Goal: Task Accomplishment & Management: Complete application form

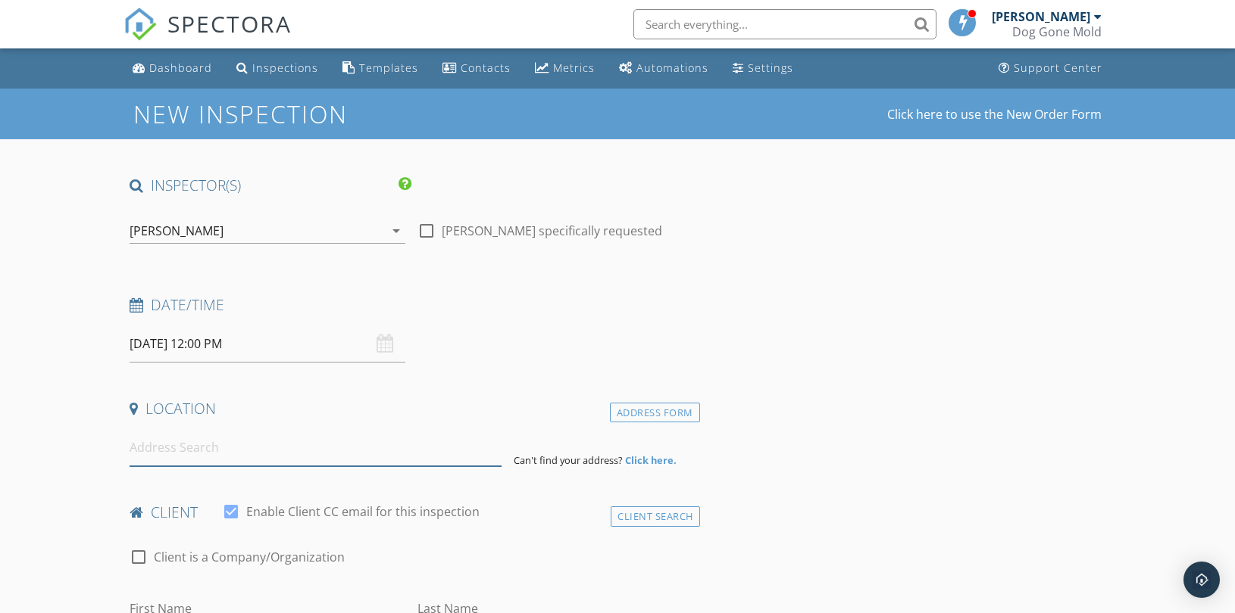
click at [245, 453] on input at bounding box center [316, 447] width 372 height 37
paste input "8100 Madison Ave"
type input "8100 Madison Avenue, Kansas City, MO, USA"
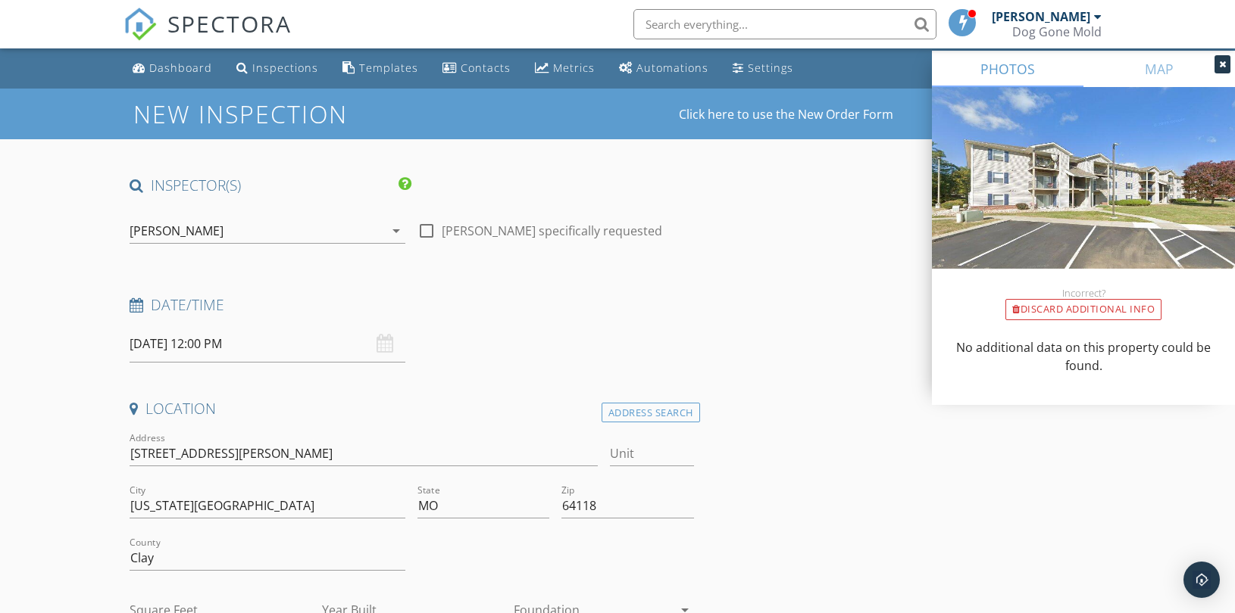
scroll to position [420, 0]
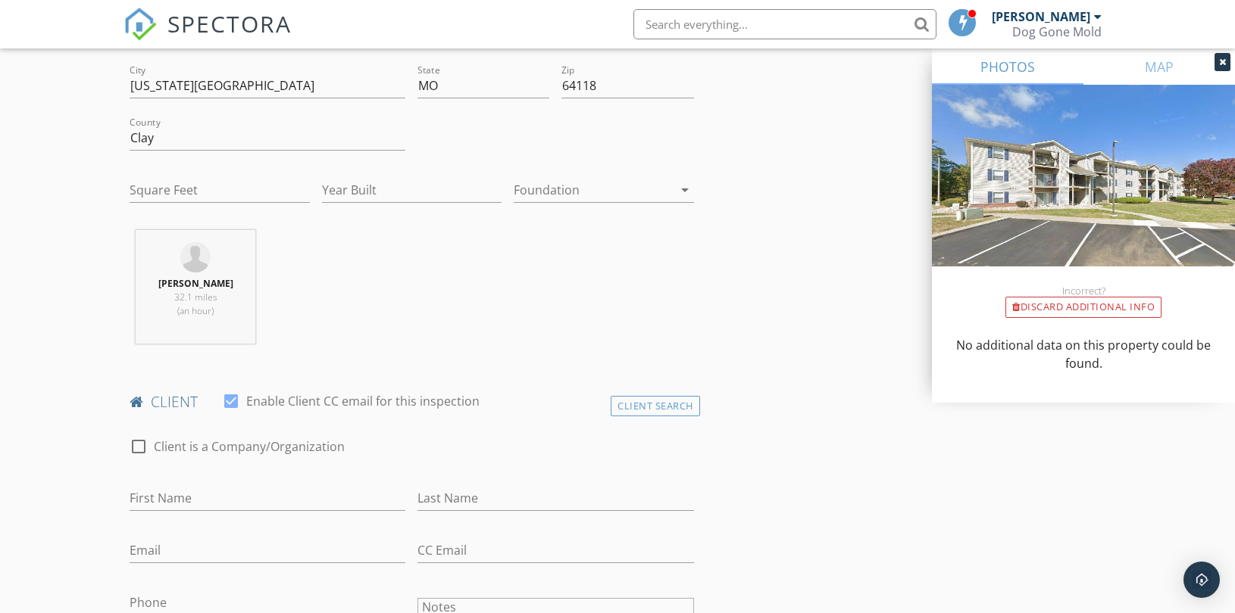
drag, startPoint x: 657, startPoint y: 404, endPoint x: 610, endPoint y: 413, distance: 47.7
click at [657, 404] on div "Client Search" at bounding box center [654, 406] width 89 height 20
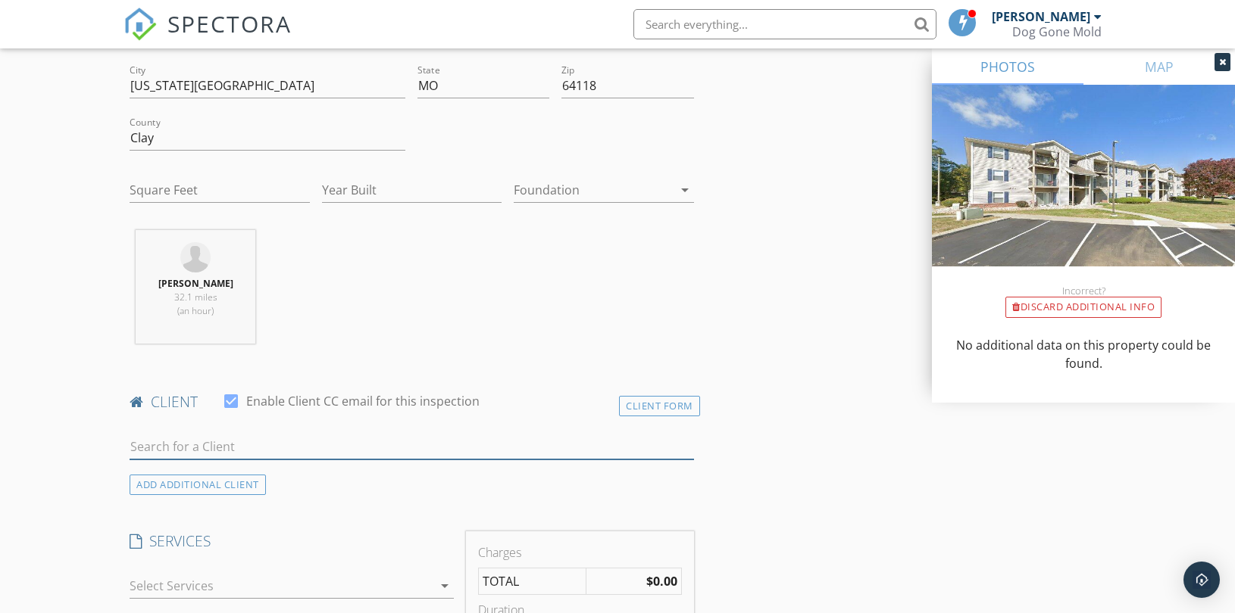
click at [268, 436] on input "text" at bounding box center [412, 447] width 564 height 25
paste input "[PERSON_NAME]"
type input "[PERSON_NAME]"
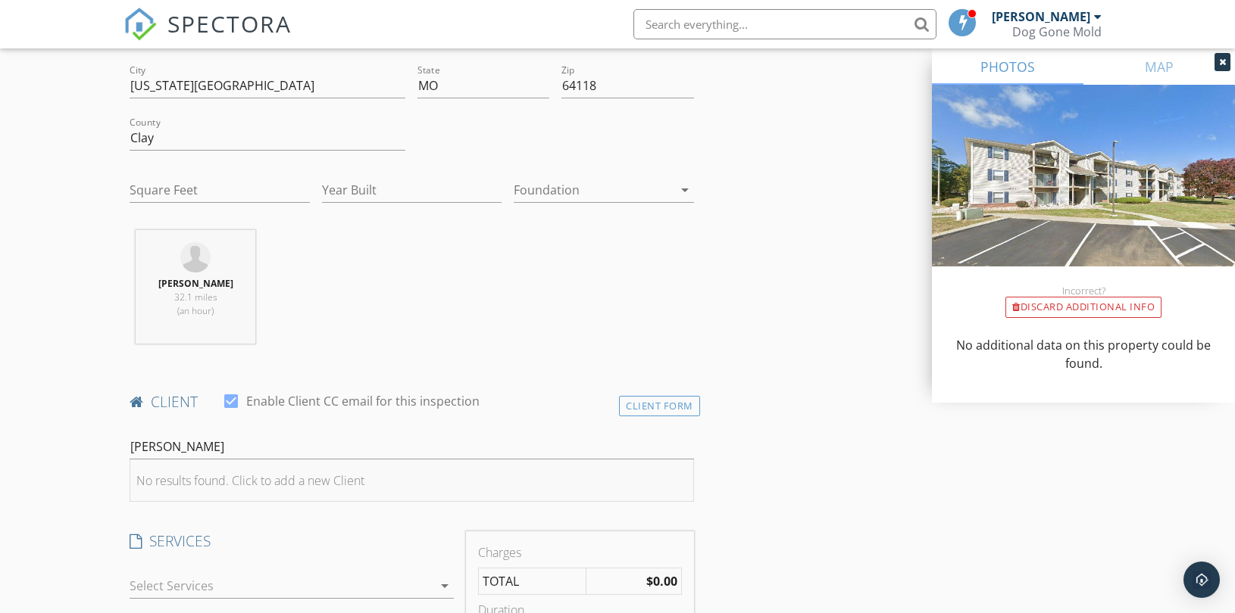
click at [267, 476] on div "No results found. Click to add a new Client" at bounding box center [250, 481] width 228 height 18
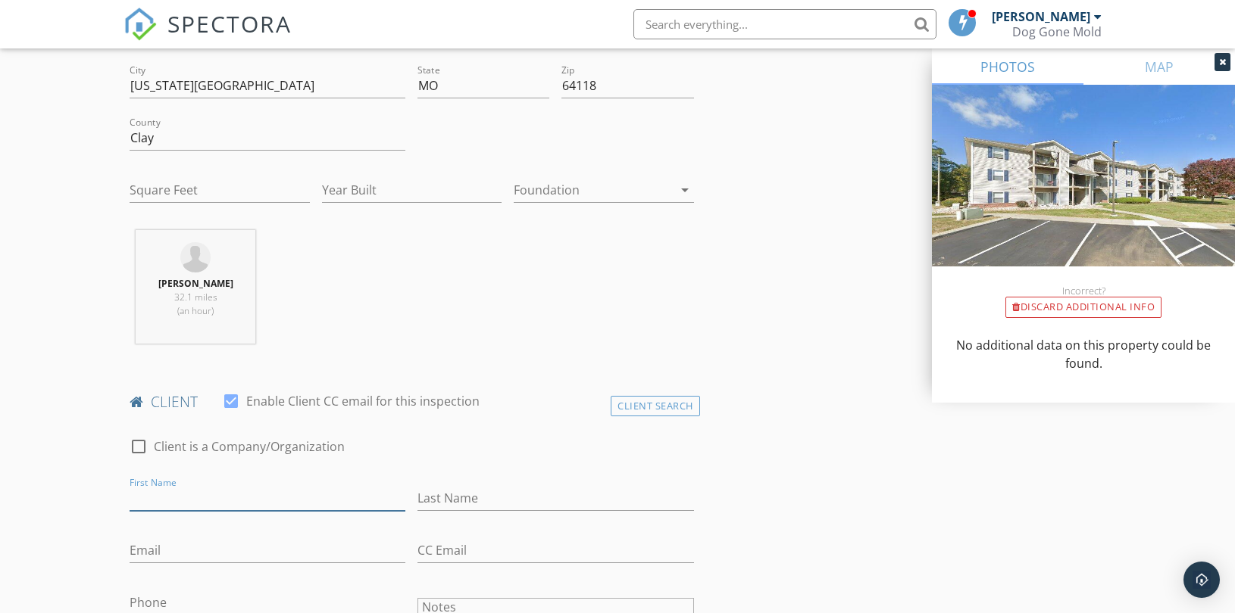
click at [201, 498] on input "First Name" at bounding box center [268, 498] width 276 height 25
paste input "[PERSON_NAME]"
click at [203, 496] on input "[PERSON_NAME]" at bounding box center [268, 498] width 276 height 25
click at [204, 496] on input "[PERSON_NAME]" at bounding box center [268, 498] width 276 height 25
type input "[PERSON_NAME]"
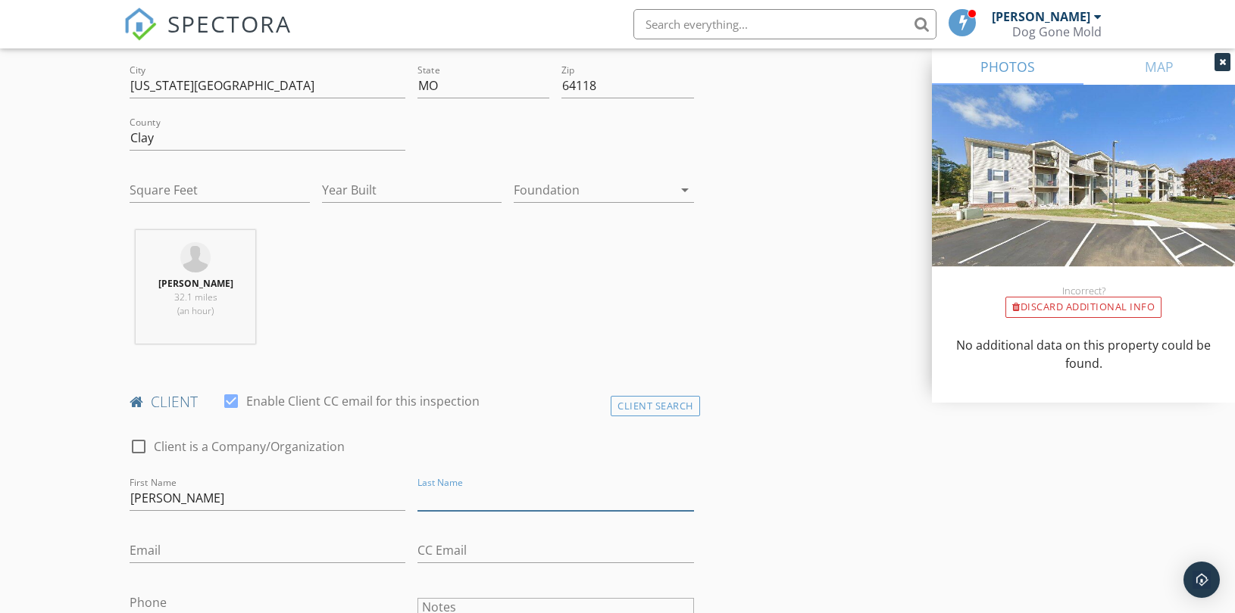
click at [445, 496] on input "Last Name" at bounding box center [555, 498] width 276 height 25
paste input "[PERSON_NAME]"
type input "[PERSON_NAME]"
click at [202, 496] on input "[PERSON_NAME]" at bounding box center [268, 498] width 276 height 25
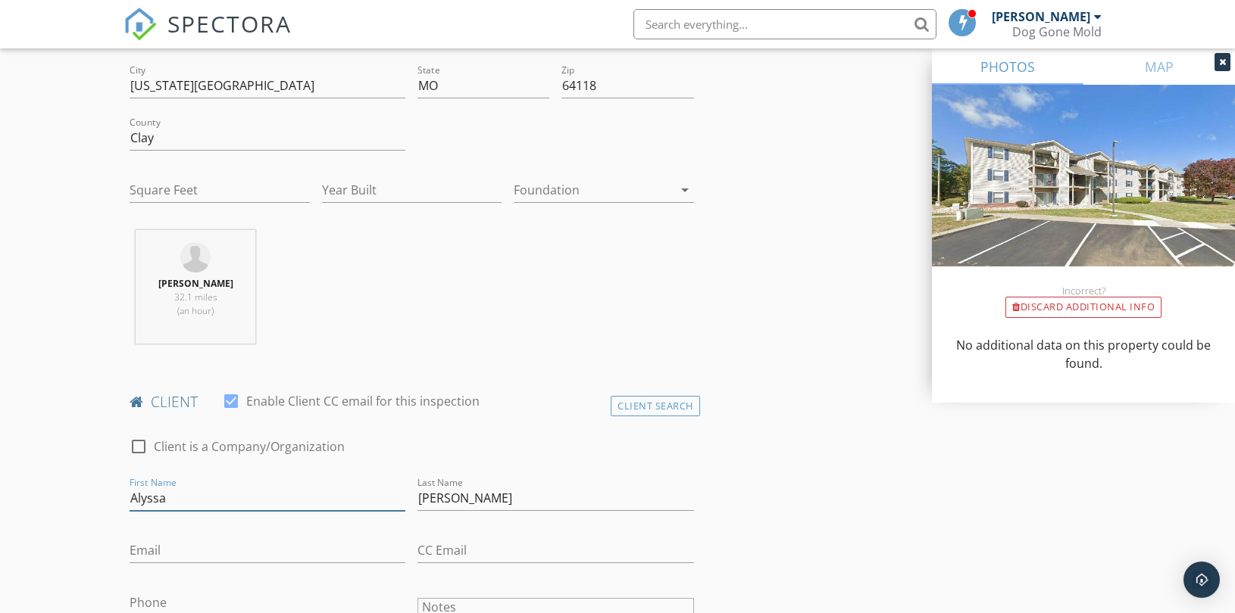
type input "Alyssa"
click at [223, 557] on input "Email" at bounding box center [268, 551] width 276 height 25
paste input "Alyssageorge14@gmail.com"
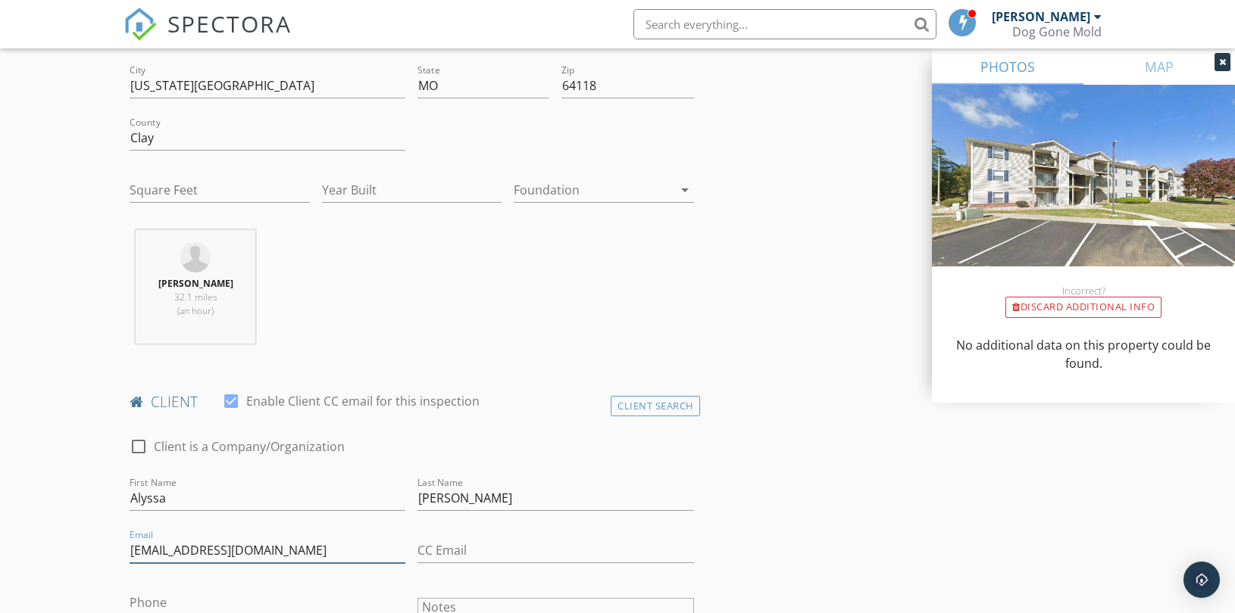
type input "Alyssageorge14@gmail.com"
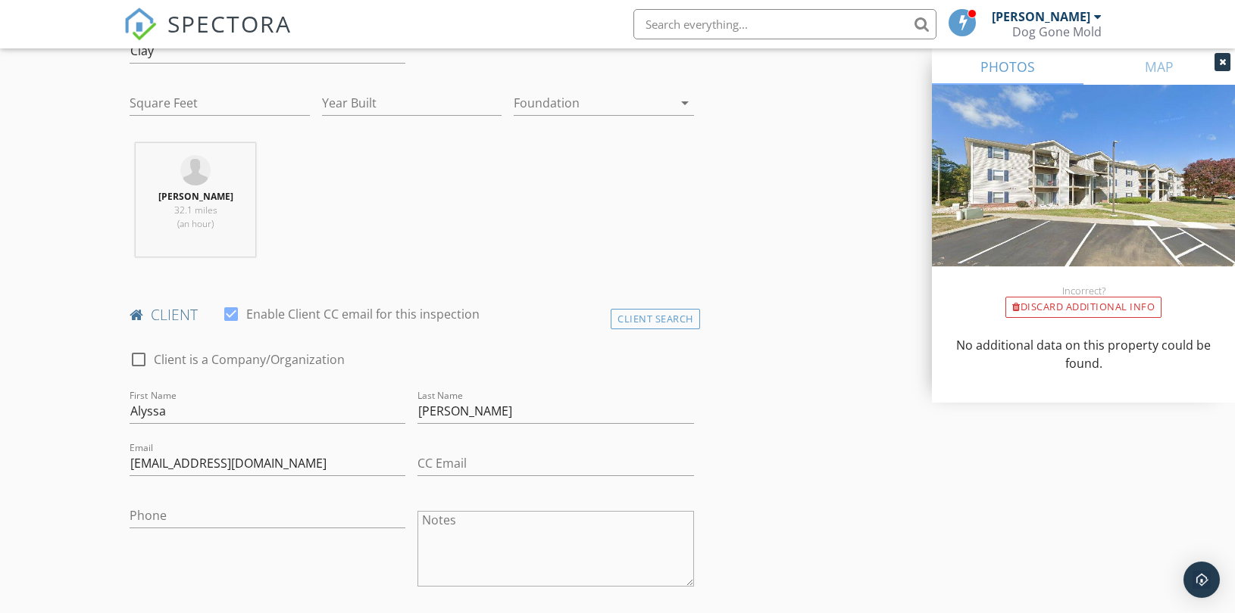
scroll to position [588, 0]
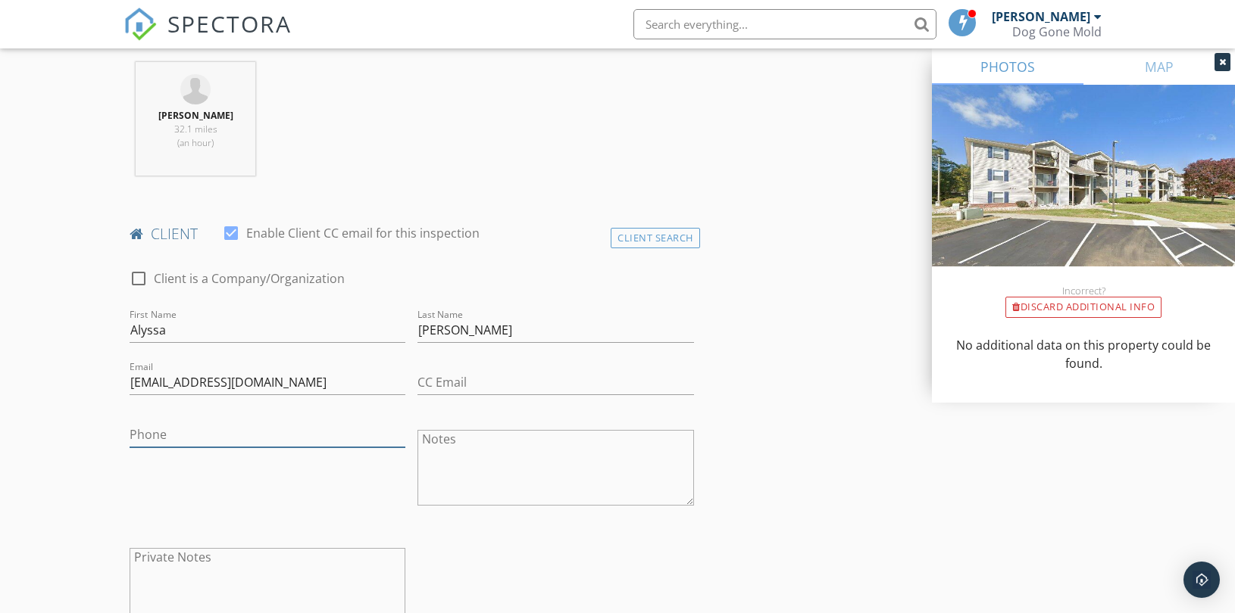
click at [226, 432] on input "Phone" at bounding box center [268, 435] width 276 height 25
paste input "[PHONE_NUMBER]"
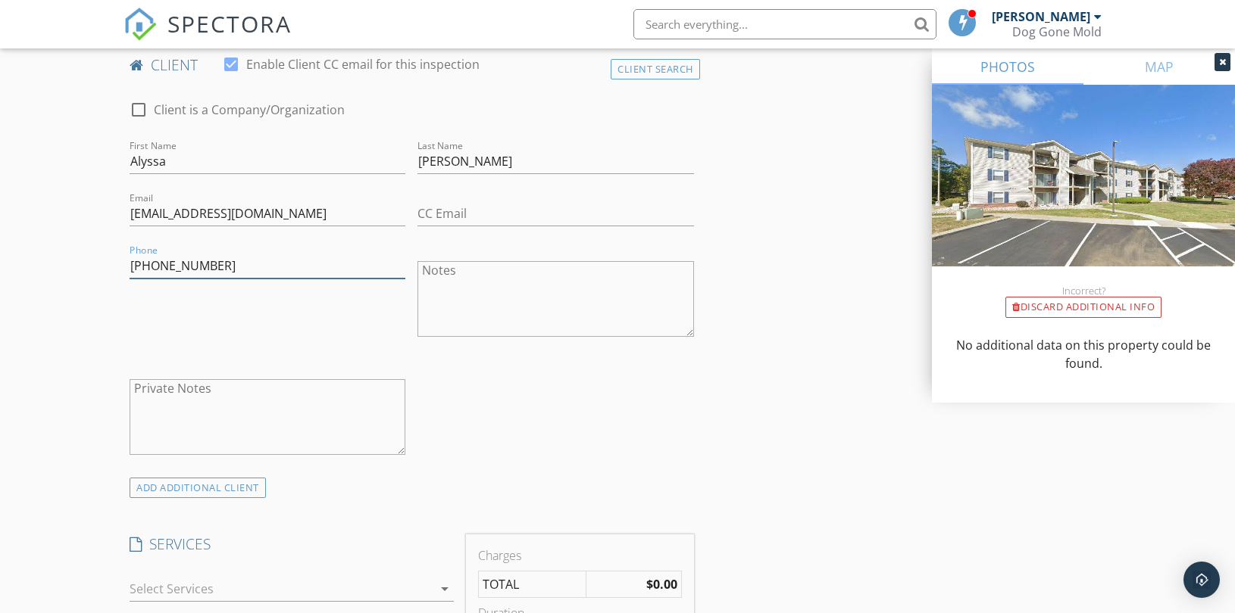
scroll to position [841, 0]
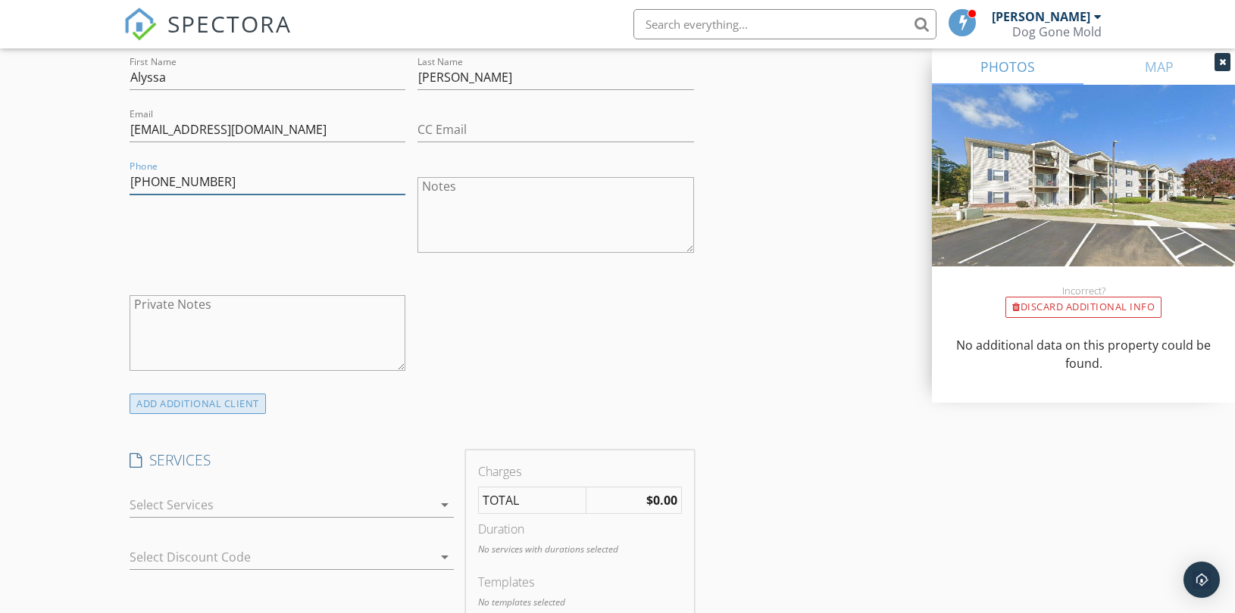
type input "[PHONE_NUMBER]"
click at [221, 401] on div "ADD ADDITIONAL client" at bounding box center [198, 404] width 136 height 20
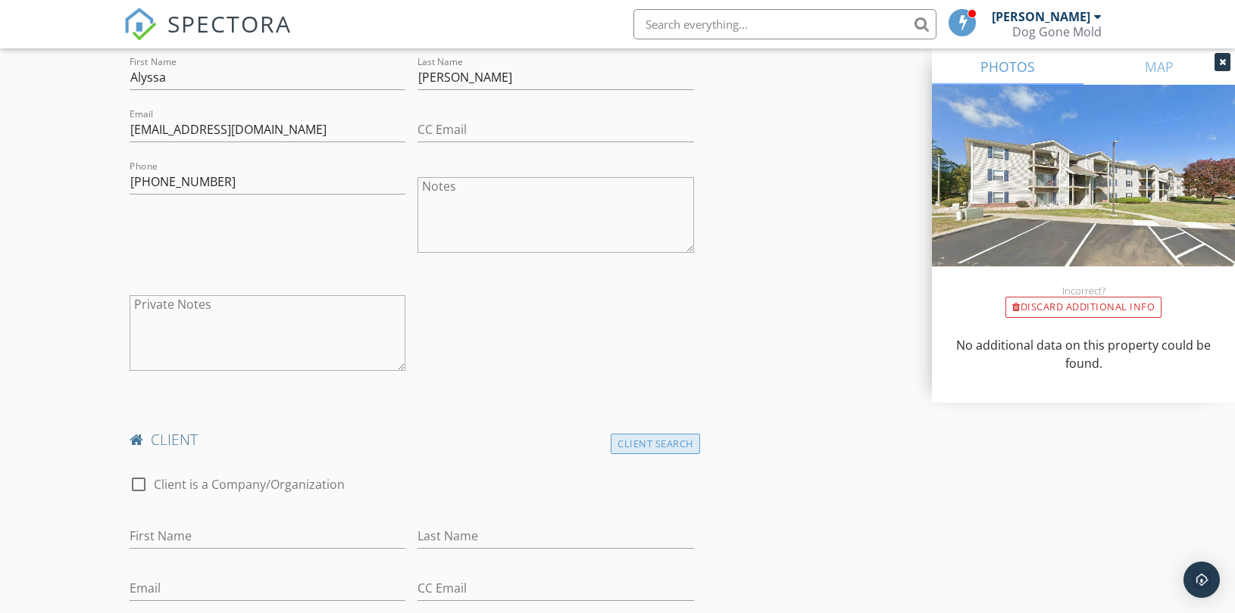
click at [655, 443] on div "Client Search" at bounding box center [654, 444] width 89 height 20
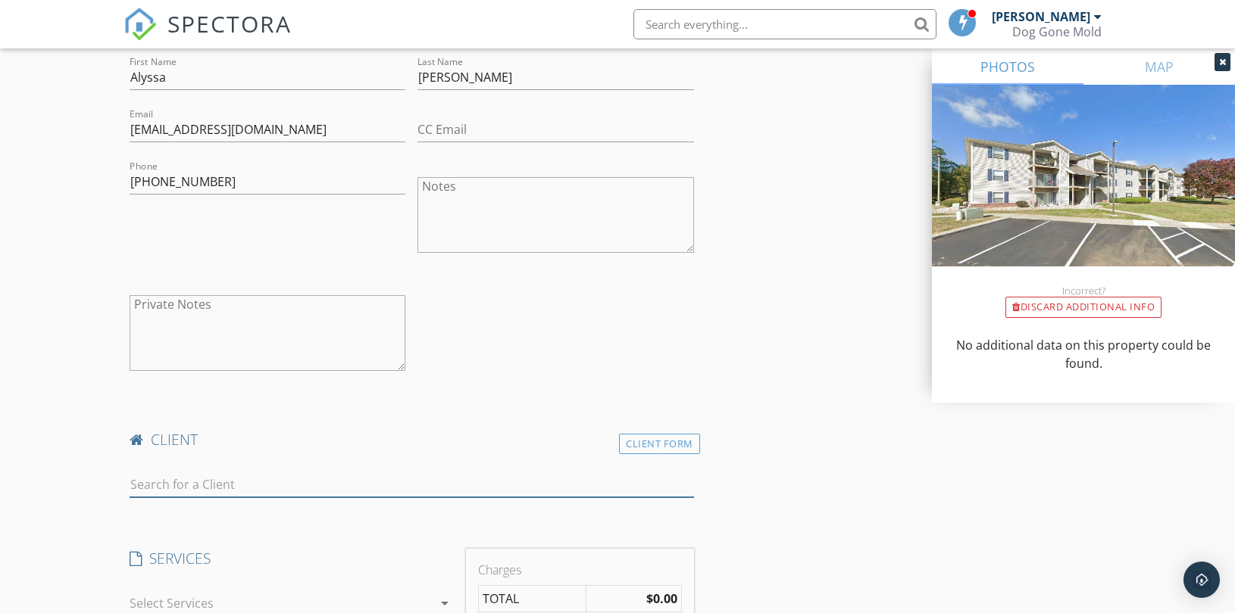
click at [283, 485] on input "text" at bounding box center [412, 485] width 564 height 25
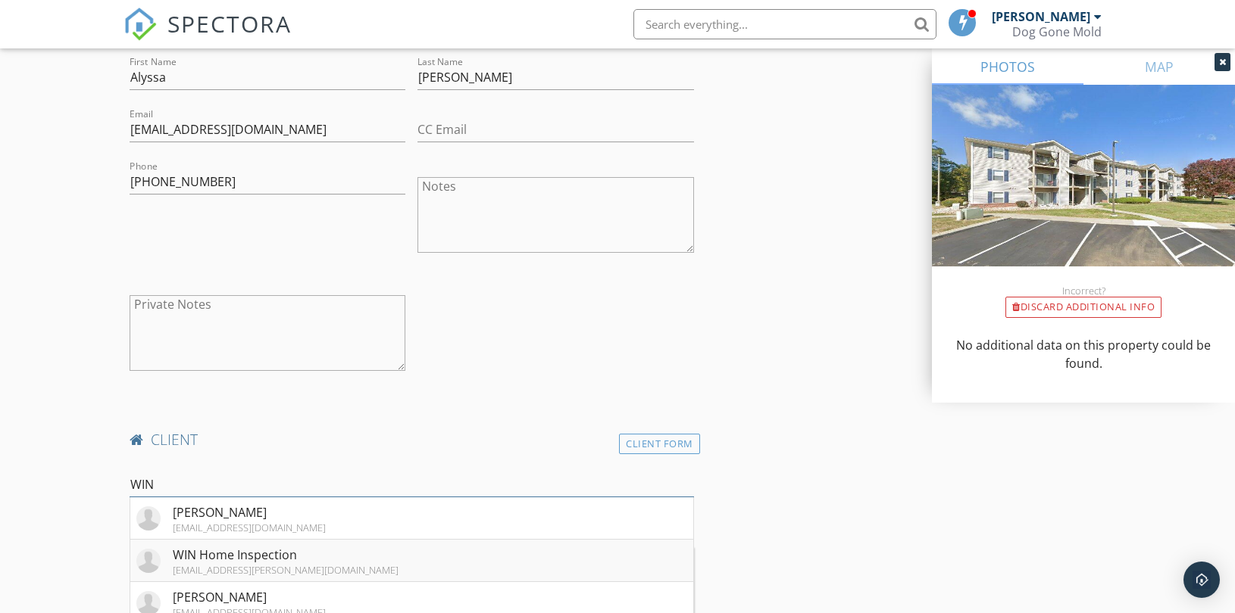
type input "WIN"
click at [183, 553] on div "WIN Home Inspection" at bounding box center [286, 555] width 226 height 18
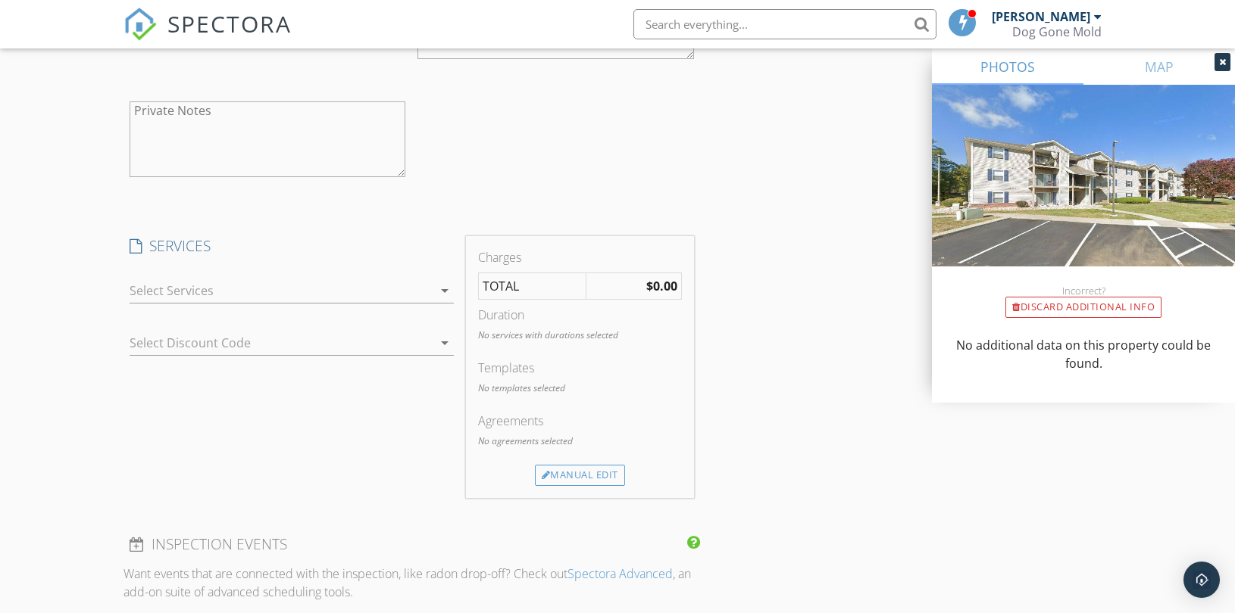
scroll to position [1515, 0]
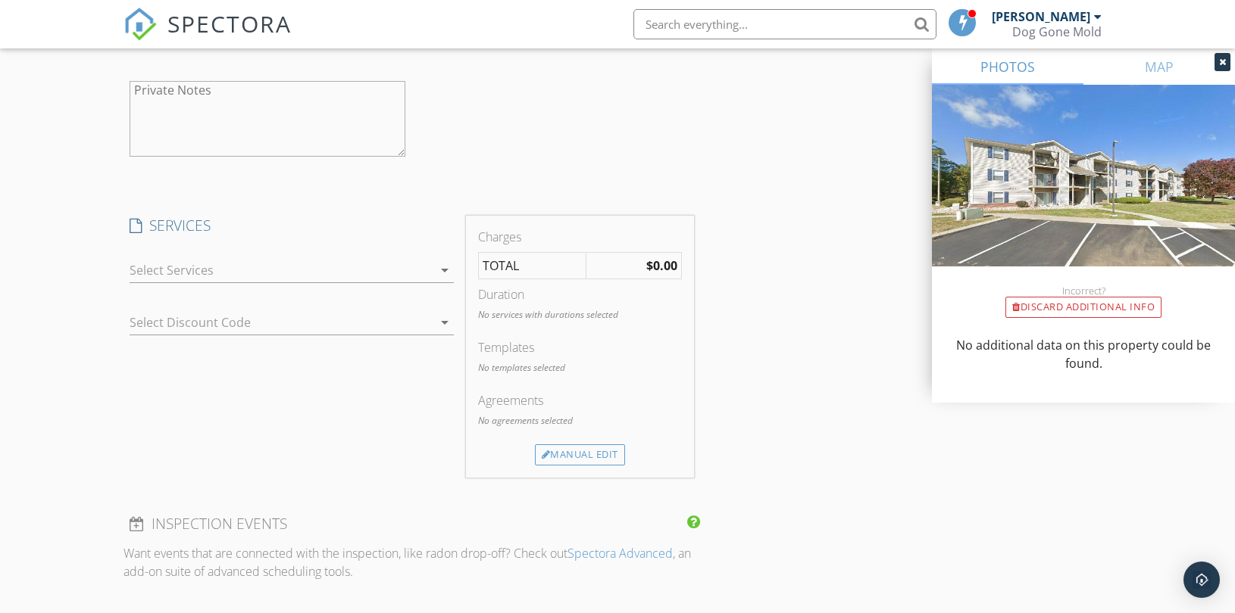
click at [383, 267] on div at bounding box center [281, 270] width 303 height 24
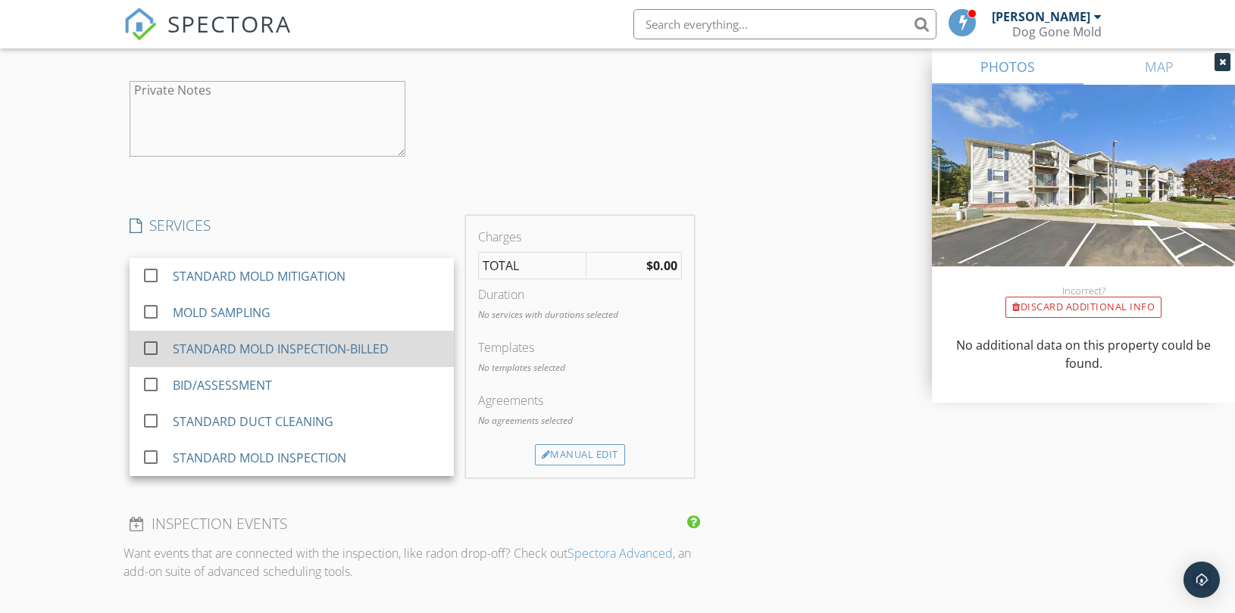
click at [348, 352] on div "STANDARD MOLD INSPECTION-BILLED" at bounding box center [281, 349] width 216 height 18
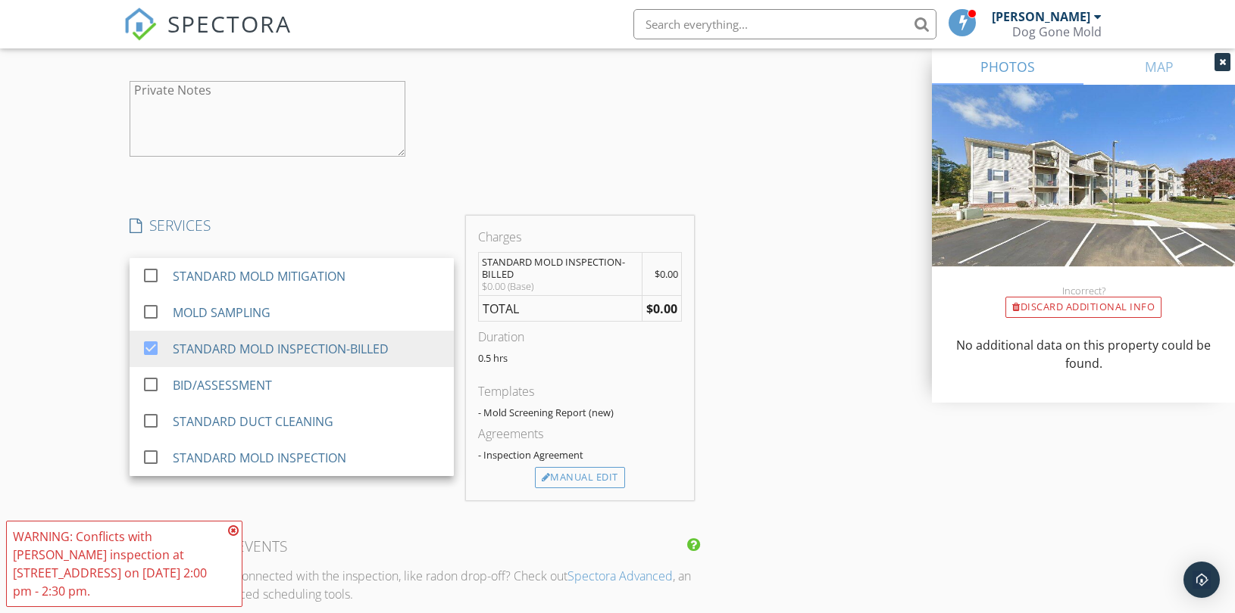
scroll to position [1851, 0]
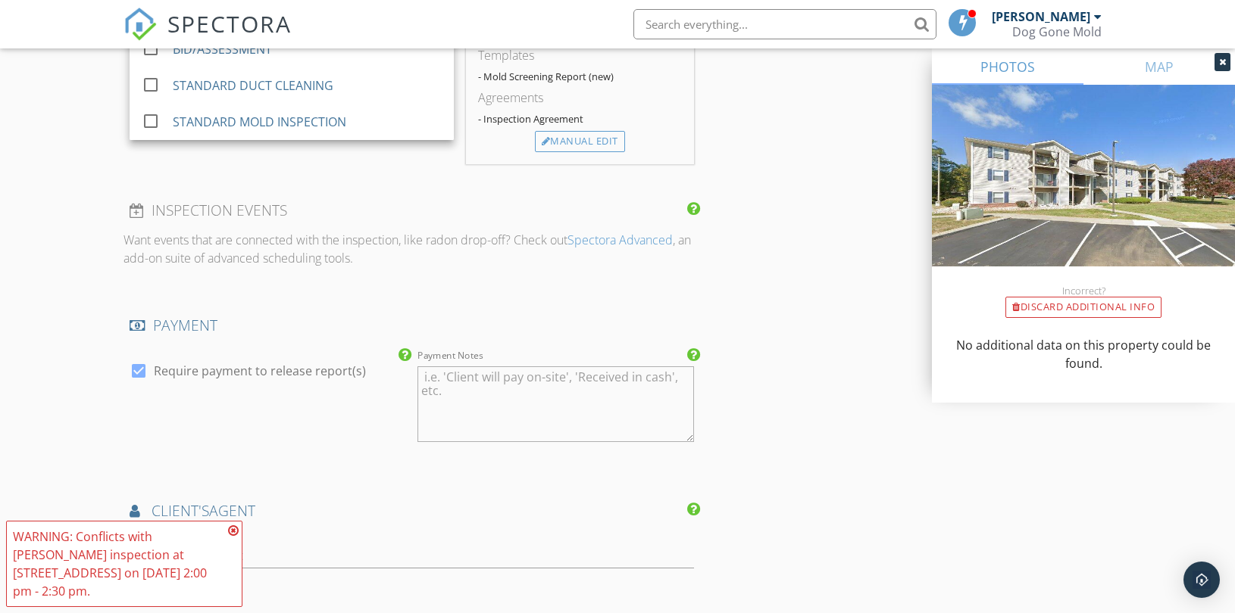
click at [312, 365] on label "Require payment to release report(s)" at bounding box center [260, 371] width 212 height 15
checkbox input "false"
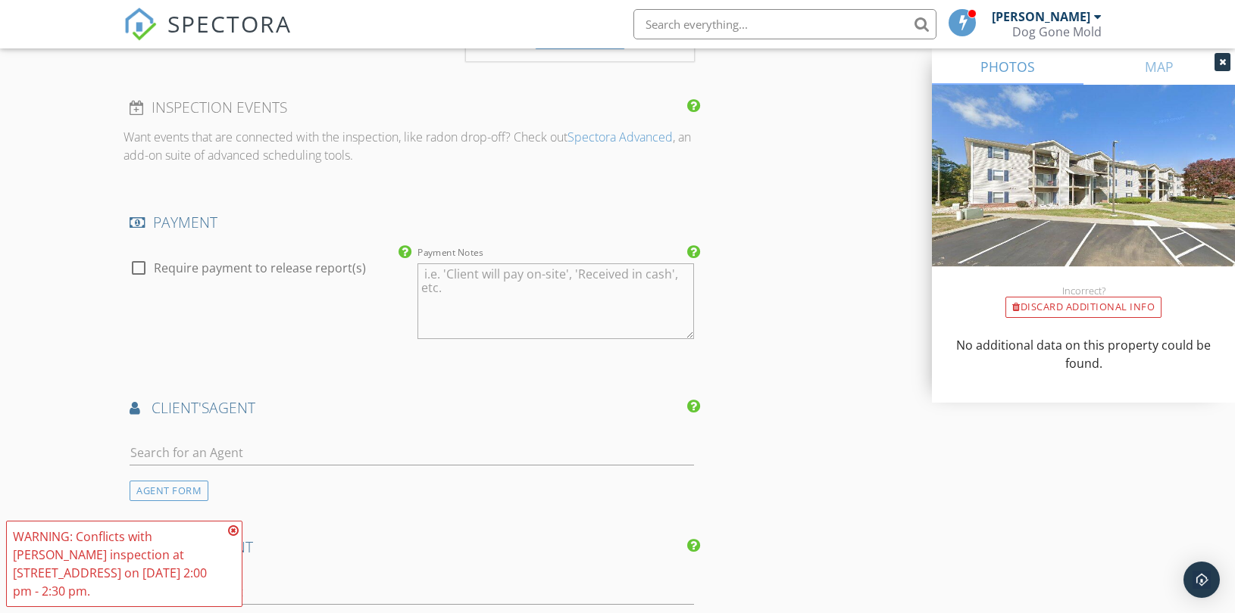
scroll to position [2103, 0]
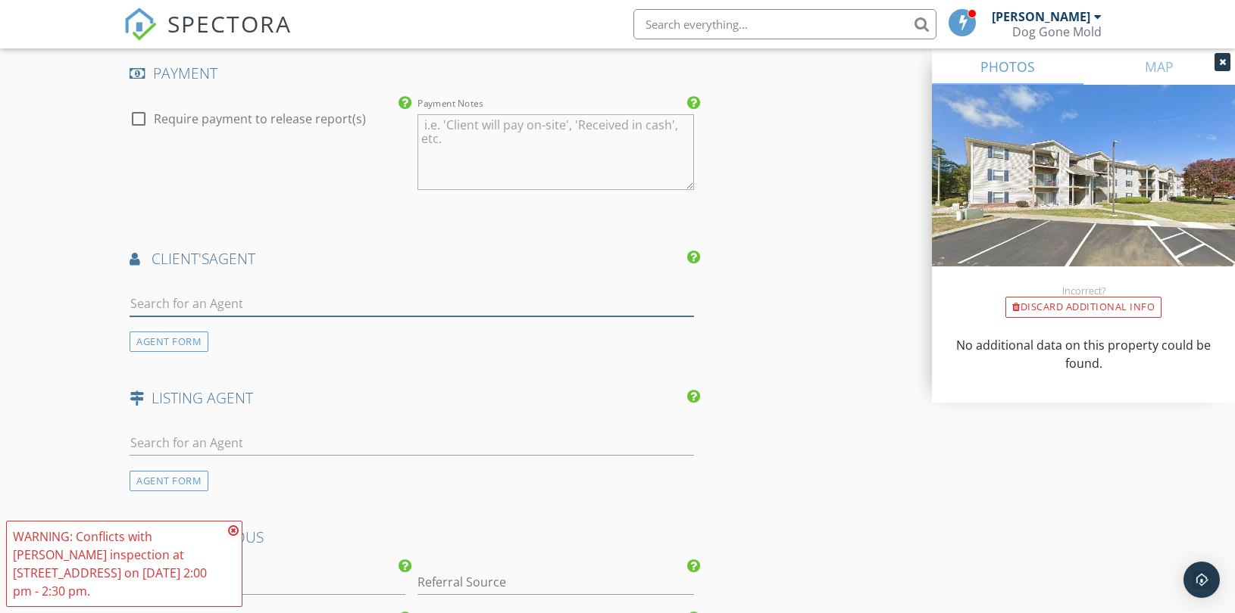
click at [273, 308] on input "text" at bounding box center [412, 304] width 564 height 25
paste input "Jill Hays"
type input "Jill Hays"
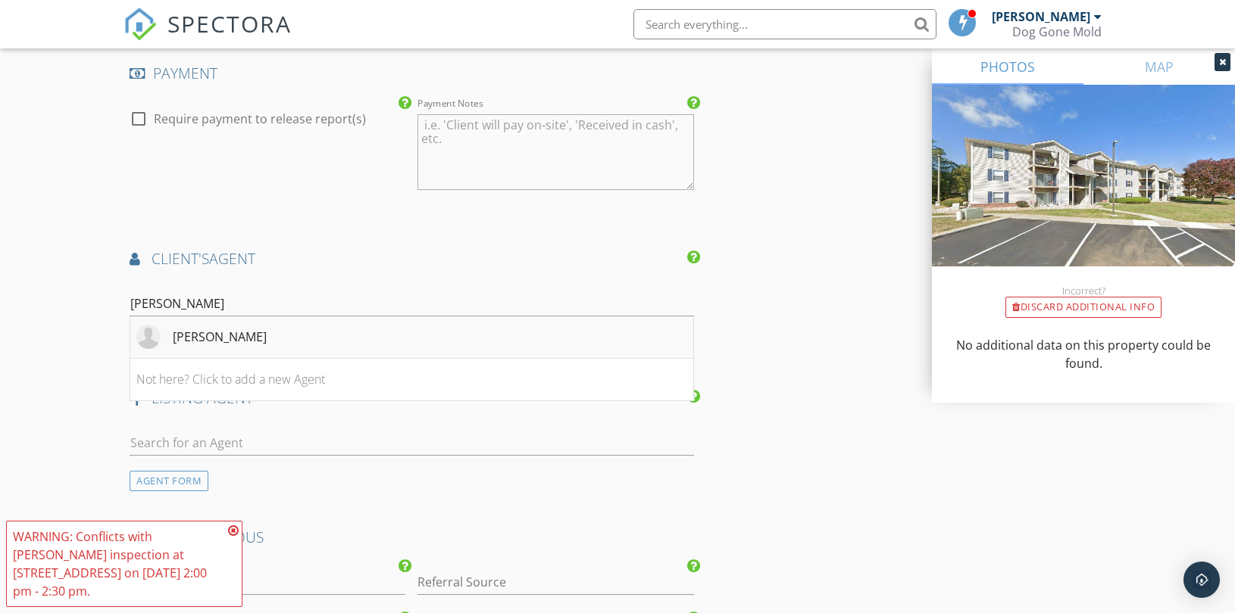
click at [258, 336] on li "Jill Hays" at bounding box center [411, 338] width 563 height 42
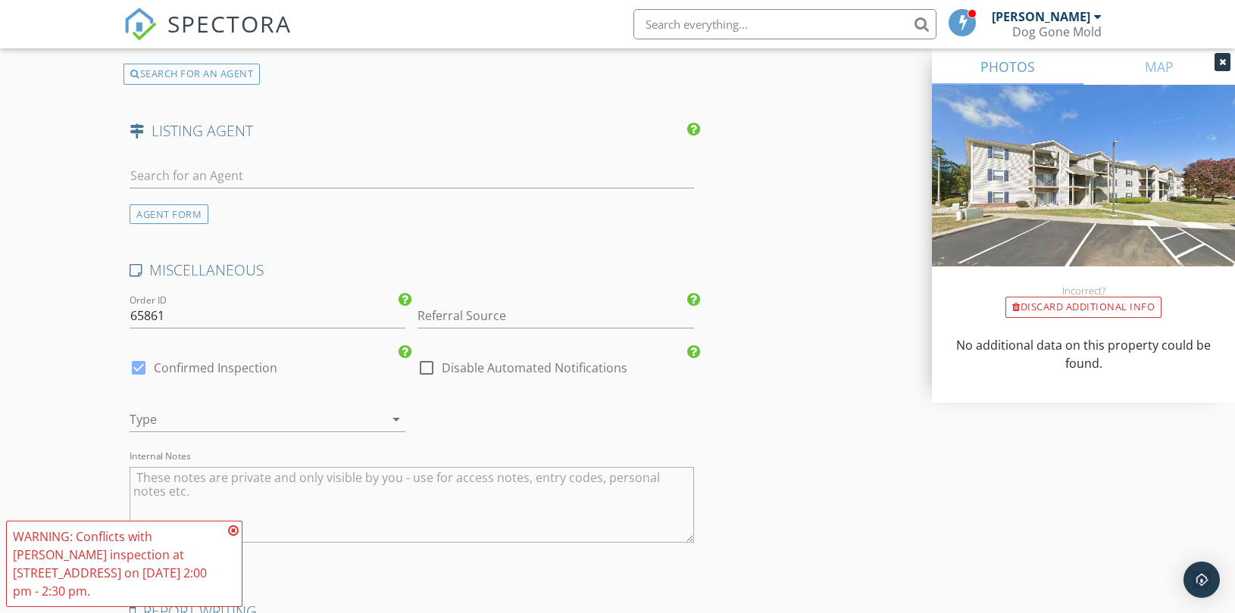
scroll to position [2777, 0]
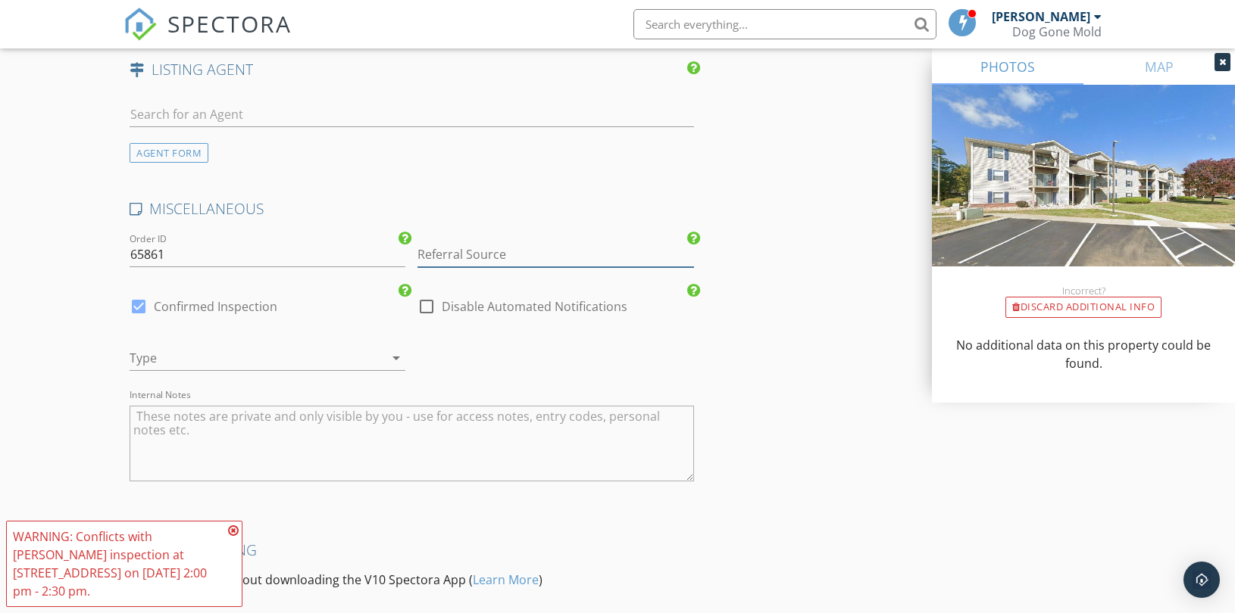
click at [479, 253] on input "Referral Source" at bounding box center [555, 254] width 276 height 25
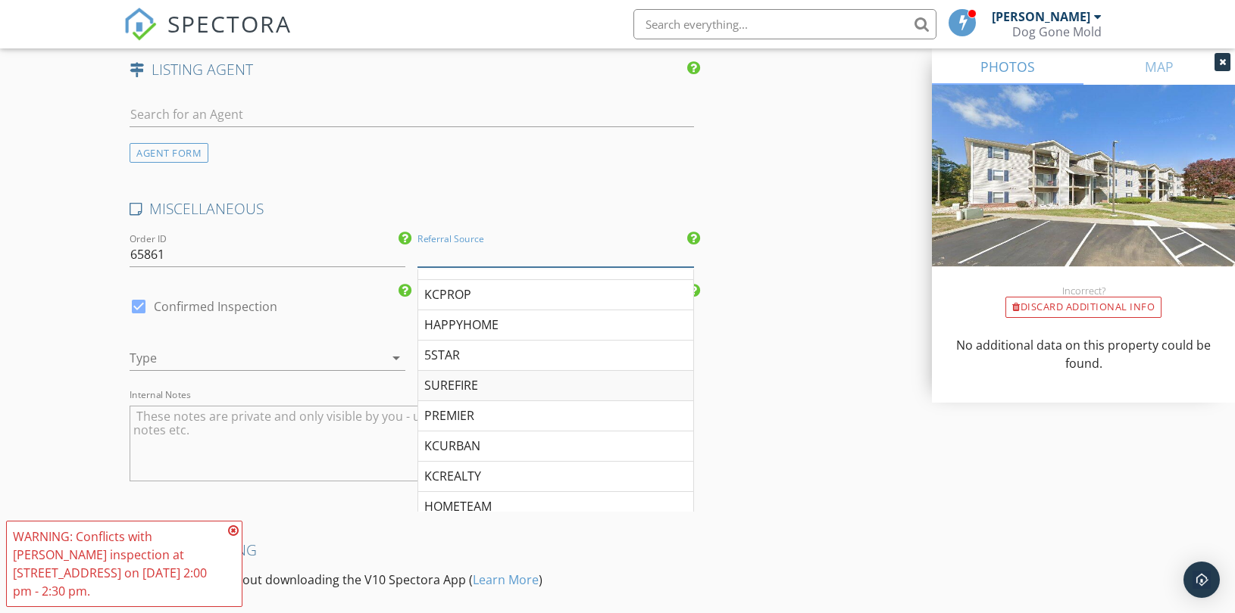
scroll to position [70, 0]
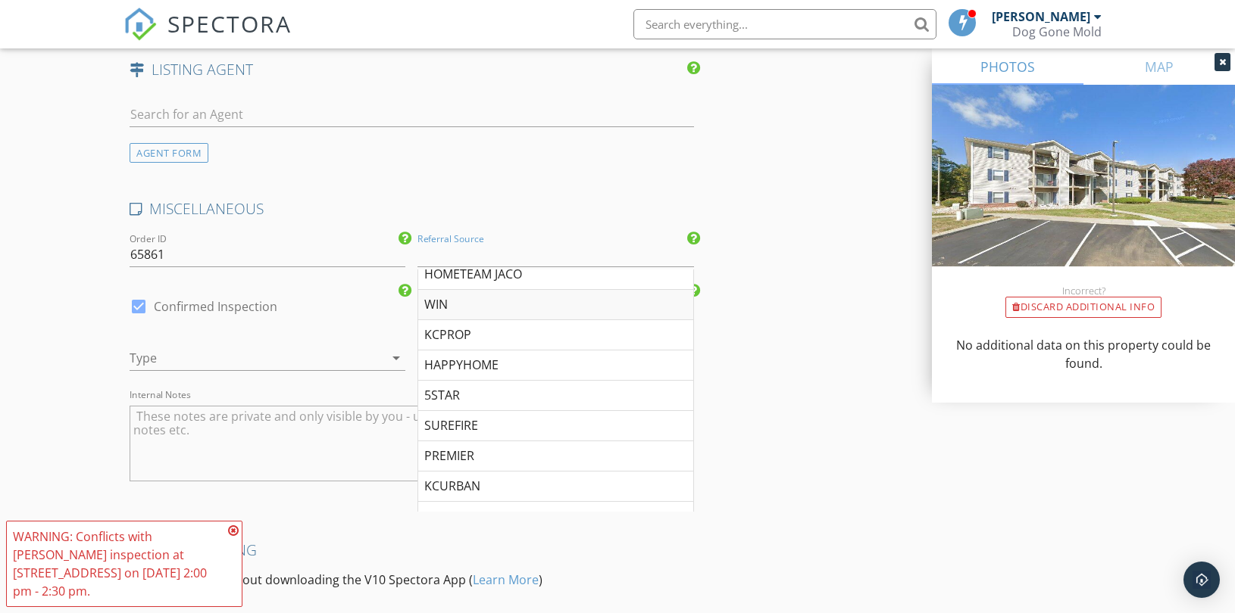
click at [449, 305] on div "WIN" at bounding box center [555, 305] width 274 height 30
type input "WIN"
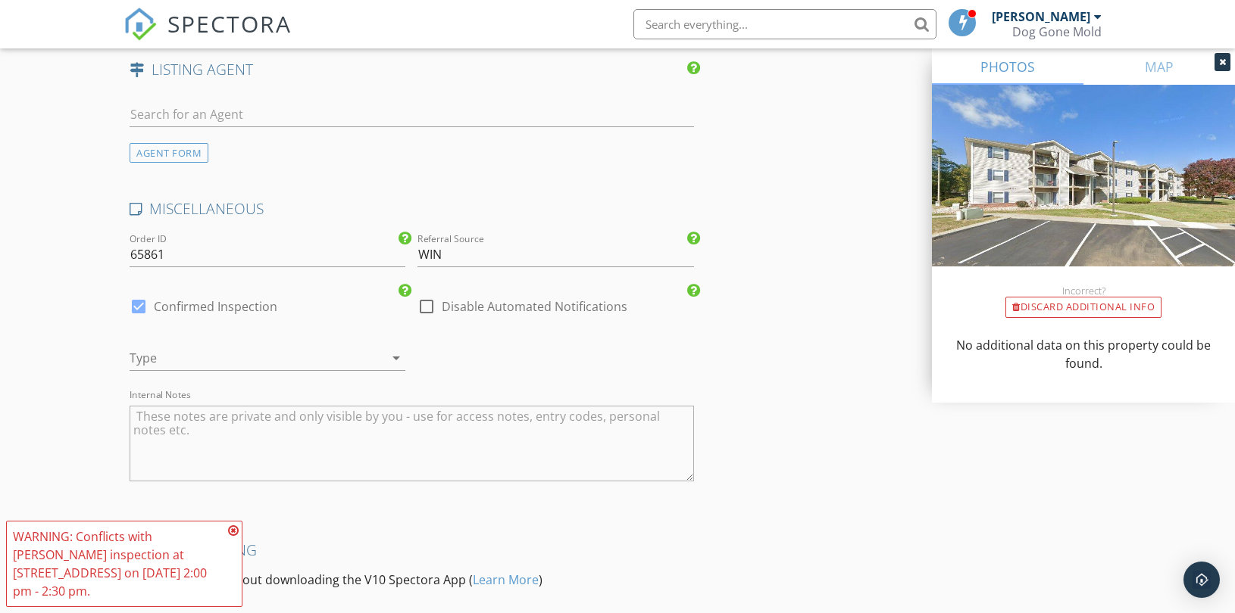
click at [296, 360] on div at bounding box center [246, 358] width 233 height 24
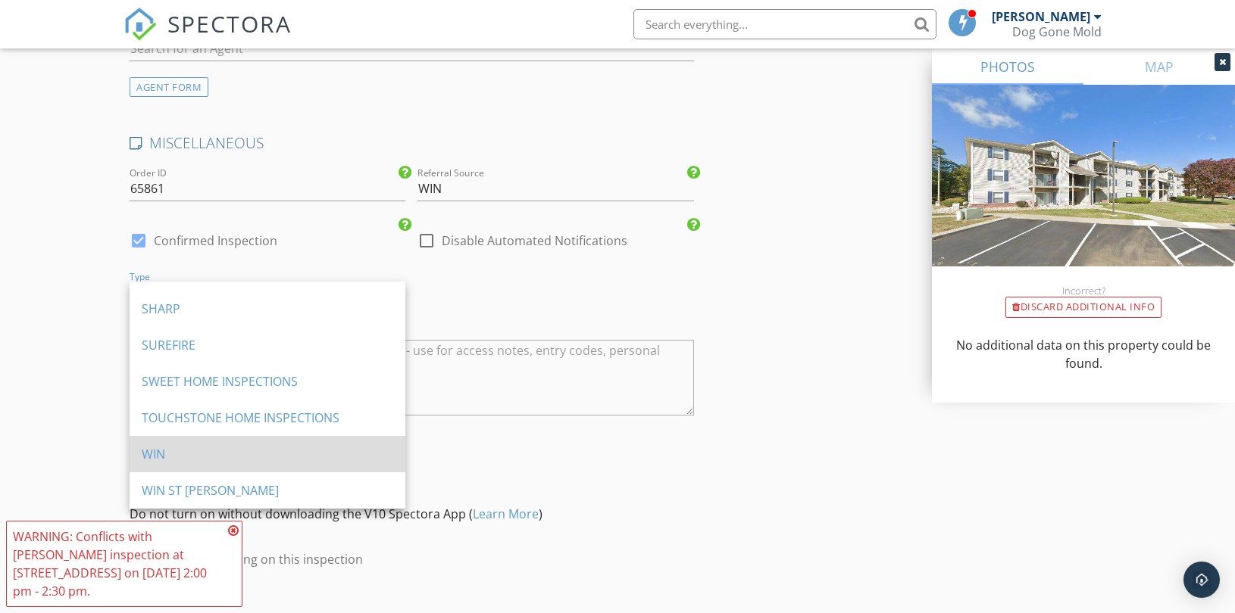
scroll to position [2942, 0]
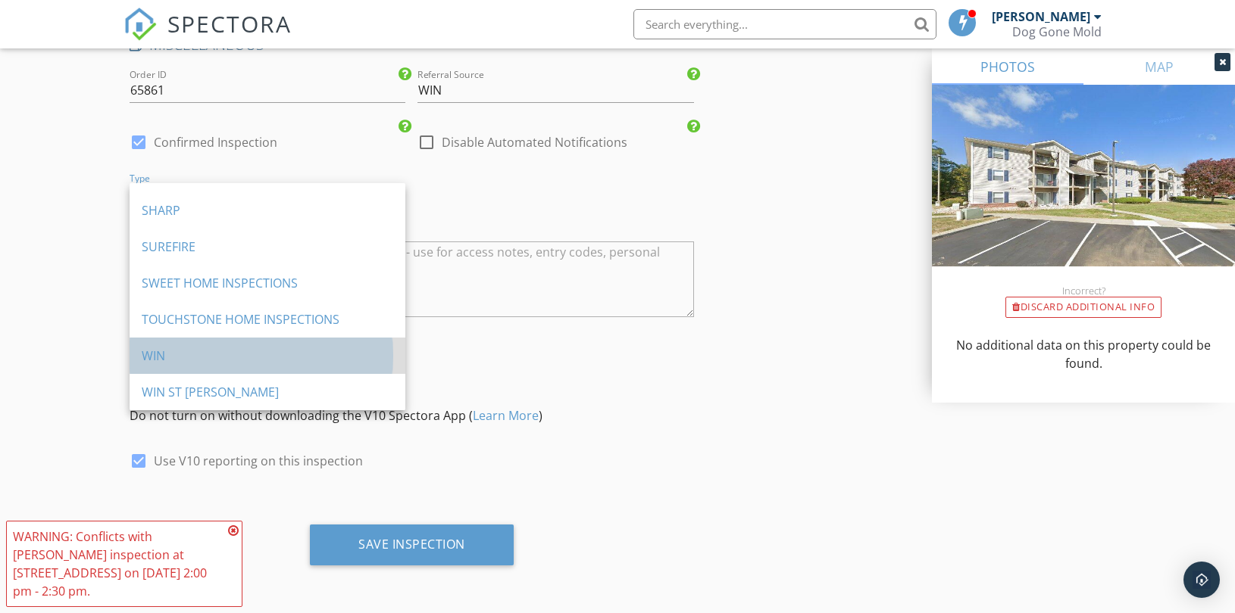
click at [186, 354] on div "WIN" at bounding box center [267, 356] width 251 height 18
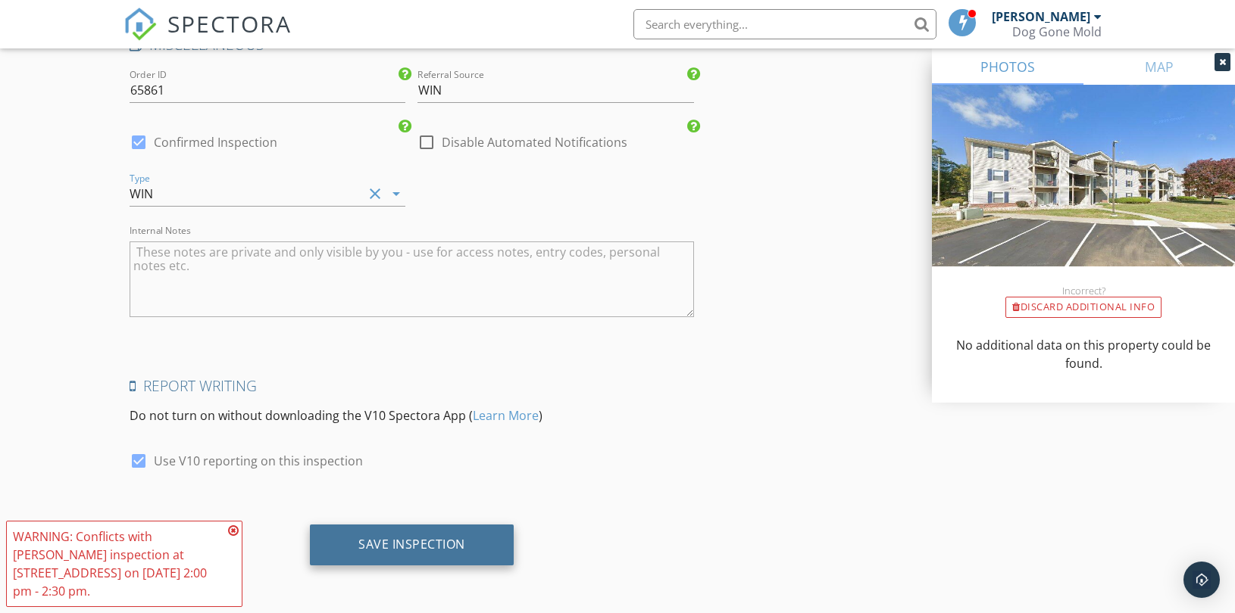
click at [434, 550] on div "Save Inspection" at bounding box center [411, 544] width 107 height 15
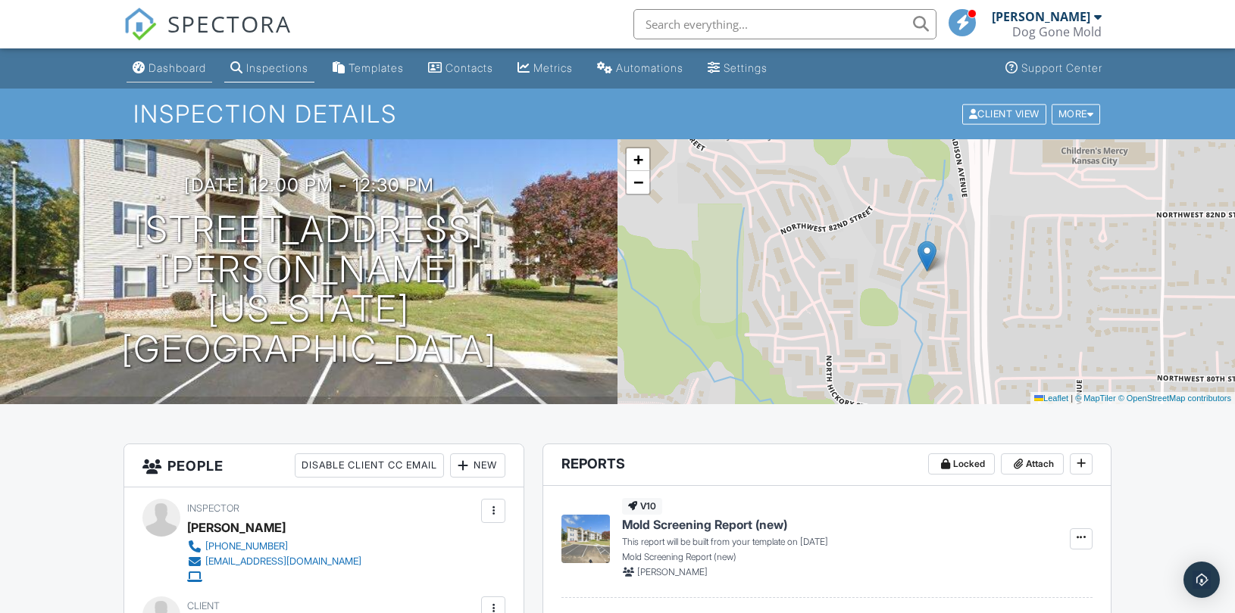
click at [157, 66] on div "Dashboard" at bounding box center [177, 67] width 58 height 13
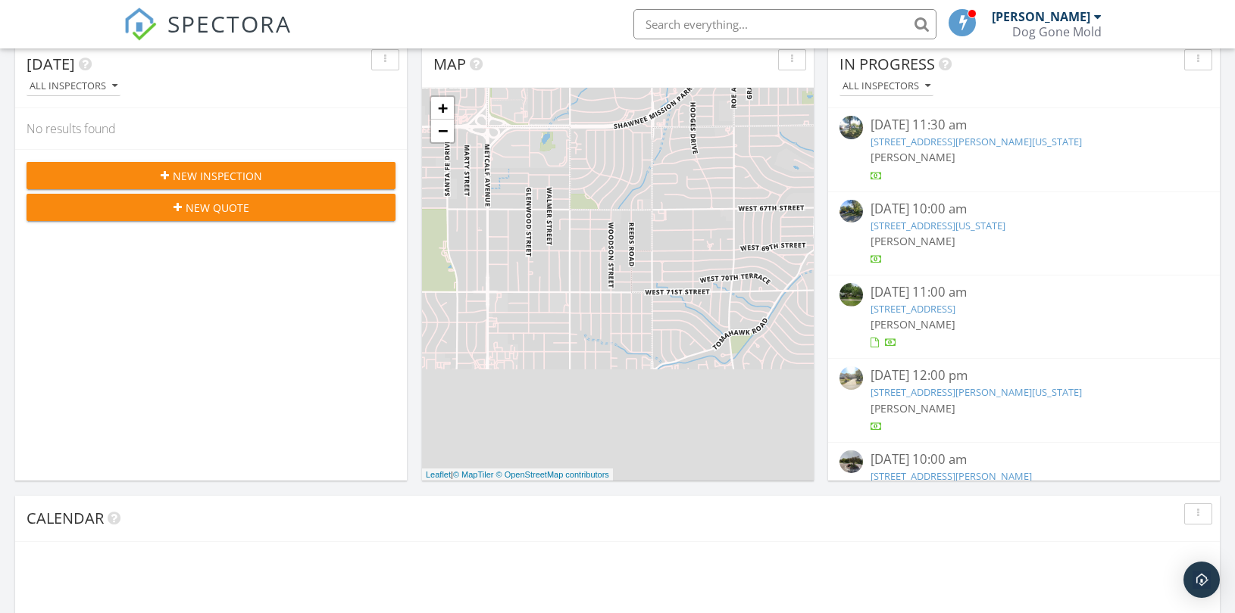
scroll to position [420, 0]
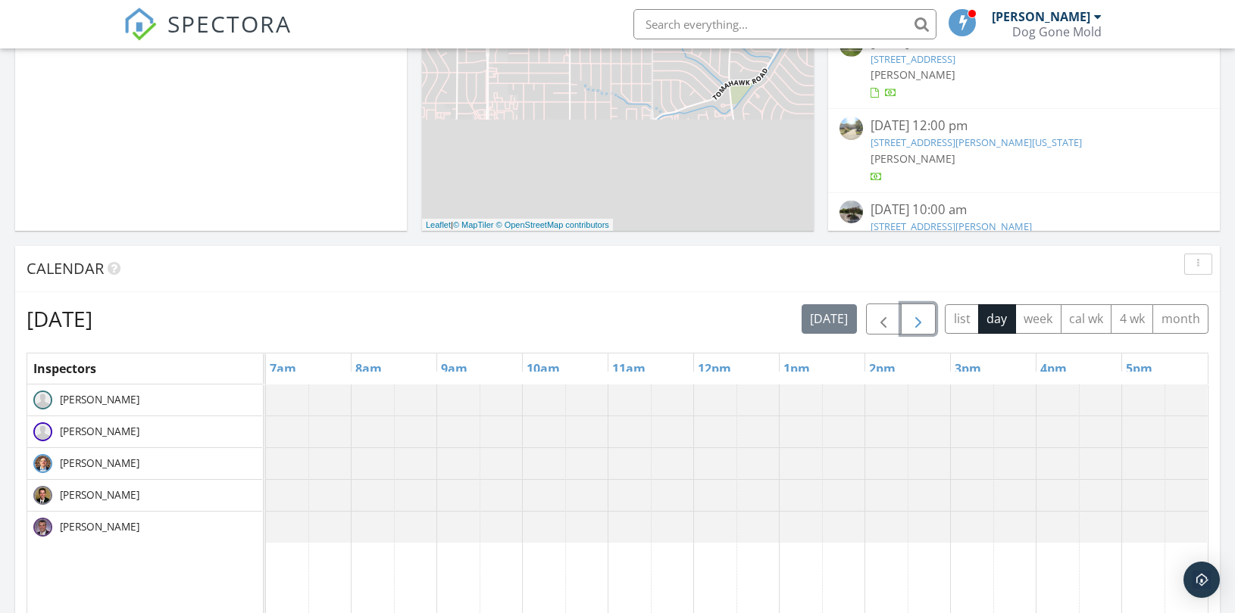
click at [910, 318] on span "button" at bounding box center [918, 320] width 18 height 18
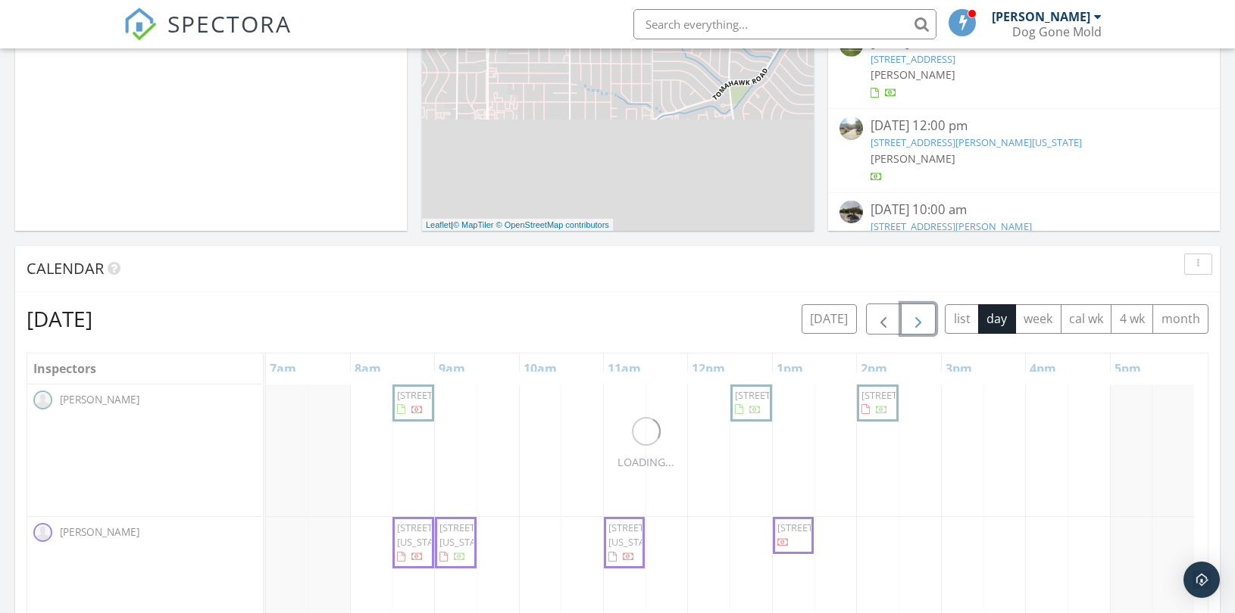
click at [910, 318] on span "button" at bounding box center [918, 320] width 18 height 18
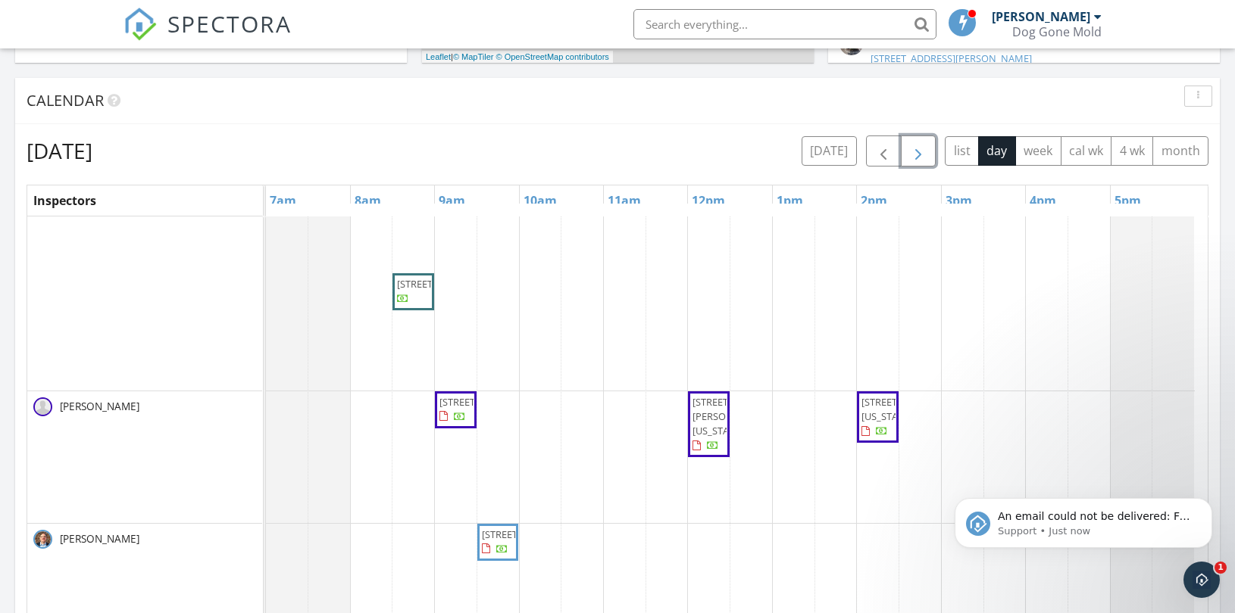
scroll to position [114, 0]
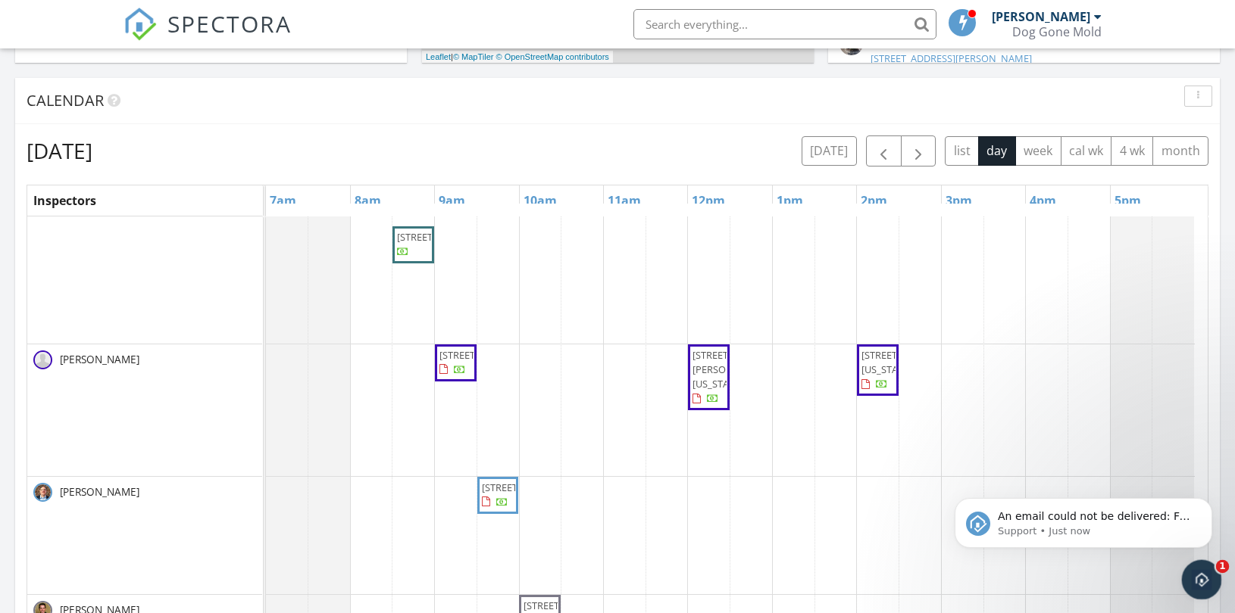
click at [1207, 584] on div "Open Intercom Messenger" at bounding box center [1199, 578] width 50 height 50
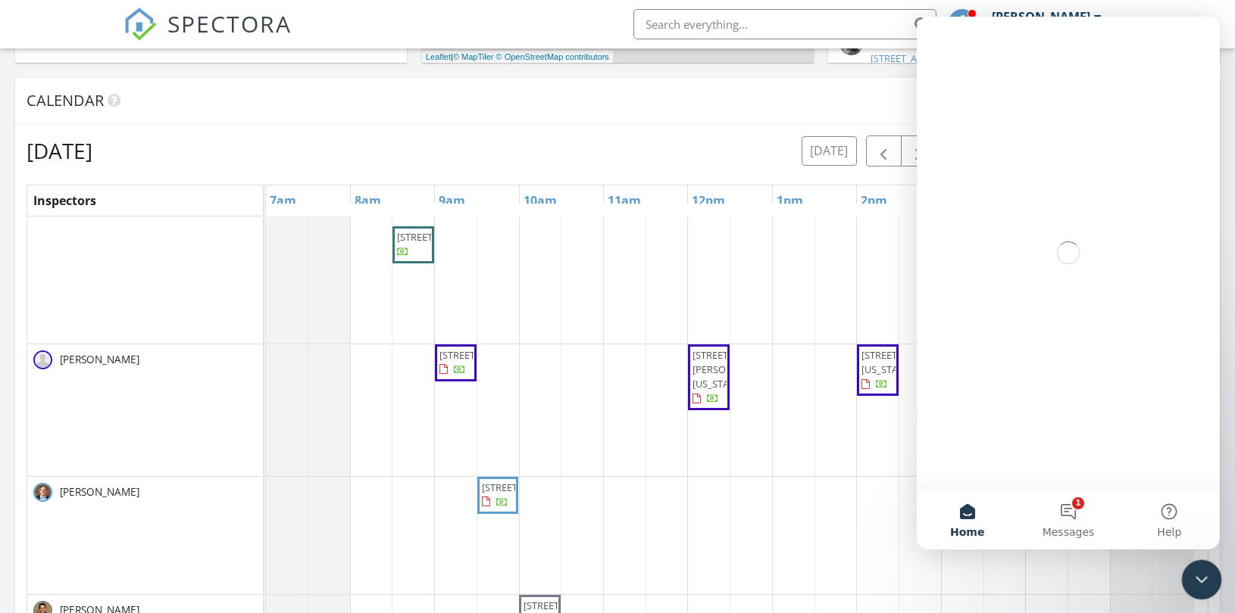
scroll to position [0, 0]
click at [1066, 507] on button "2 Messages" at bounding box center [1067, 519] width 101 height 61
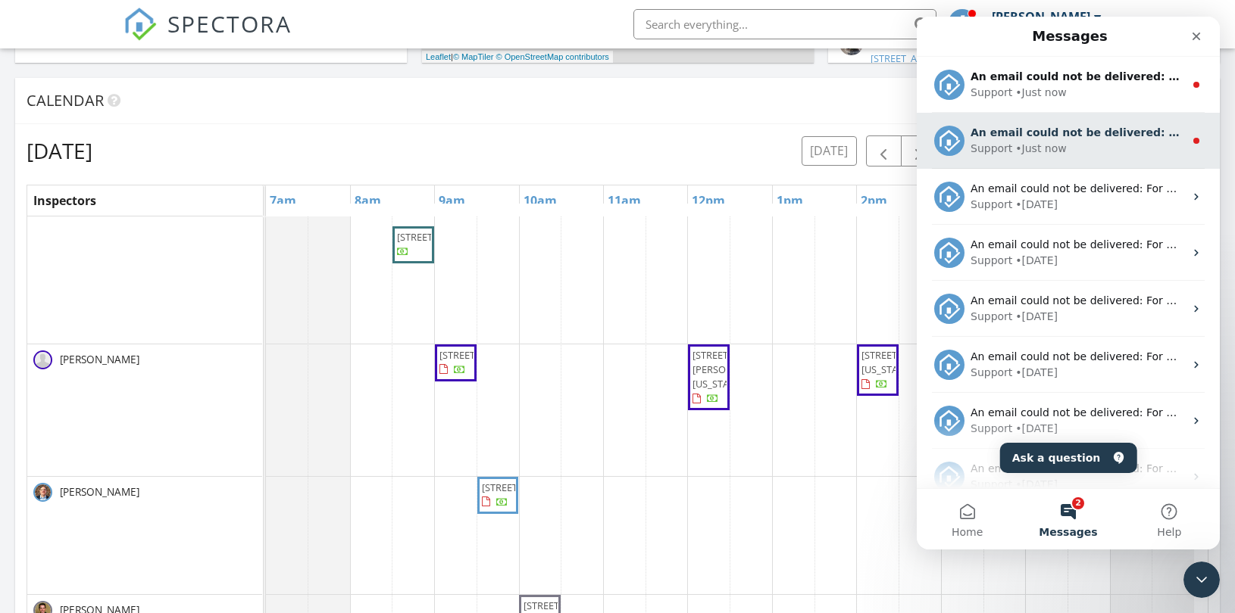
click at [1010, 145] on div "Support • Just now" at bounding box center [1077, 149] width 214 height 16
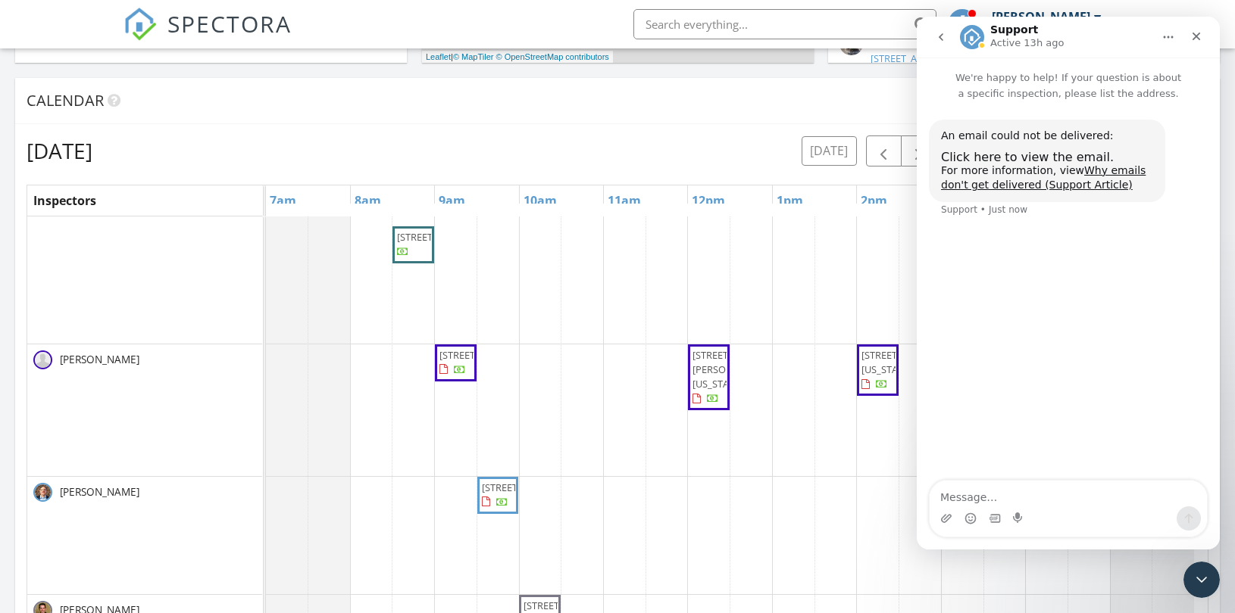
click at [935, 42] on icon "go back" at bounding box center [941, 37] width 12 height 12
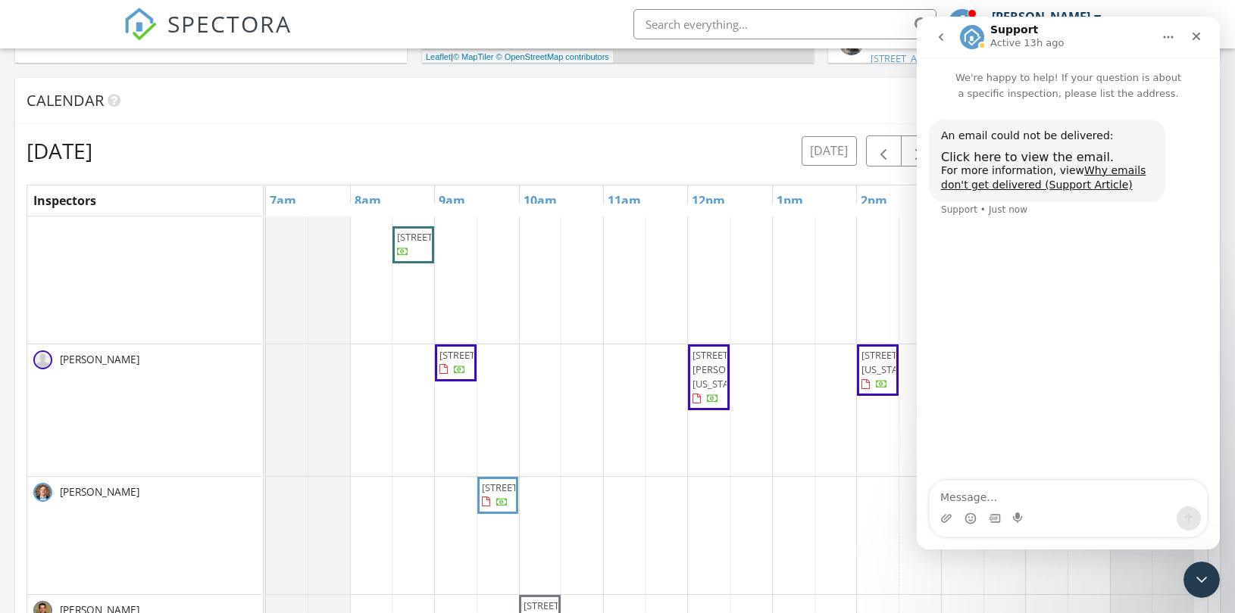
click at [938, 37] on icon "go back" at bounding box center [941, 37] width 12 height 12
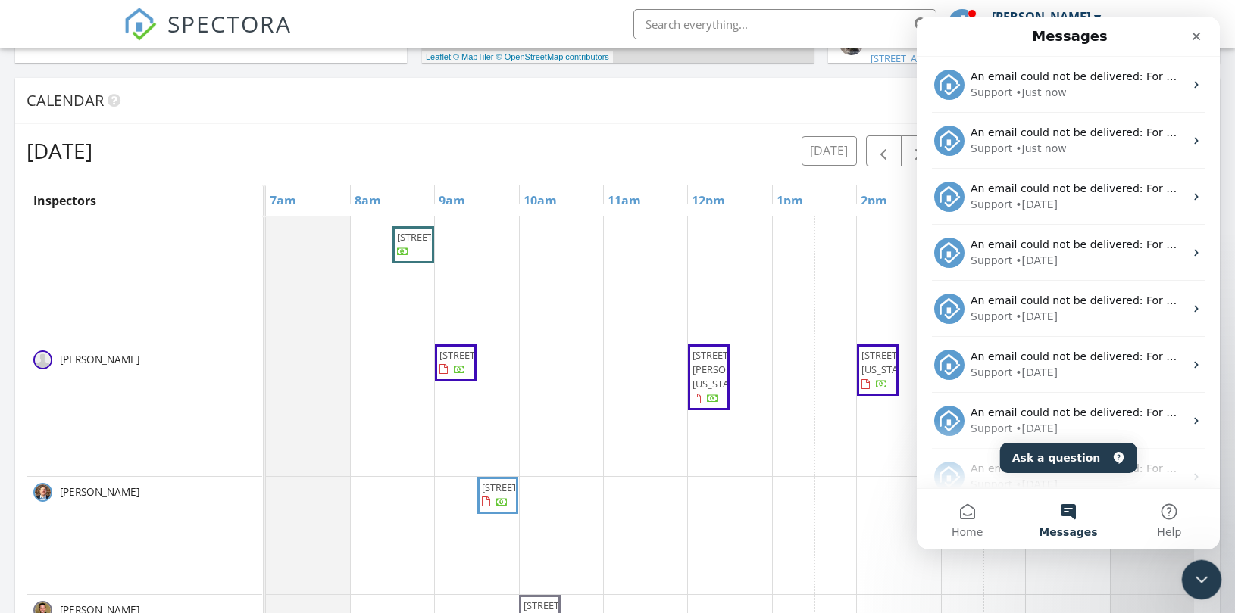
click at [1202, 569] on icon "Close Intercom Messenger" at bounding box center [1199, 578] width 18 height 18
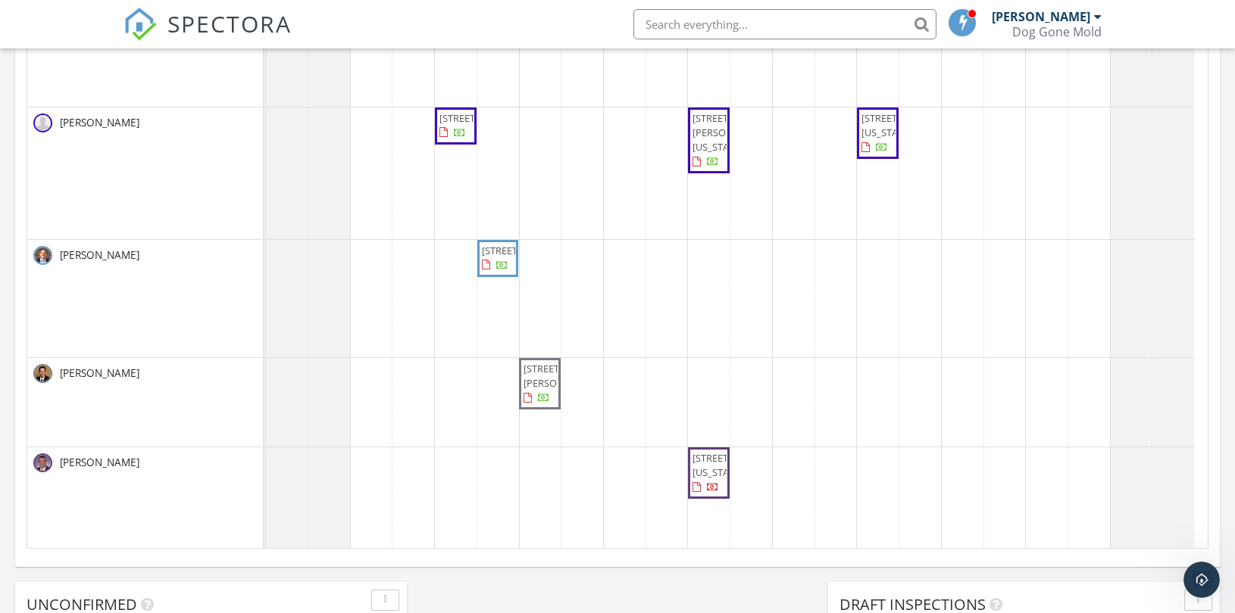
click at [794, 390] on div "18802 W 117th St, Olathe 66061 12 W Dartmouth Rd, Kansas City 64113 26891 W 108…" at bounding box center [736, 222] width 941 height 685
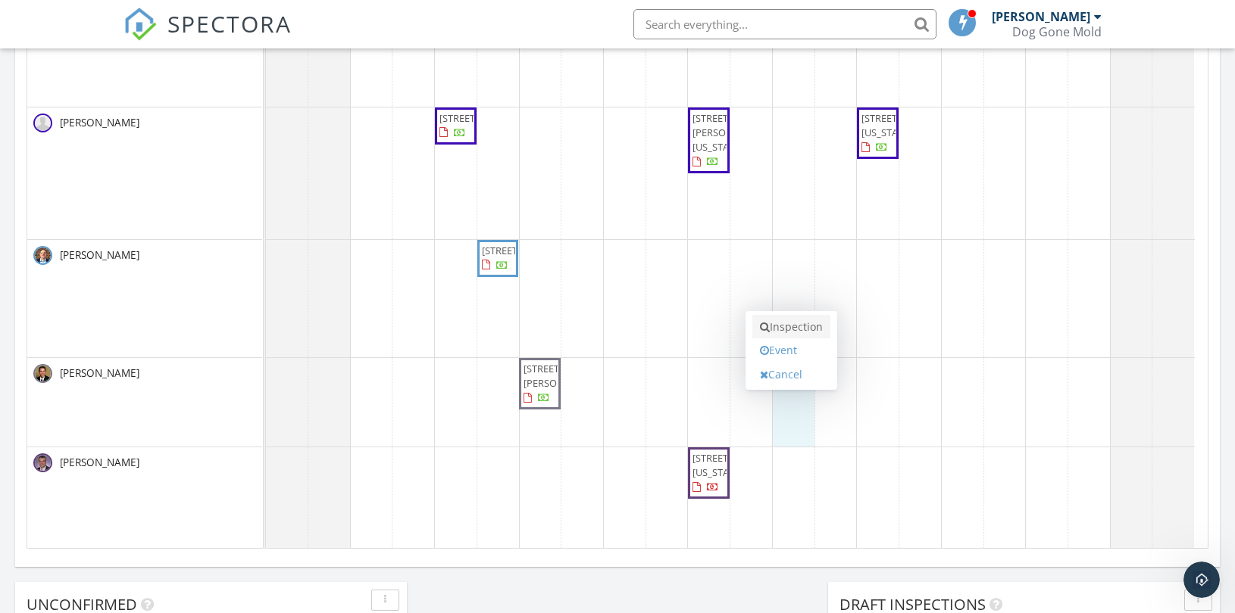
click at [784, 329] on link "Inspection" at bounding box center [791, 327] width 78 height 24
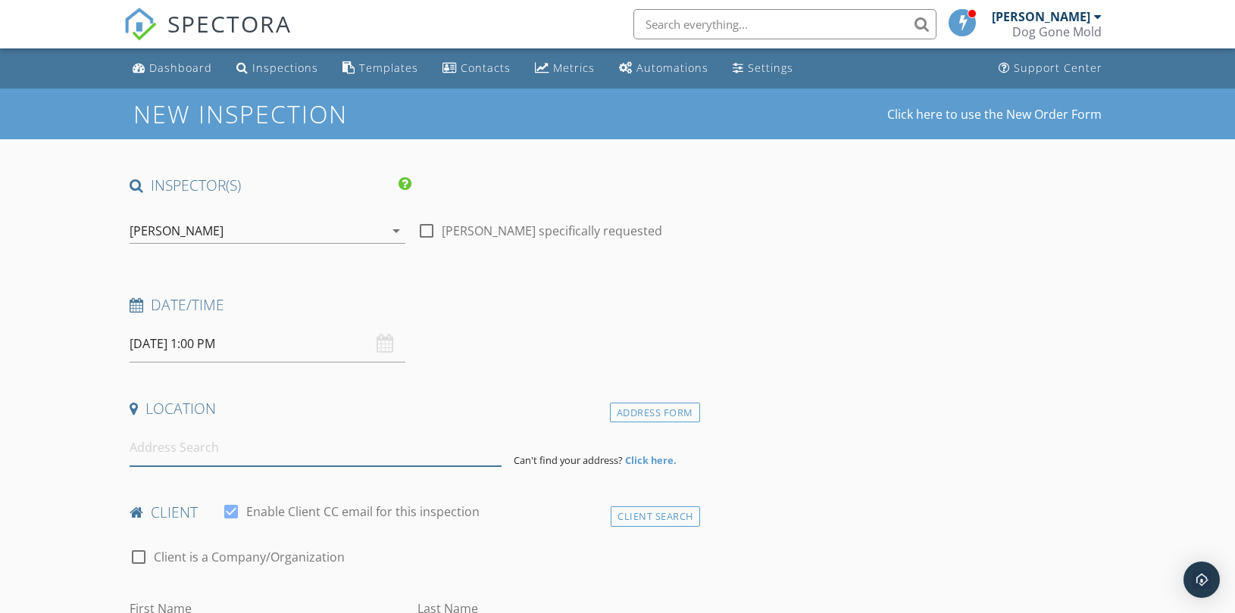
click at [240, 448] on input at bounding box center [316, 447] width 372 height 37
paste input "Paige Moses"
drag, startPoint x: 213, startPoint y: 445, endPoint x: -8, endPoint y: 439, distance: 220.5
paste input "9231 Hardy St"
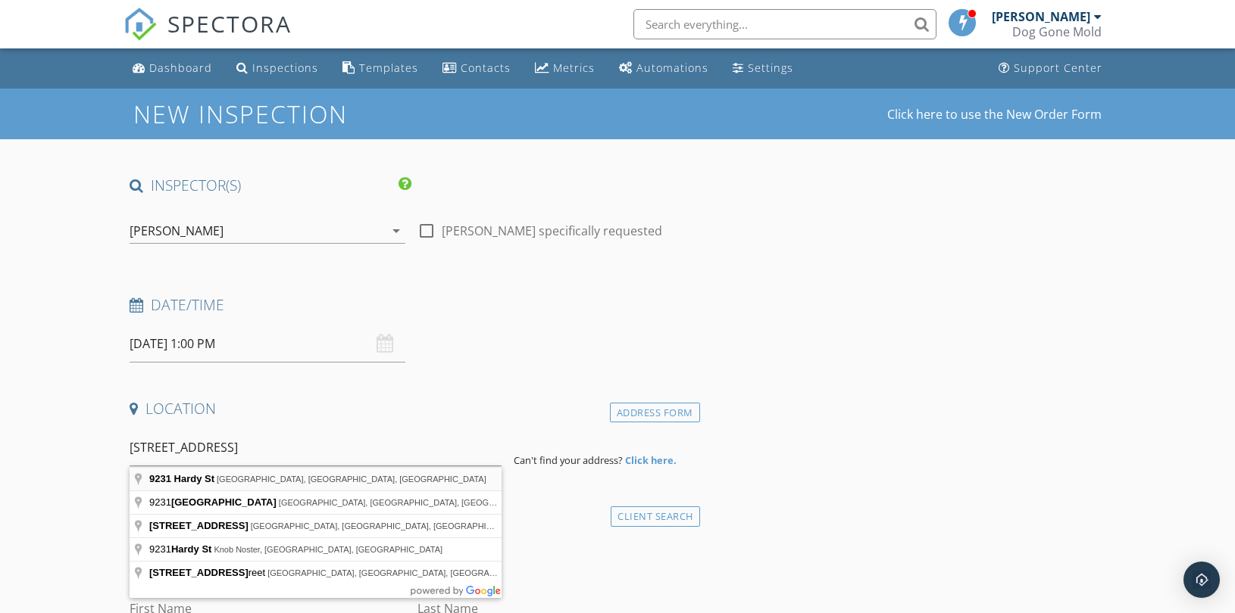
type input "9231 Hardy St, Overland Park, KS, USA"
drag, startPoint x: 217, startPoint y: 480, endPoint x: 236, endPoint y: 478, distance: 18.3
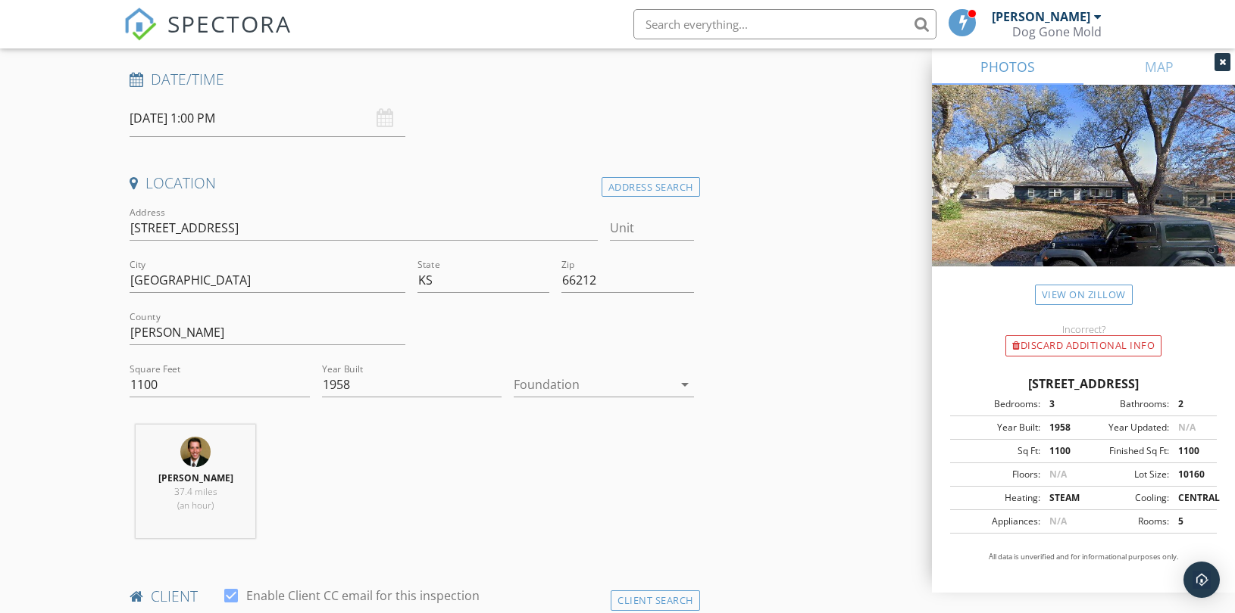
scroll to position [504, 0]
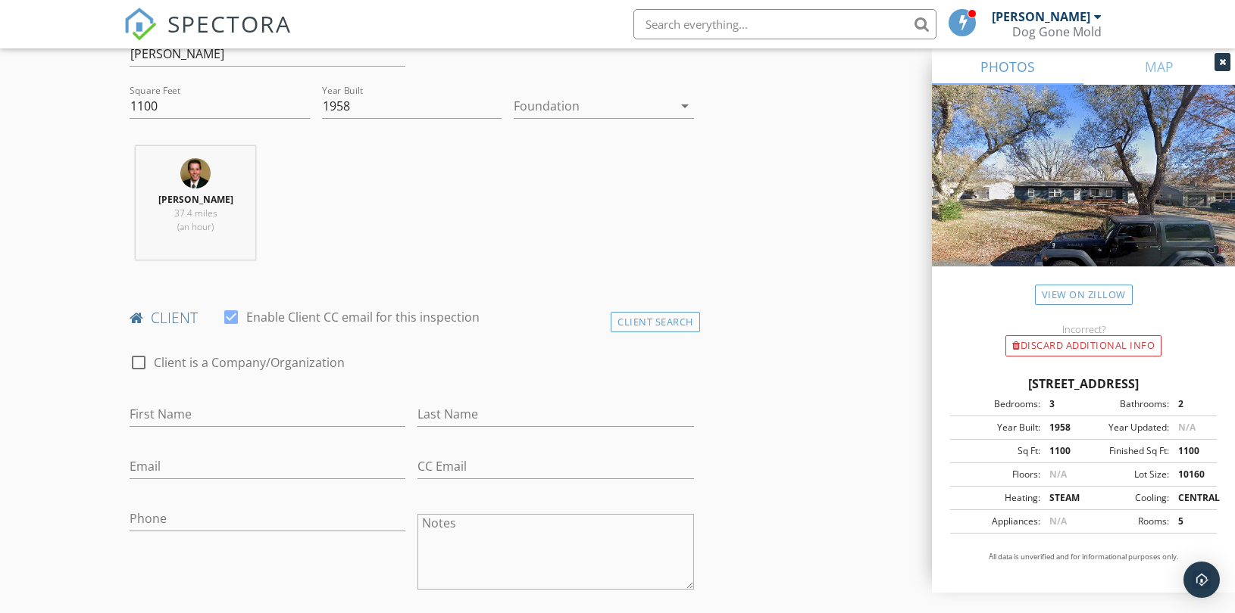
drag, startPoint x: 656, startPoint y: 316, endPoint x: 598, endPoint y: 333, distance: 60.1
click at [656, 316] on div "Client Search" at bounding box center [654, 322] width 89 height 20
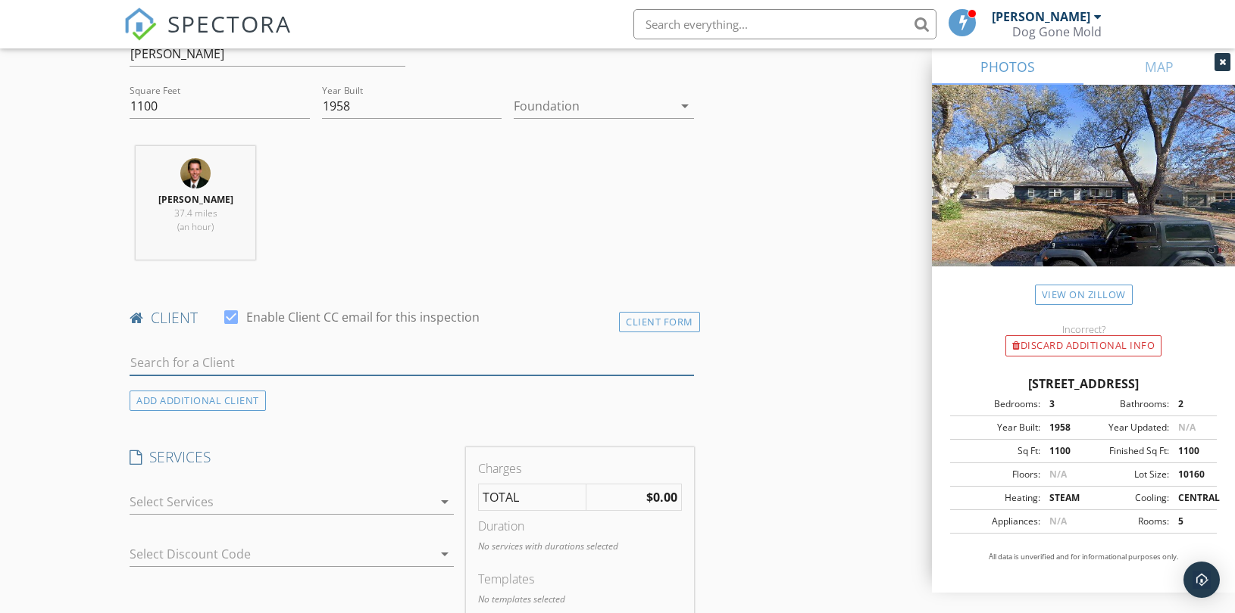
click at [204, 369] on input "text" at bounding box center [412, 363] width 564 height 25
paste input "Paige Moses"
type input "Paige Moses"
click at [209, 390] on div "No results found. Click to add a new Client" at bounding box center [250, 397] width 228 height 18
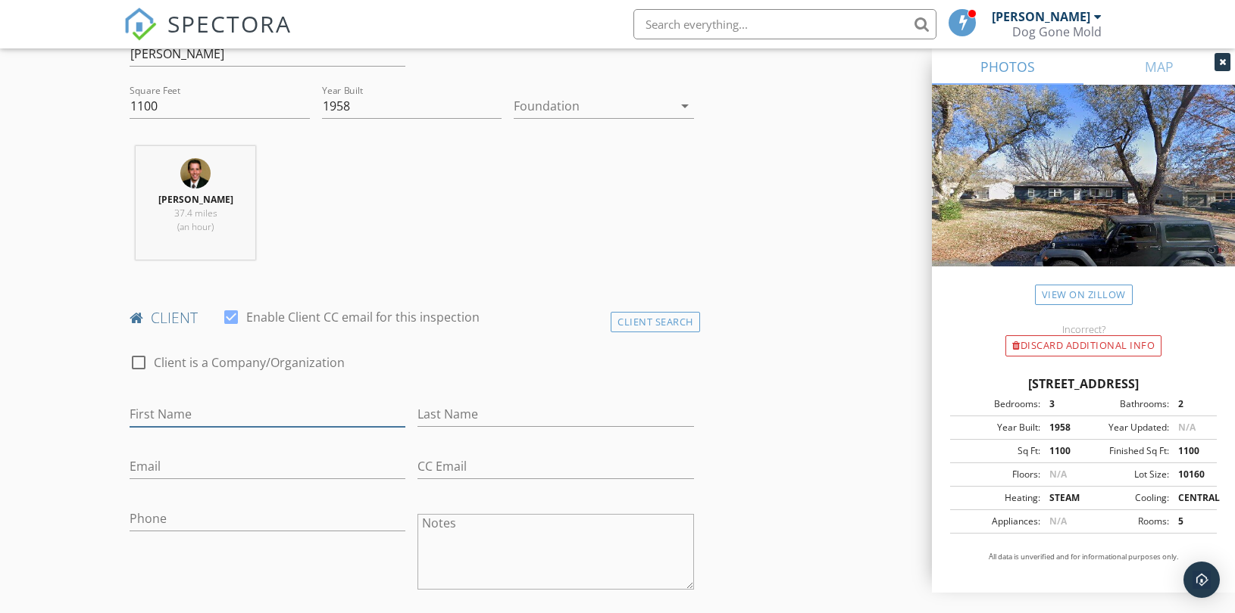
click at [206, 411] on input "First Name" at bounding box center [268, 414] width 276 height 25
paste input "Paige Moses"
click at [195, 419] on input "Paige Moses" at bounding box center [268, 414] width 276 height 25
type input "Paige Moses"
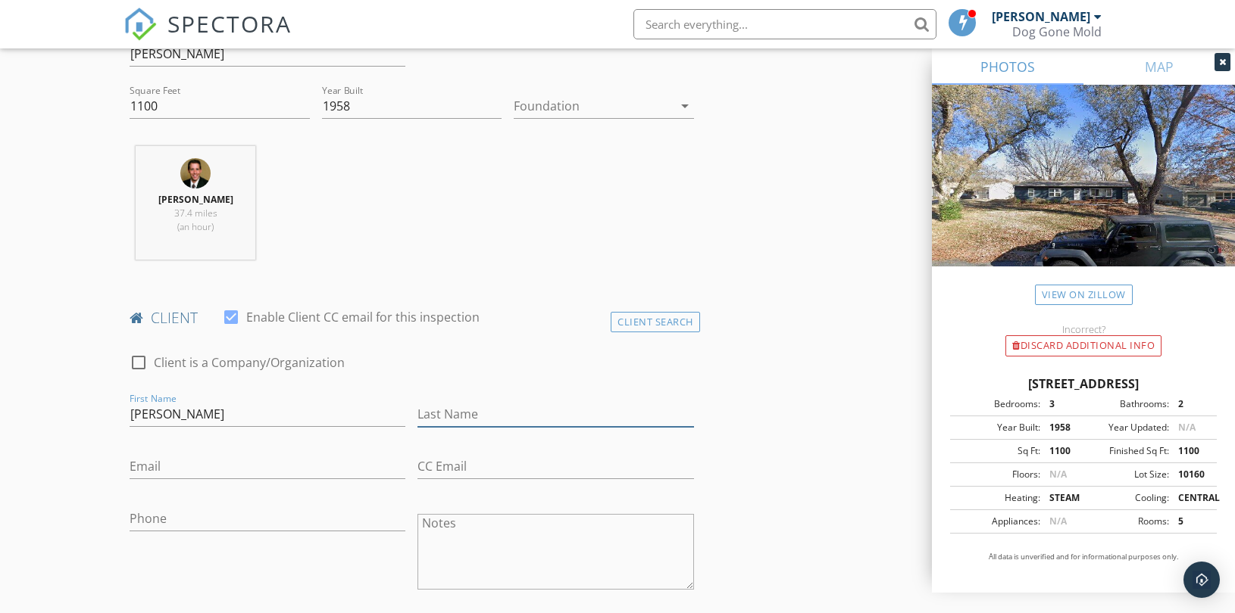
click at [497, 422] on input "Last Name" at bounding box center [555, 414] width 276 height 25
paste input "Moses"
type input "Moses"
click at [191, 423] on input "Paige Moses" at bounding box center [268, 414] width 276 height 25
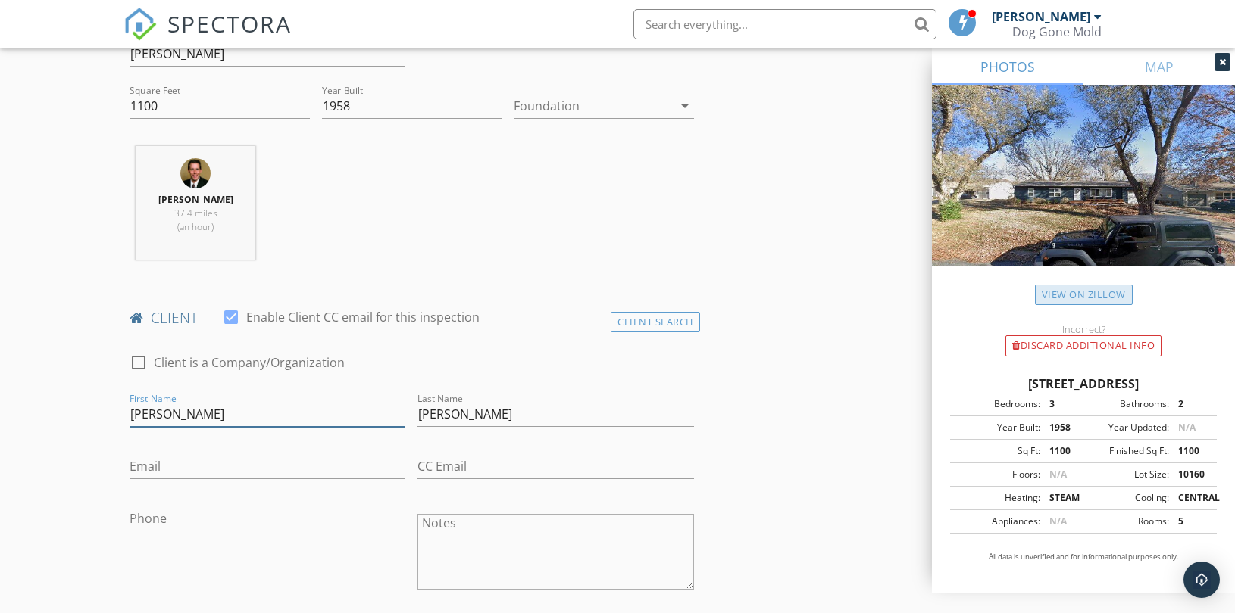
type input "Paige"
click at [210, 465] on input "Email" at bounding box center [268, 466] width 276 height 25
paste input "paige@propertiesbyp.com"
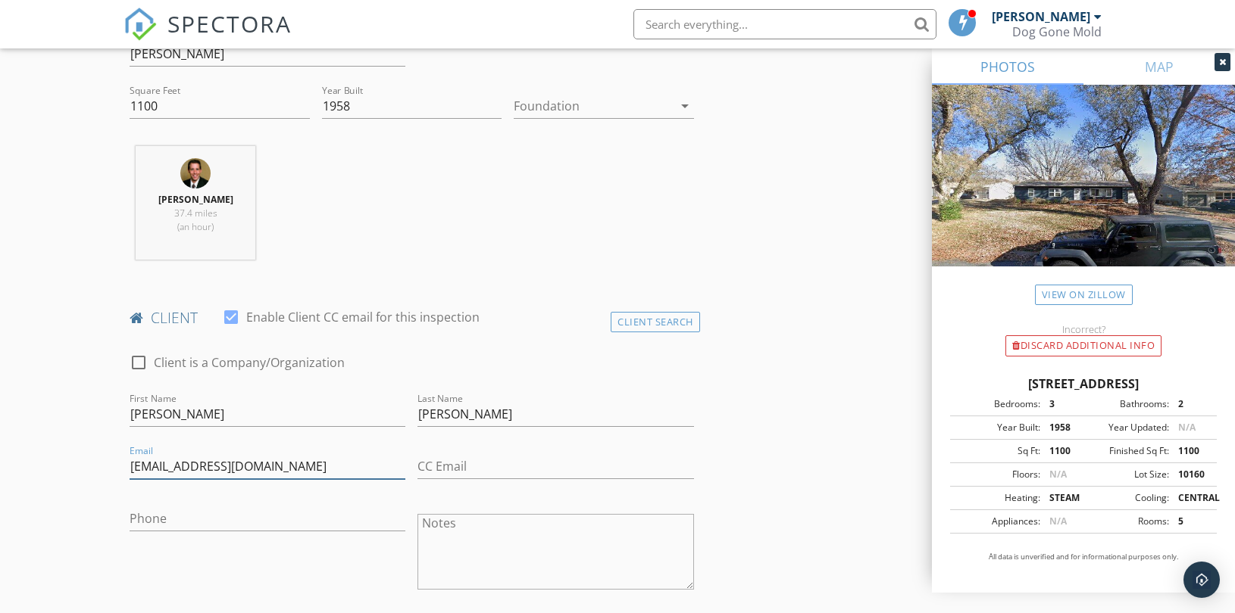
scroll to position [757, 0]
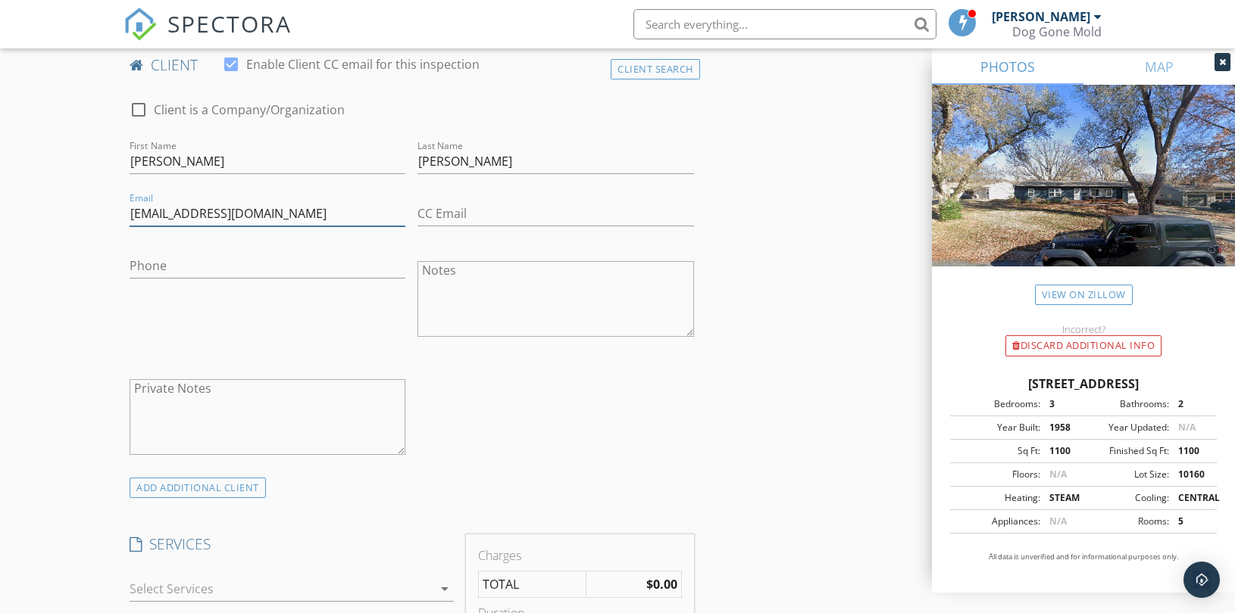
type input "[EMAIL_ADDRESS][DOMAIN_NAME]"
click at [218, 267] on input "Phone" at bounding box center [268, 266] width 276 height 25
paste input "[PHONE_NUMBER]"
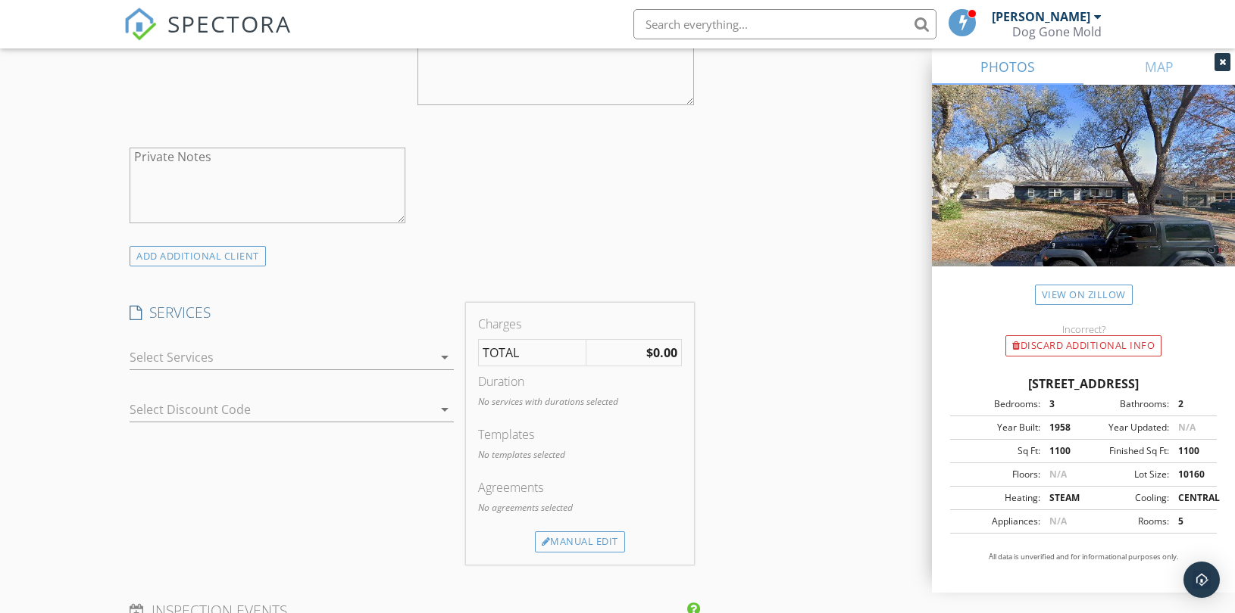
scroll to position [1010, 0]
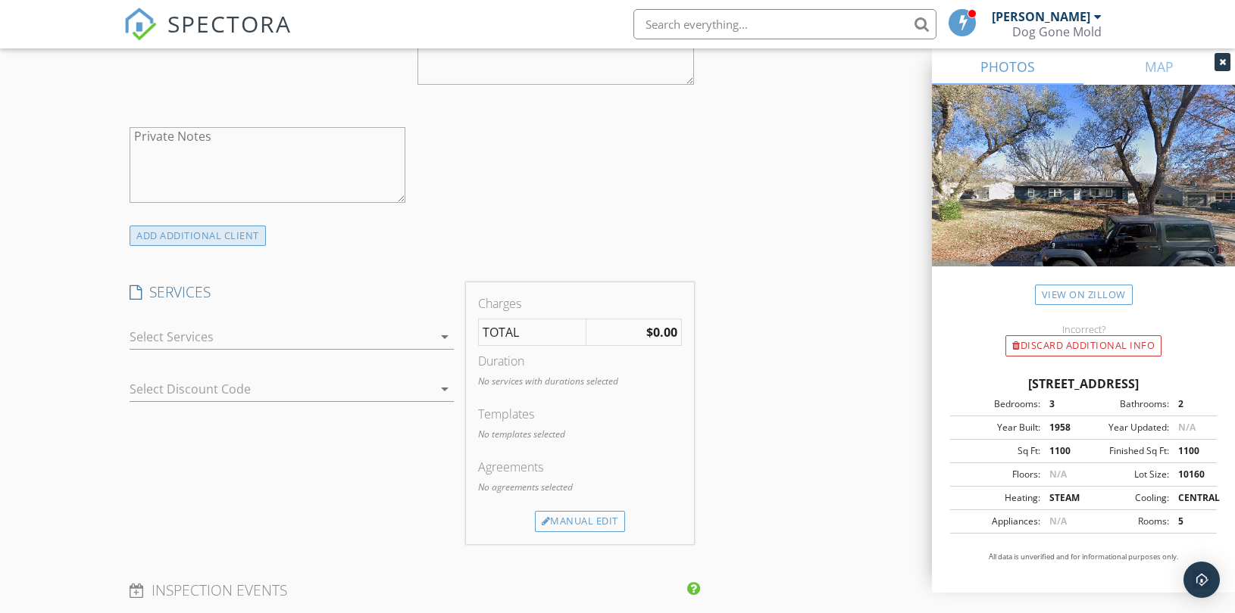
type input "[PHONE_NUMBER]"
click at [227, 238] on div "ADD ADDITIONAL client" at bounding box center [198, 236] width 136 height 20
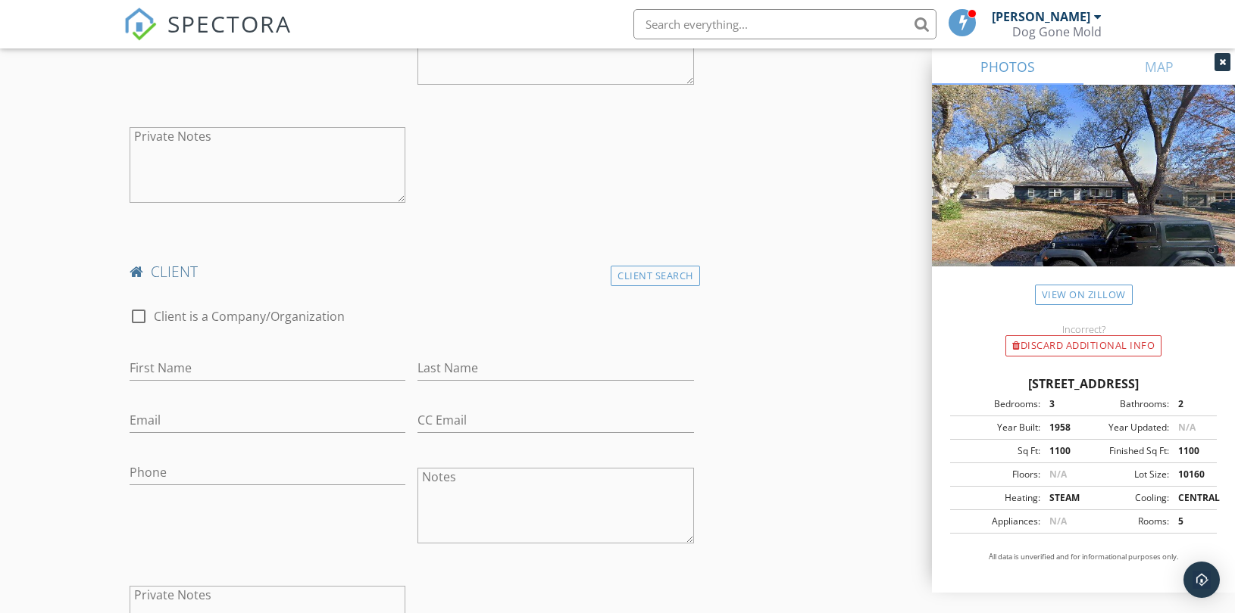
drag, startPoint x: 642, startPoint y: 277, endPoint x: 597, endPoint y: 283, distance: 45.8
click at [644, 277] on div "Client Search" at bounding box center [654, 276] width 89 height 20
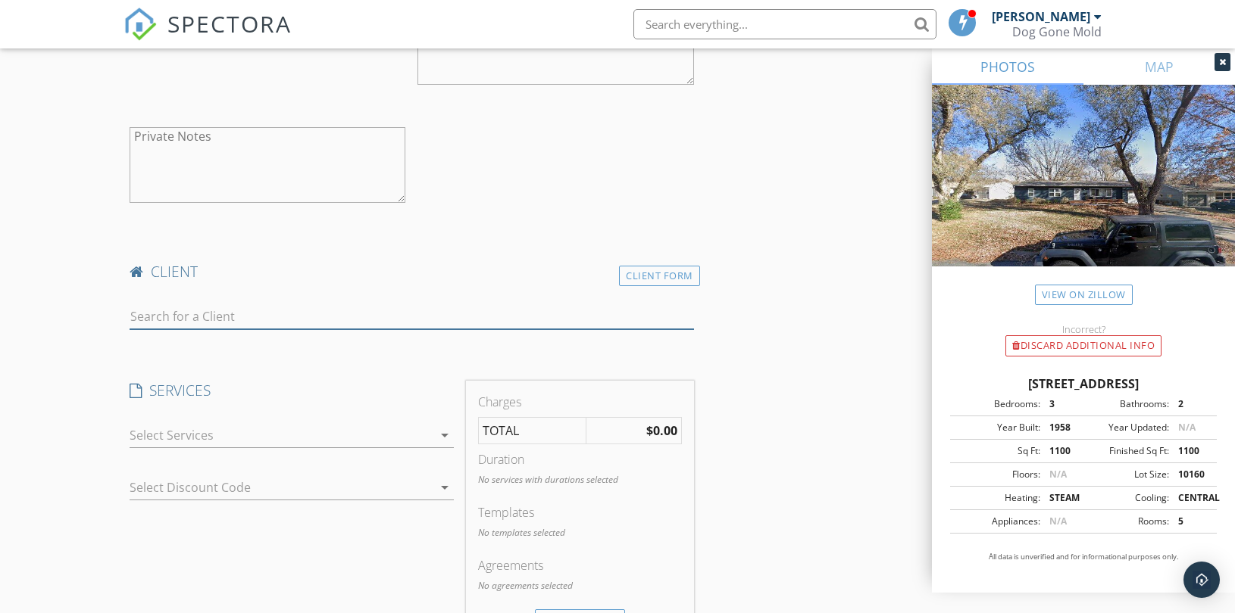
click at [298, 320] on input "text" at bounding box center [412, 316] width 564 height 25
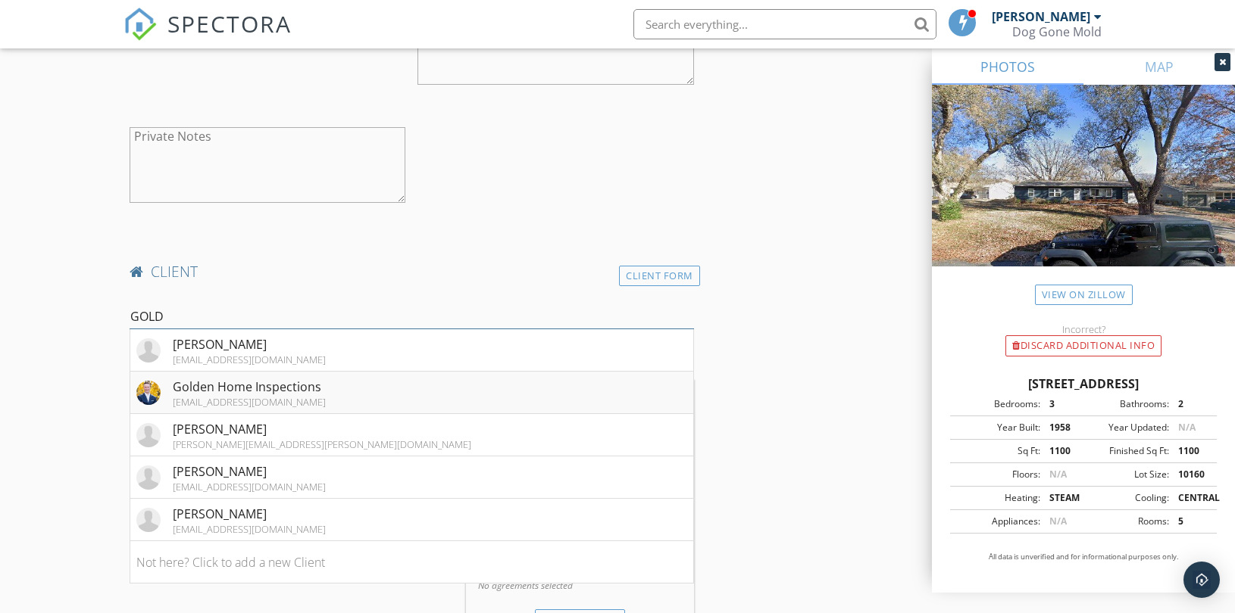
type input "GOLD"
click at [173, 385] on div "Golden Home Inspections" at bounding box center [249, 387] width 153 height 18
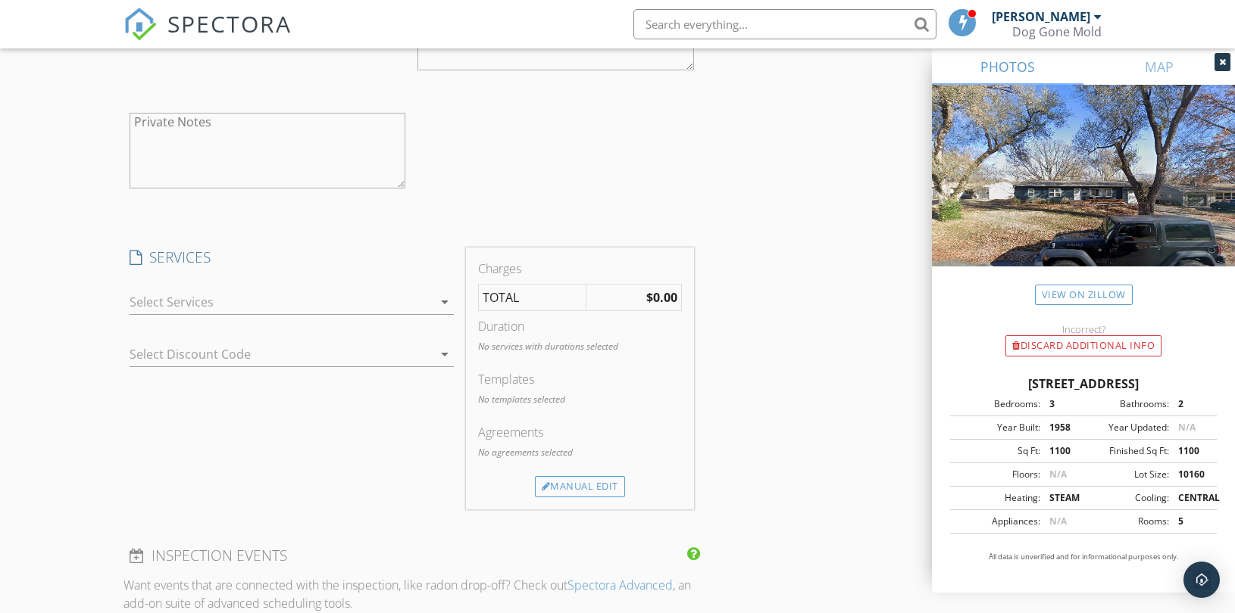
scroll to position [1515, 0]
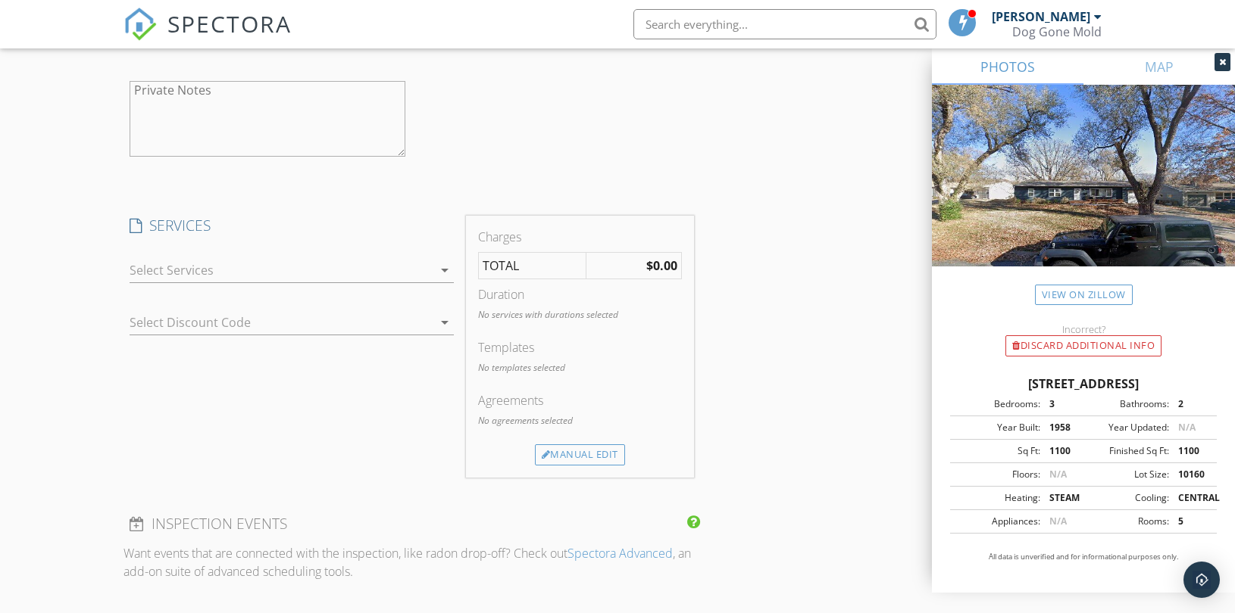
click at [399, 270] on div at bounding box center [281, 270] width 303 height 24
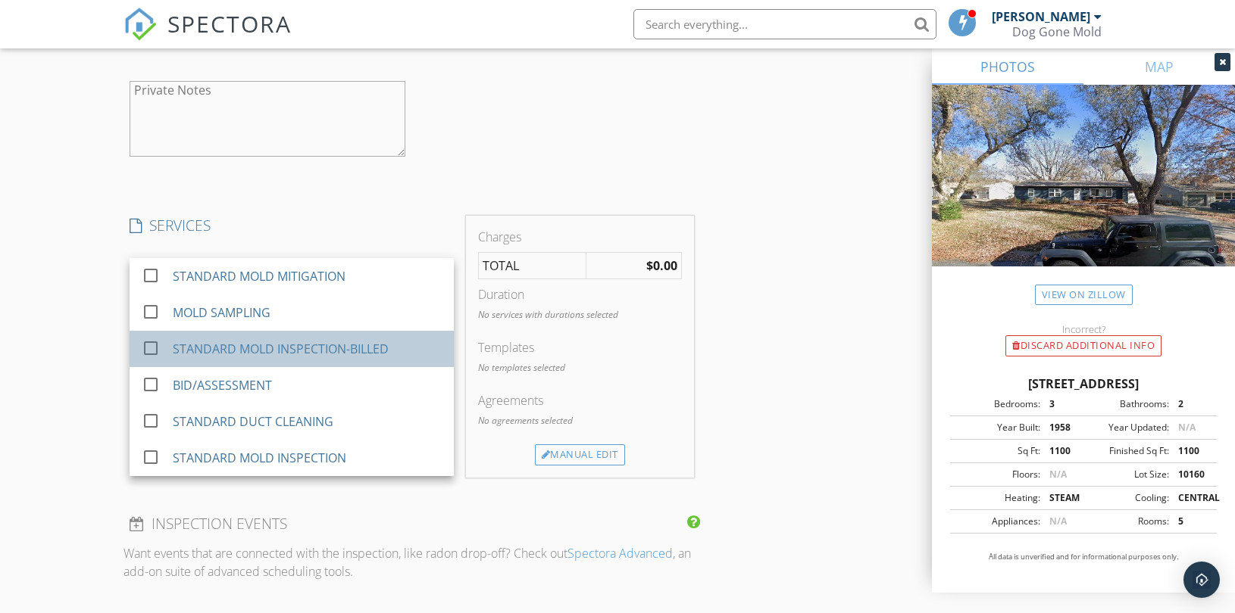
click at [345, 349] on div "STANDARD MOLD INSPECTION-BILLED" at bounding box center [281, 349] width 216 height 18
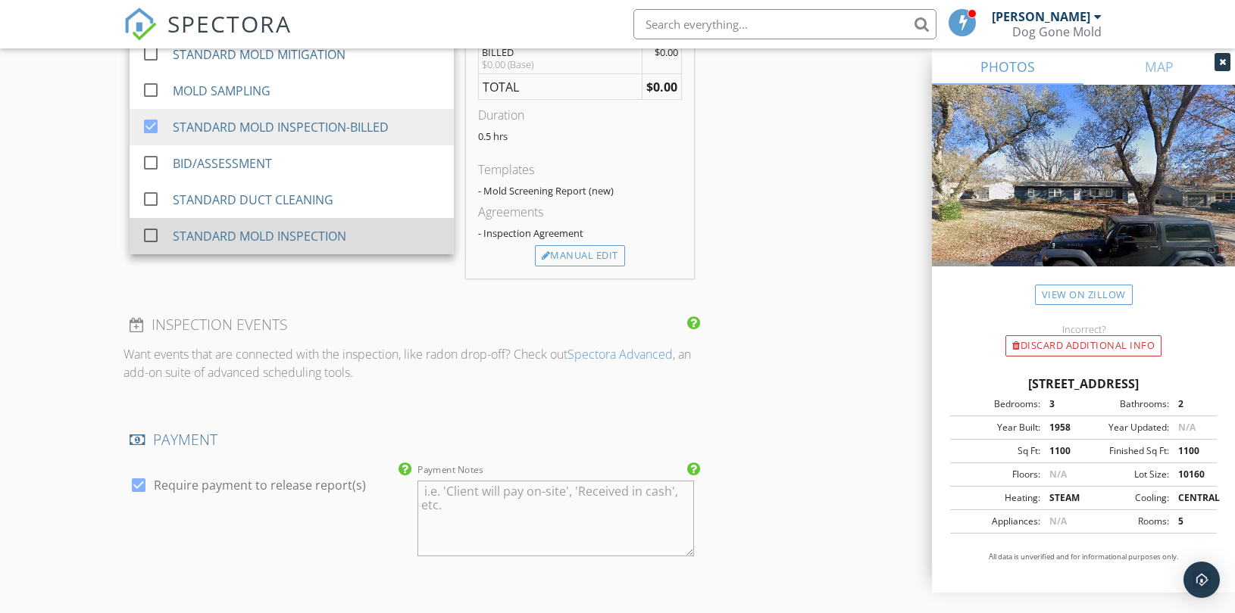
scroll to position [1851, 0]
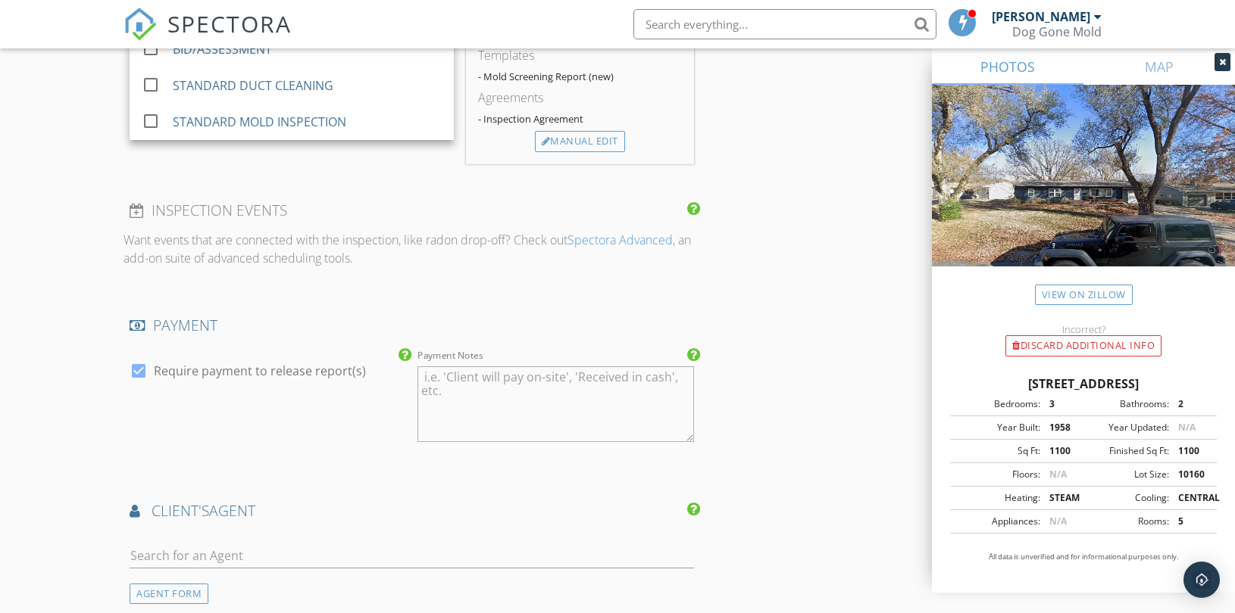
click at [305, 373] on label "Require payment to release report(s)" at bounding box center [260, 371] width 212 height 15
checkbox input "false"
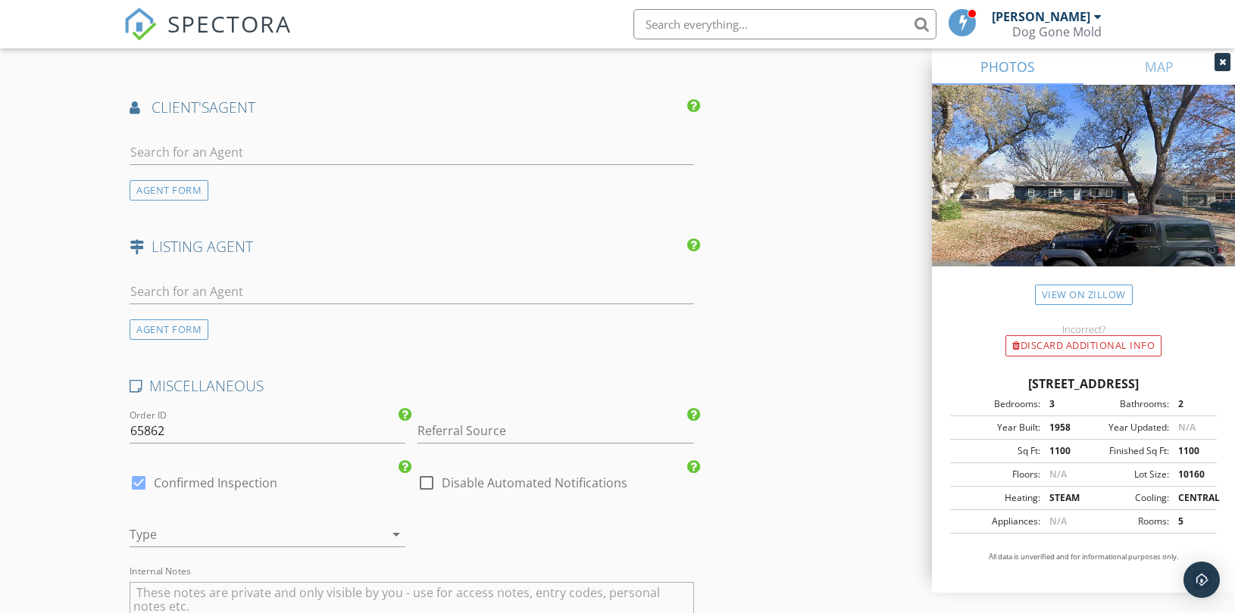
scroll to position [2356, 0]
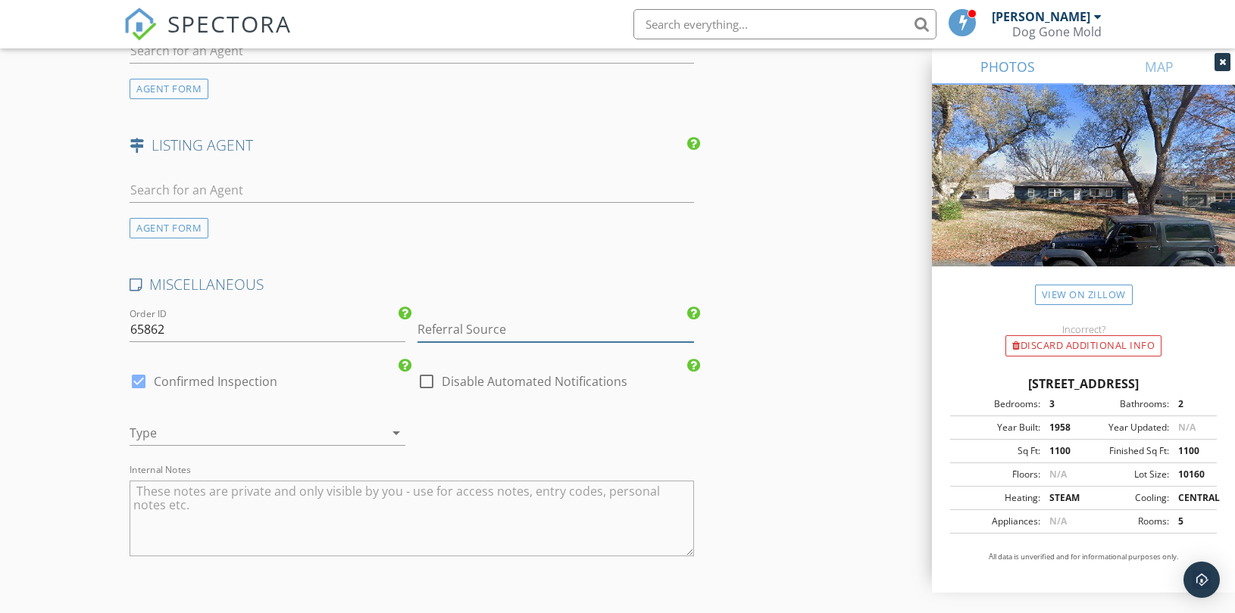
click at [471, 334] on input "Referral Source" at bounding box center [555, 329] width 276 height 25
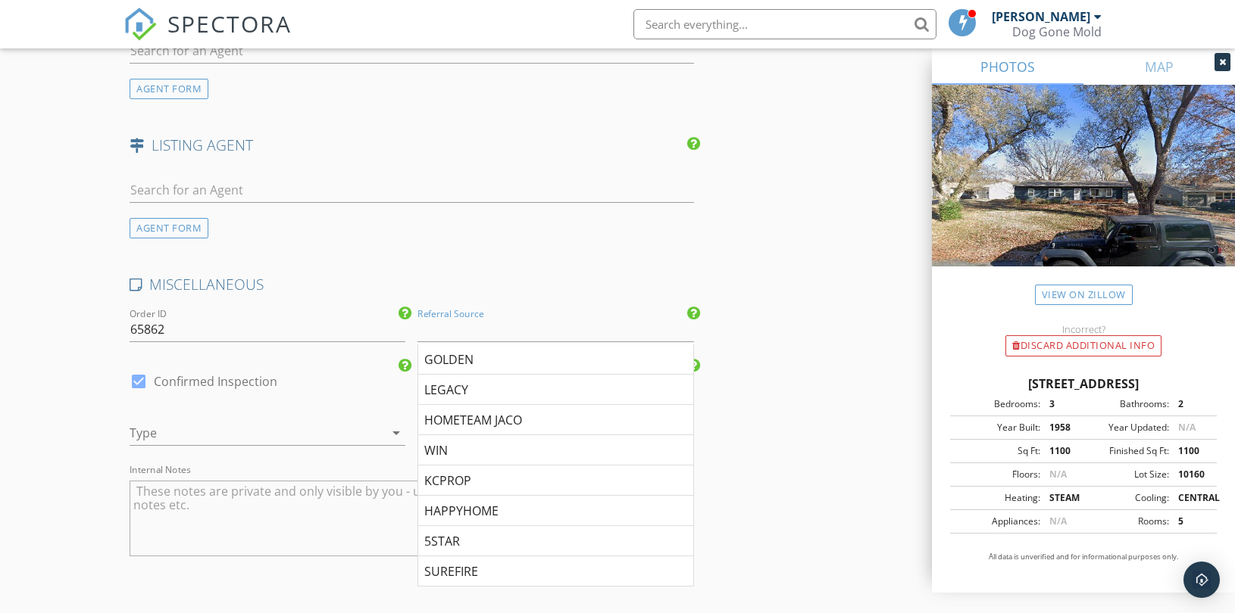
click at [464, 359] on div "GOLDEN" at bounding box center [555, 360] width 274 height 30
type input "GOLDEN"
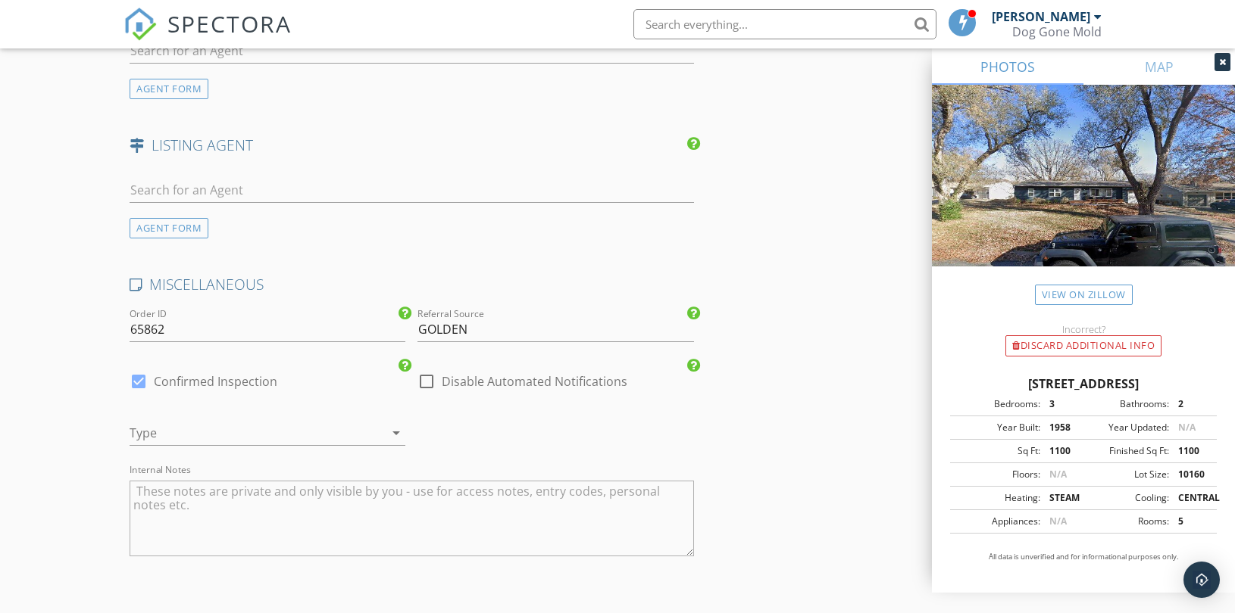
click at [261, 442] on div at bounding box center [246, 433] width 233 height 24
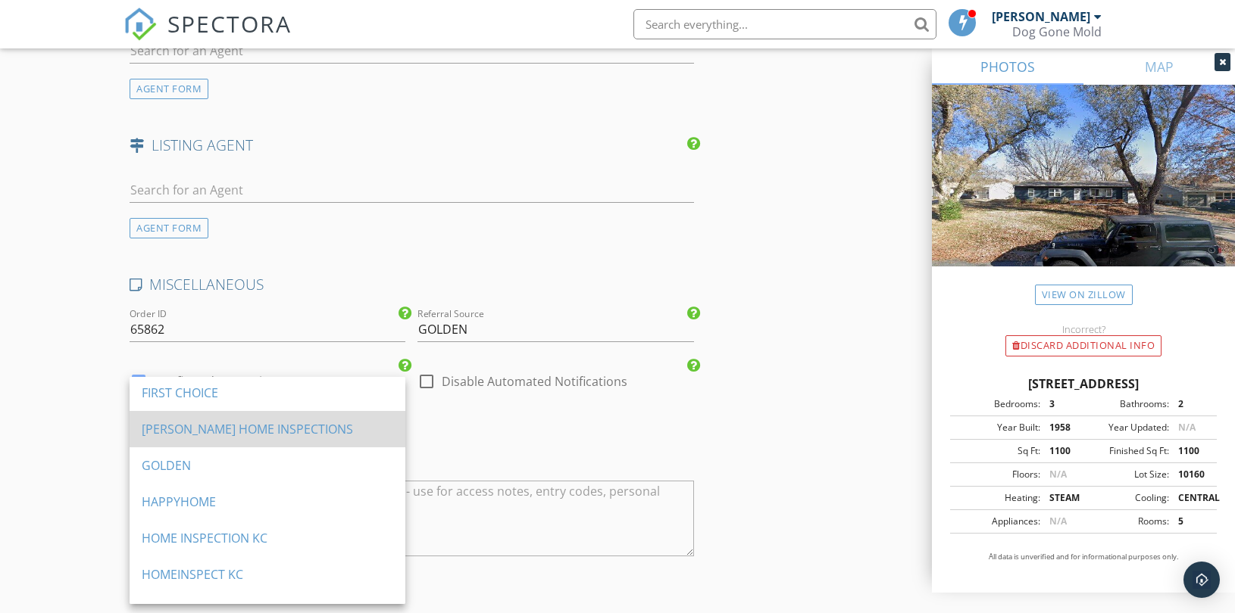
scroll to position [504, 0]
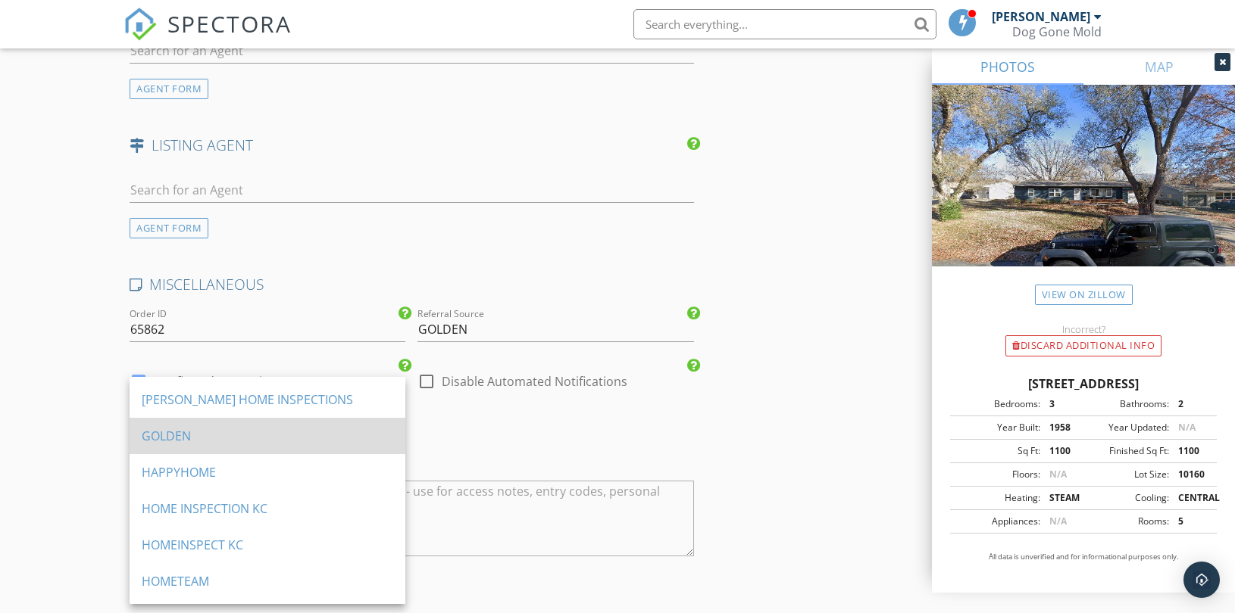
click at [243, 430] on div "GOLDEN" at bounding box center [267, 436] width 251 height 18
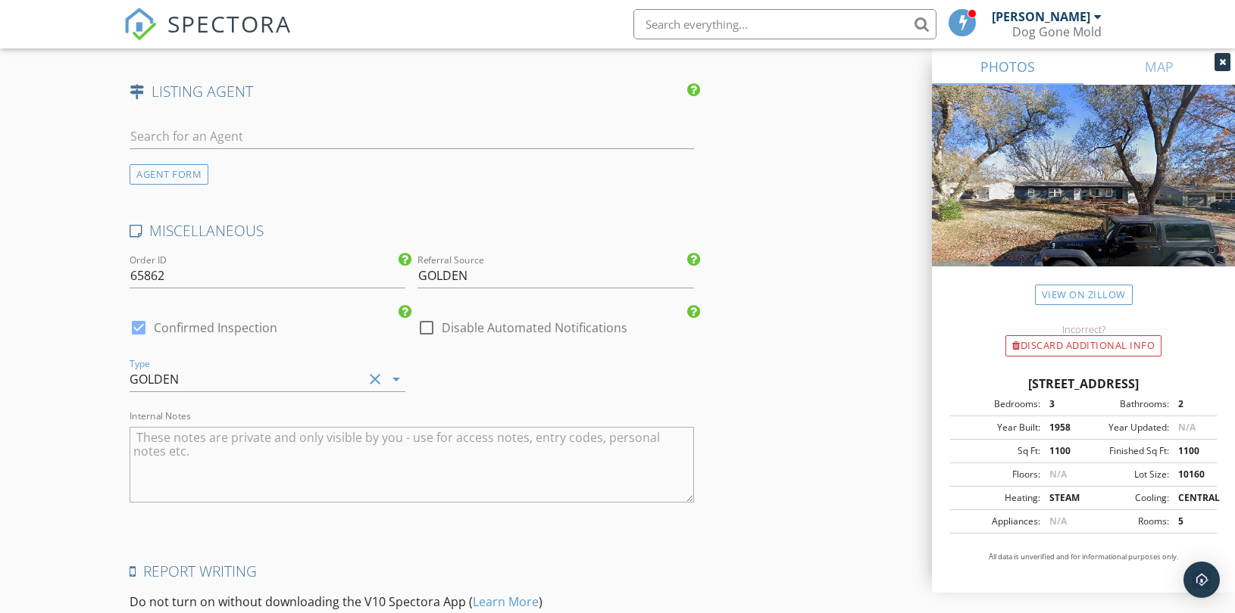
scroll to position [2596, 0]
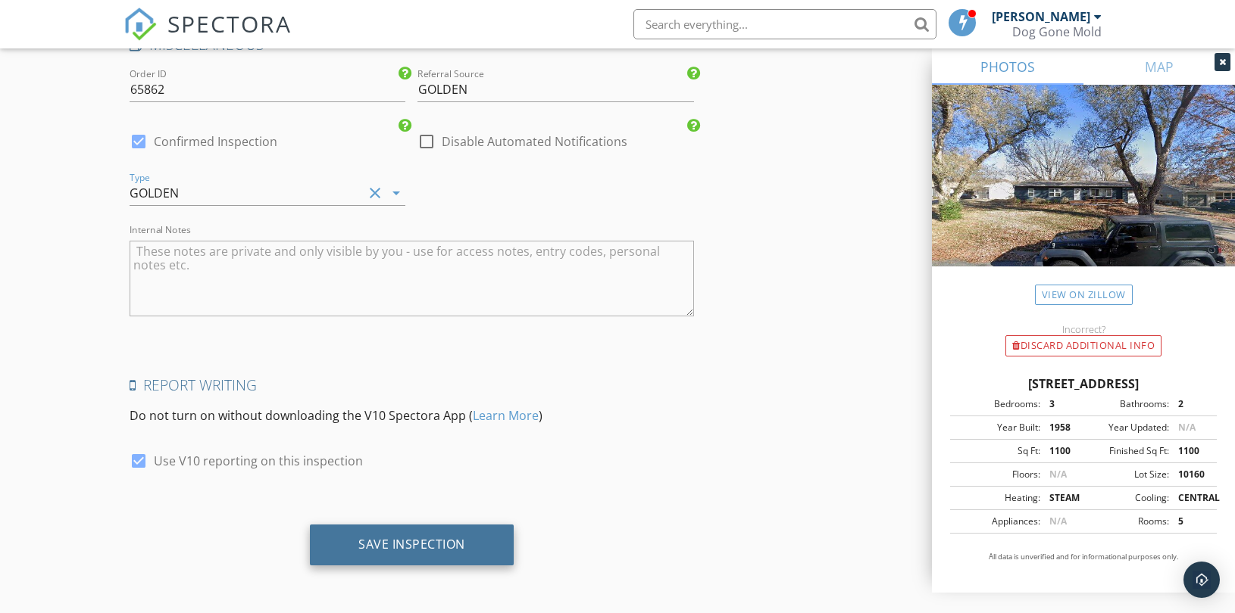
click at [400, 539] on div "Save Inspection" at bounding box center [411, 544] width 107 height 15
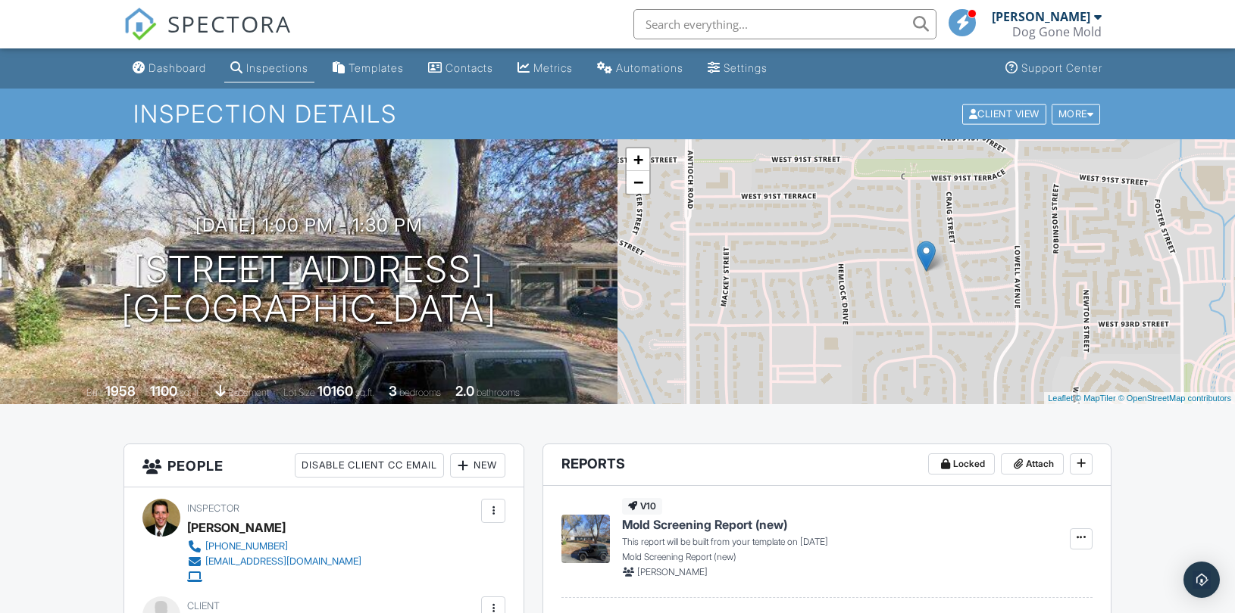
click at [182, 67] on div "Dashboard" at bounding box center [177, 67] width 58 height 13
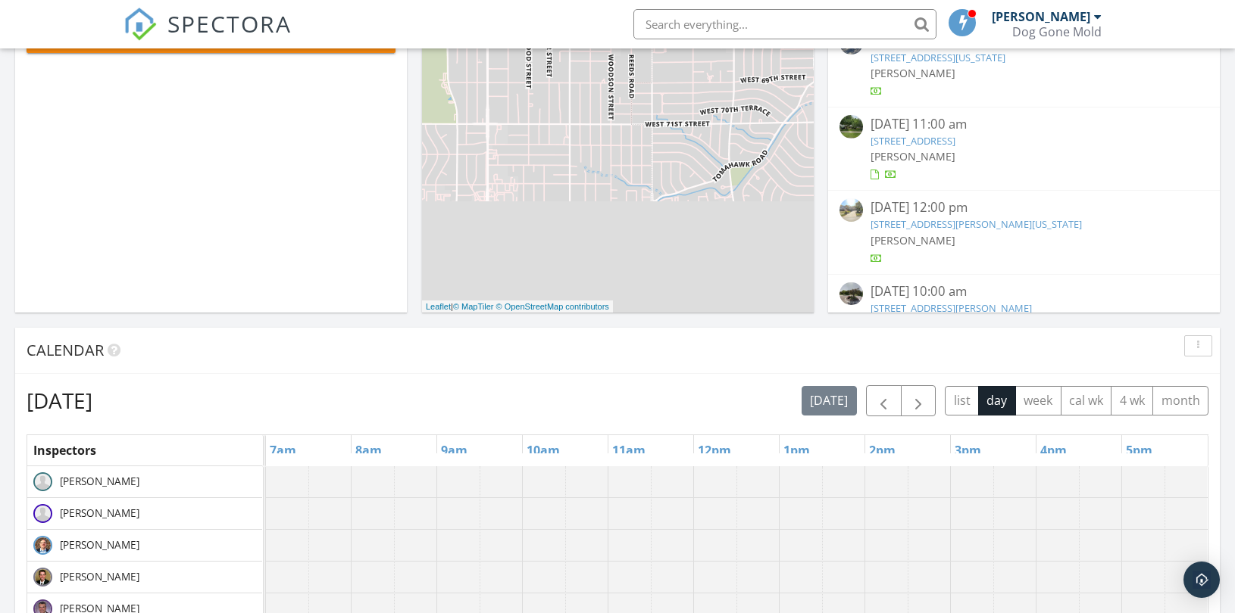
scroll to position [420, 0]
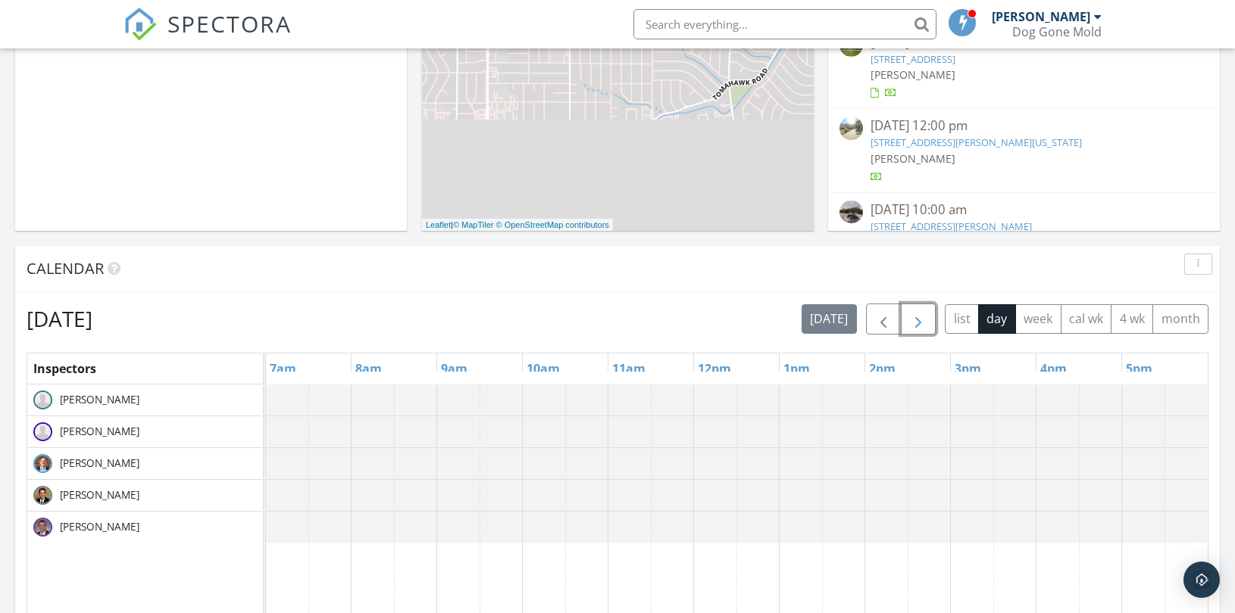
click at [923, 319] on span "button" at bounding box center [918, 320] width 18 height 18
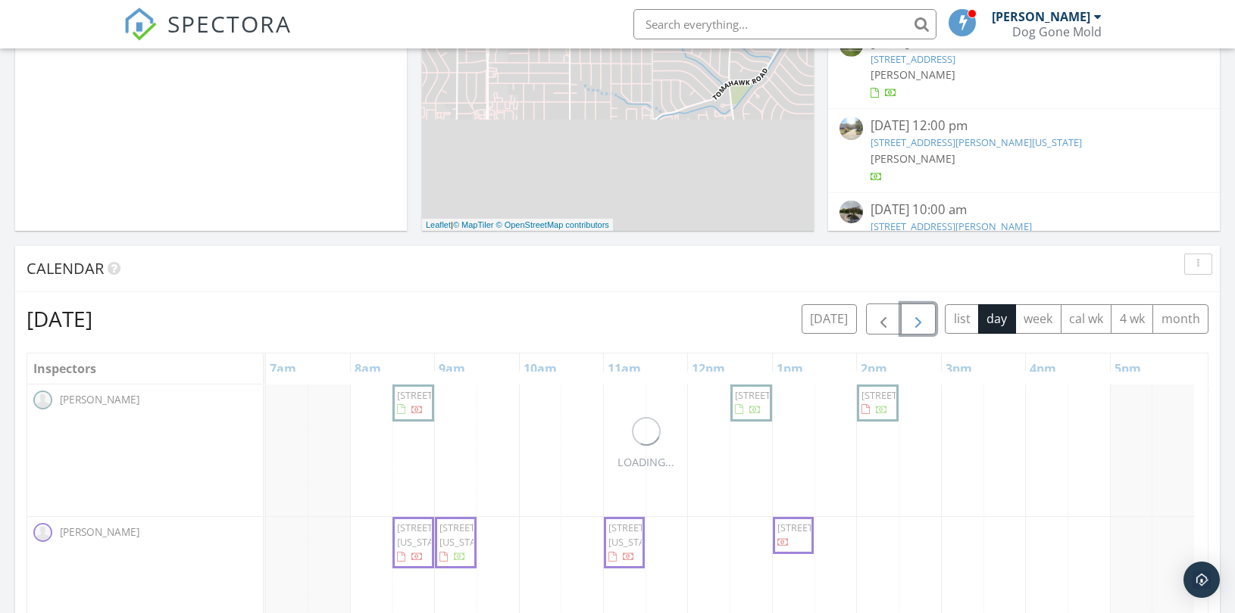
click at [923, 319] on span "button" at bounding box center [918, 320] width 18 height 18
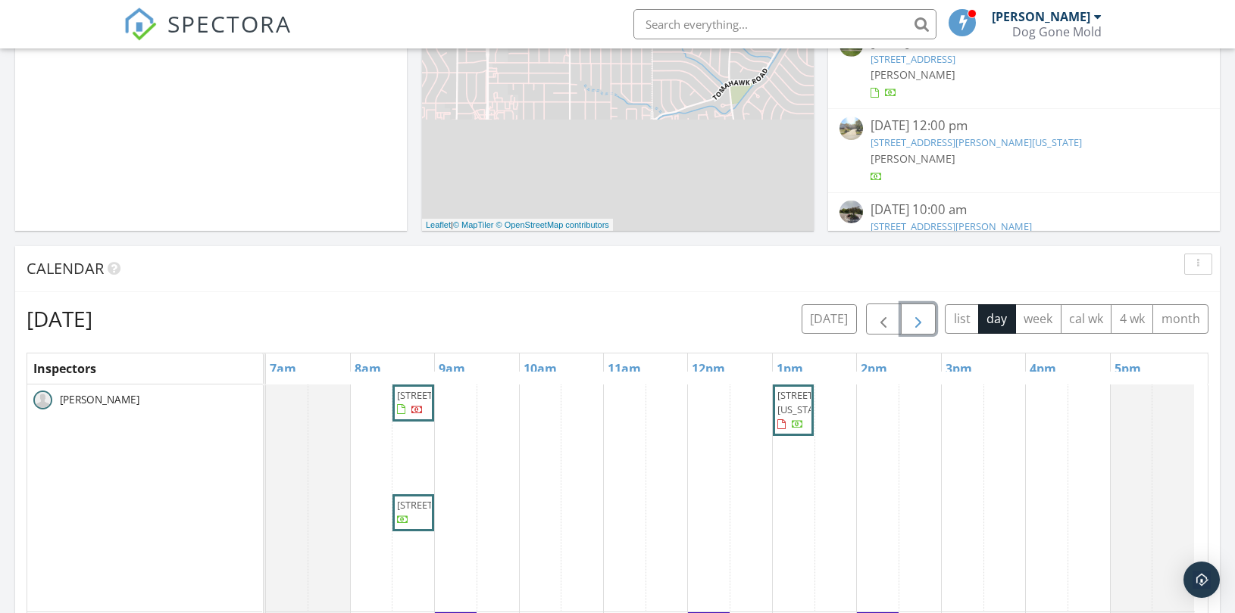
click at [923, 319] on span "button" at bounding box center [918, 320] width 18 height 18
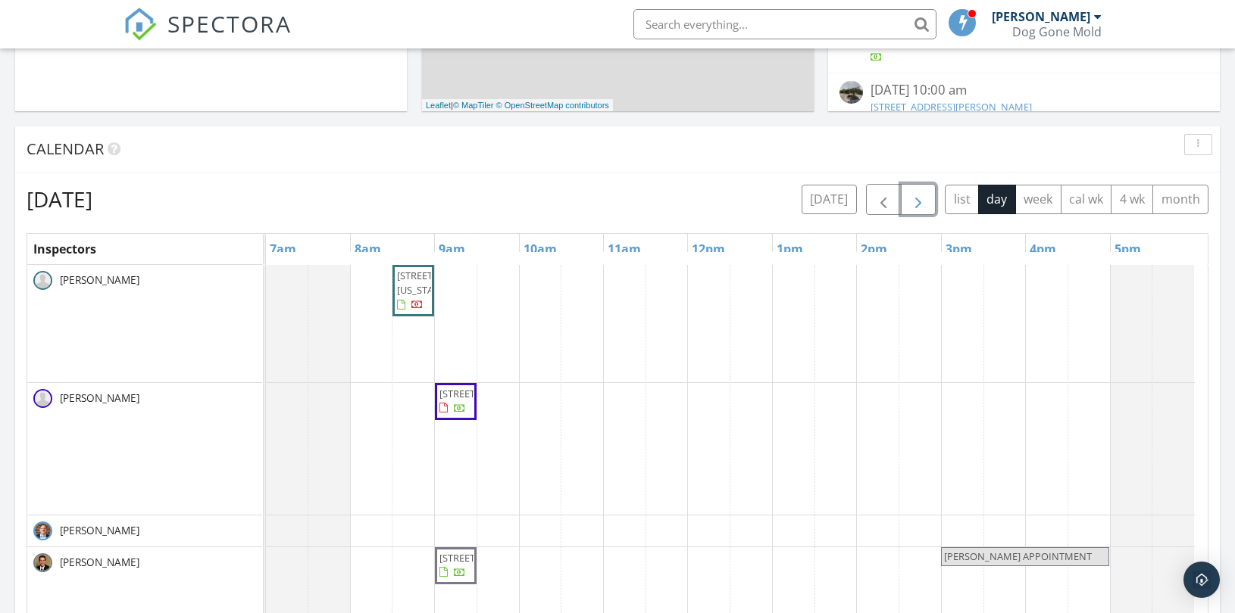
scroll to position [673, 0]
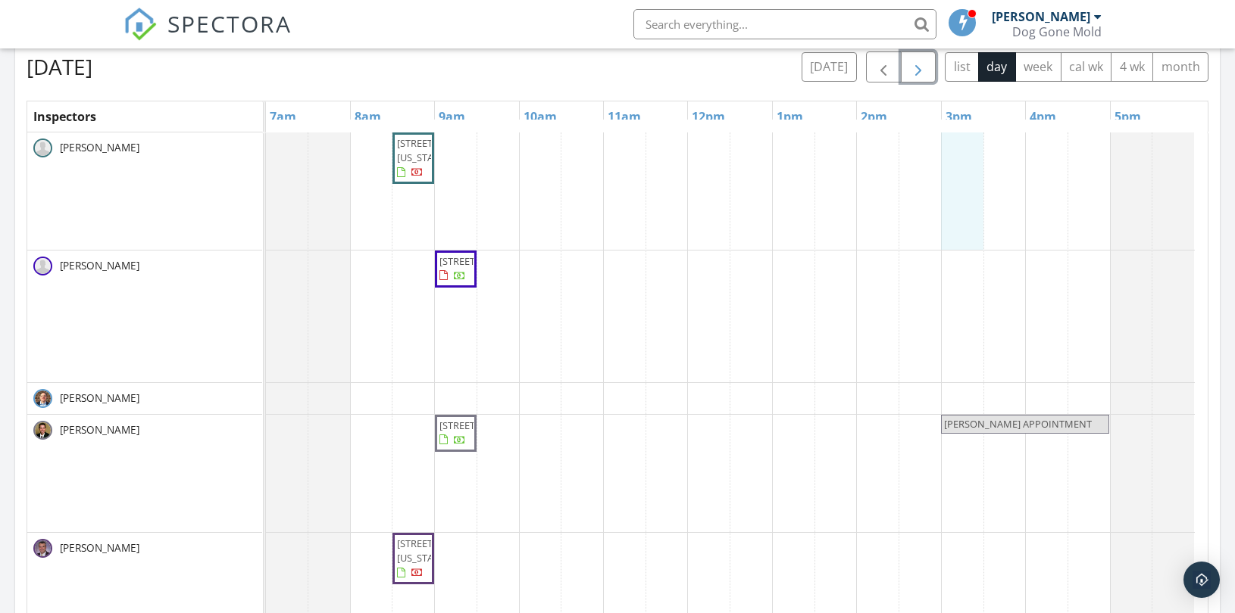
click at [957, 170] on div "4335 N 121st Terrace, Kansas City 66109 12750 N Larkspur Ln., Platte City 64079…" at bounding box center [736, 425] width 941 height 585
click at [963, 108] on link "Inspection" at bounding box center [960, 107] width 78 height 24
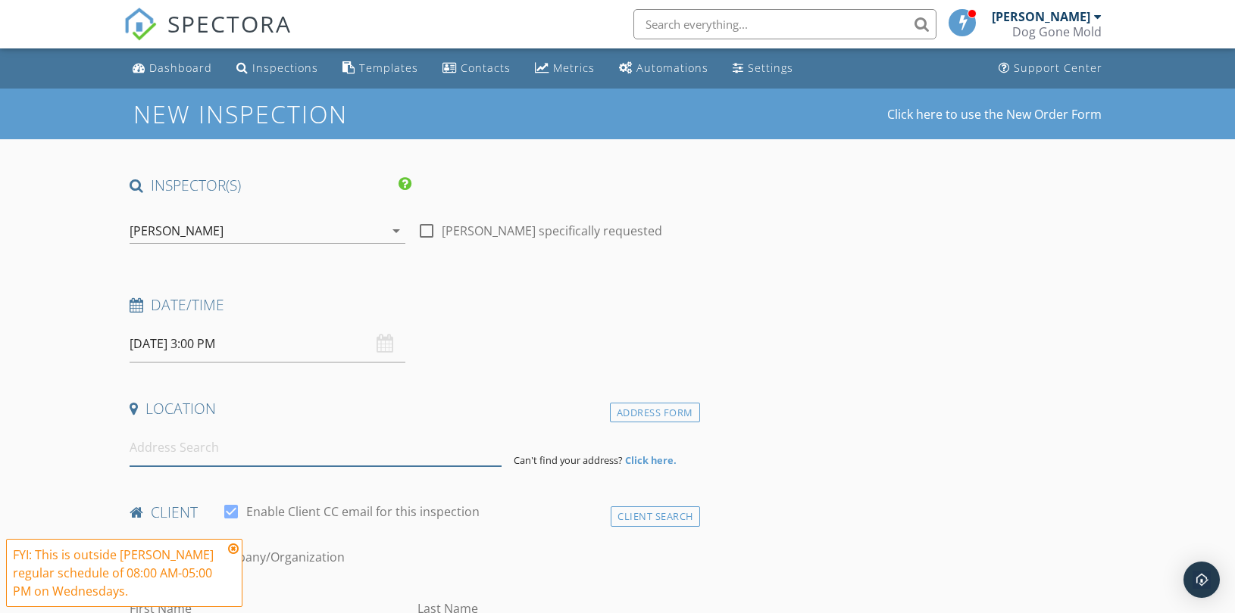
click at [183, 457] on input at bounding box center [316, 447] width 372 height 37
paste input "513 E 31st St"
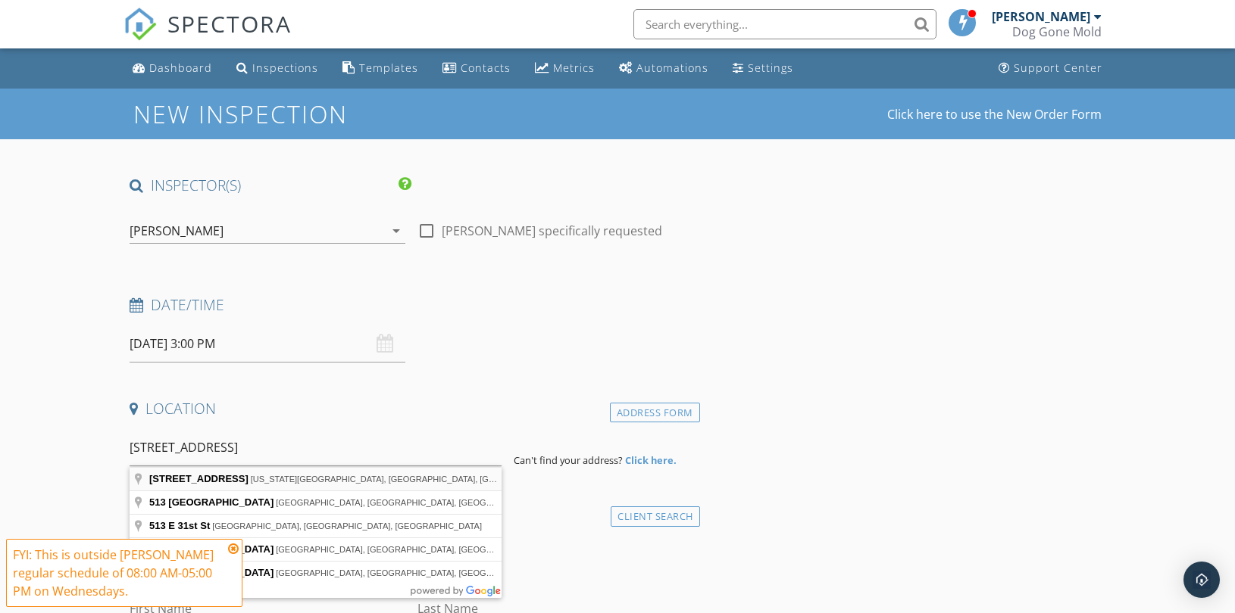
type input "513 East 31st Street, Kansas City, MO, USA"
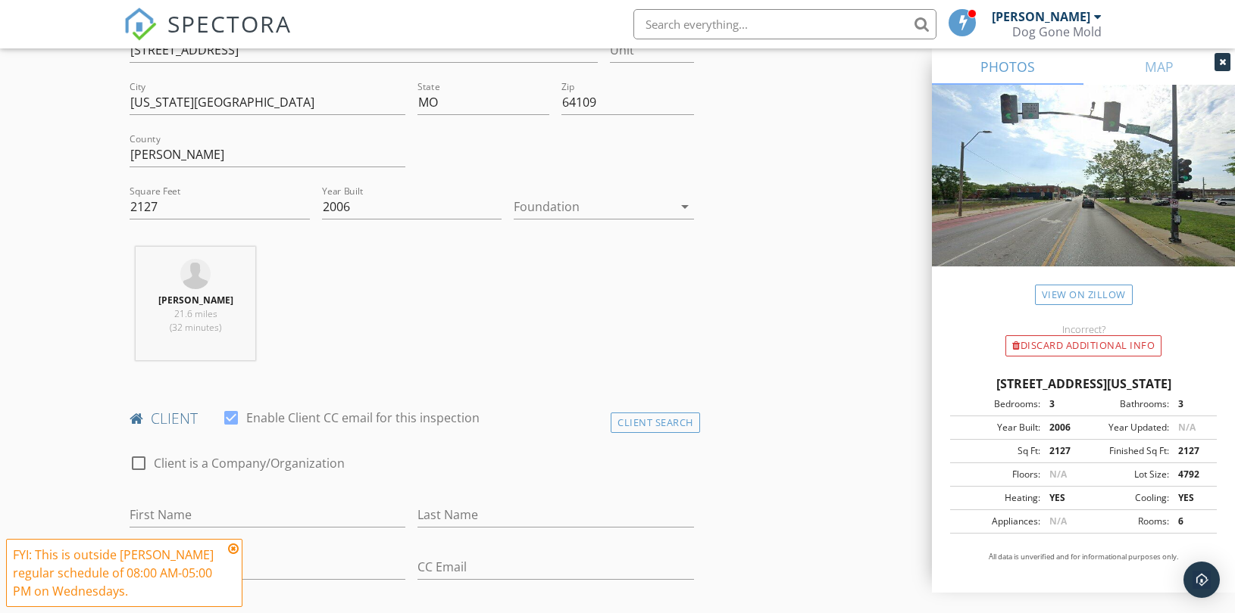
scroll to position [504, 0]
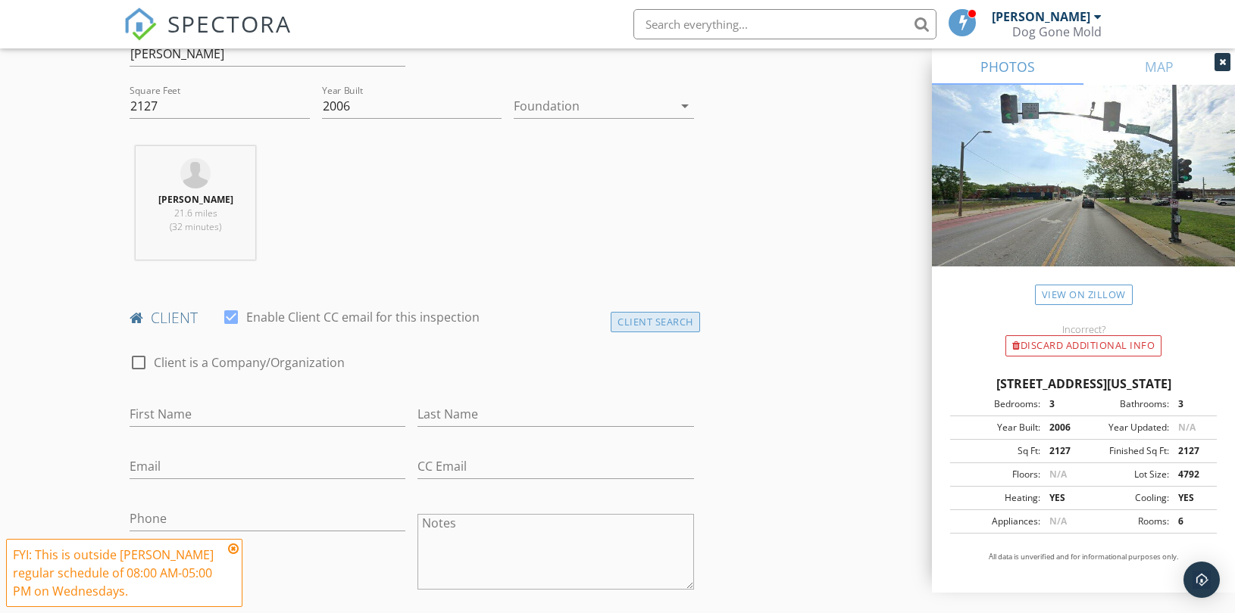
drag, startPoint x: 663, startPoint y: 320, endPoint x: 638, endPoint y: 326, distance: 25.7
click at [663, 320] on div "Client Search" at bounding box center [654, 322] width 89 height 20
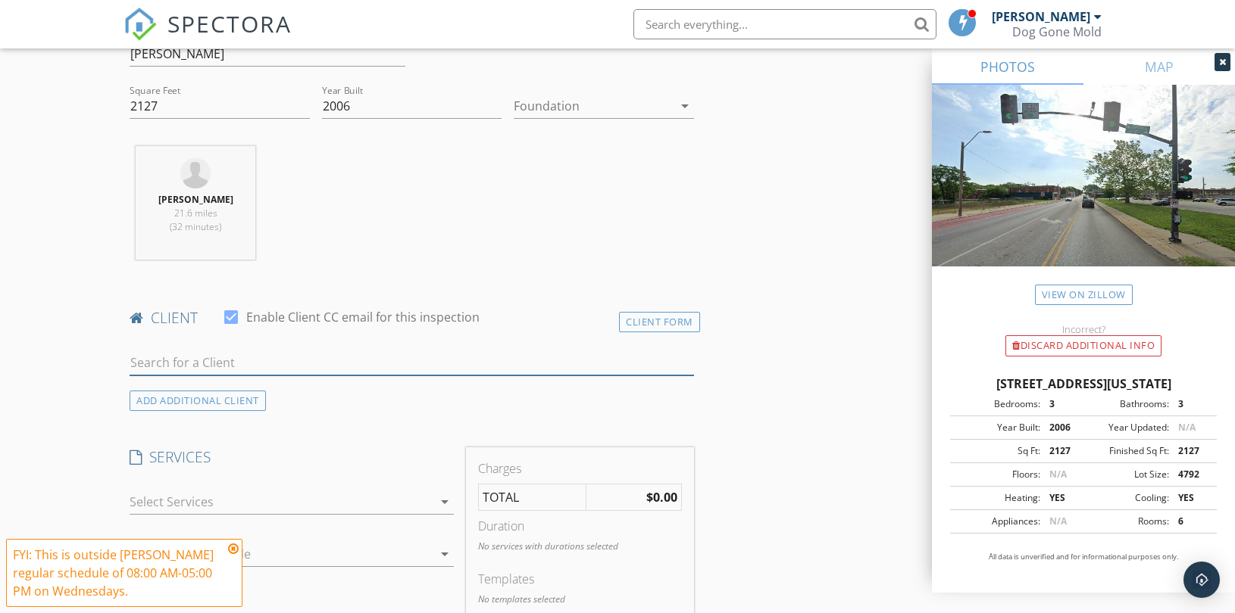
click at [267, 367] on input "text" at bounding box center [412, 363] width 564 height 25
paste input "Giuseppe Cedillo"
type input "Giuseppe Cedillo"
click at [227, 396] on div "No results found. Click to add a new Client" at bounding box center [250, 397] width 228 height 18
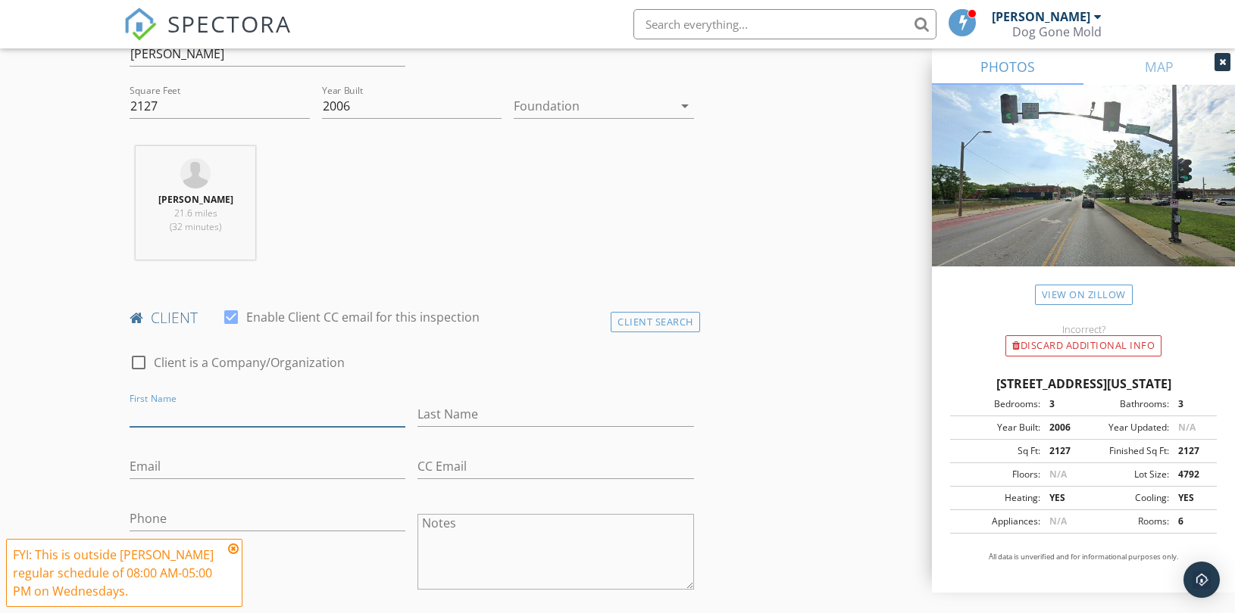
click at [183, 407] on input "First Name" at bounding box center [268, 414] width 276 height 25
paste input "Giuseppe Cedillo"
click at [203, 414] on input "Giuseppe Cedillo" at bounding box center [268, 414] width 276 height 25
type input "Giuseppe Cedillo"
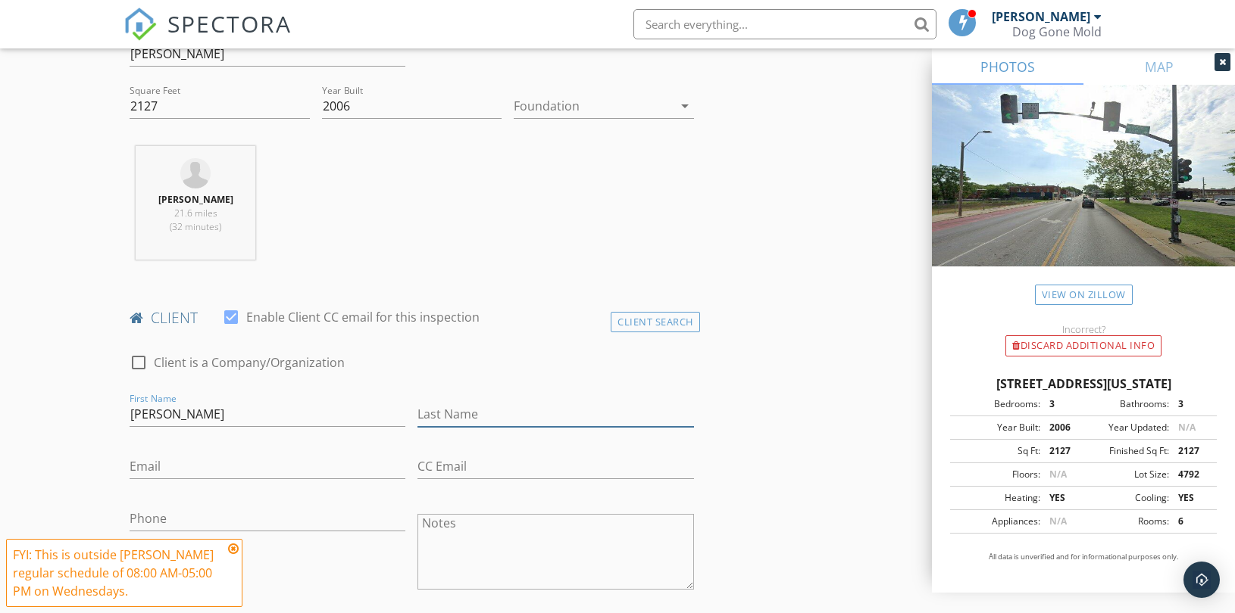
drag, startPoint x: 470, startPoint y: 411, endPoint x: 454, endPoint y: 423, distance: 19.5
click at [470, 411] on input "Last Name" at bounding box center [555, 414] width 276 height 25
paste input "Cedillo"
type input "Cedillo"
click at [214, 419] on input "Giuseppe Cedillo" at bounding box center [268, 414] width 276 height 25
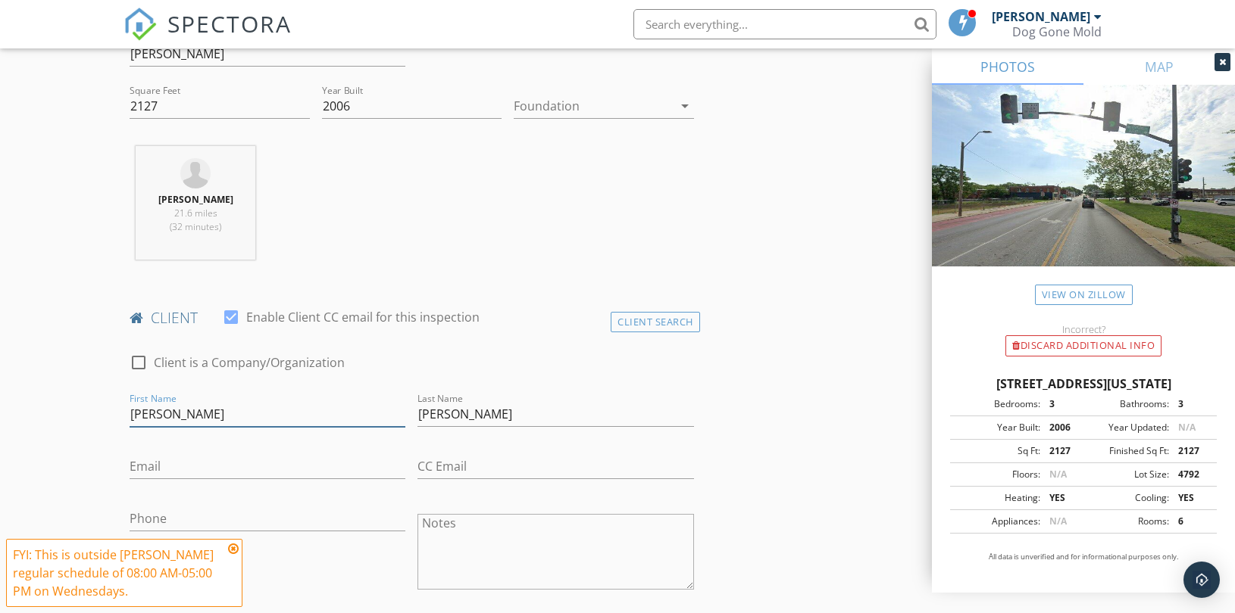
click at [214, 419] on input "Giuseppe Cedillo" at bounding box center [268, 414] width 276 height 25
type input "Giuseppe"
click at [235, 459] on input "Email" at bounding box center [268, 466] width 276 height 25
paste input "giuseppe.cedillo@gmail.com"
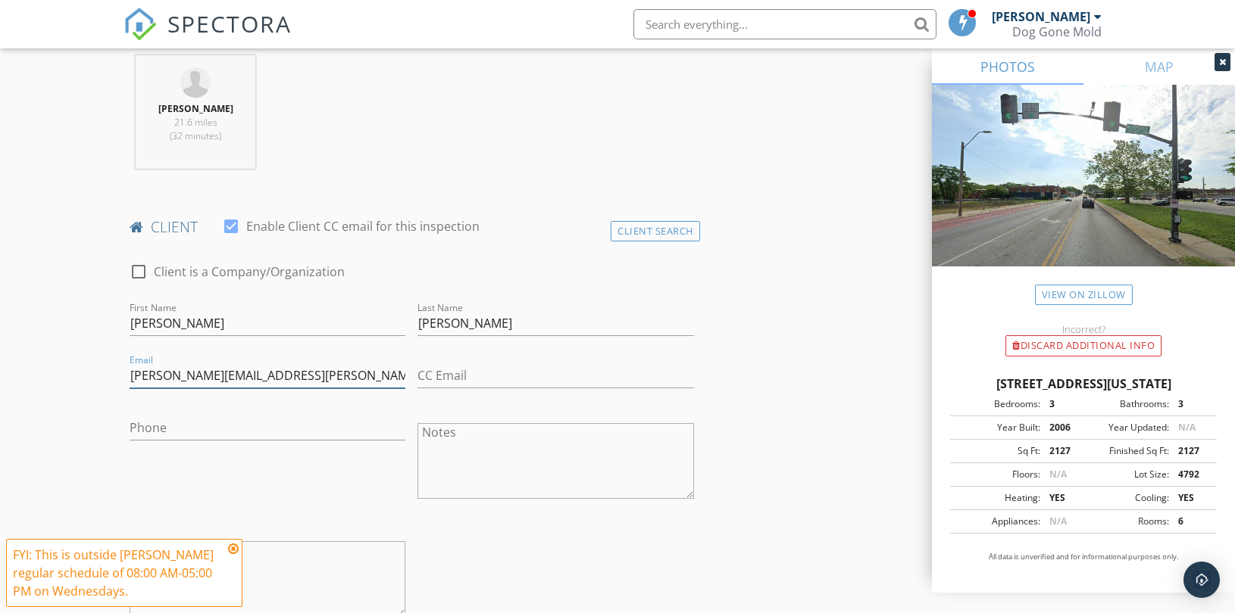
scroll to position [841, 0]
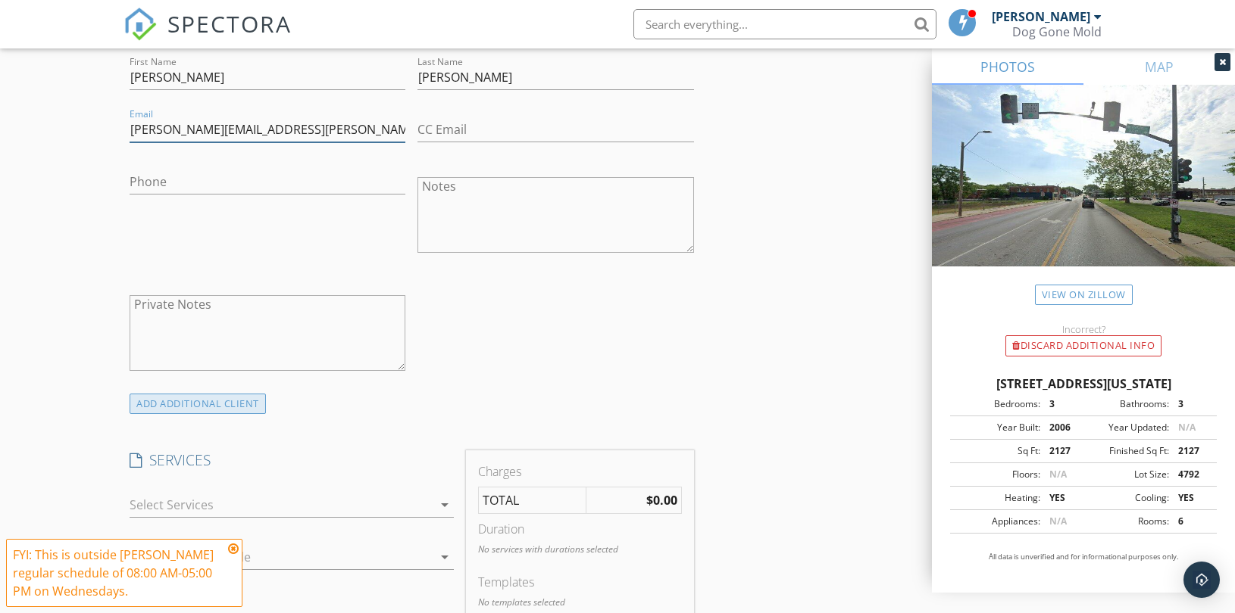
type input "giuseppe.cedillo@gmail.com"
click at [223, 406] on div "ADD ADDITIONAL client" at bounding box center [198, 404] width 136 height 20
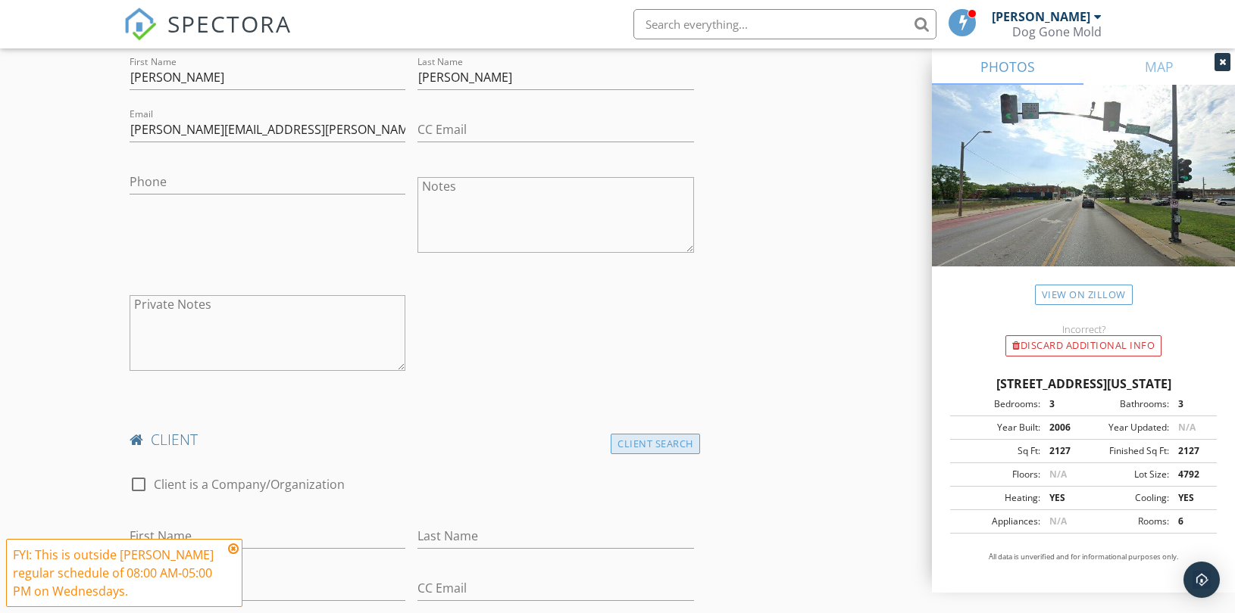
click at [655, 440] on div "Client Search" at bounding box center [654, 444] width 89 height 20
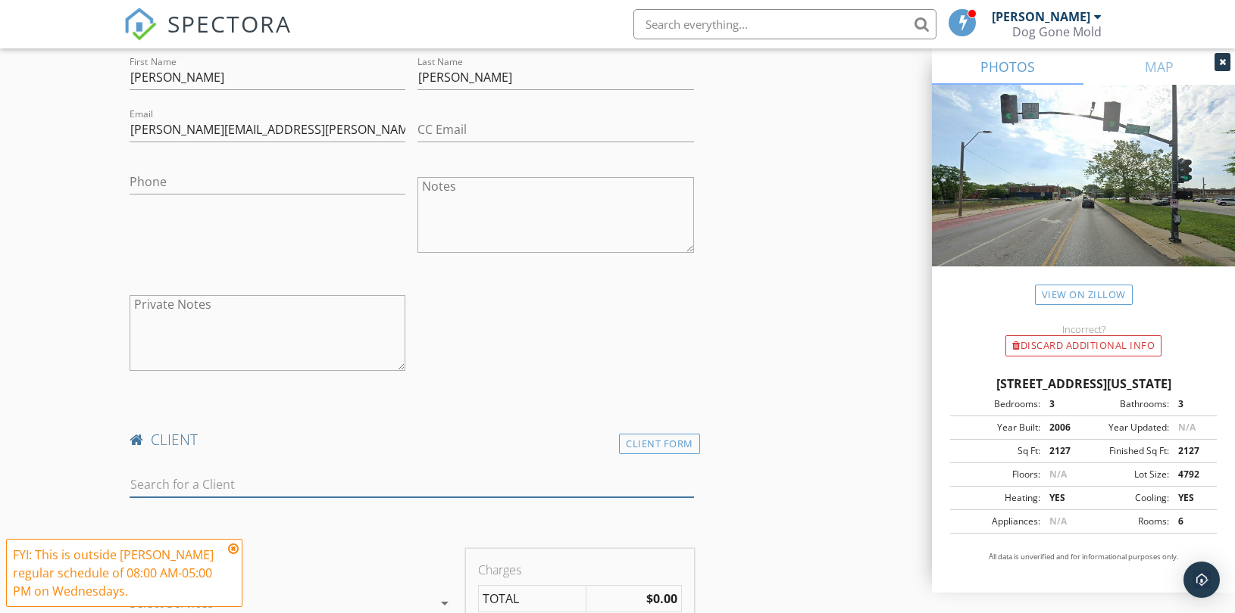
click at [240, 483] on input "text" at bounding box center [412, 485] width 564 height 25
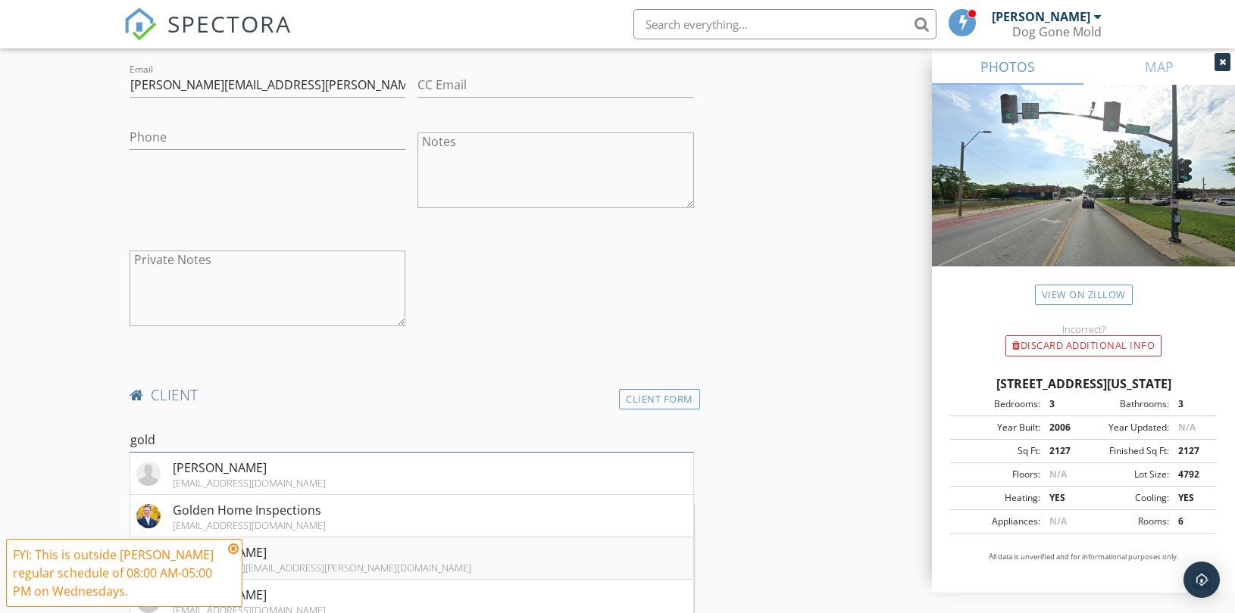
scroll to position [926, 0]
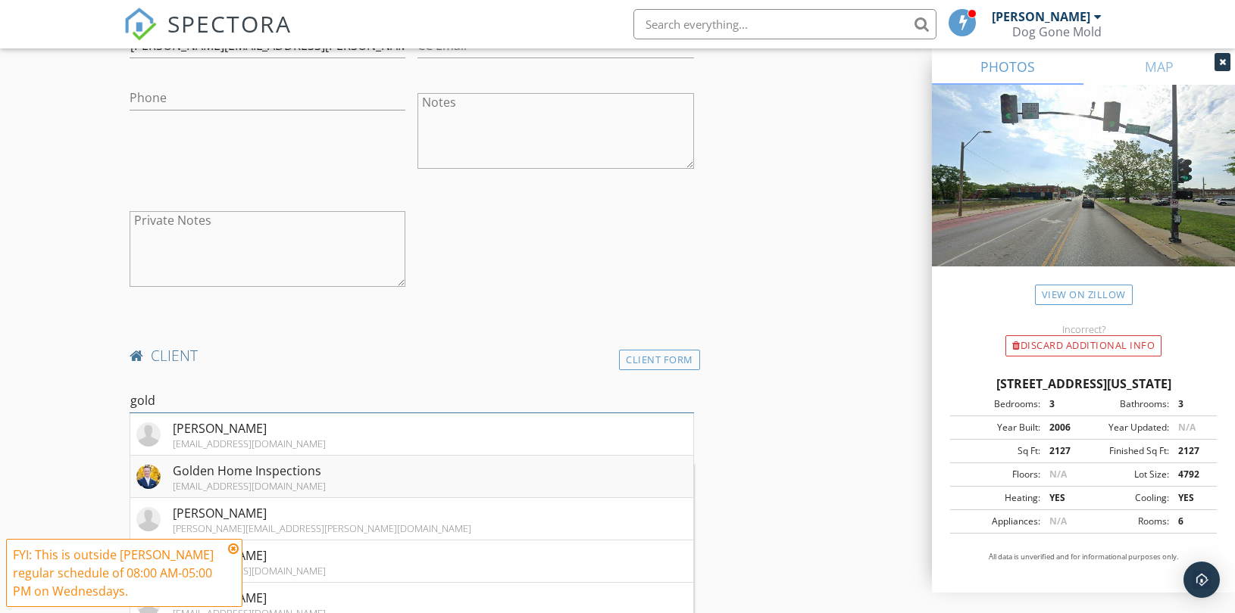
type input "gold"
click at [280, 480] on div "[EMAIL_ADDRESS][DOMAIN_NAME]" at bounding box center [249, 486] width 153 height 12
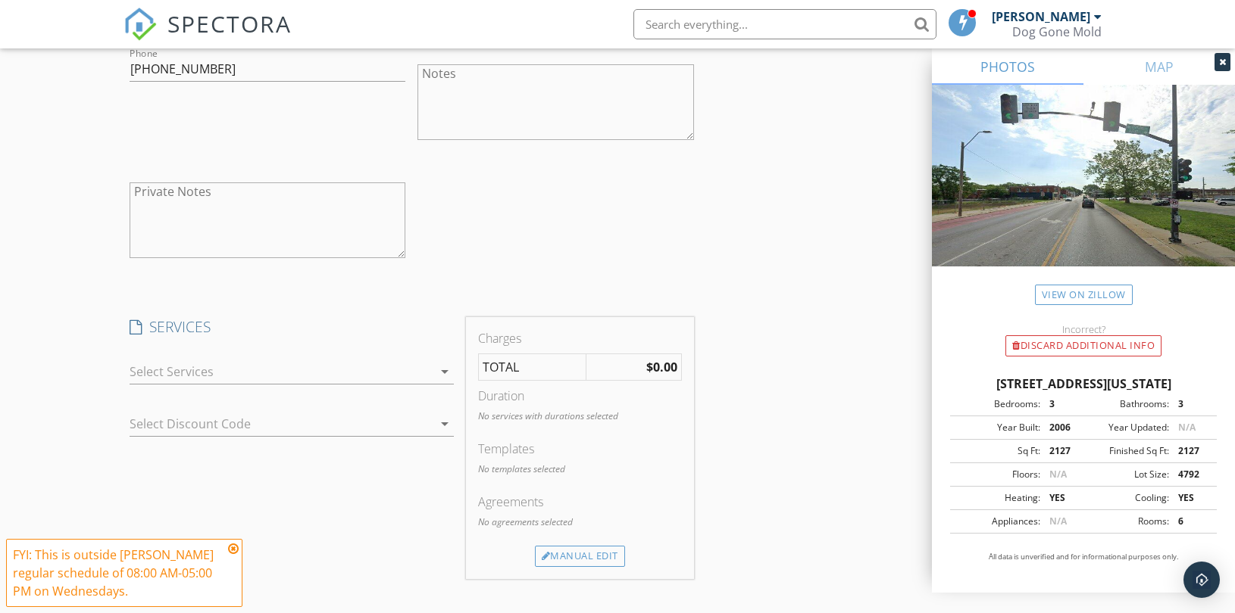
scroll to position [1430, 0]
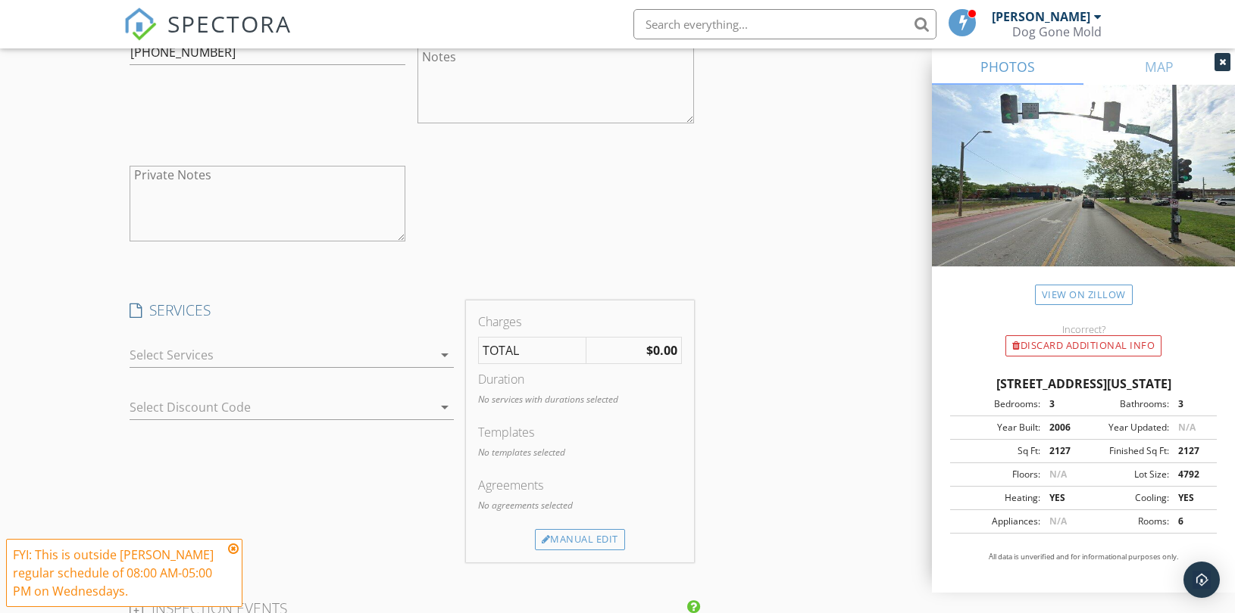
click at [430, 354] on div at bounding box center [281, 355] width 303 height 24
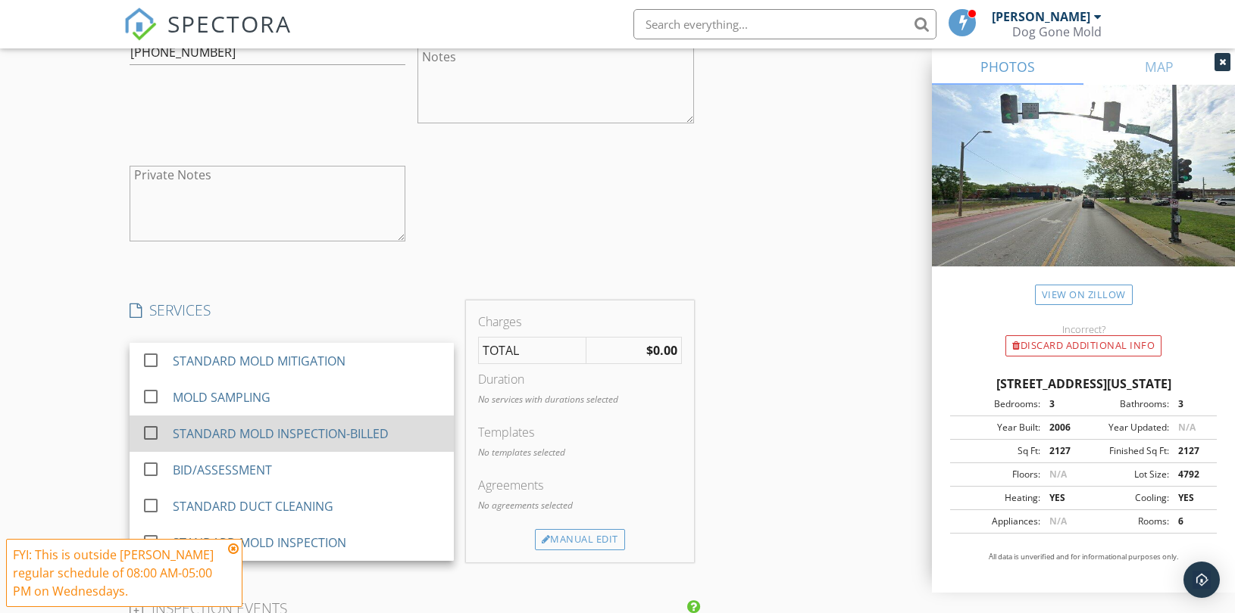
click at [326, 430] on div "STANDARD MOLD INSPECTION-BILLED" at bounding box center [281, 434] width 216 height 18
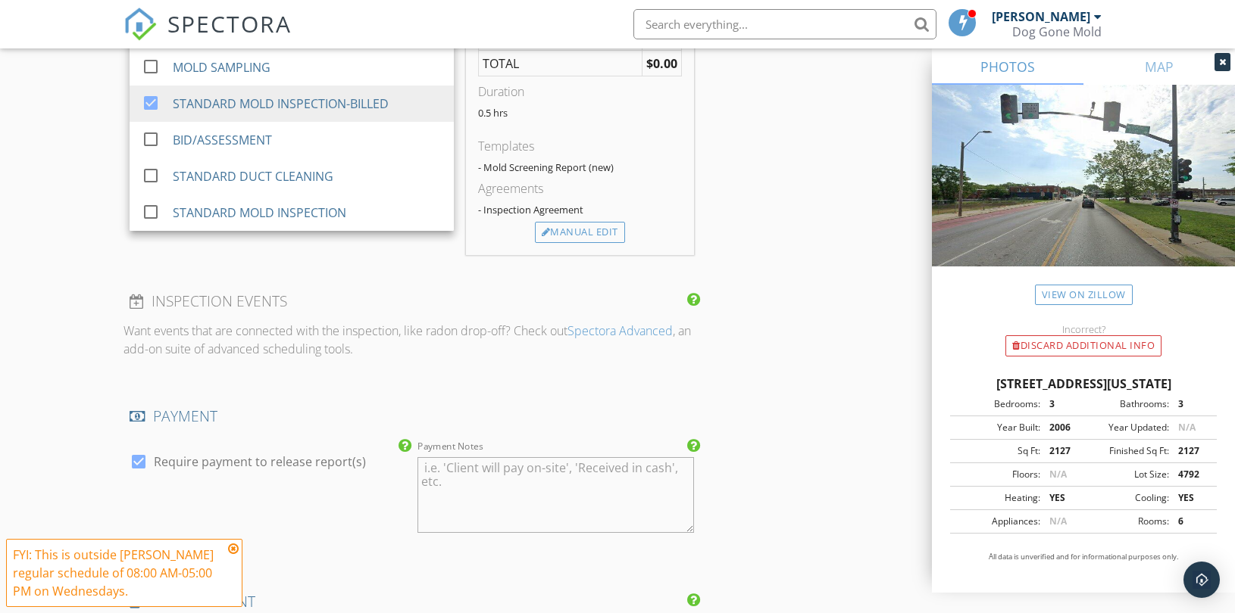
scroll to position [1851, 0]
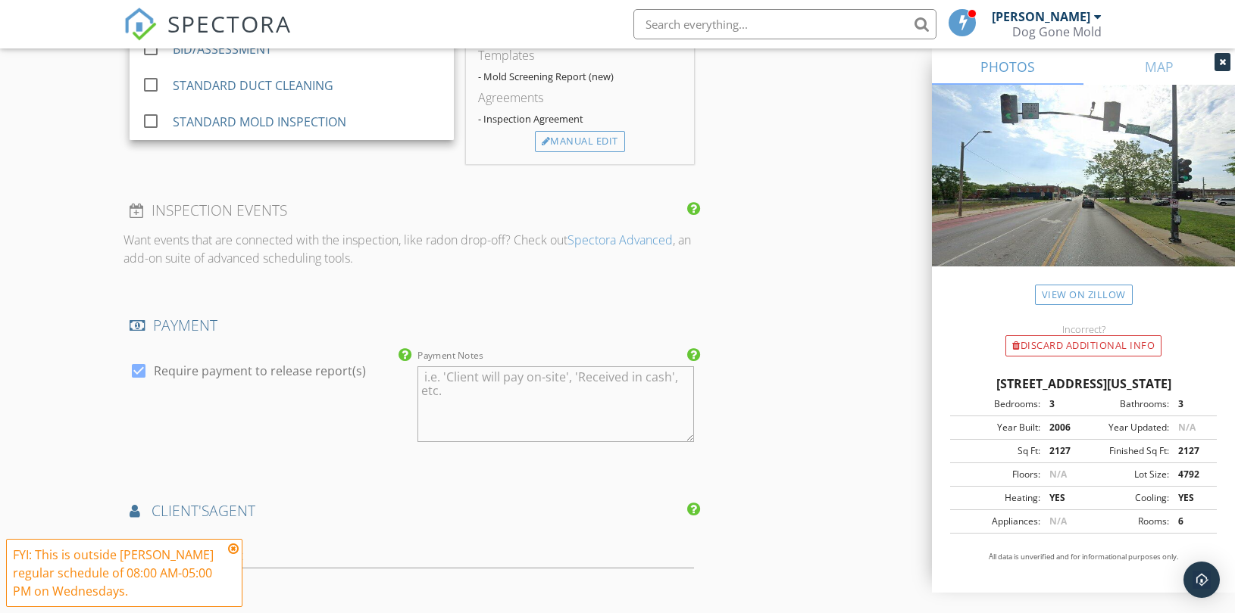
click at [309, 374] on label "Require payment to release report(s)" at bounding box center [260, 371] width 212 height 15
checkbox input "false"
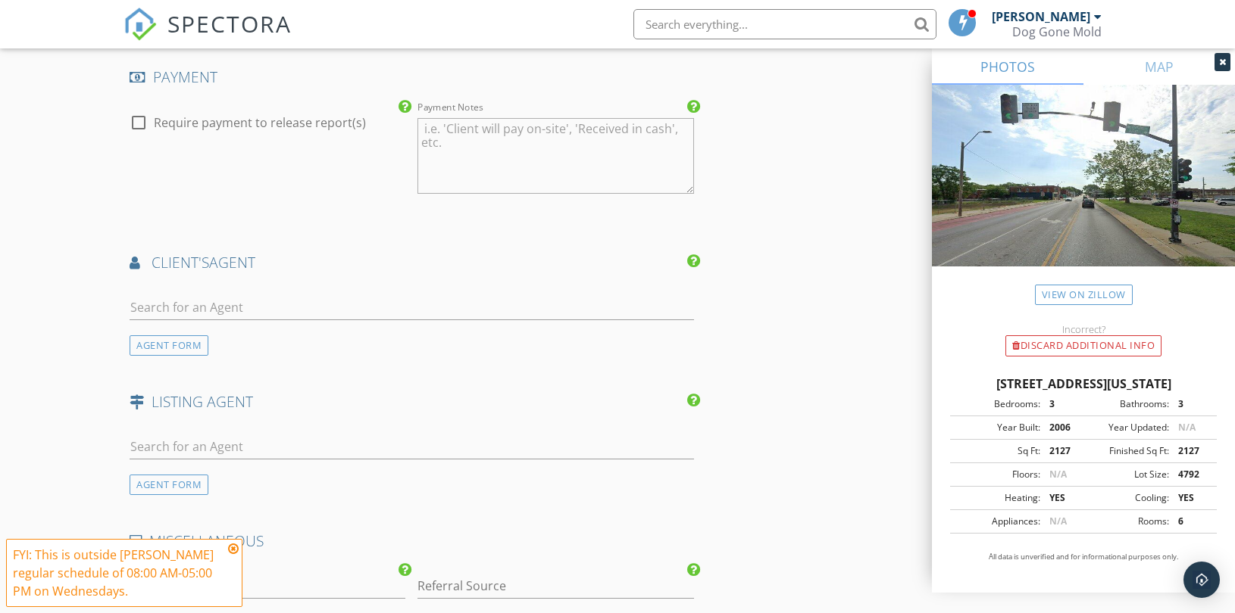
scroll to position [2103, 0]
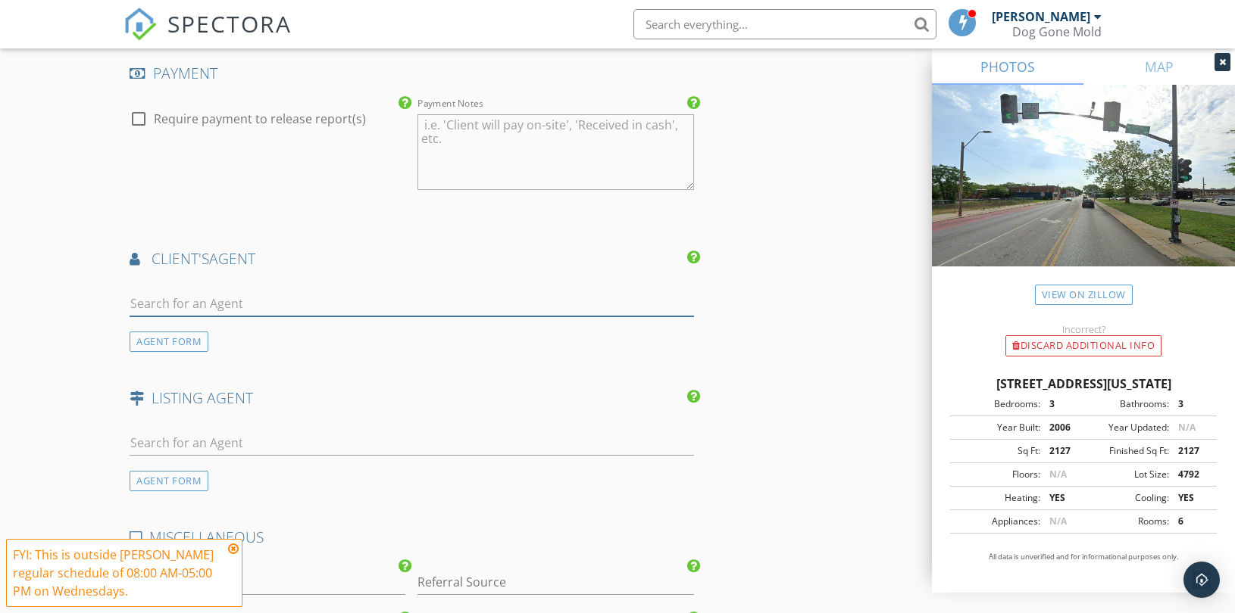
click at [281, 298] on input "text" at bounding box center [412, 304] width 564 height 25
paste input "amandahenning@remax.net"
type input "amandahenning@remax.net"
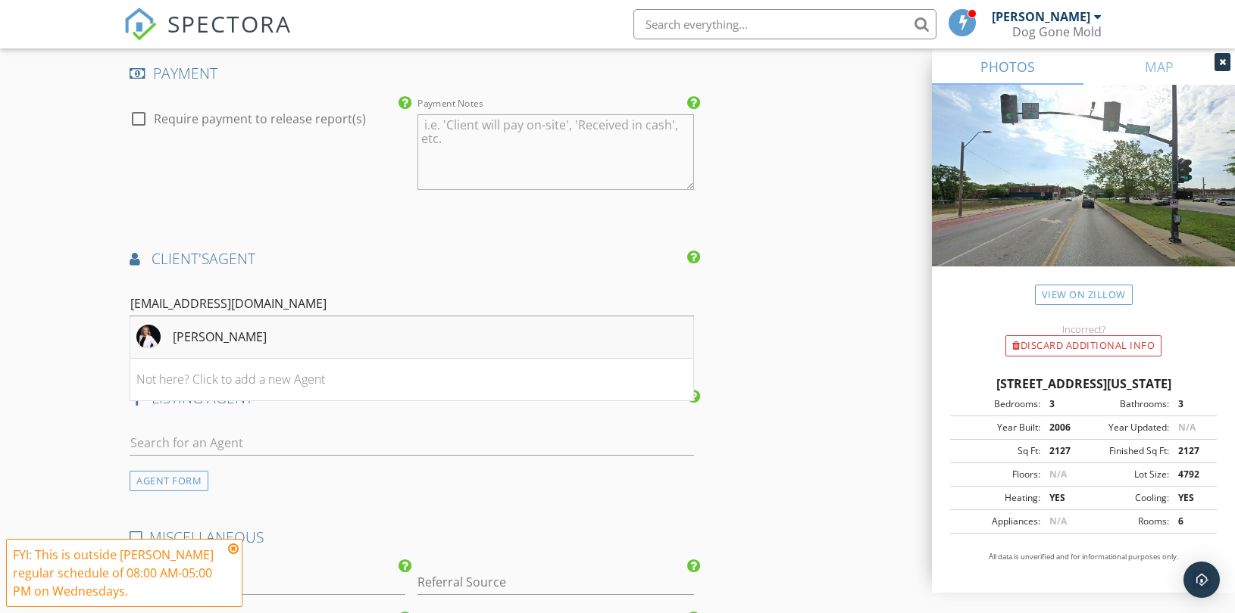
click at [274, 339] on li "Amanda Henning" at bounding box center [411, 338] width 563 height 42
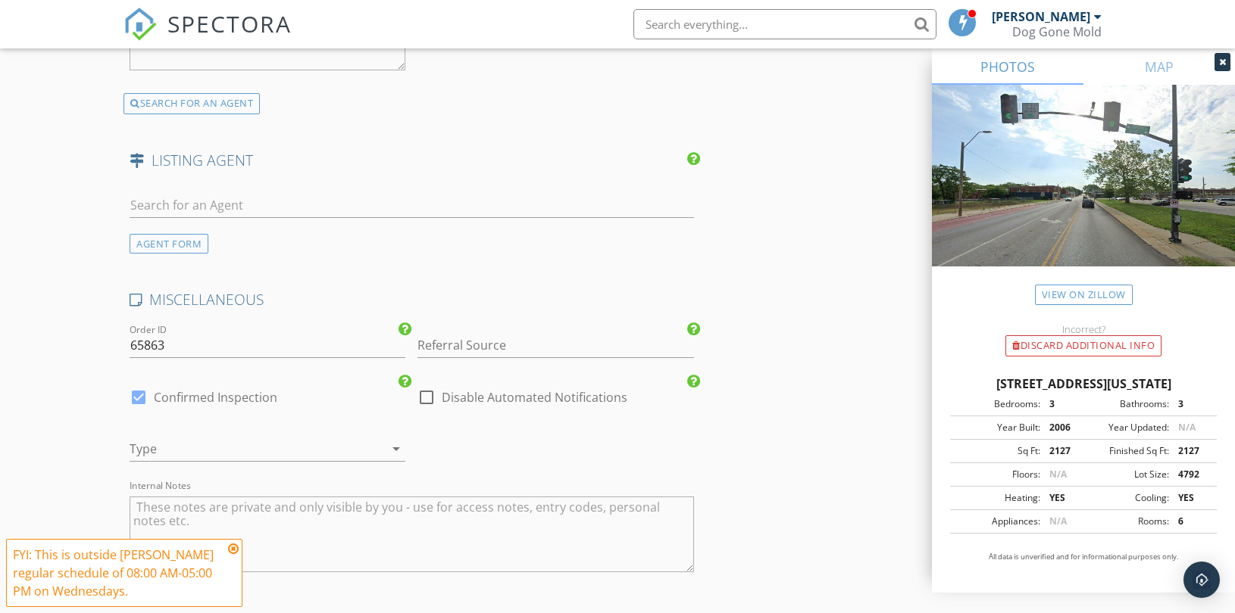
scroll to position [2693, 0]
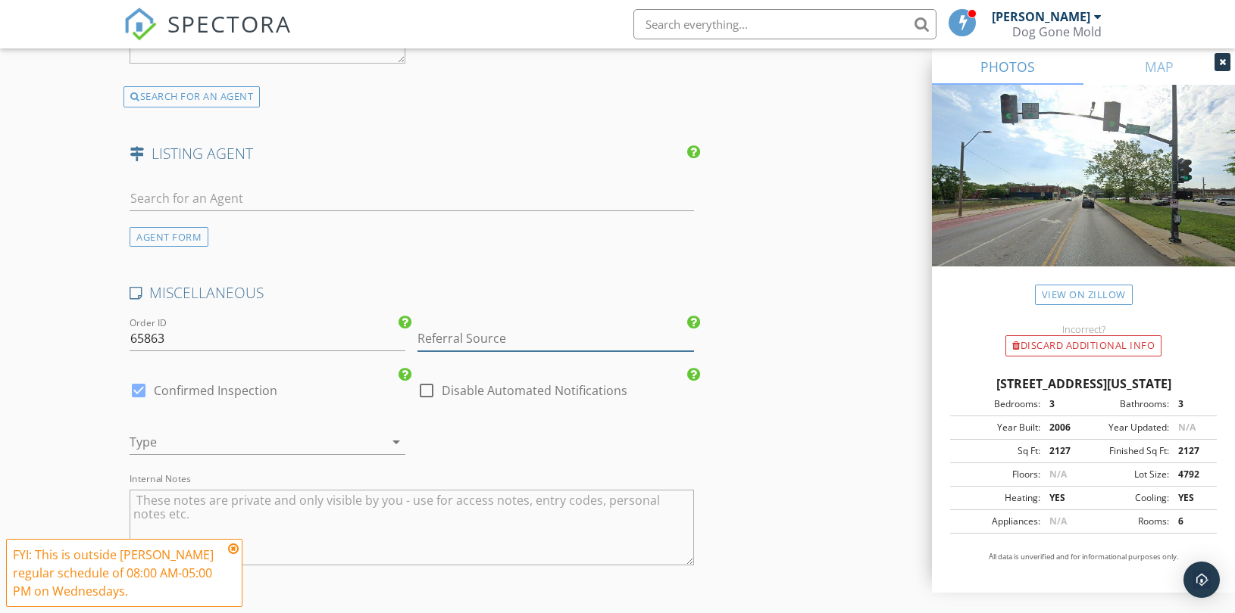
click at [475, 346] on input "Referral Source" at bounding box center [555, 338] width 276 height 25
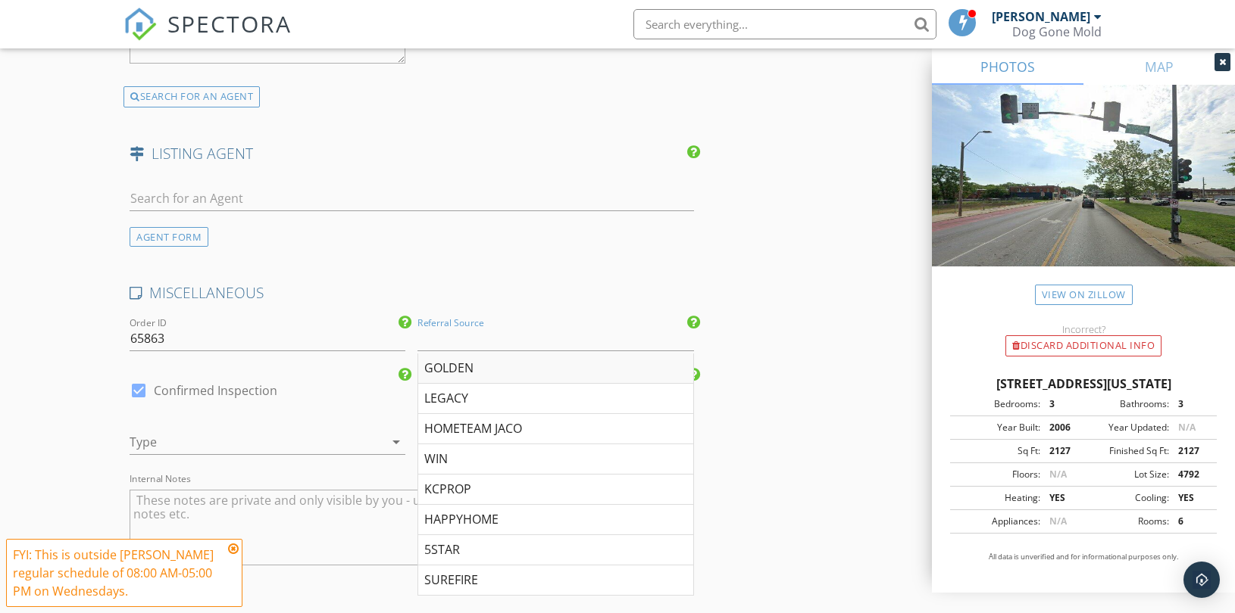
click at [457, 369] on div "GOLDEN" at bounding box center [555, 369] width 274 height 30
type input "GOLDEN"
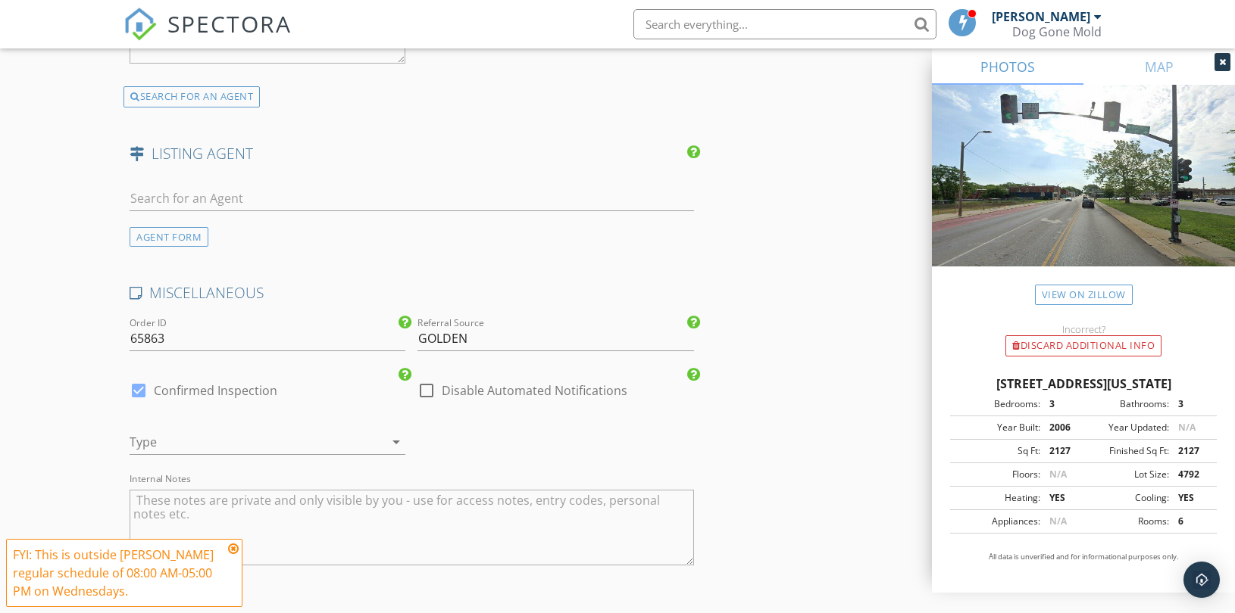
click at [243, 445] on div at bounding box center [246, 442] width 233 height 24
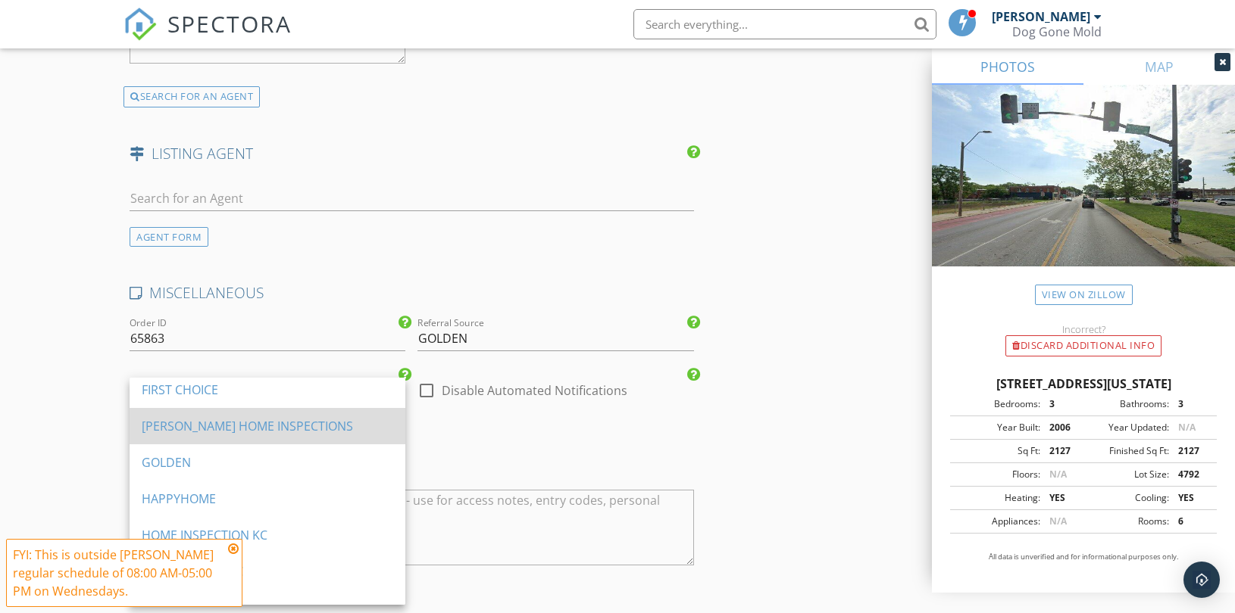
scroll to position [504, 0]
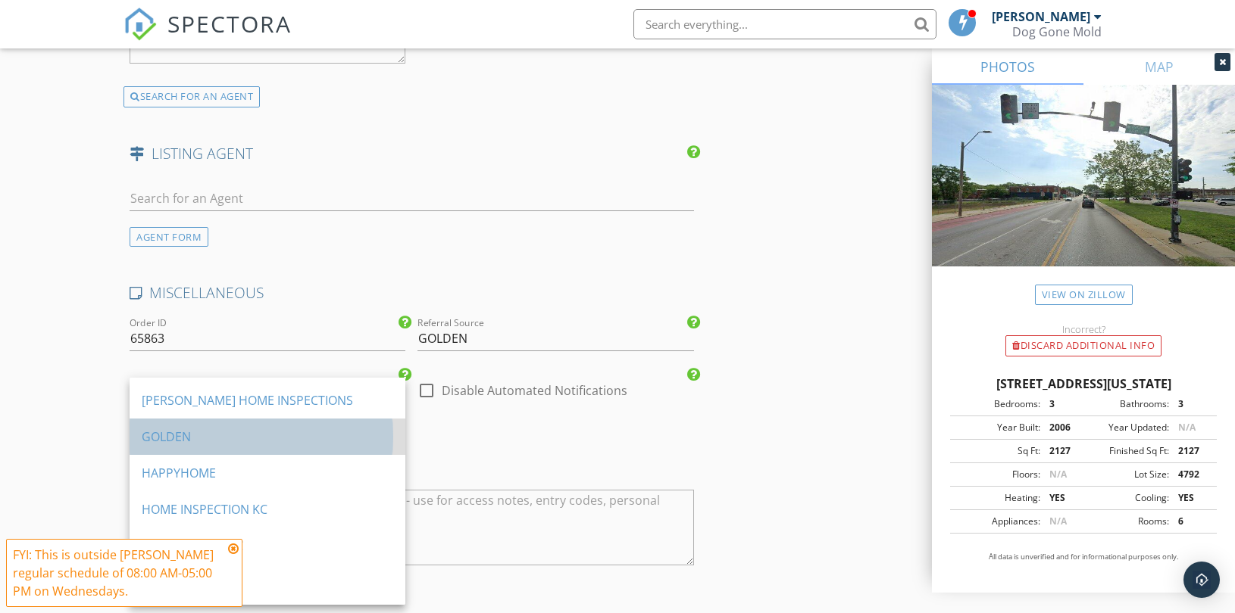
click at [230, 429] on div "GOLDEN" at bounding box center [267, 437] width 251 height 18
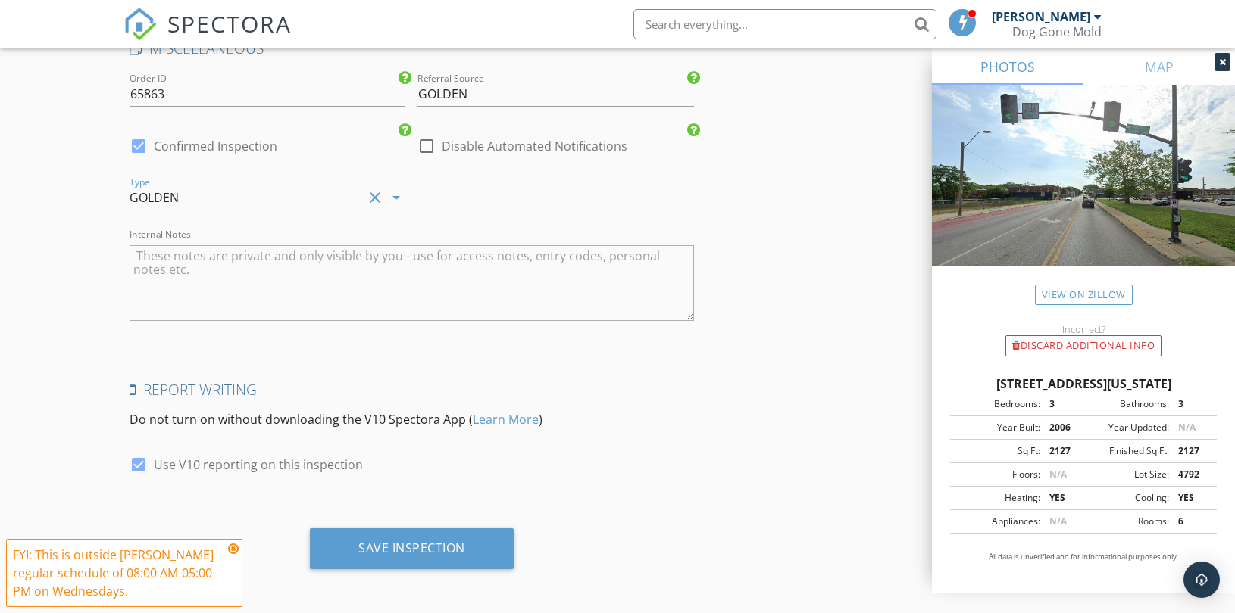
scroll to position [2942, 0]
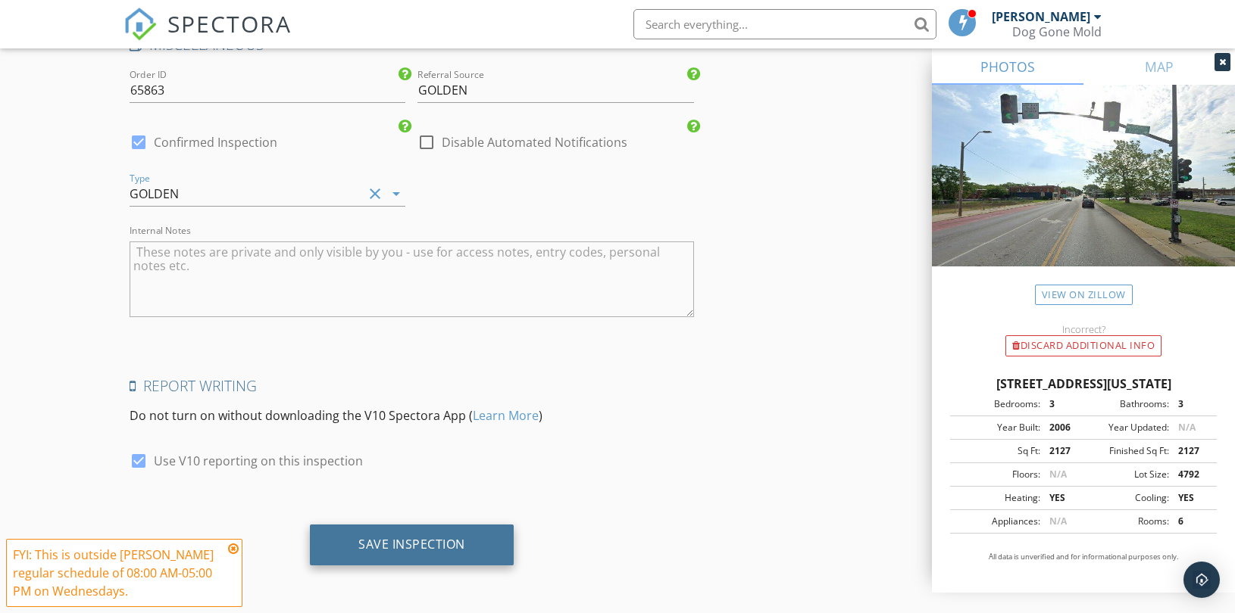
click at [411, 546] on div "Save Inspection" at bounding box center [411, 544] width 107 height 15
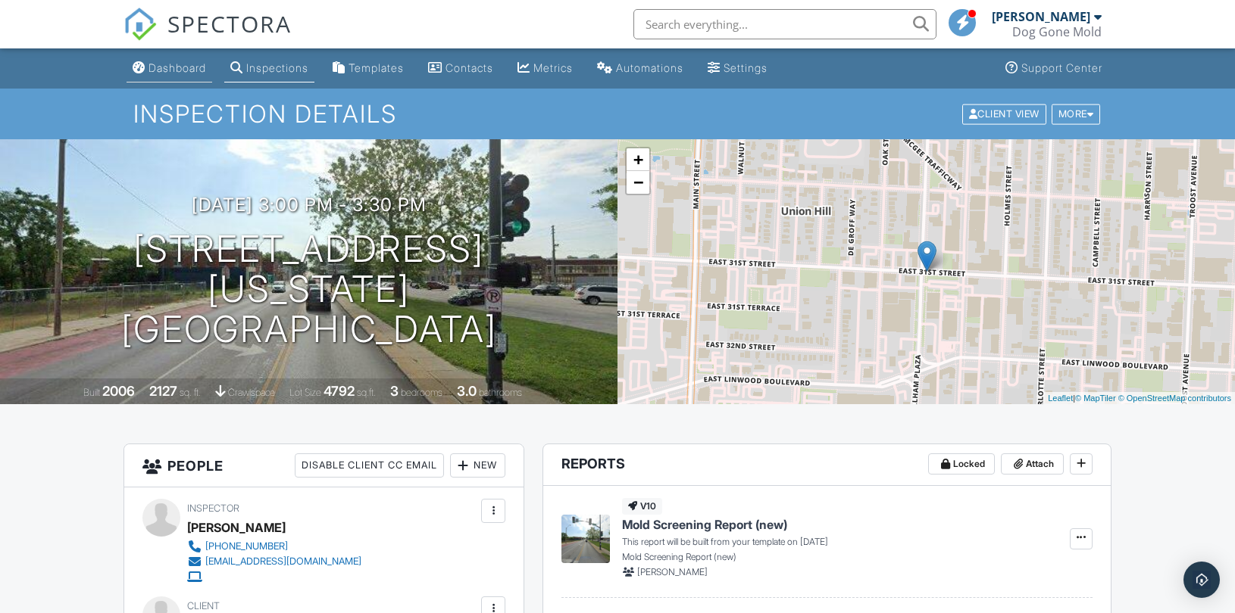
click at [172, 69] on div "Dashboard" at bounding box center [177, 67] width 58 height 13
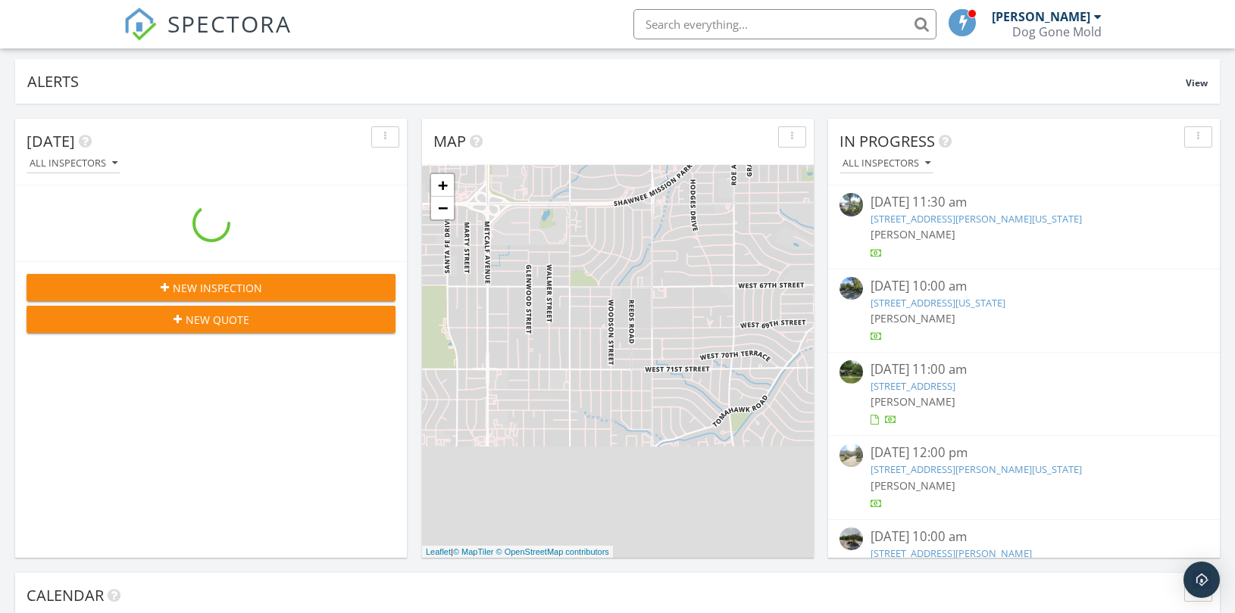
scroll to position [420, 0]
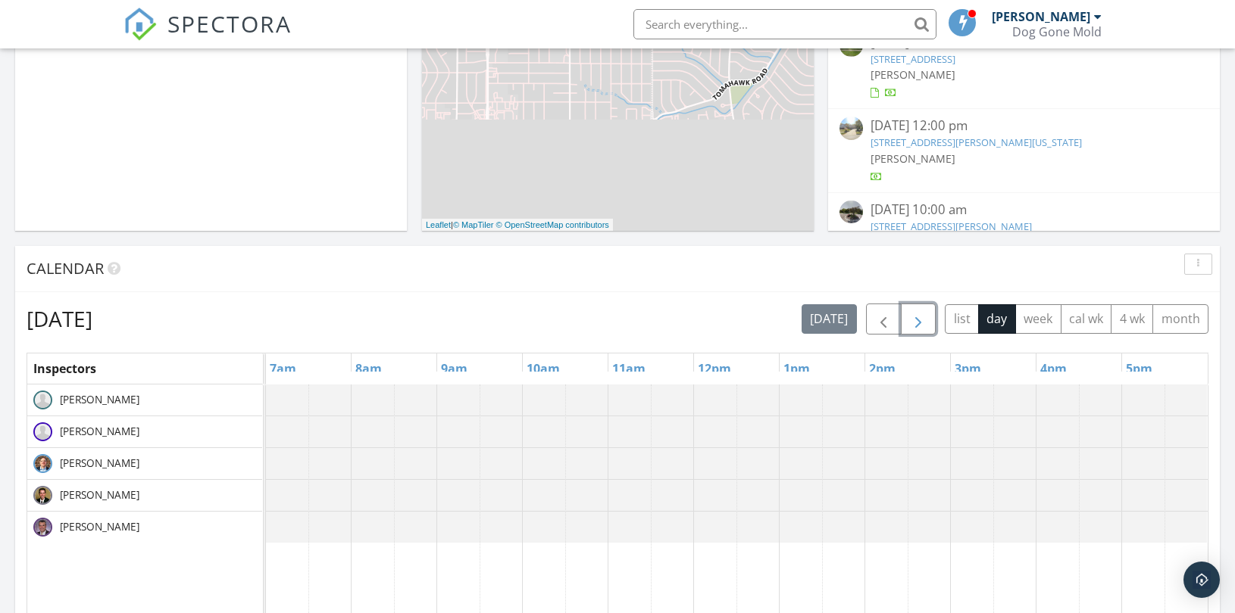
click at [916, 320] on span "button" at bounding box center [918, 320] width 18 height 18
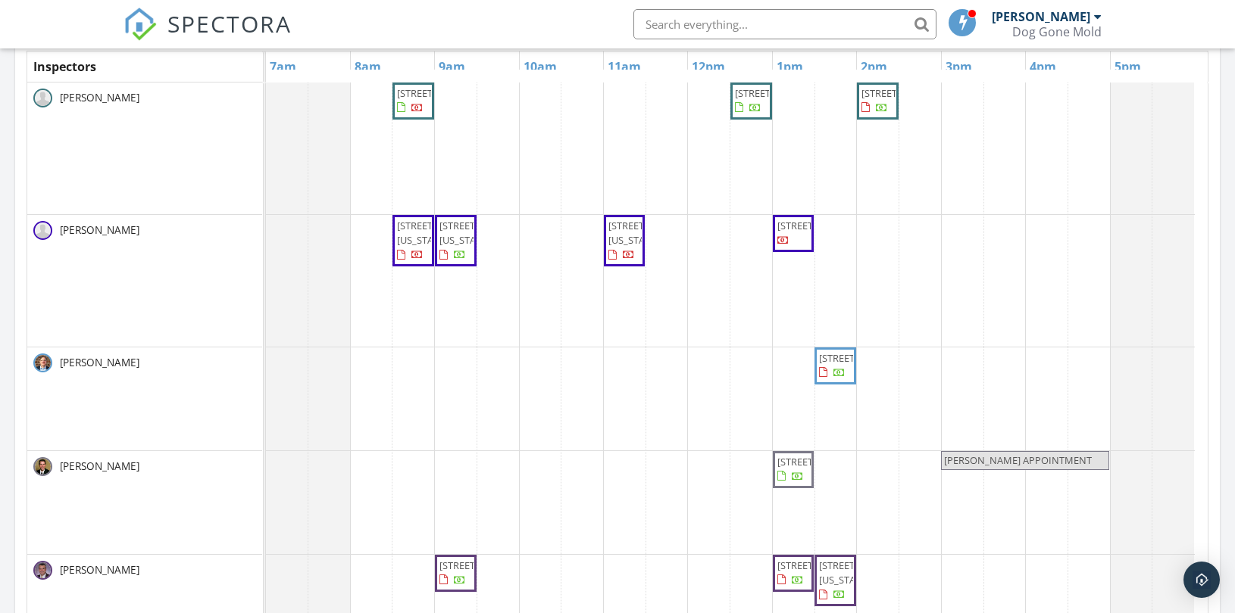
scroll to position [638, 0]
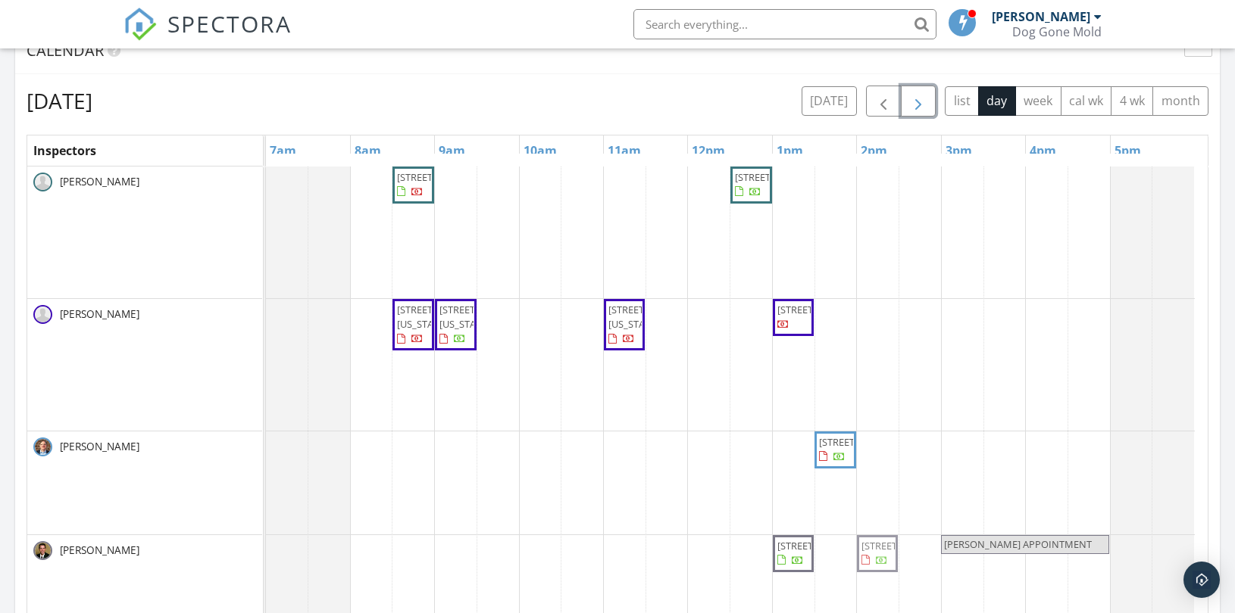
drag, startPoint x: 882, startPoint y: 236, endPoint x: 873, endPoint y: 577, distance: 340.9
click at [873, 577] on tbody "26891 W 108th St, Olathe 66061 5615 W 91st St, Overland Park 66207 20023 Falcon…" at bounding box center [730, 462] width 929 height 590
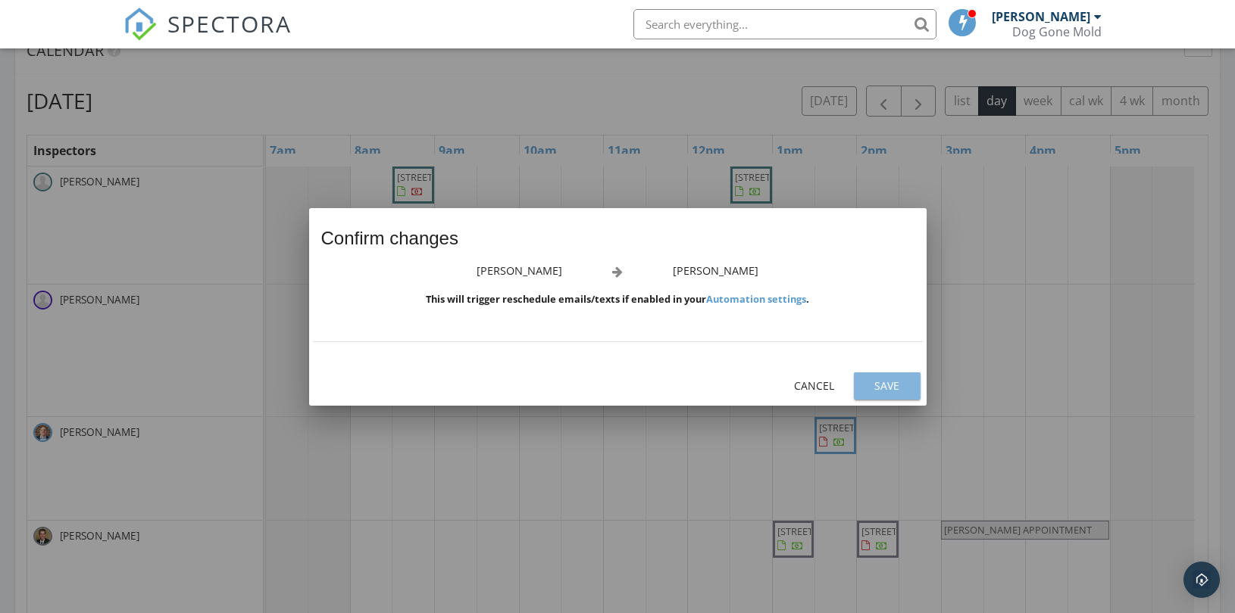
click at [898, 382] on div "Save" at bounding box center [887, 386] width 42 height 16
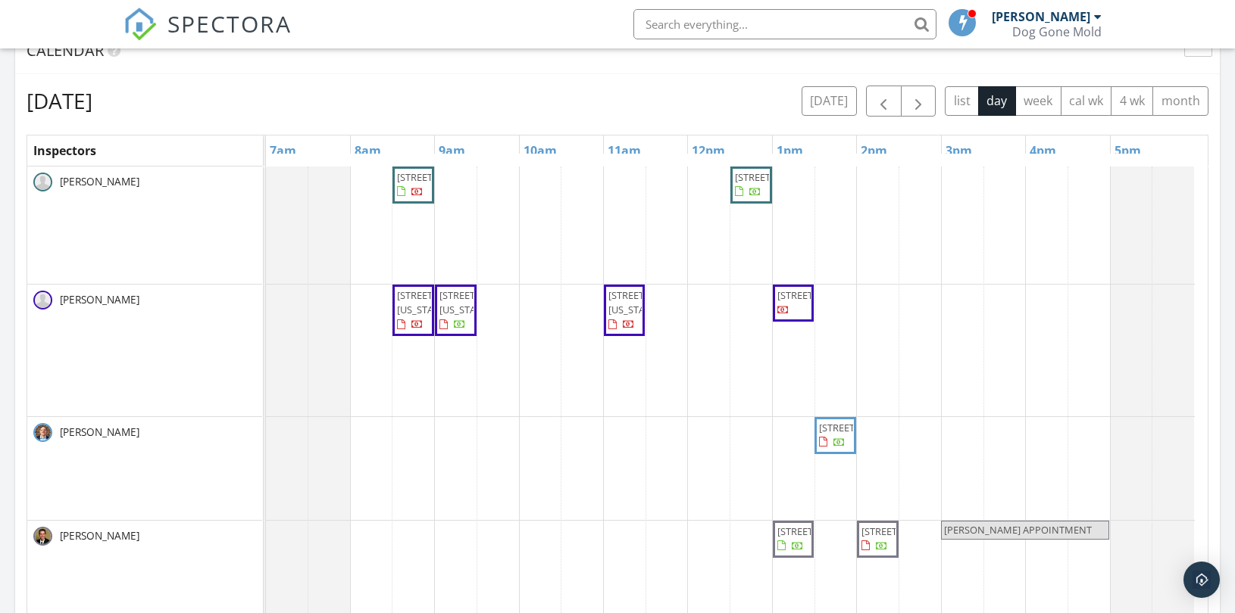
click at [965, 531] on span "JONATHAN APPOINTMENT" at bounding box center [1018, 530] width 148 height 14
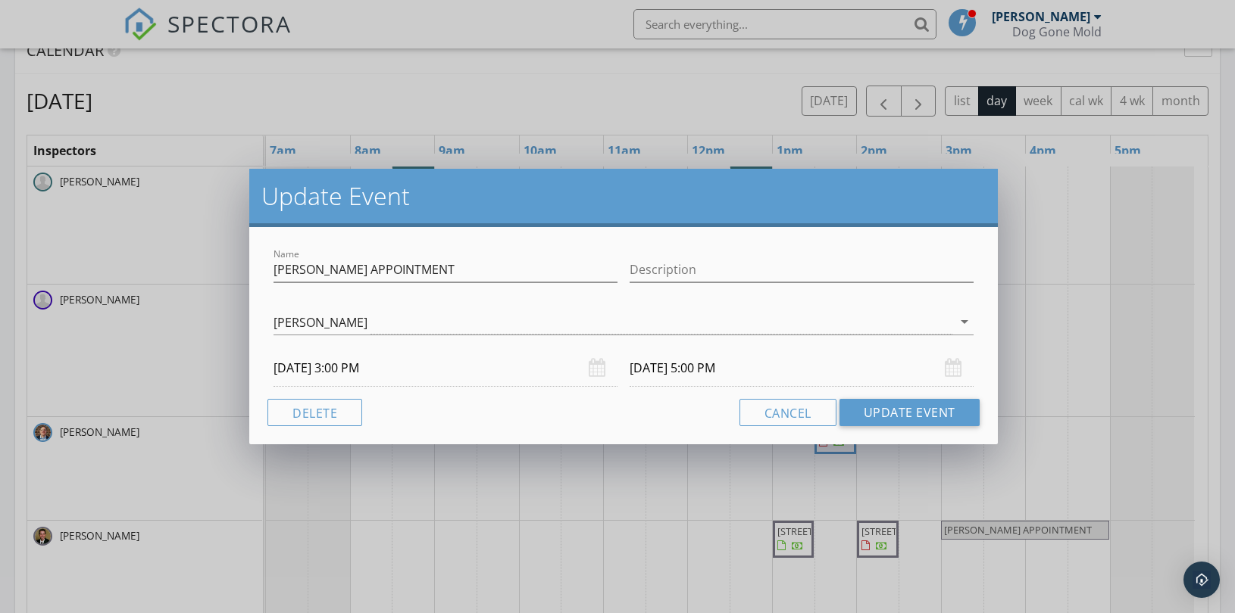
click at [295, 366] on input "[DATE] 3:00 PM" at bounding box center [445, 368] width 344 height 37
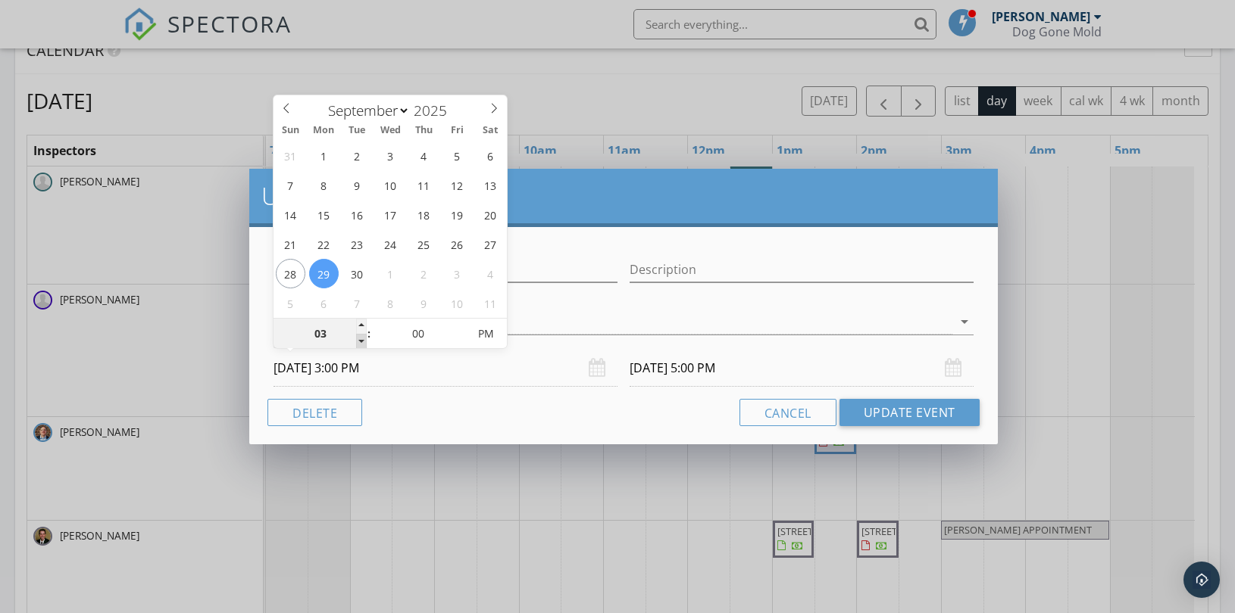
type input "02"
type input "[DATE] 2:00 PM"
click at [361, 342] on span at bounding box center [361, 341] width 11 height 15
type input "09/29/2025 4:00 PM"
type input "03"
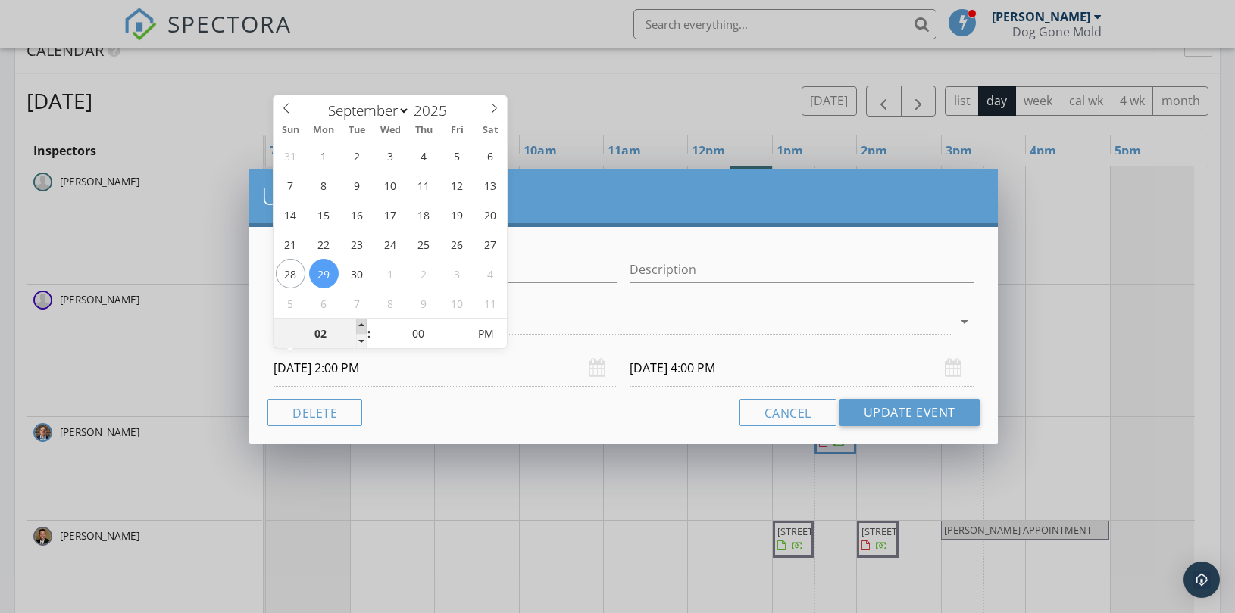
type input "[DATE] 3:00 PM"
click at [361, 322] on span at bounding box center [361, 326] width 11 height 15
type input "04"
type input "09/29/2025 4:00 PM"
click at [361, 322] on span at bounding box center [361, 326] width 11 height 15
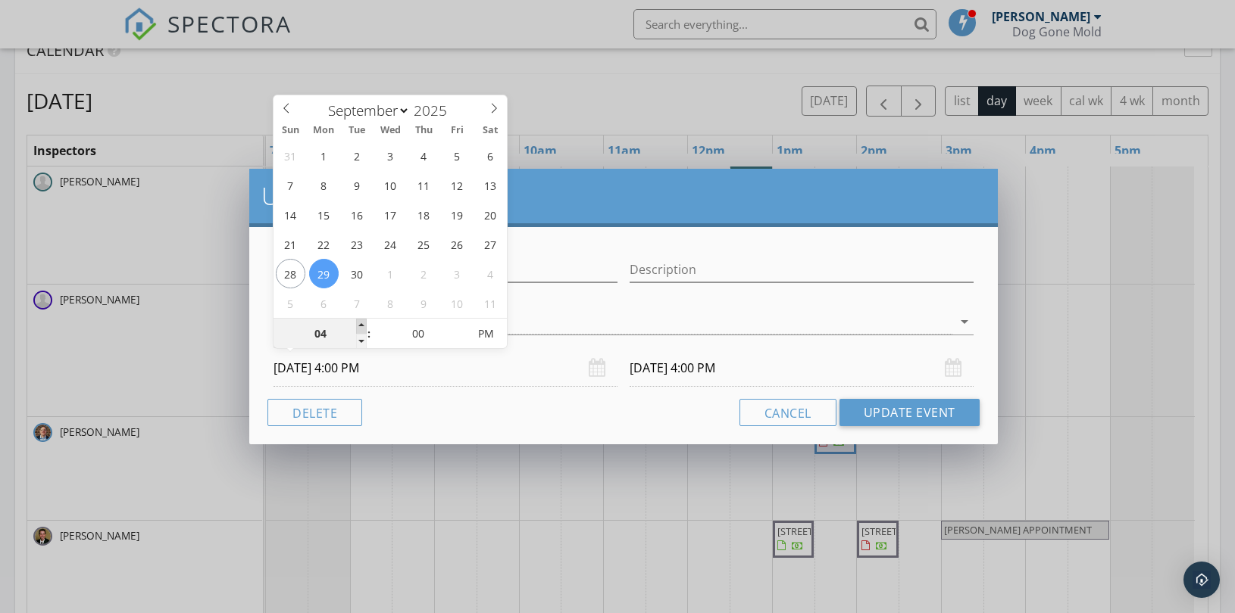
type input "06"
type input "09/29/2025 6:00 PM"
click at [683, 375] on input "09/29/2025 6:00 PM" at bounding box center [801, 368] width 344 height 37
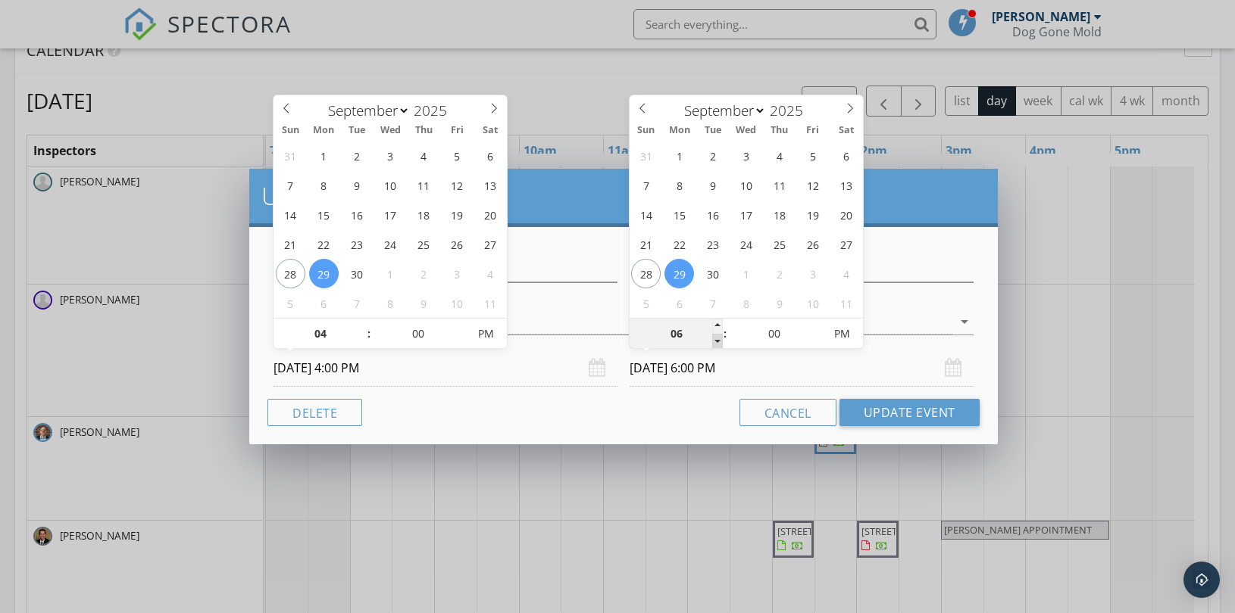
type input "05"
type input "09/29/2025 5:00 PM"
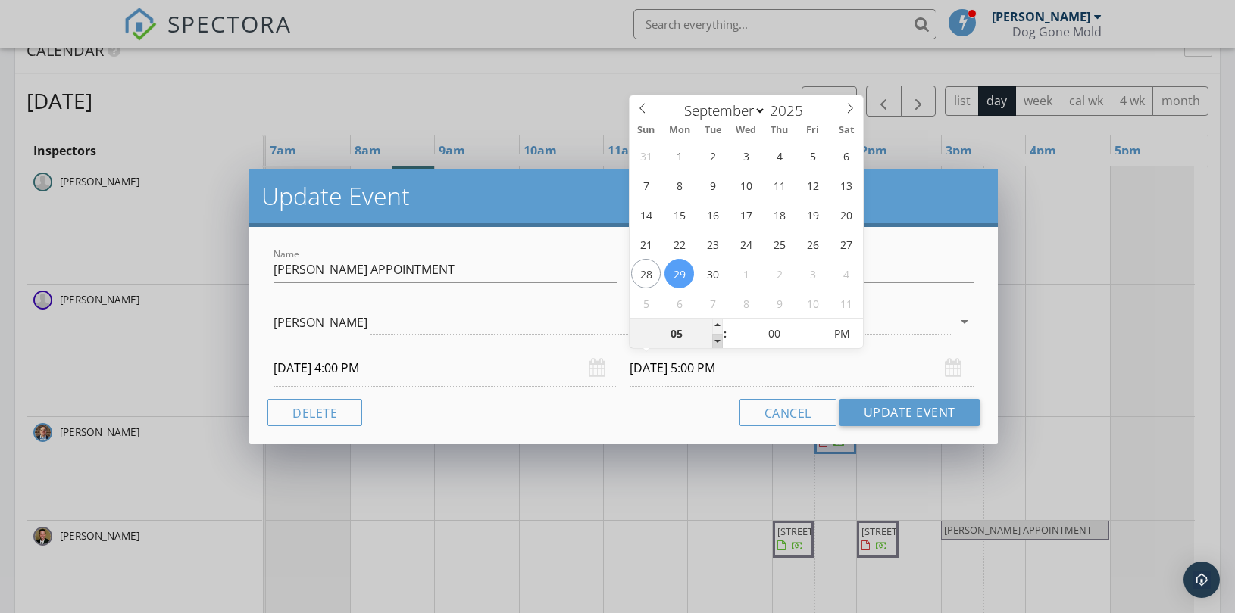
click at [714, 341] on span at bounding box center [717, 341] width 11 height 15
click at [896, 417] on button "Update Event" at bounding box center [909, 412] width 140 height 27
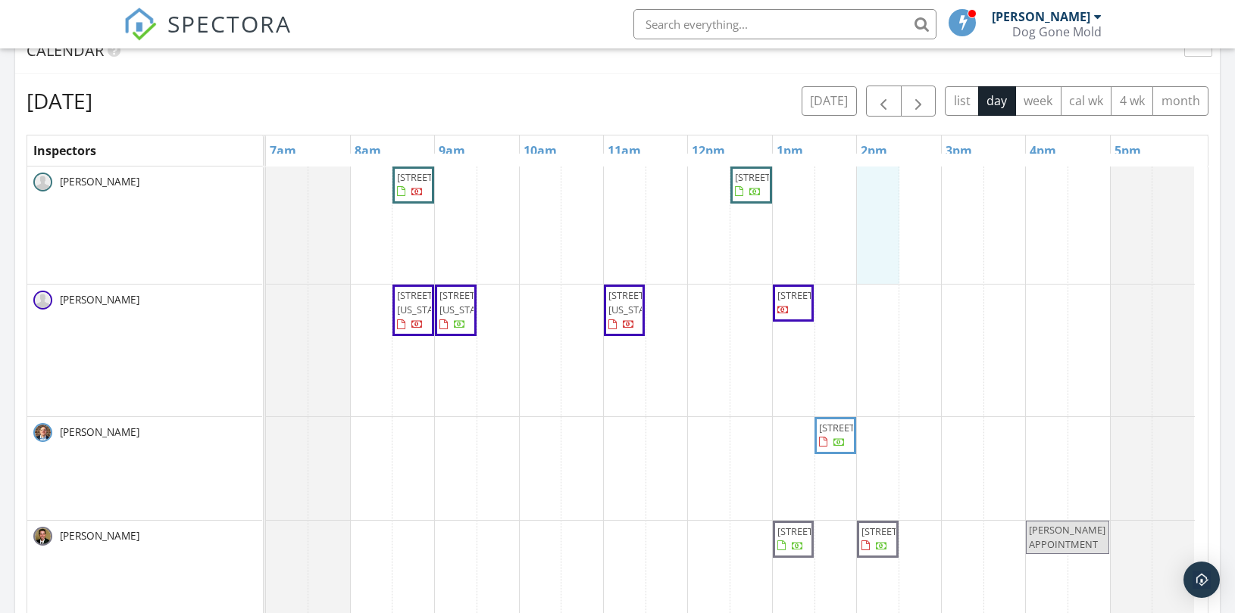
click at [875, 187] on div "26891 W 108th St, Olathe 66061 5615 W 91st St, Overland Park 66207 505 E 18th S…" at bounding box center [736, 469] width 941 height 604
click at [879, 125] on link "Inspection" at bounding box center [876, 123] width 78 height 24
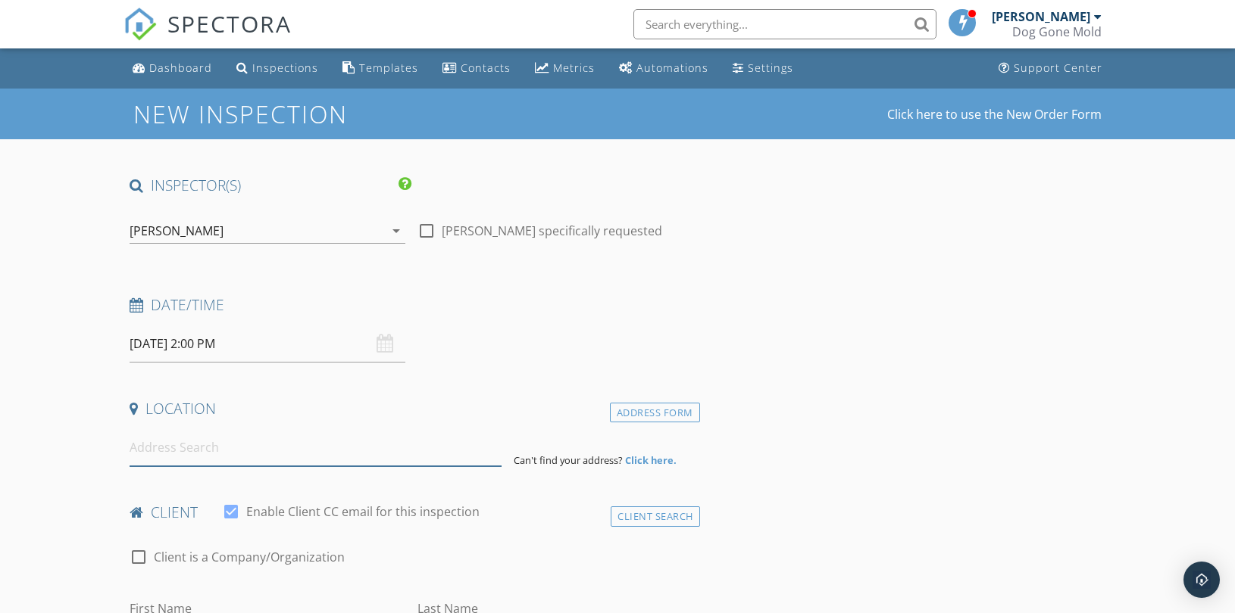
click at [288, 450] on input at bounding box center [316, 447] width 372 height 37
paste input "[STREET_ADDRESS][PERSON_NAME]"
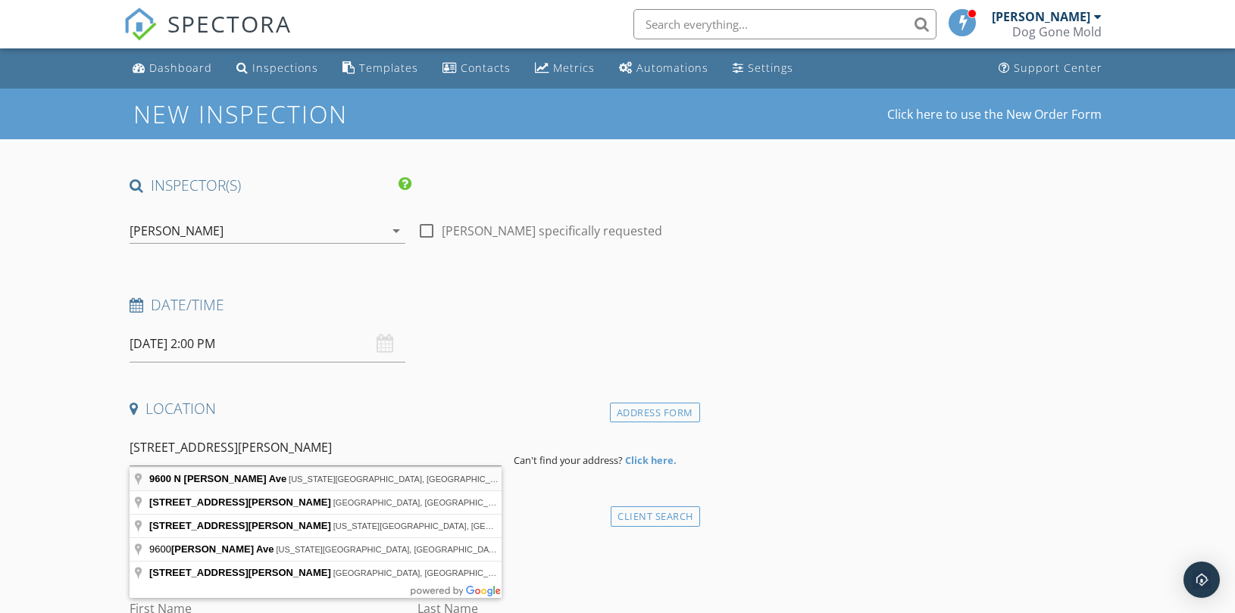
type input "[STREET_ADDRESS][PERSON_NAME][US_STATE]"
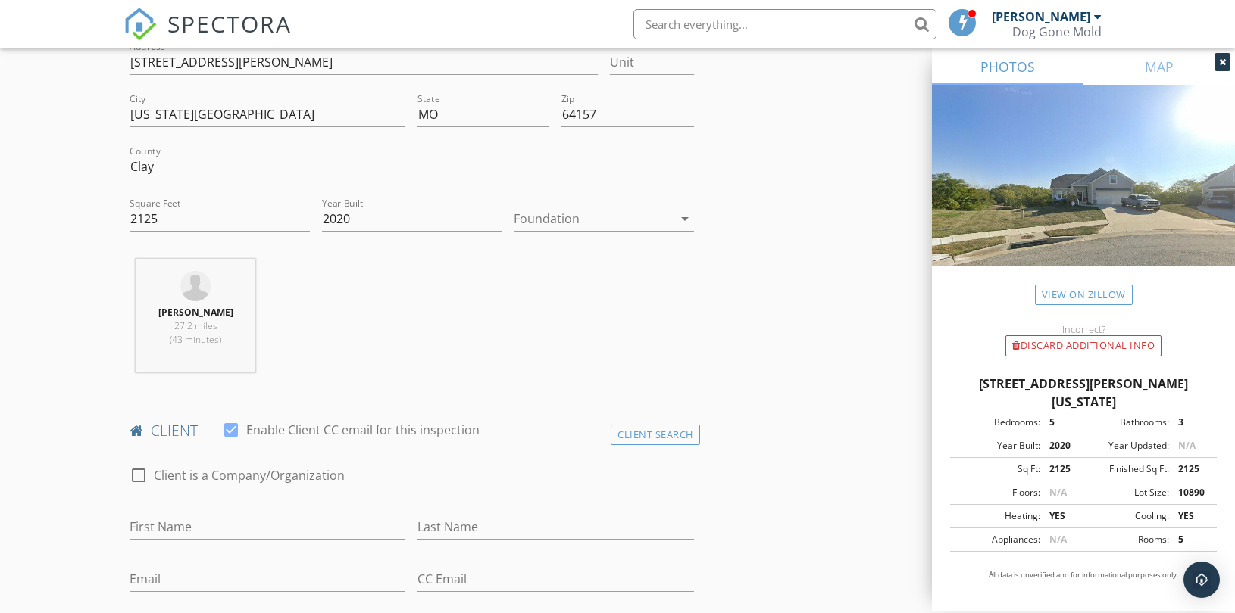
scroll to position [420, 0]
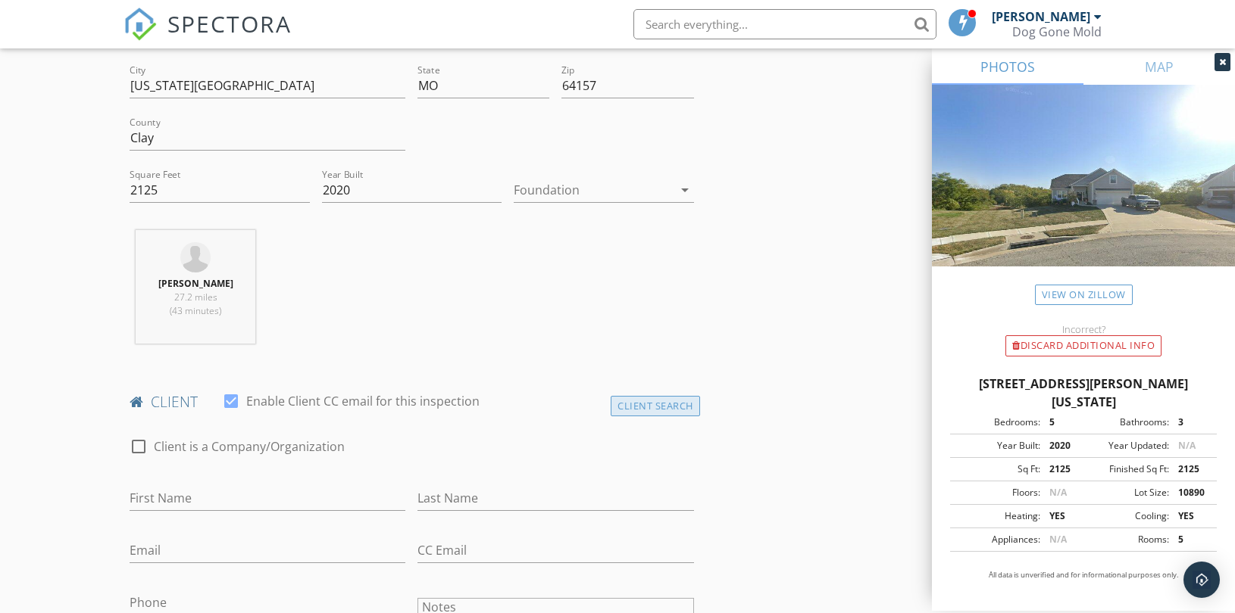
click at [650, 400] on div "Client Search" at bounding box center [654, 406] width 89 height 20
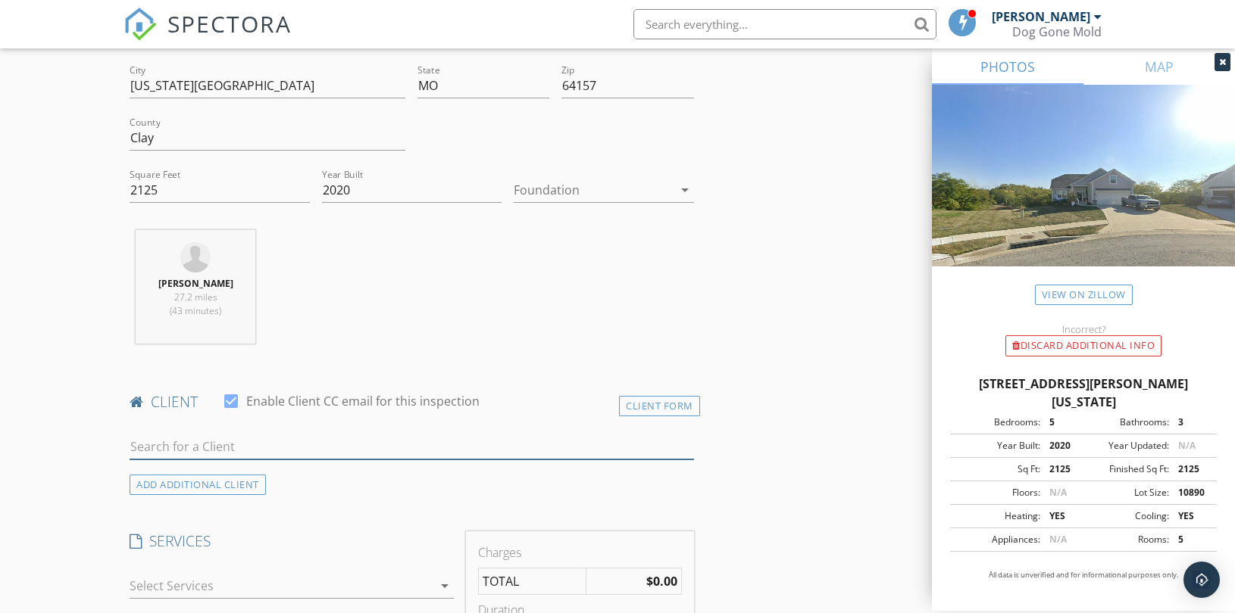
click at [208, 442] on input "text" at bounding box center [412, 447] width 564 height 25
paste input "[PERSON_NAME]"
type input "[PERSON_NAME]"
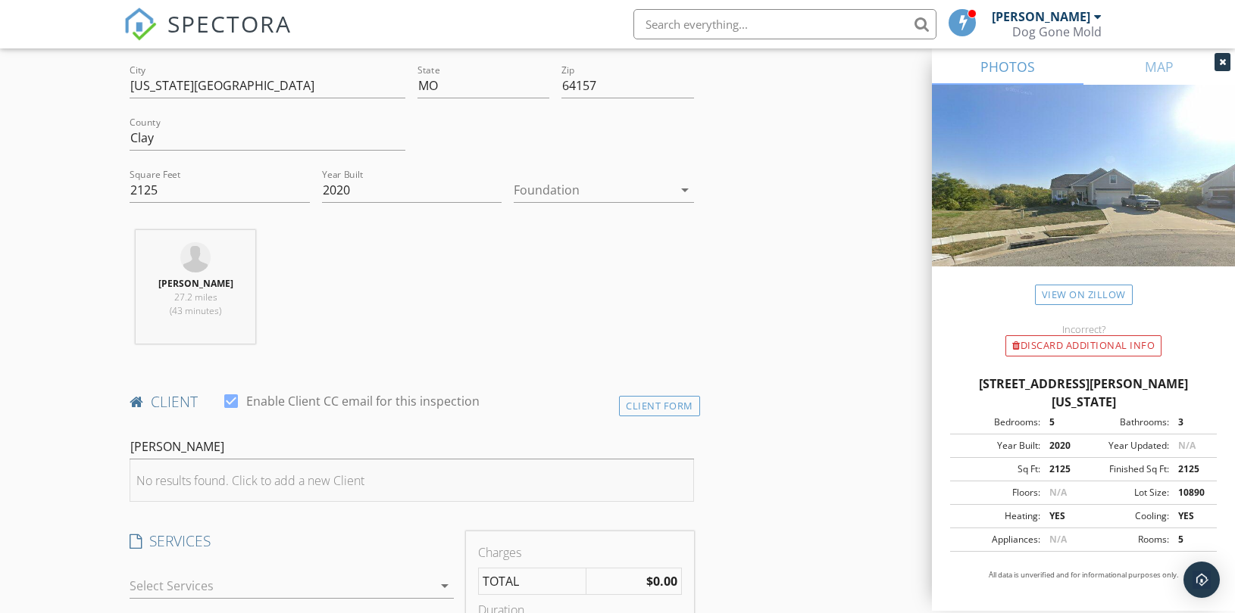
click at [229, 478] on div "No results found. Click to add a new Client" at bounding box center [250, 481] width 228 height 18
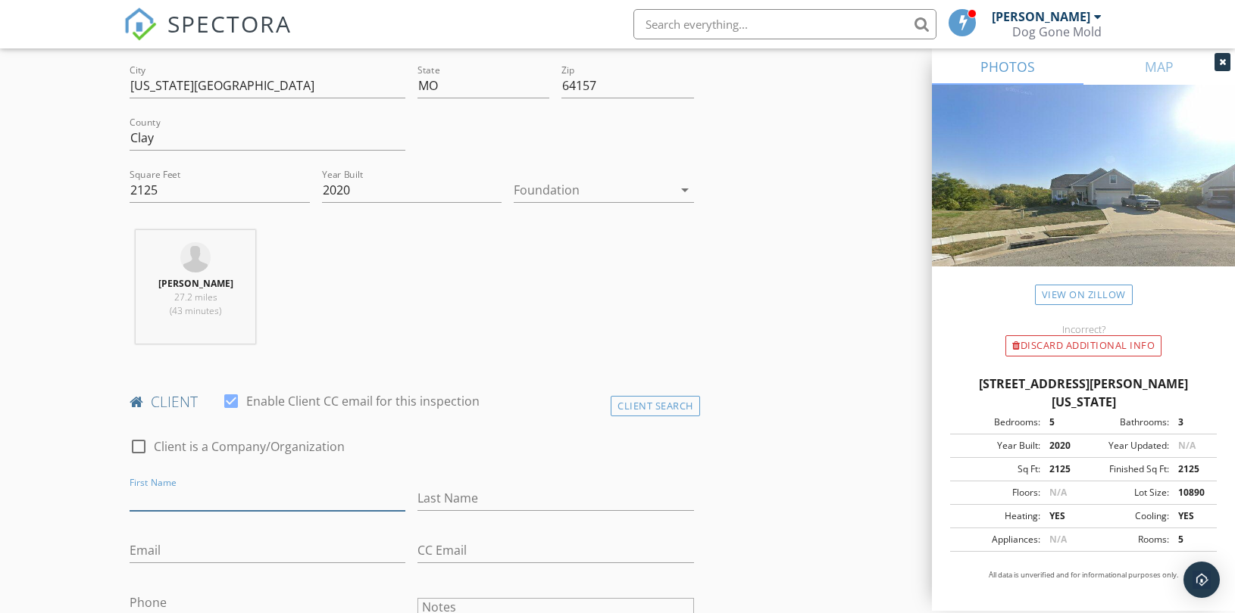
click at [178, 495] on input "First Name" at bounding box center [268, 498] width 276 height 25
paste input "[PERSON_NAME]"
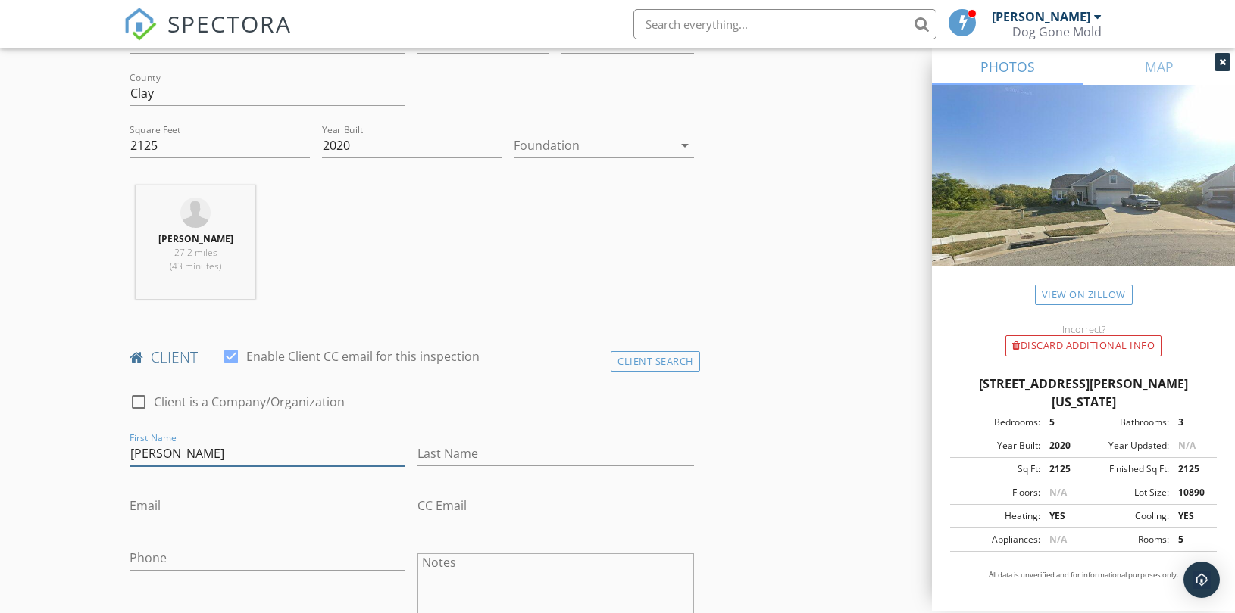
scroll to position [504, 0]
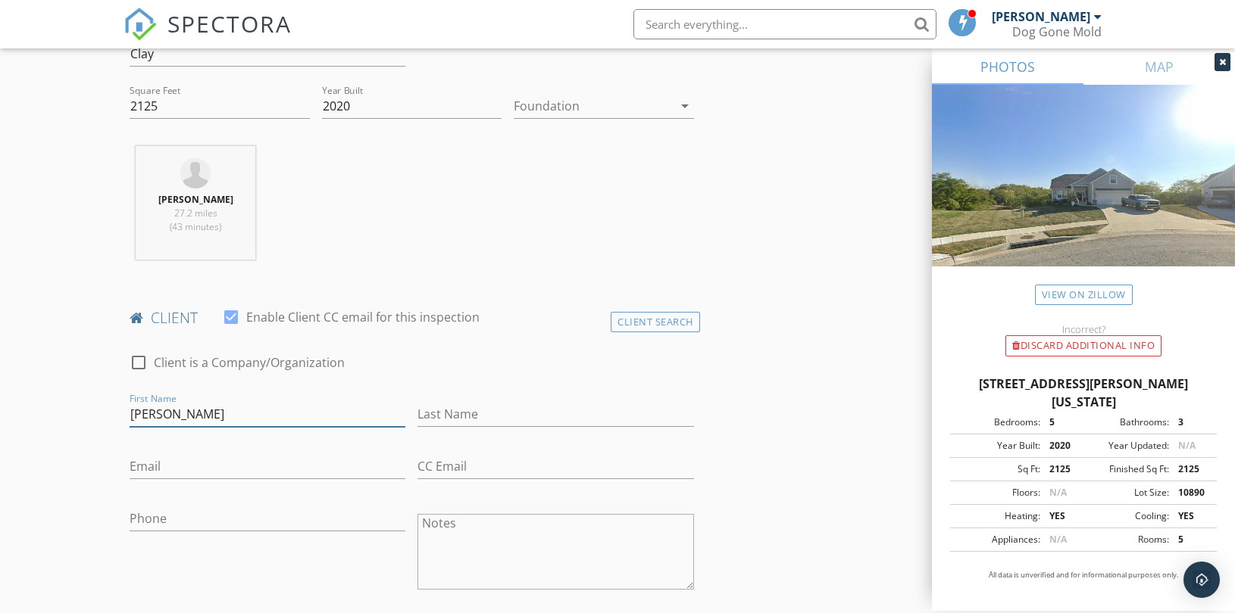
click at [190, 417] on input "[PERSON_NAME]" at bounding box center [268, 414] width 276 height 25
click at [190, 415] on input "[PERSON_NAME]" at bounding box center [268, 414] width 276 height 25
type input "[PERSON_NAME]"
click at [436, 418] on input "Last Name" at bounding box center [555, 414] width 276 height 25
paste input "Equite"
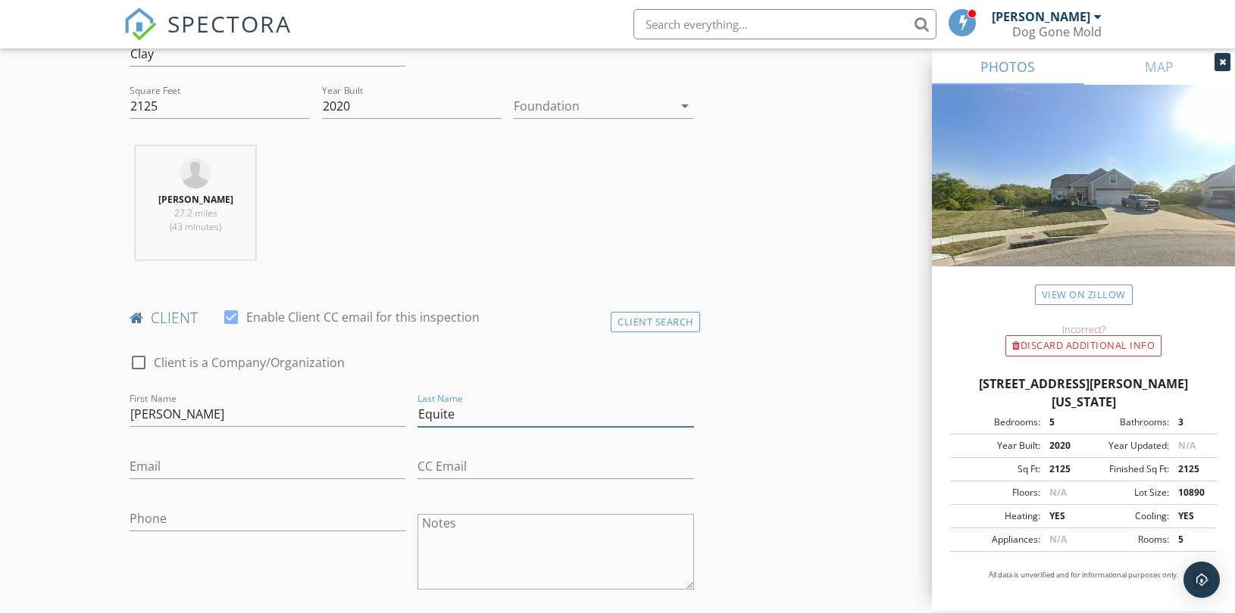
type input "Equite"
click at [189, 417] on input "[PERSON_NAME]" at bounding box center [268, 414] width 276 height 25
type input "[PERSON_NAME]"
click at [304, 457] on input "Email" at bounding box center [268, 466] width 276 height 25
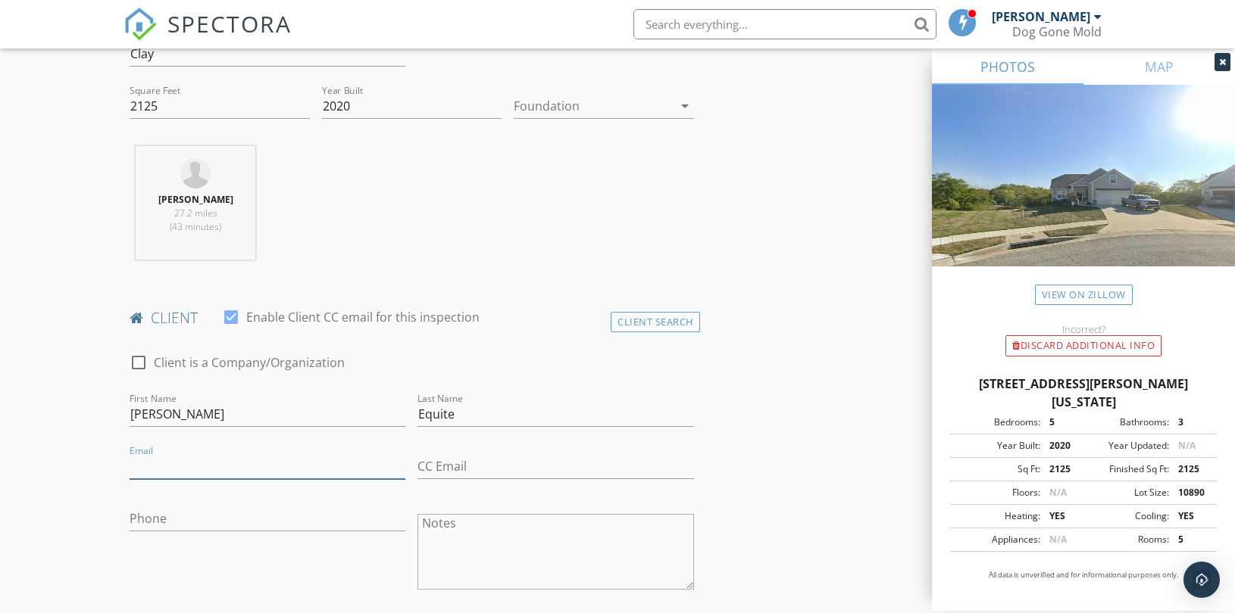
paste input "[EMAIL_ADDRESS][DOMAIN_NAME]"
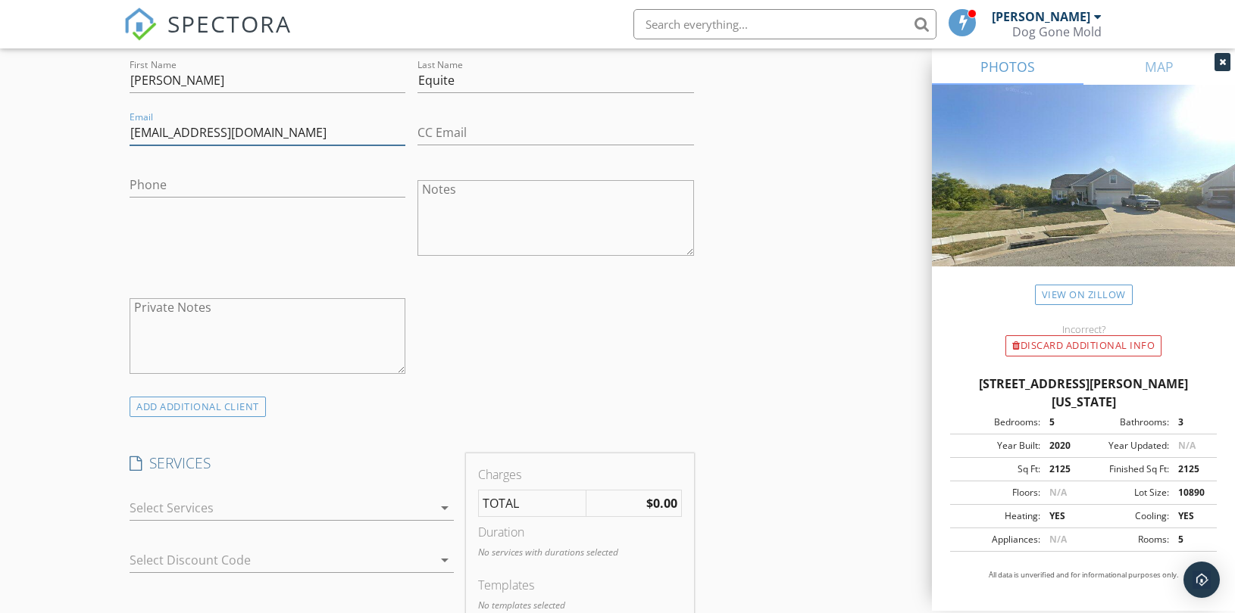
scroll to position [841, 0]
type input "[EMAIL_ADDRESS][DOMAIN_NAME]"
click at [239, 402] on div "ADD ADDITIONAL client" at bounding box center [198, 404] width 136 height 20
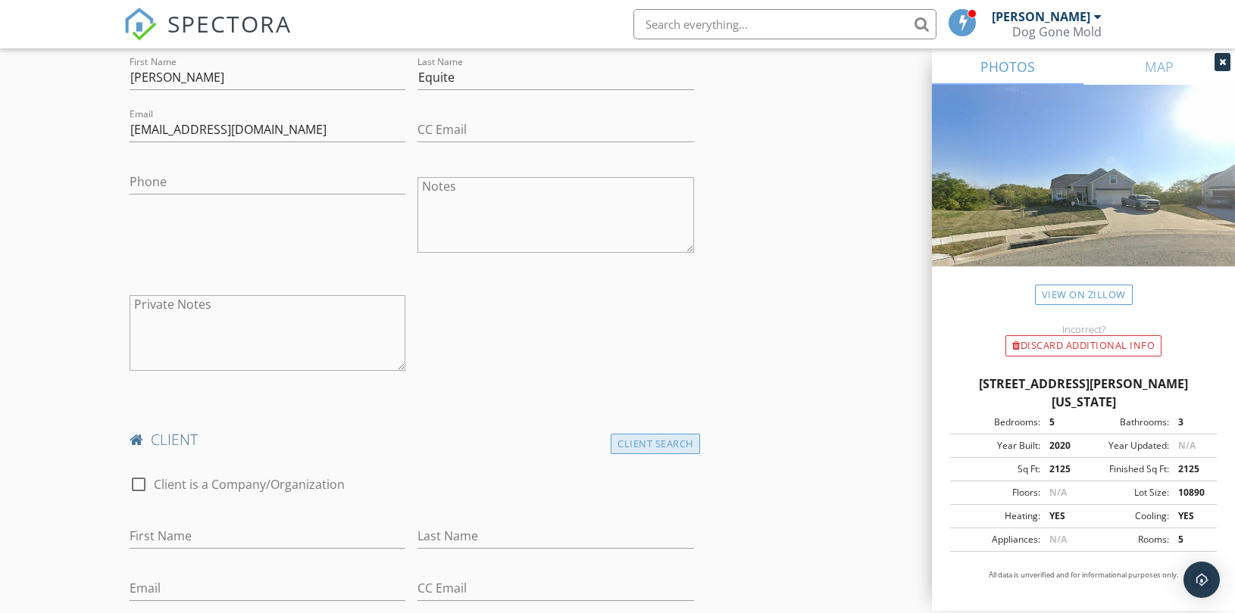
click at [642, 444] on div "Client Search" at bounding box center [654, 444] width 89 height 20
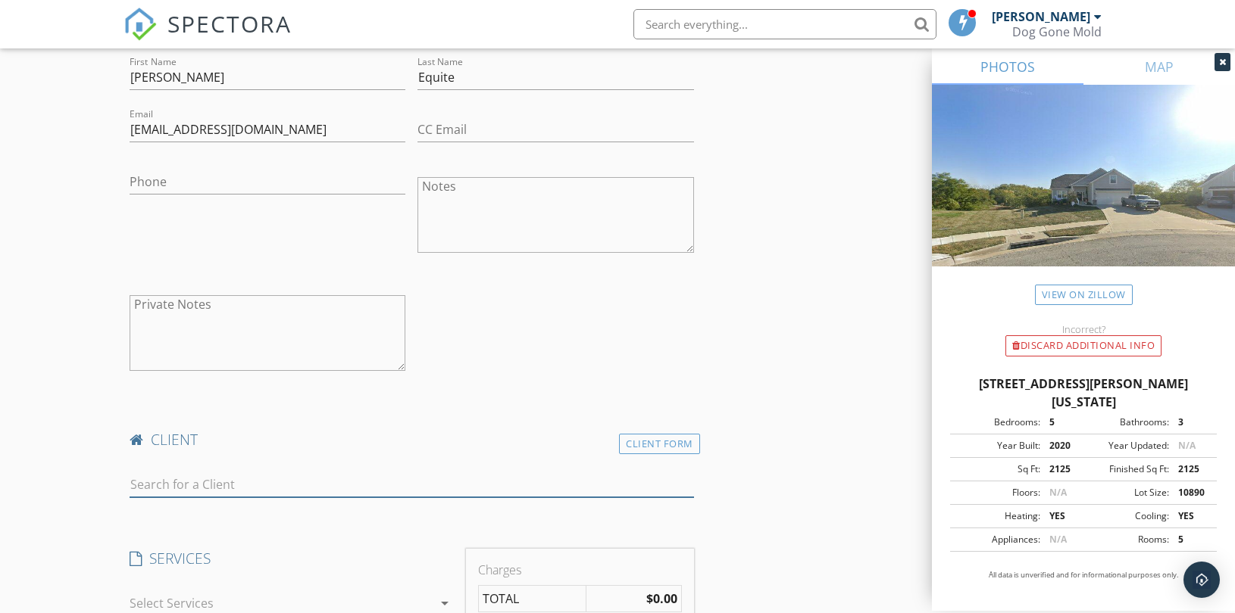
click at [223, 473] on input "text" at bounding box center [412, 485] width 564 height 25
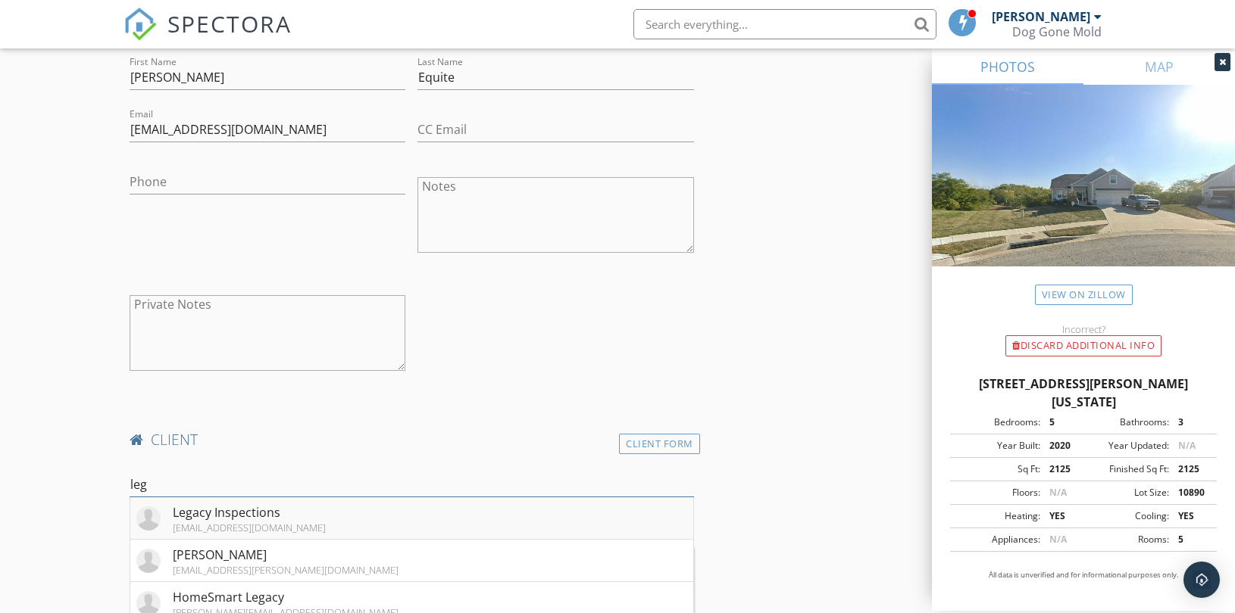
type input "leg"
click at [192, 509] on div "Legacy Inspections" at bounding box center [249, 513] width 153 height 18
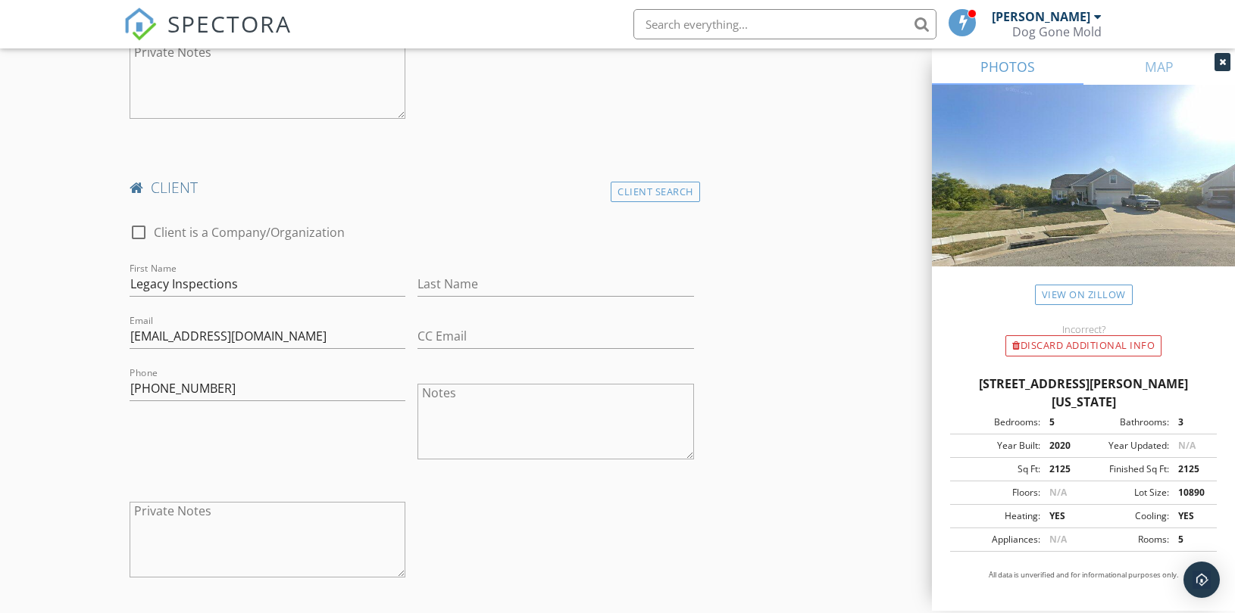
scroll to position [1346, 0]
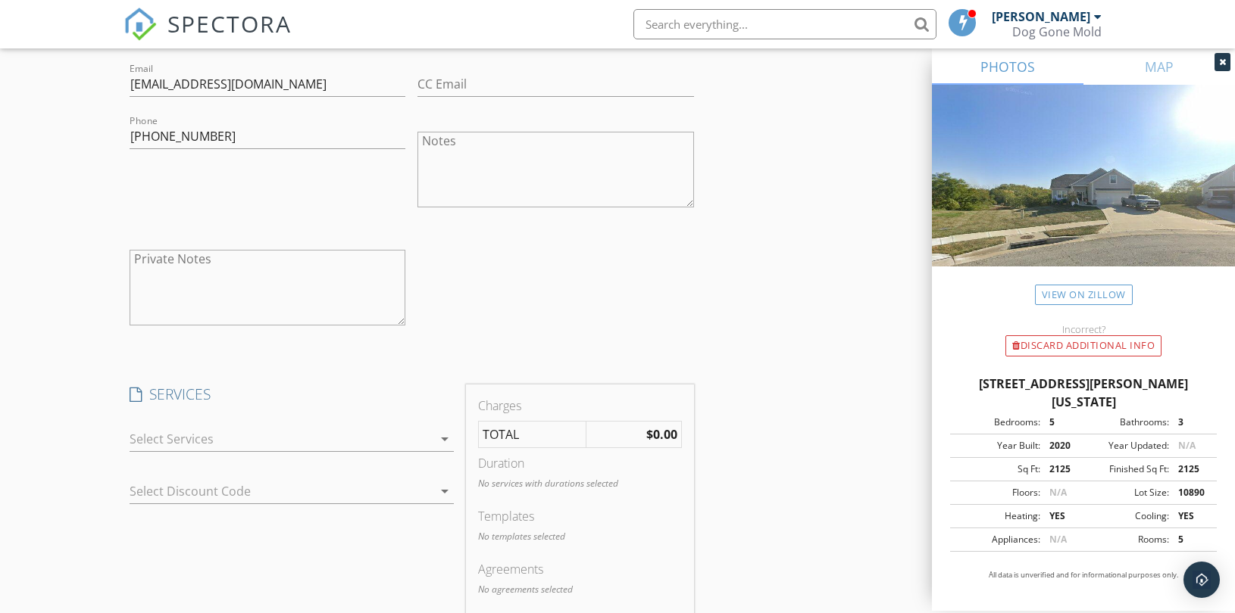
click at [405, 440] on div at bounding box center [281, 439] width 303 height 24
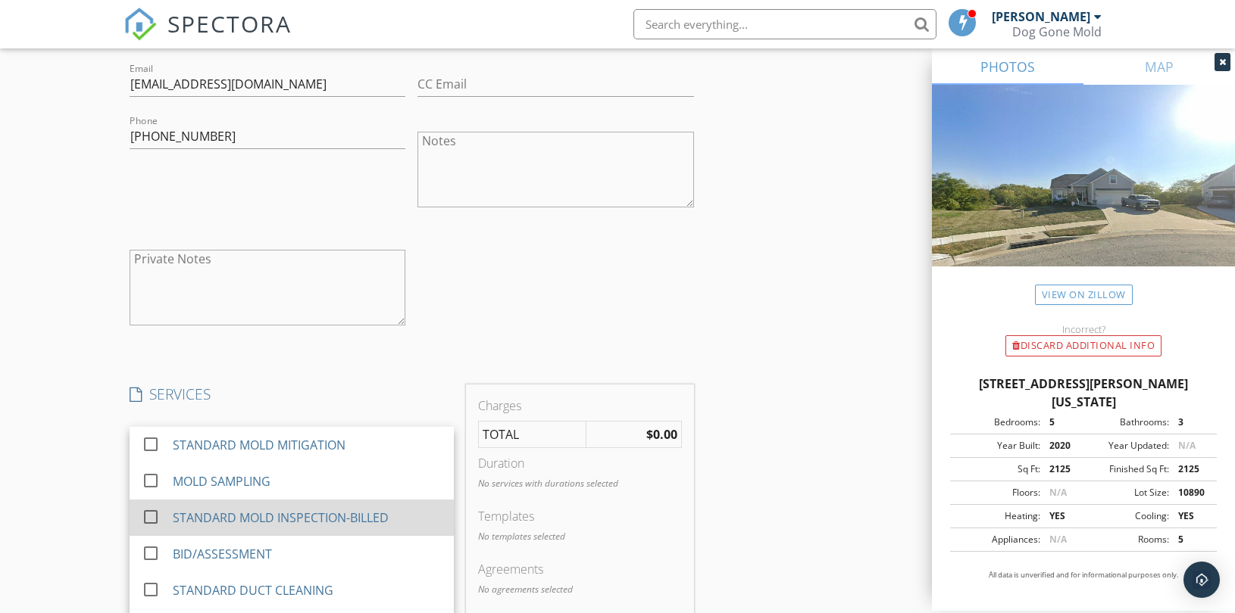
click at [338, 510] on div "STANDARD MOLD INSPECTION-BILLED" at bounding box center [281, 518] width 216 height 18
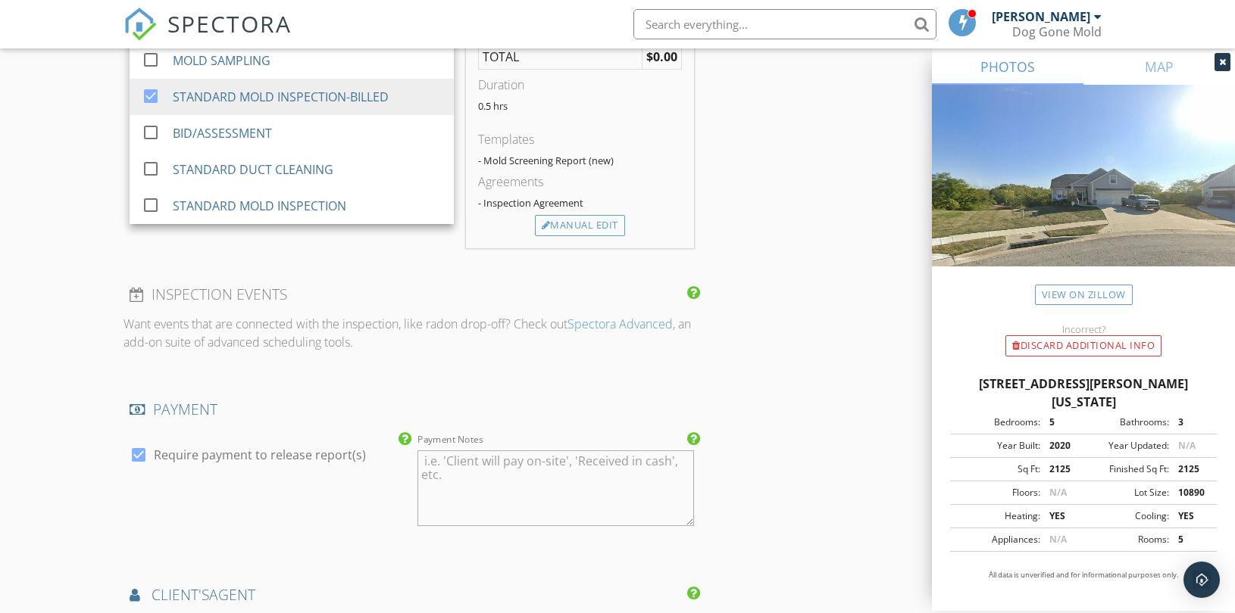
click at [308, 455] on label "Require payment to release report(s)" at bounding box center [260, 455] width 212 height 15
checkbox input "false"
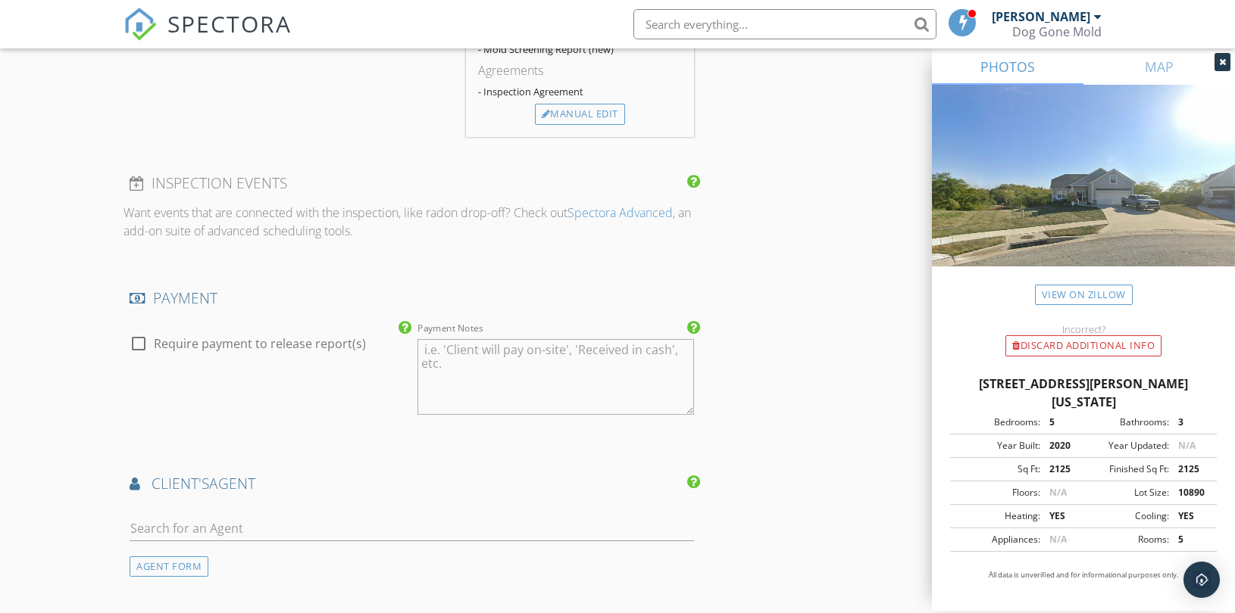
scroll to position [2103, 0]
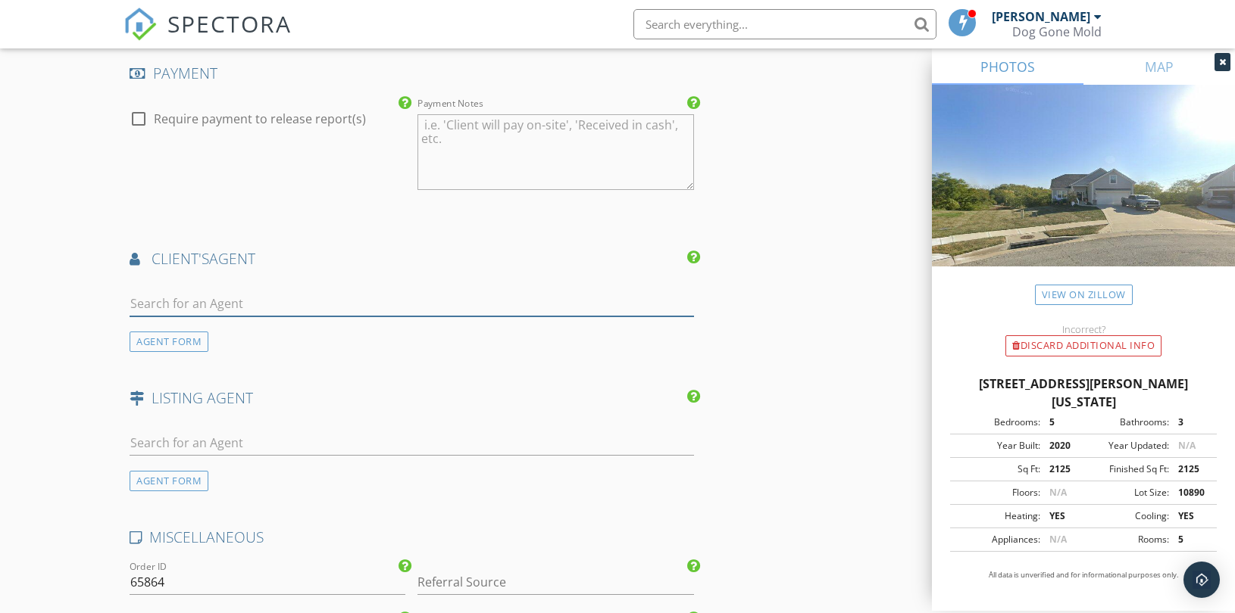
click at [228, 301] on input "text" at bounding box center [412, 304] width 564 height 25
paste input "realtorlisamiller@gmail.com"
type input "realtorlisamiller@gmail.com"
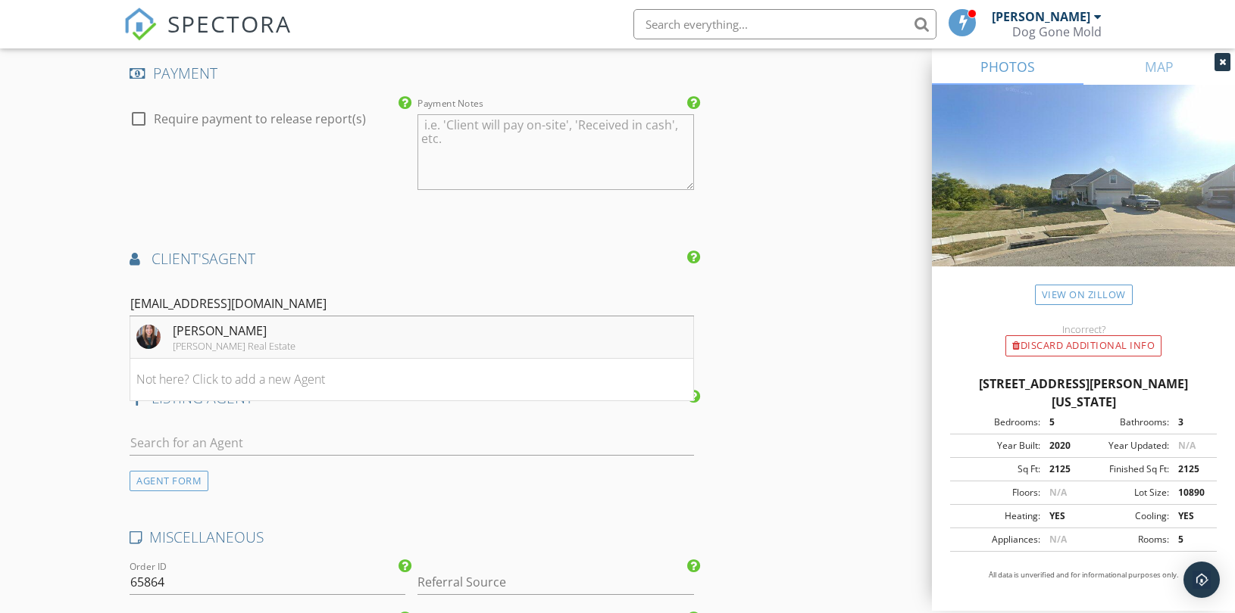
click at [251, 331] on li "Lisa Miller Lynch Real Estate" at bounding box center [411, 338] width 563 height 42
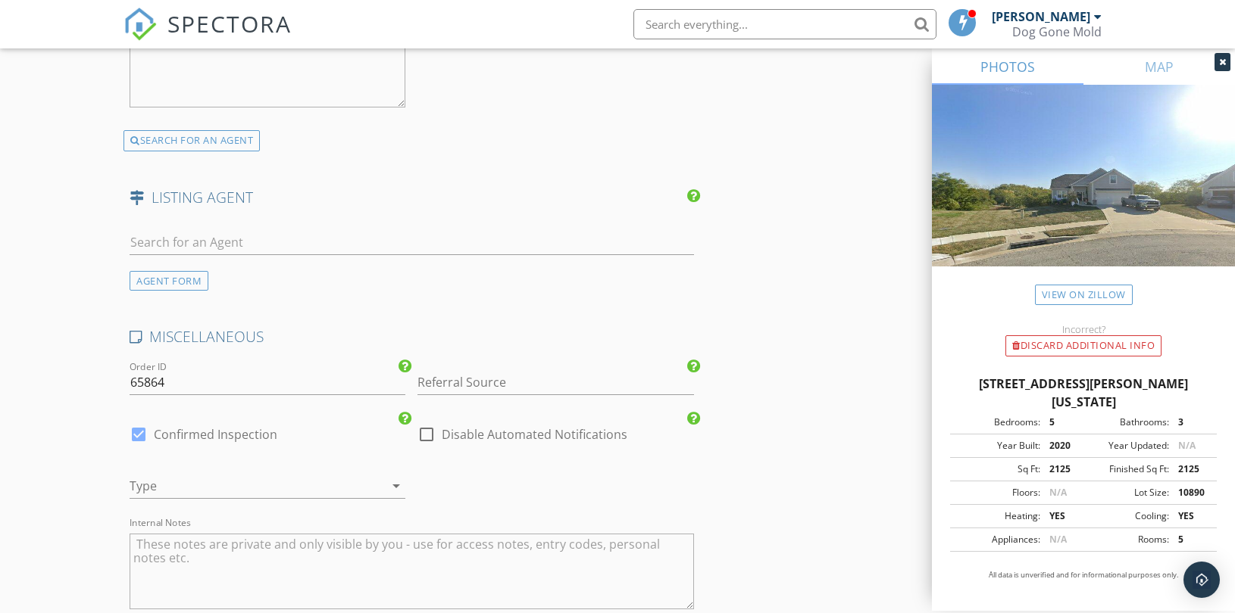
scroll to position [2693, 0]
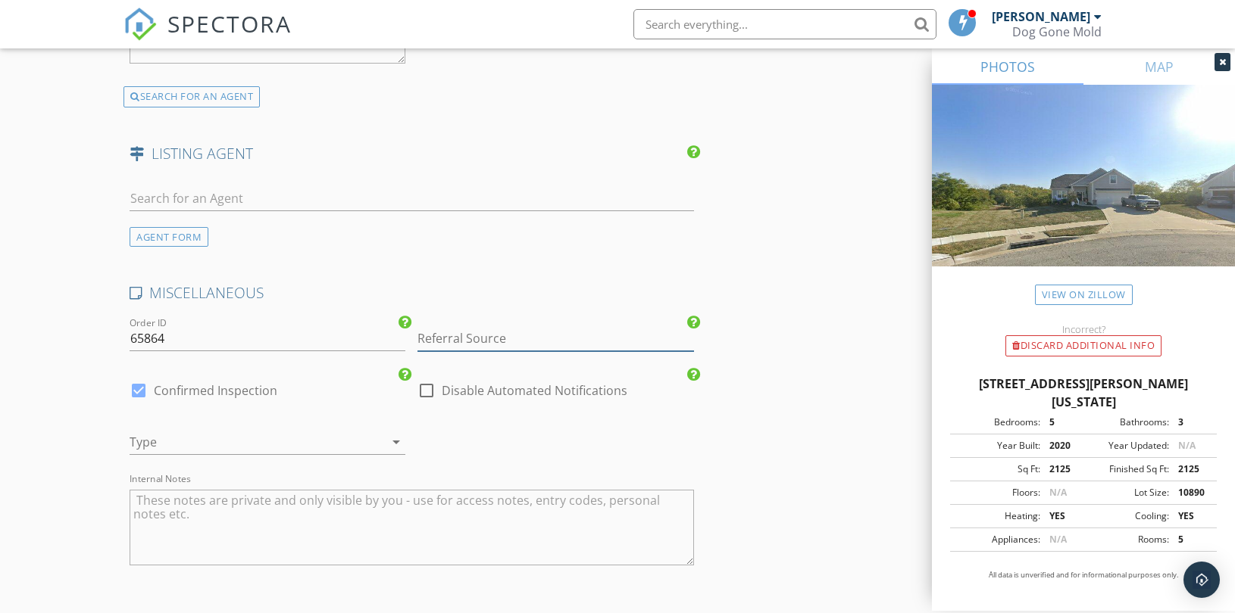
click at [489, 336] on input "Referral Source" at bounding box center [555, 338] width 276 height 25
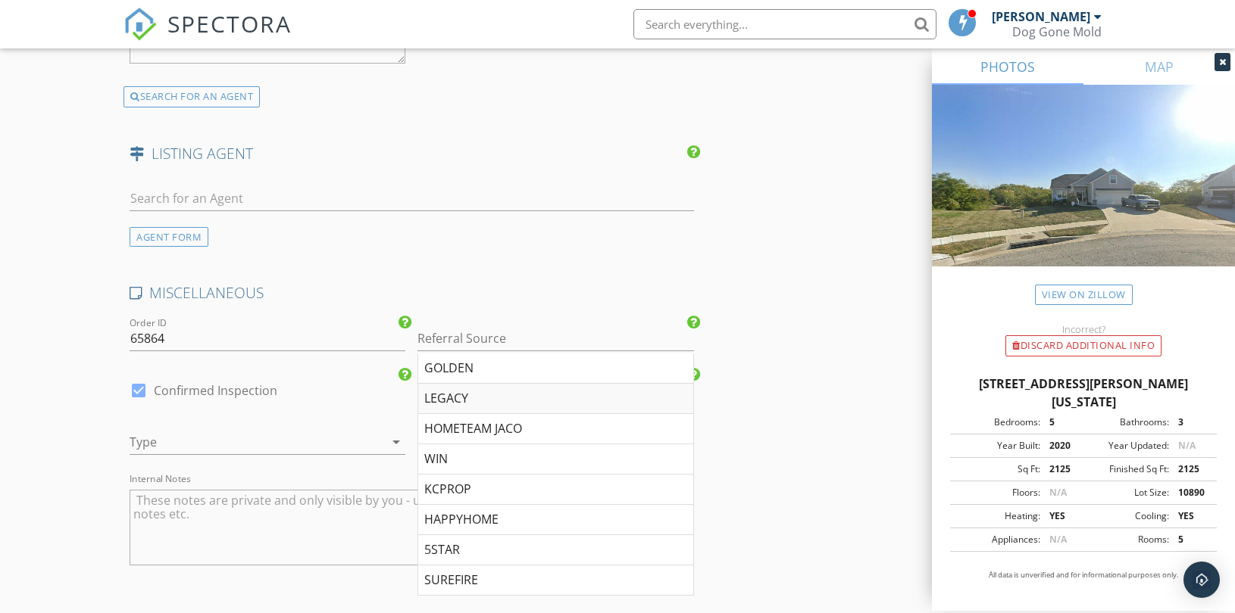
click at [447, 403] on div "LEGACY" at bounding box center [555, 399] width 274 height 30
type input "LEGACY"
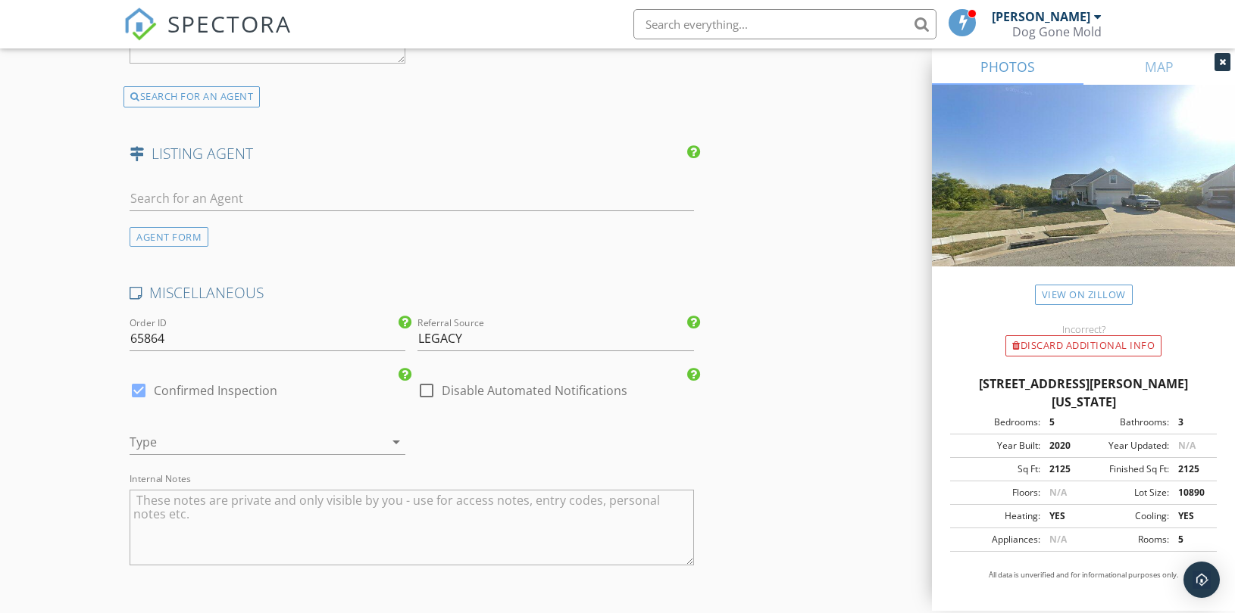
click at [198, 437] on div at bounding box center [246, 442] width 233 height 24
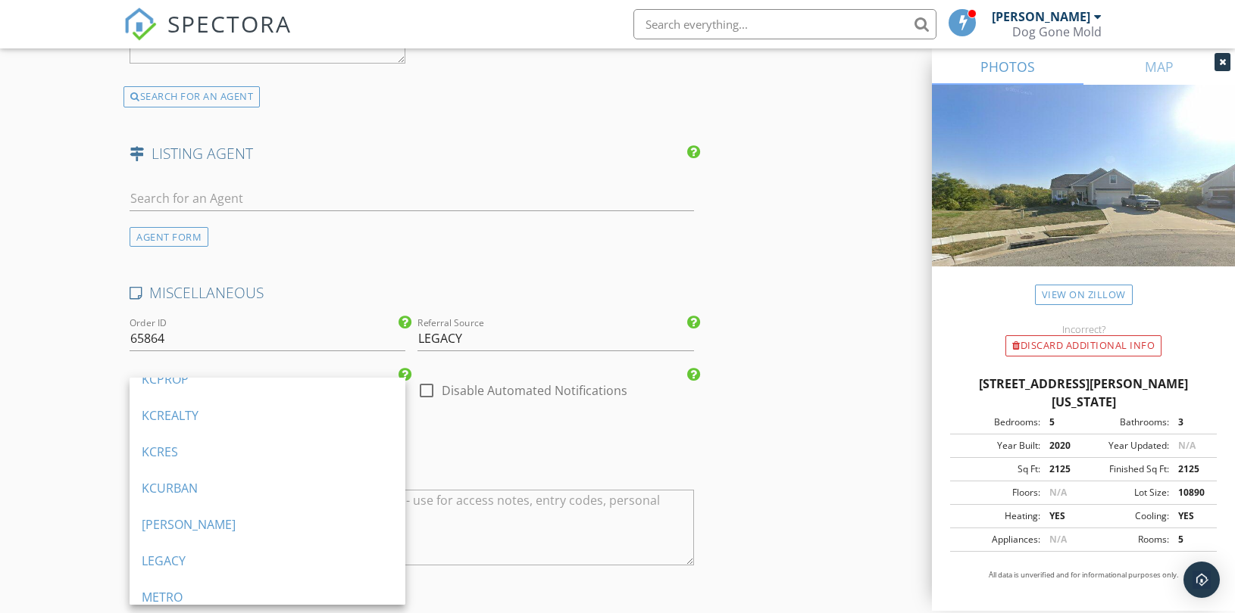
scroll to position [1010, 0]
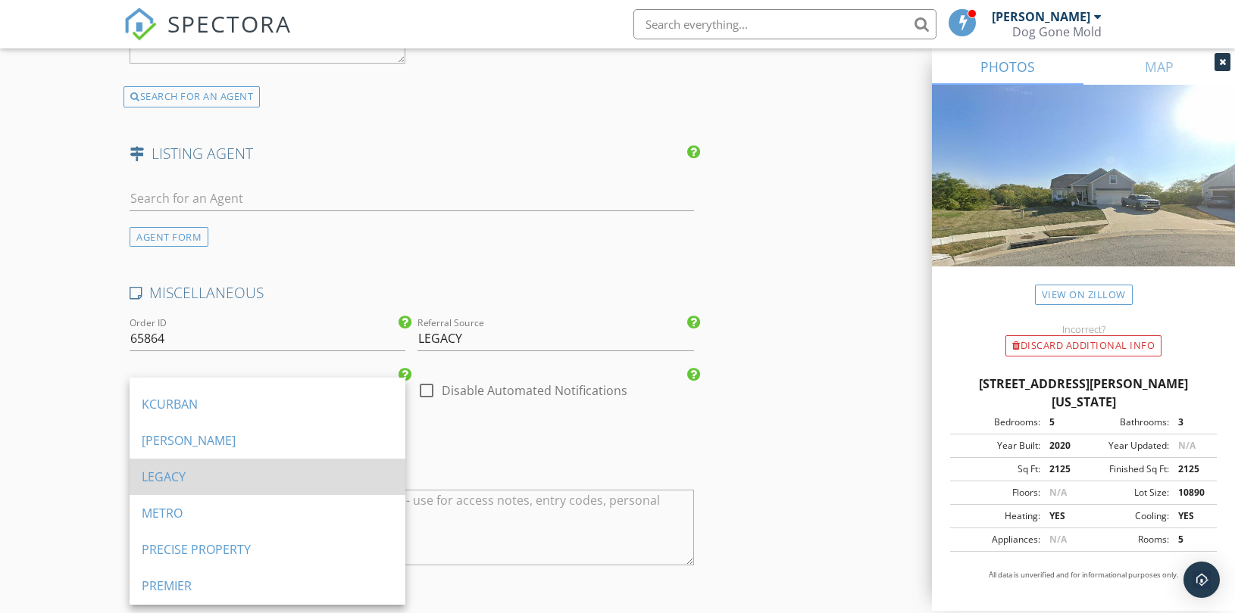
click at [198, 468] on div "LEGACY" at bounding box center [267, 477] width 251 height 18
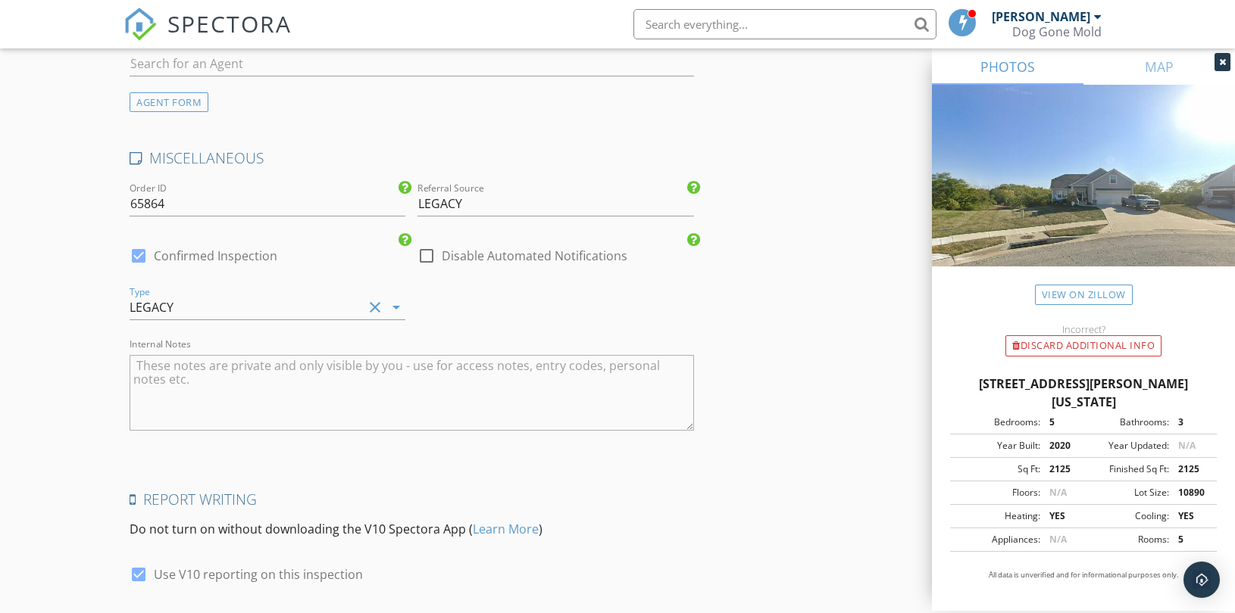
scroll to position [2942, 0]
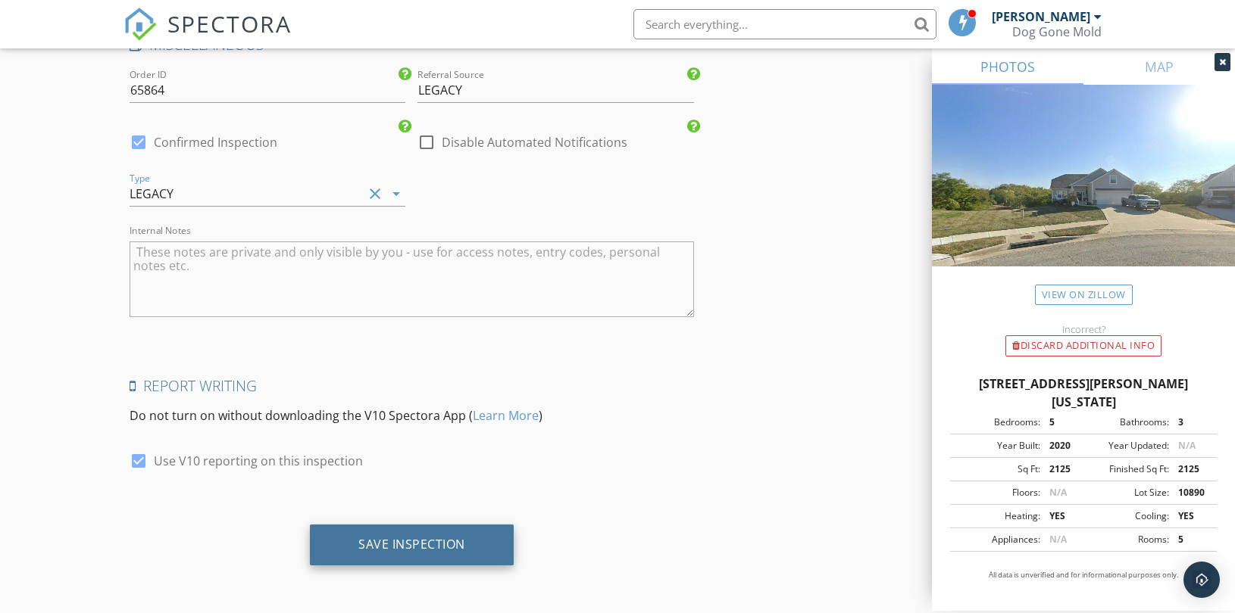
click at [420, 542] on div "Save Inspection" at bounding box center [411, 544] width 107 height 15
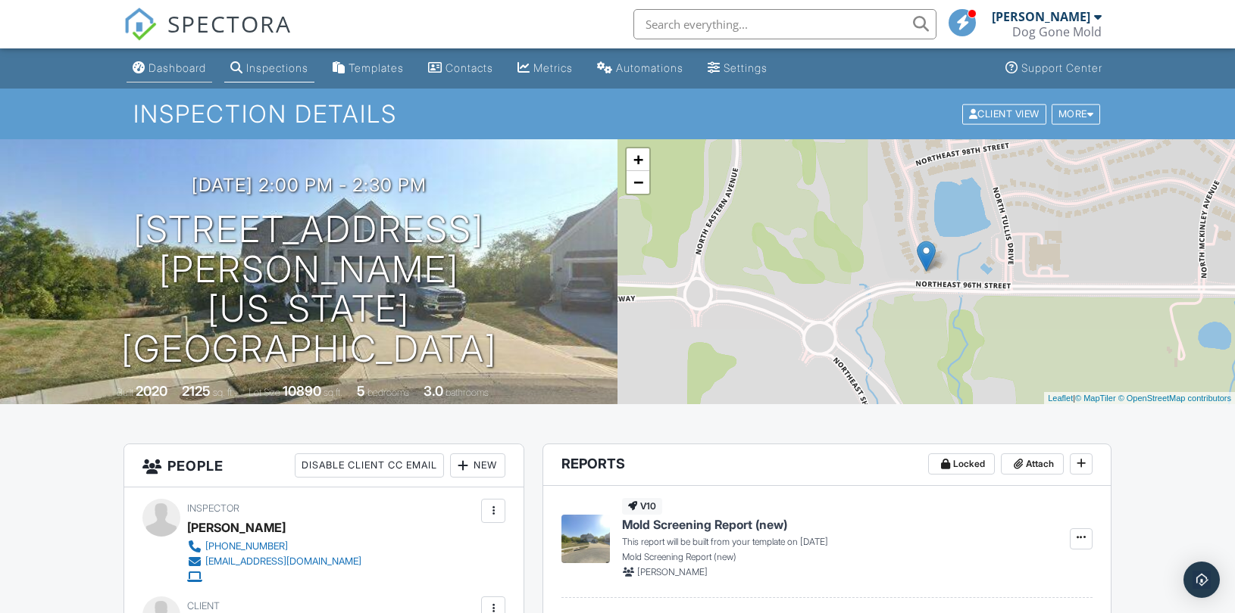
click at [164, 72] on div "Dashboard" at bounding box center [177, 67] width 58 height 13
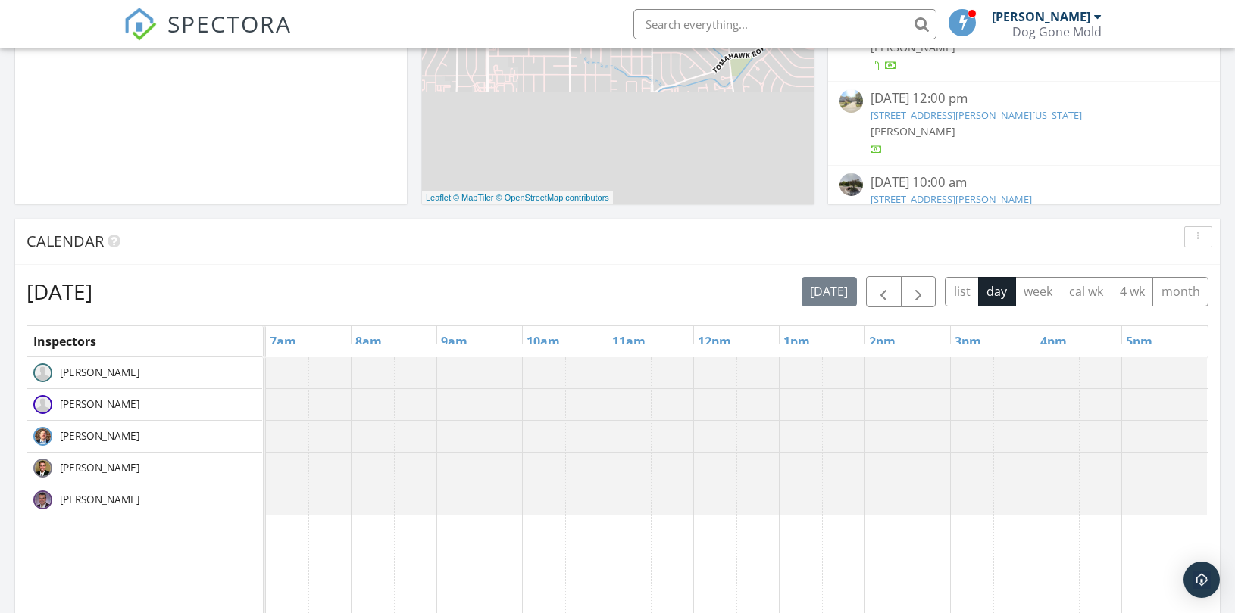
scroll to position [673, 0]
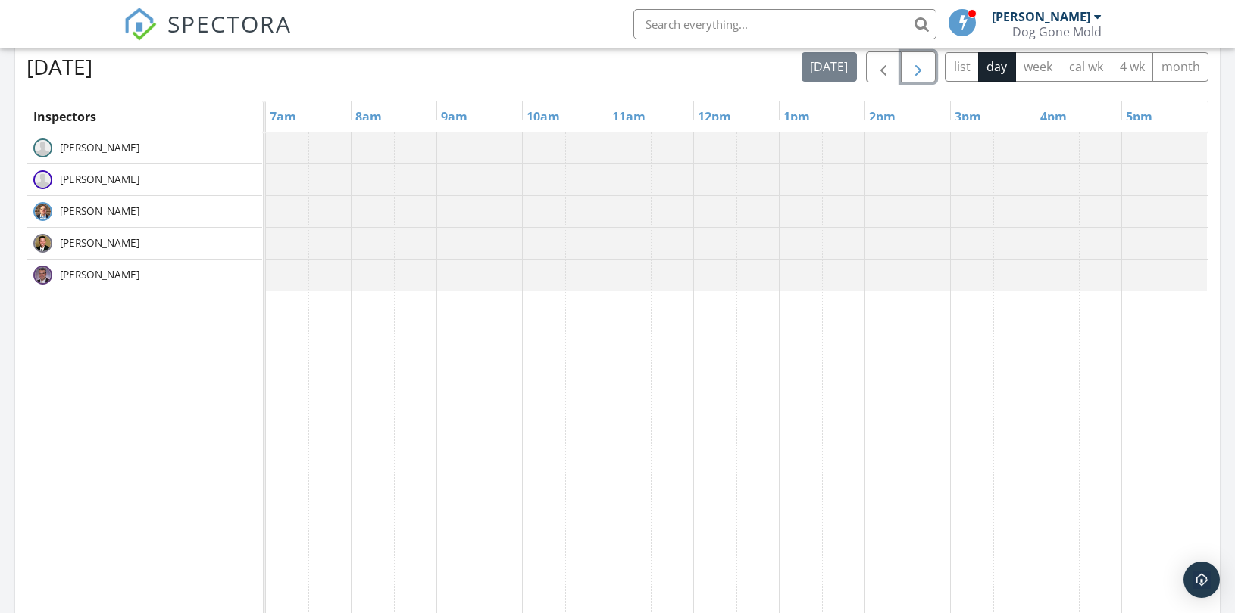
click at [920, 64] on span "button" at bounding box center [918, 67] width 18 height 18
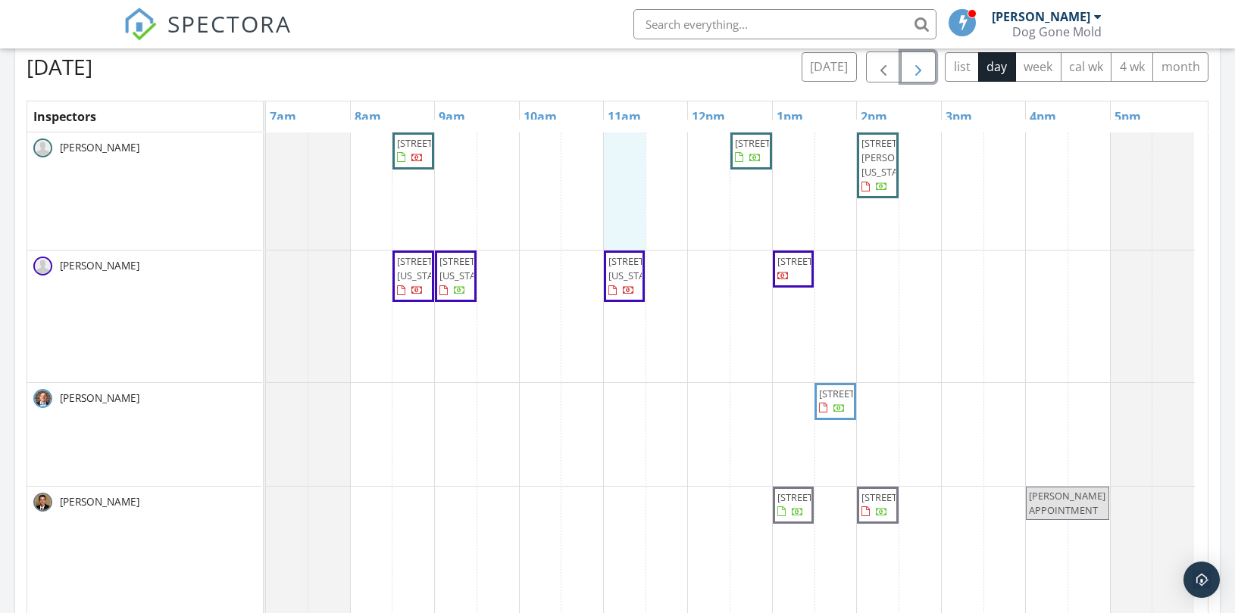
click at [613, 145] on div "[STREET_ADDRESS] [STREET_ADDRESS] [STREET_ADDRESS][PERSON_NAME][US_STATE] [STRE…" at bounding box center [736, 435] width 941 height 604
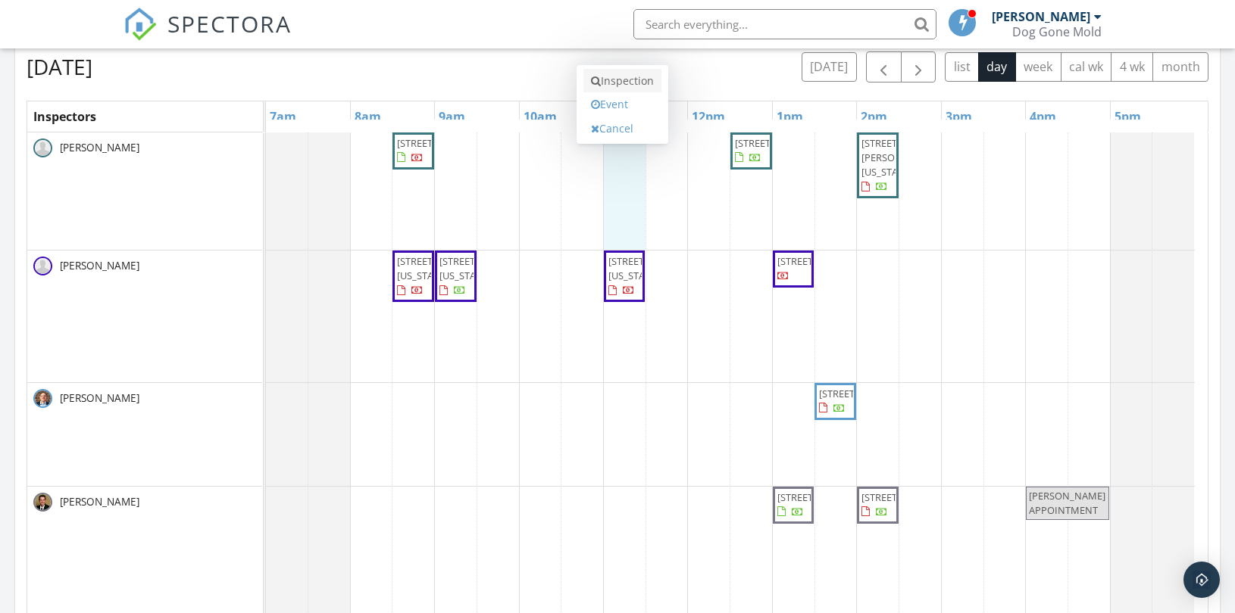
click at [623, 82] on link "Inspection" at bounding box center [622, 81] width 78 height 24
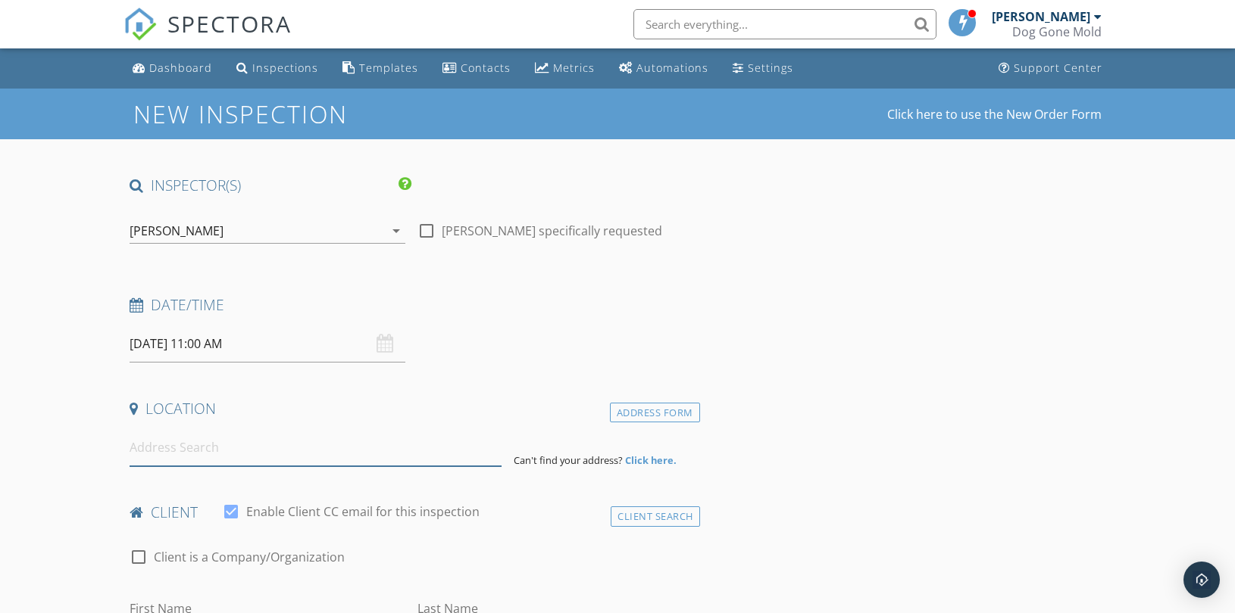
click at [311, 458] on input at bounding box center [316, 447] width 372 height 37
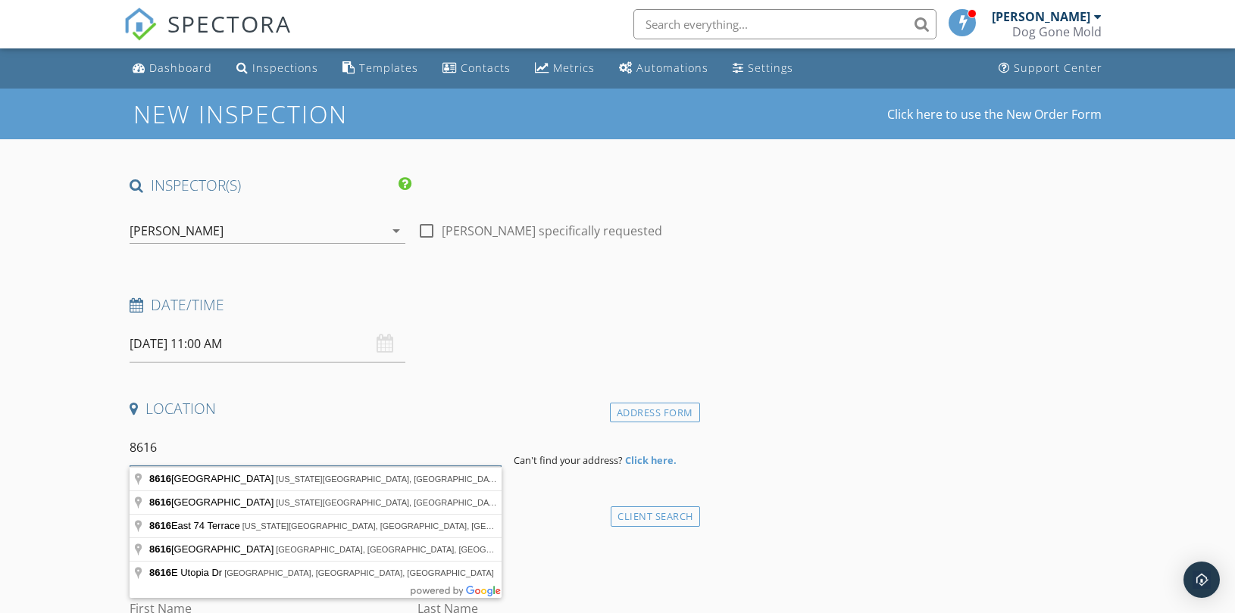
drag, startPoint x: 183, startPoint y: 447, endPoint x: 88, endPoint y: 454, distance: 95.0
paste input "realtorlisamiller@gmail.com"
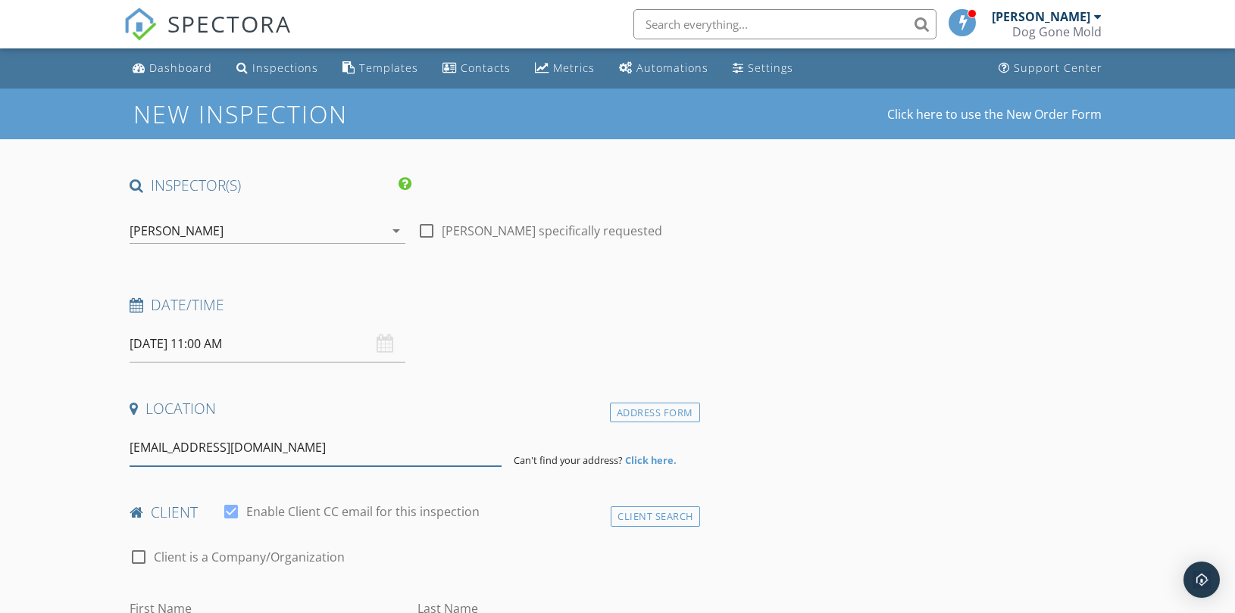
drag, startPoint x: 329, startPoint y: 442, endPoint x: 82, endPoint y: 429, distance: 247.3
paste input "8616 W 61st St"
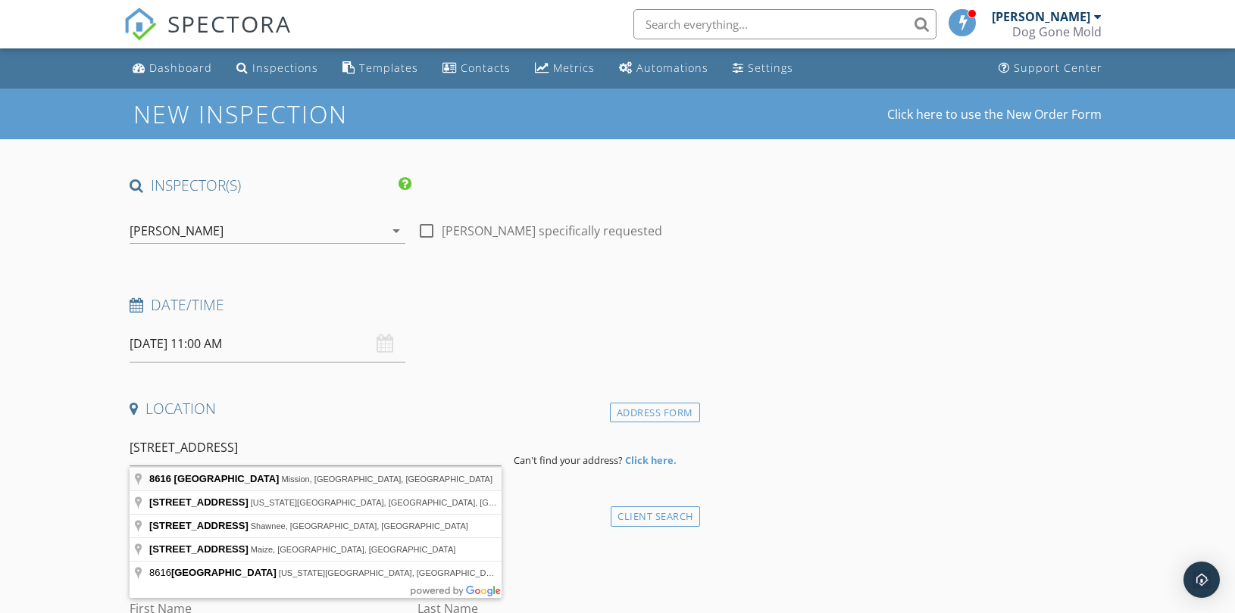
type input "8616 West 61st Street, Mission, KS, USA"
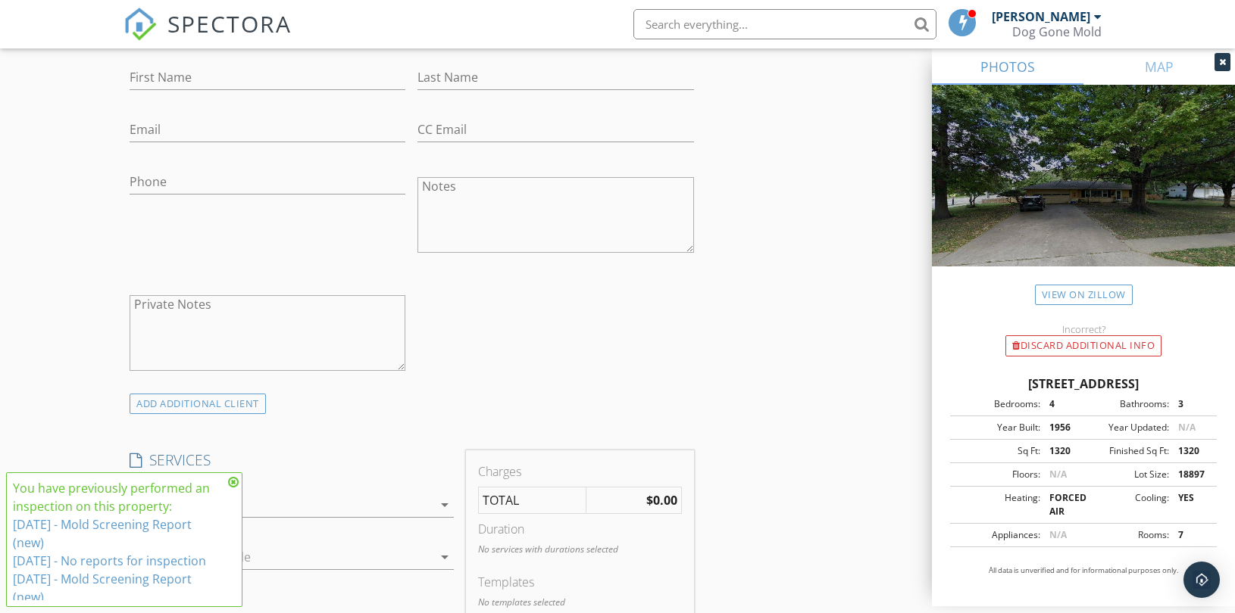
scroll to position [757, 0]
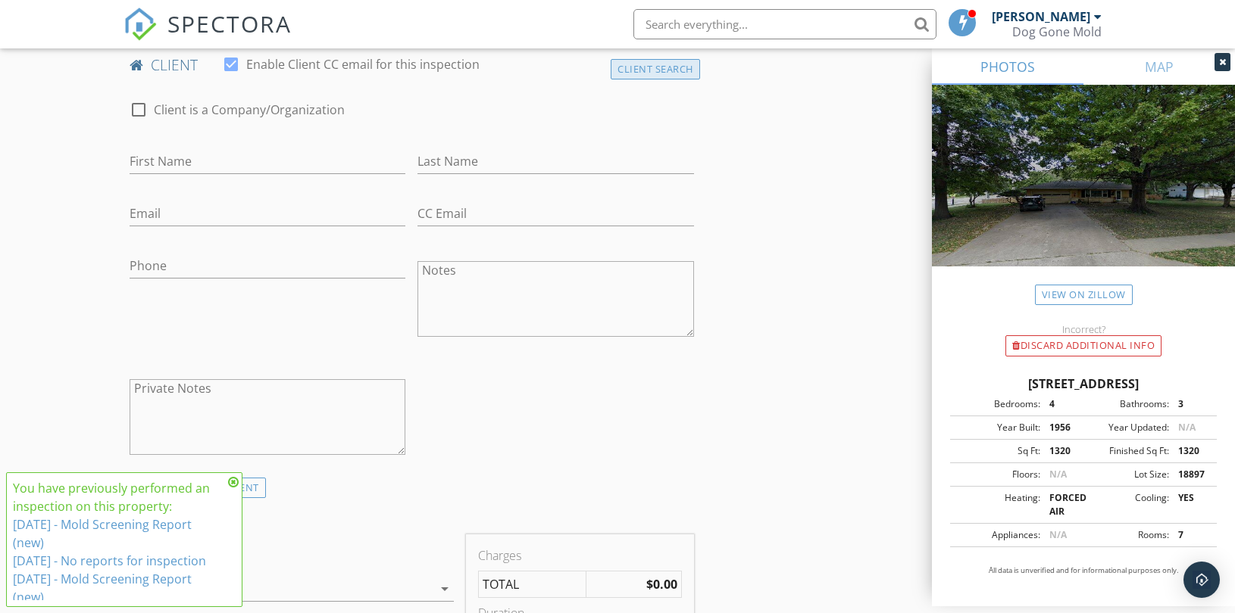
click at [651, 66] on div "Client Search" at bounding box center [654, 69] width 89 height 20
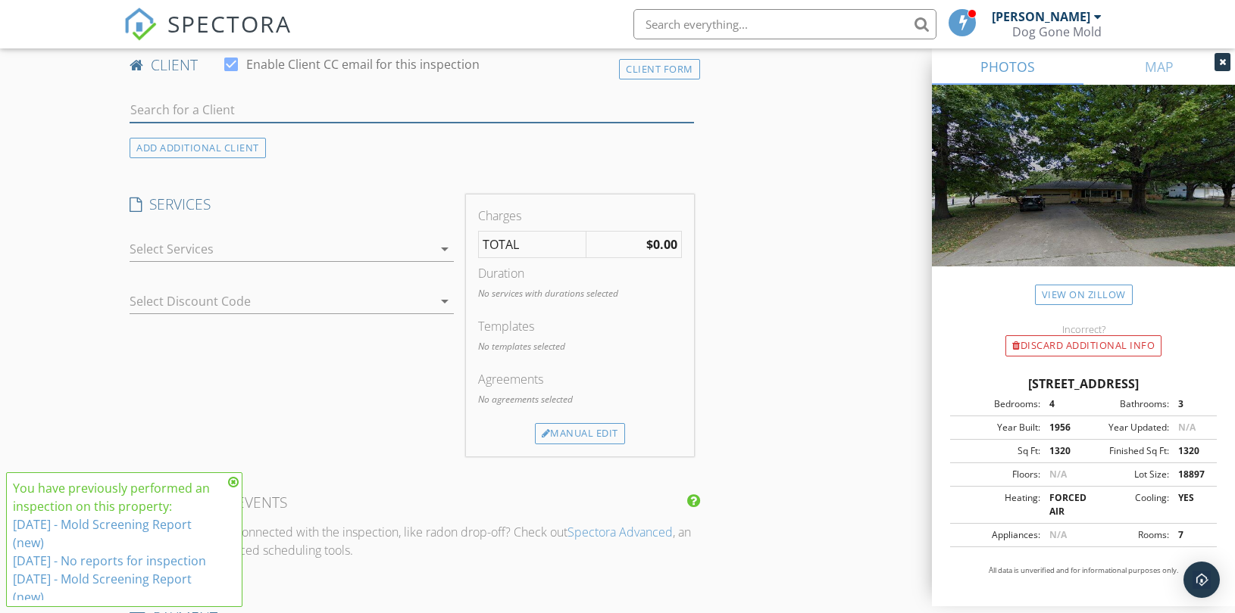
click at [281, 118] on input "text" at bounding box center [412, 110] width 564 height 25
paste input "Jodie Brethour"
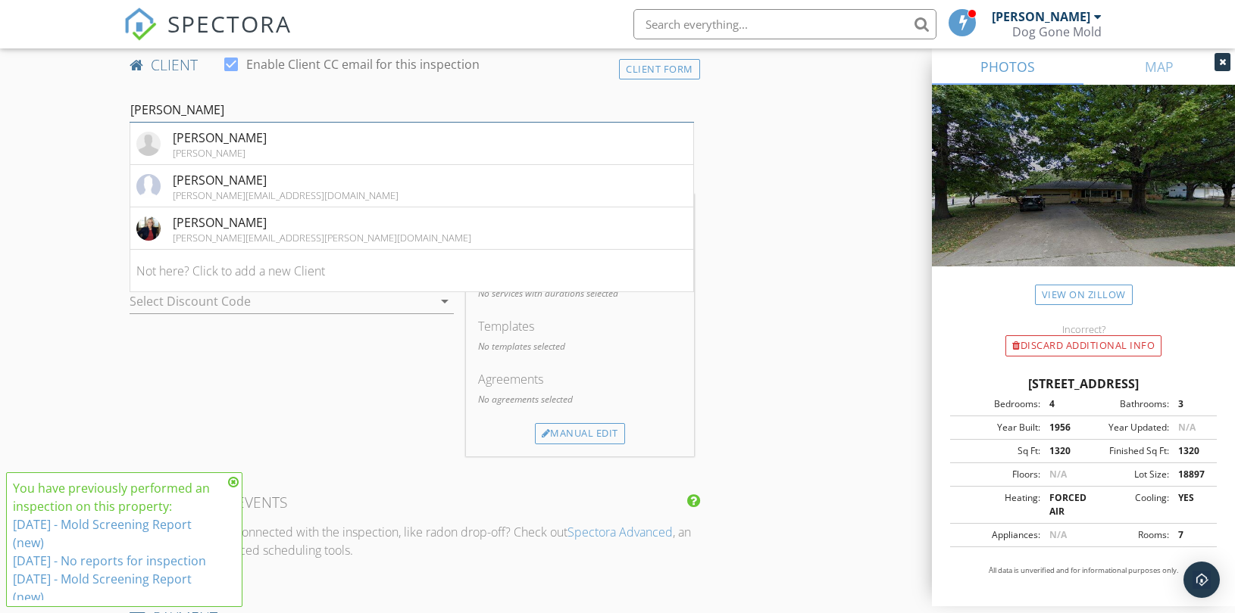
type input "Jodie Brethour"
click at [293, 229] on div "Jodie Brethour" at bounding box center [322, 223] width 298 height 18
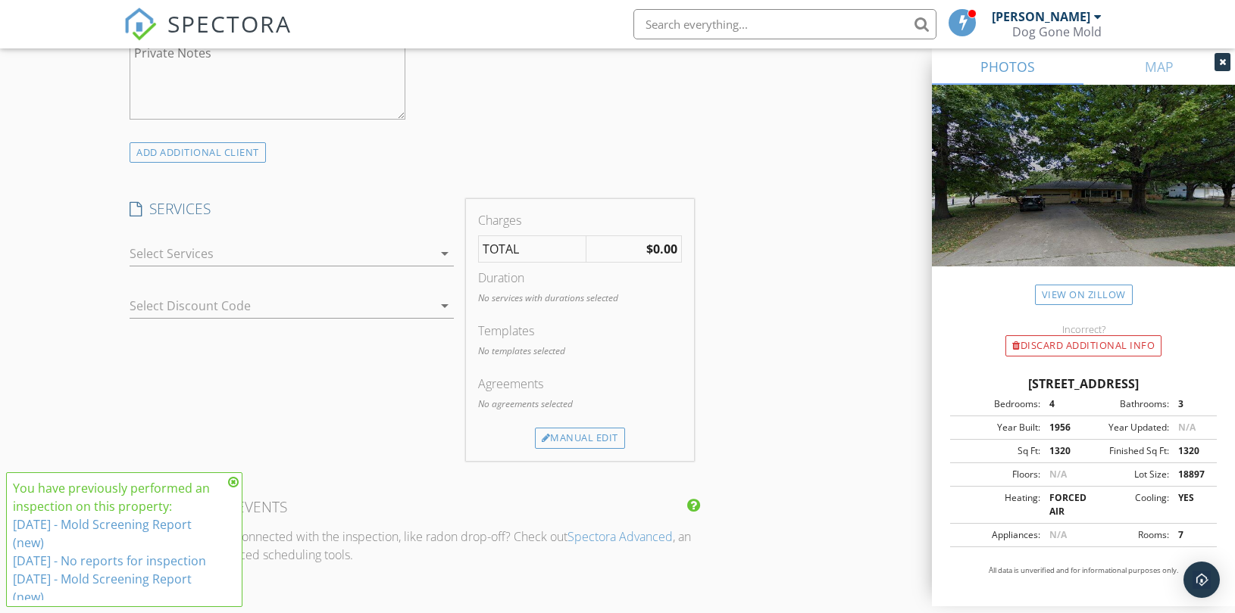
scroll to position [1094, 0]
click at [409, 248] on div at bounding box center [281, 253] width 303 height 24
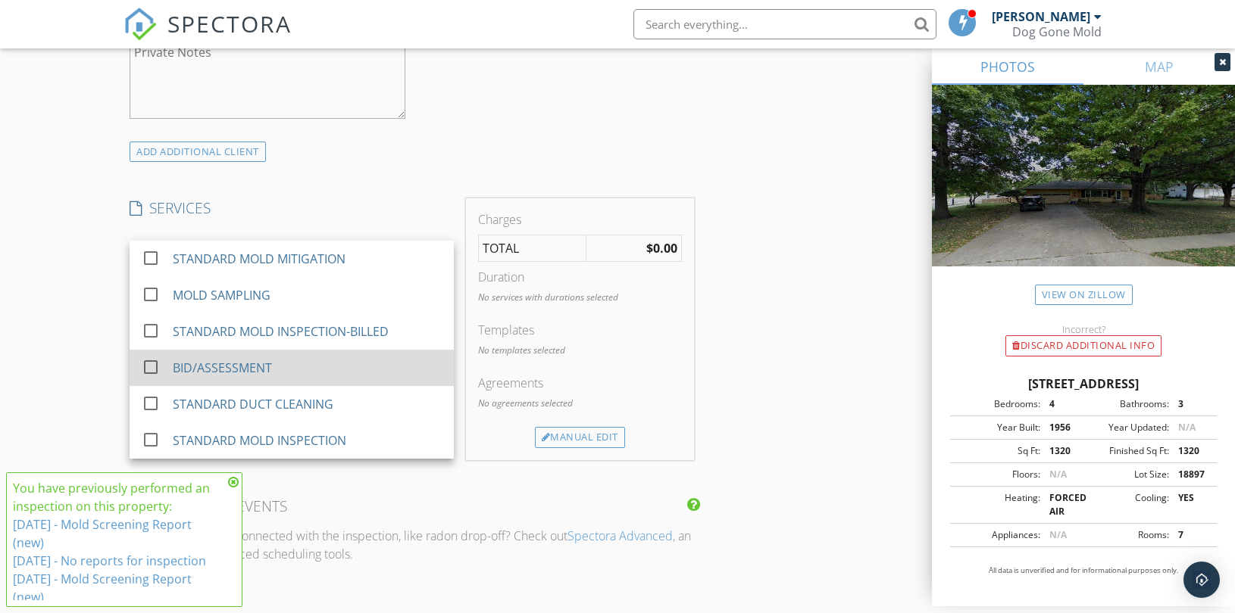
click at [291, 364] on div "BID/ASSESSMENT" at bounding box center [307, 368] width 269 height 30
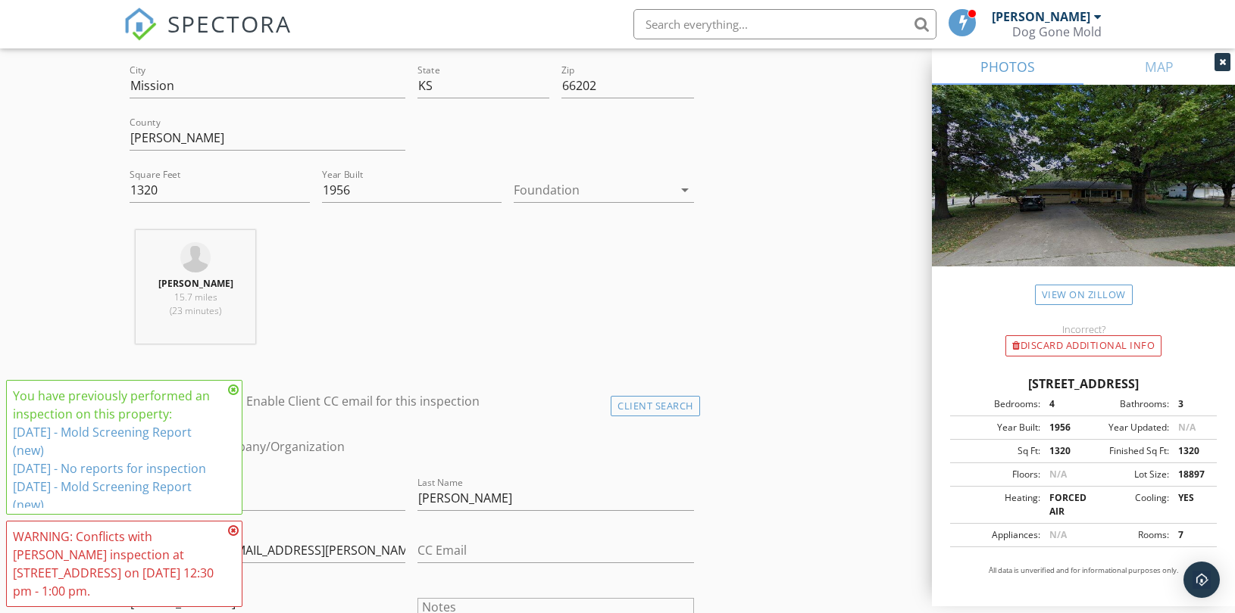
scroll to position [84, 0]
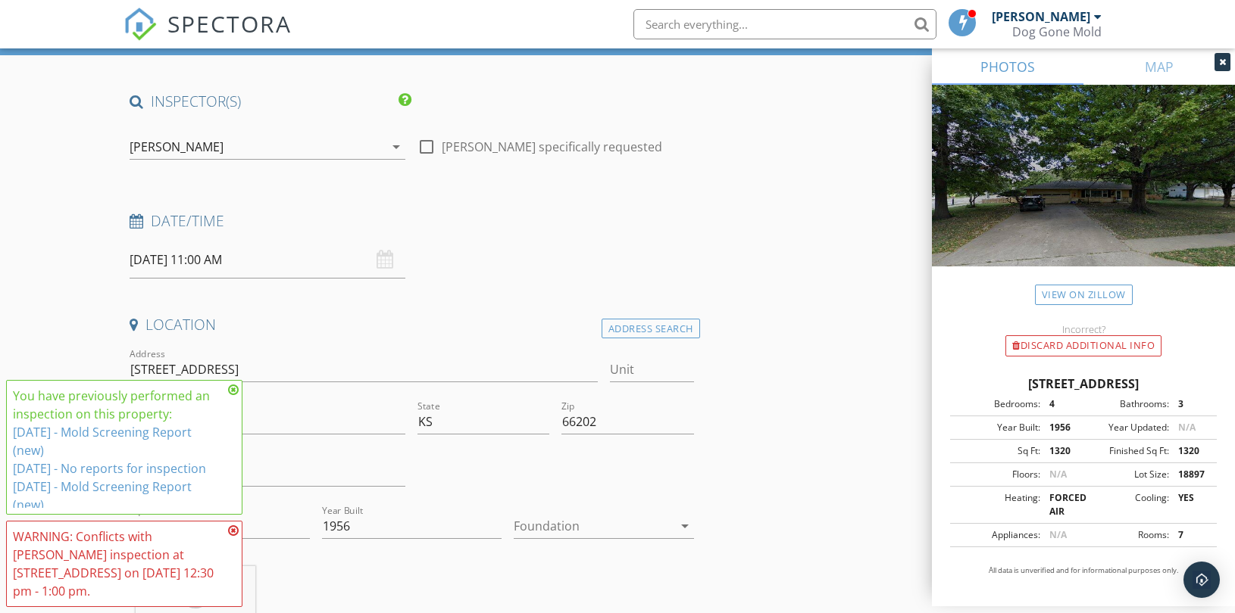
click at [221, 144] on div "[PERSON_NAME]" at bounding box center [257, 147] width 254 height 24
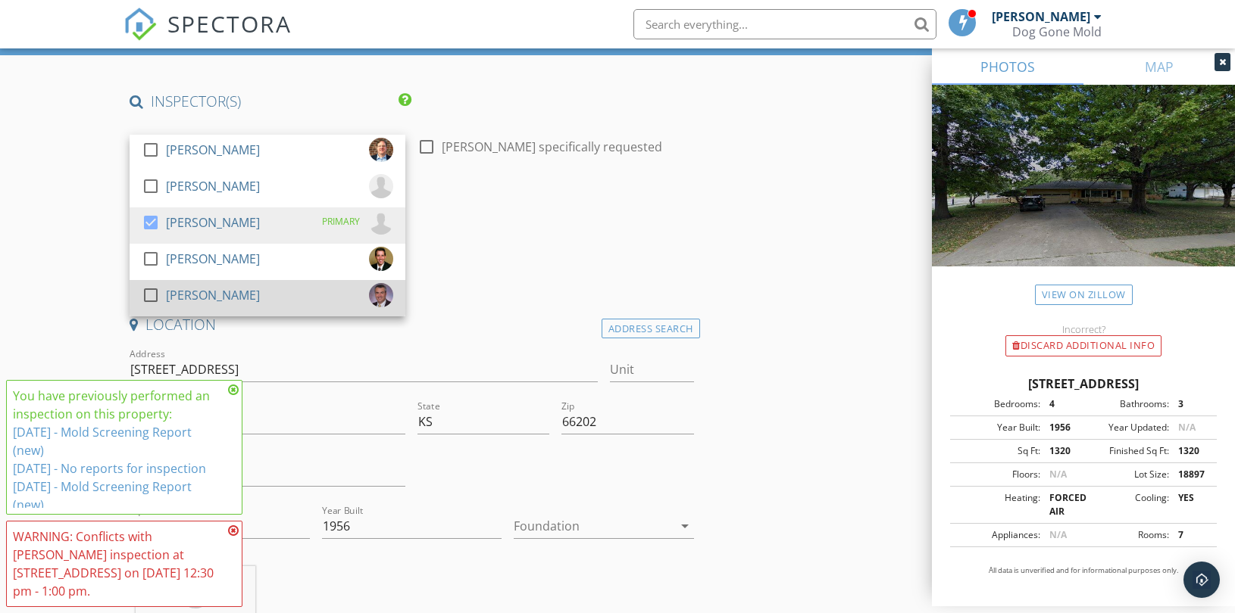
click at [147, 298] on div at bounding box center [151, 296] width 26 height 26
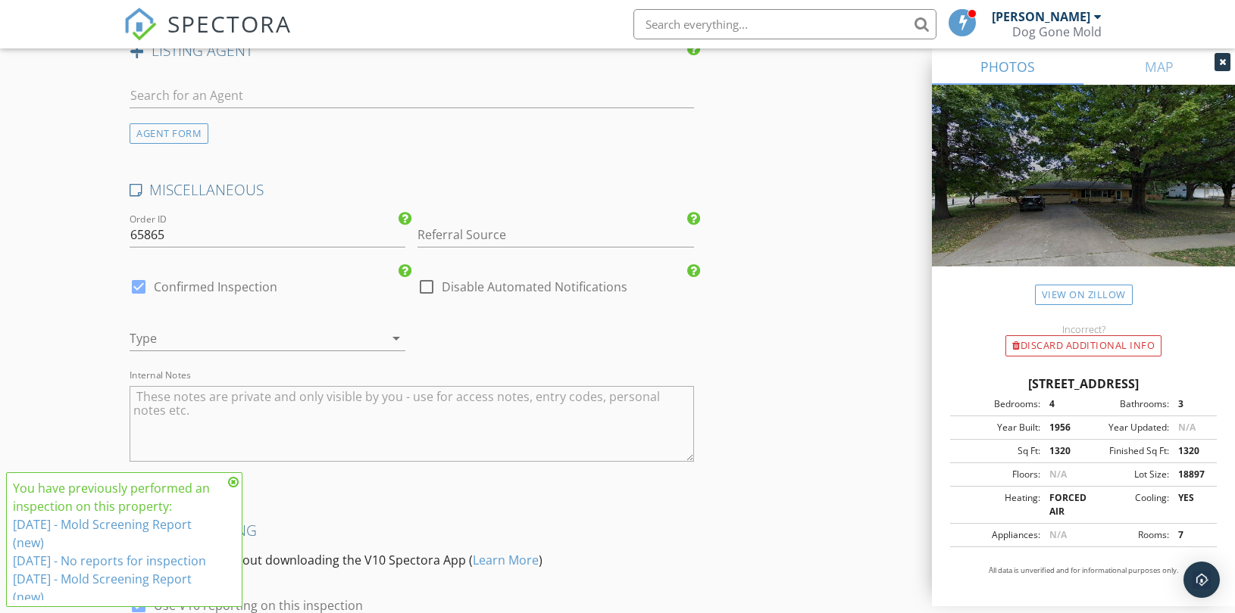
scroll to position [2103, 0]
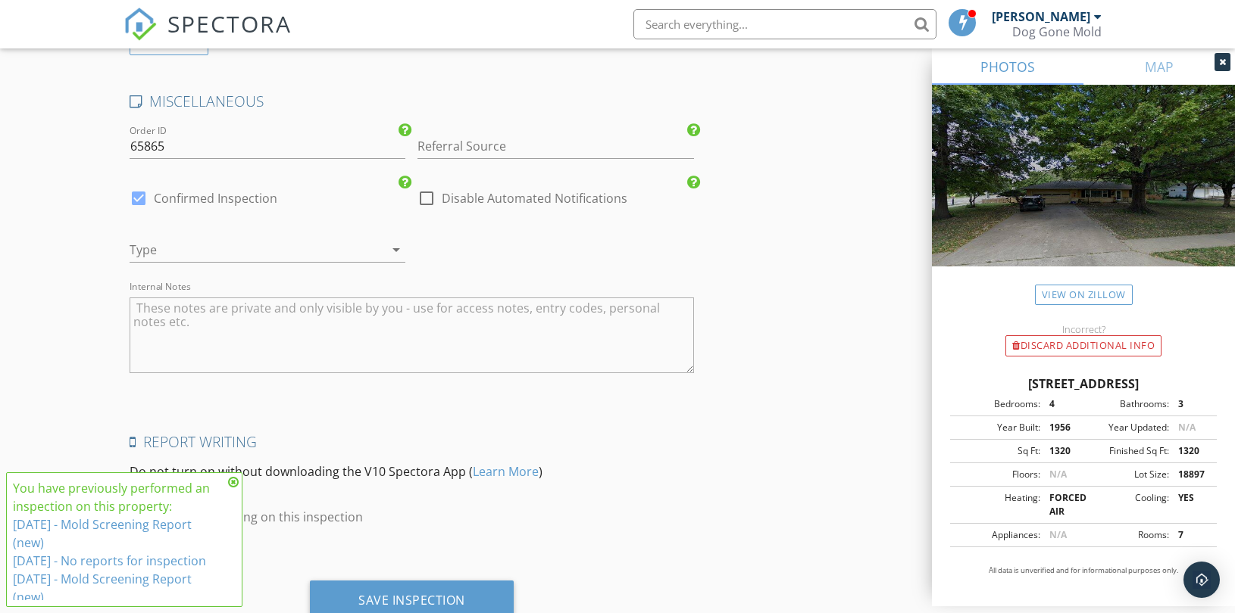
click at [371, 251] on div at bounding box center [375, 250] width 18 height 18
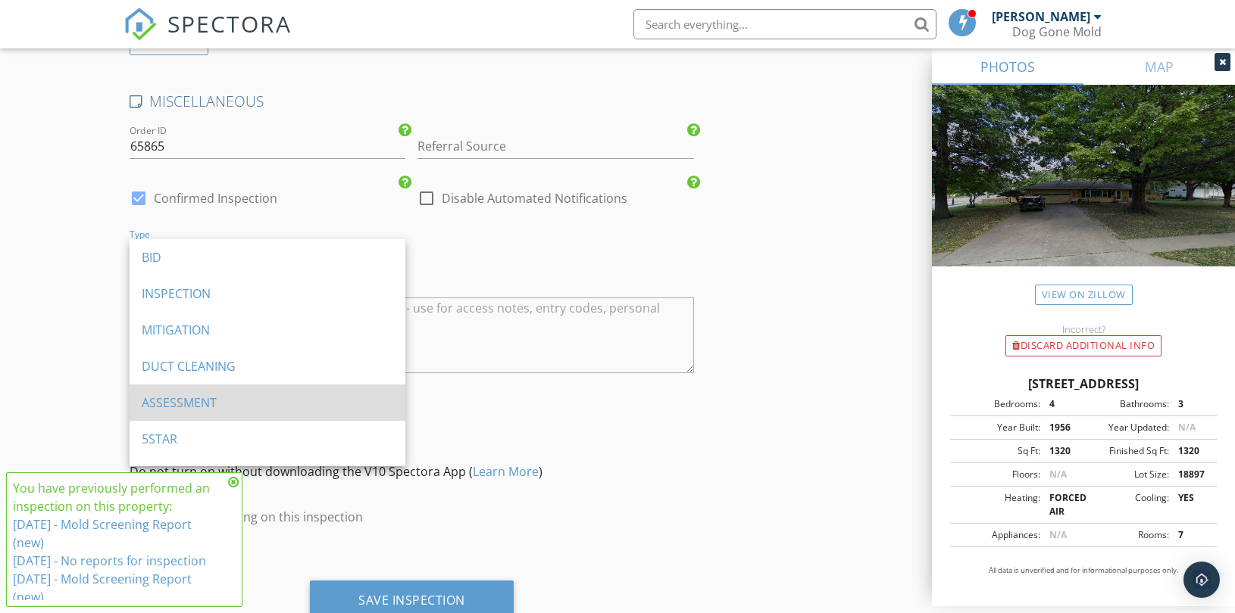
click at [194, 402] on div "ASSESSMENT" at bounding box center [267, 403] width 251 height 18
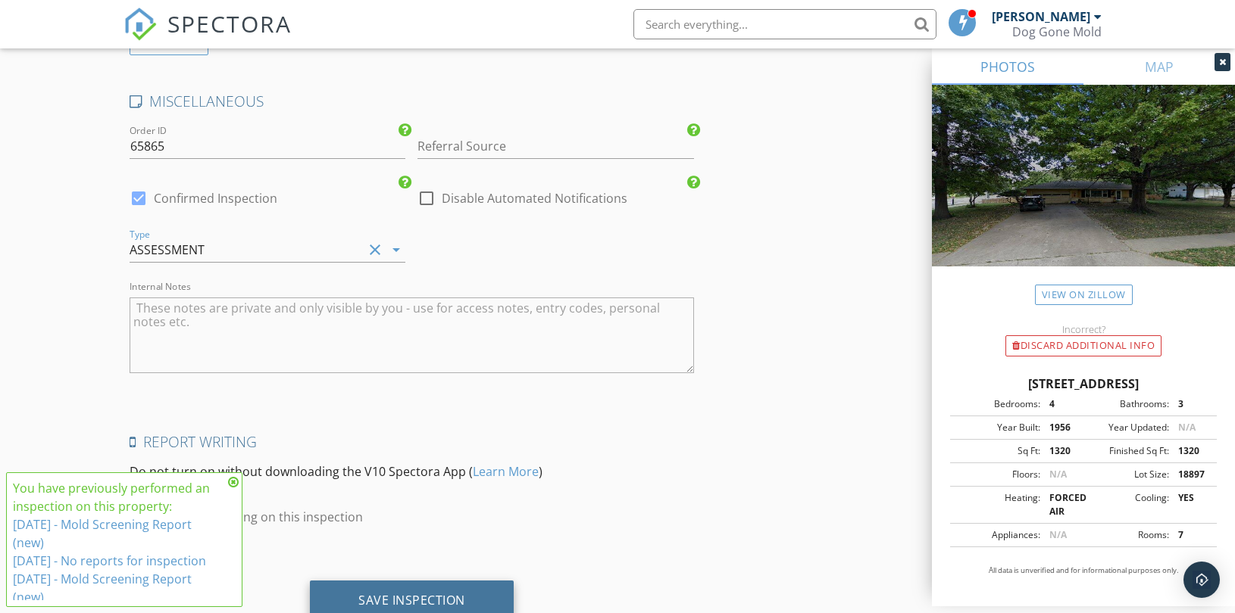
click at [420, 593] on div "Save Inspection" at bounding box center [411, 600] width 107 height 15
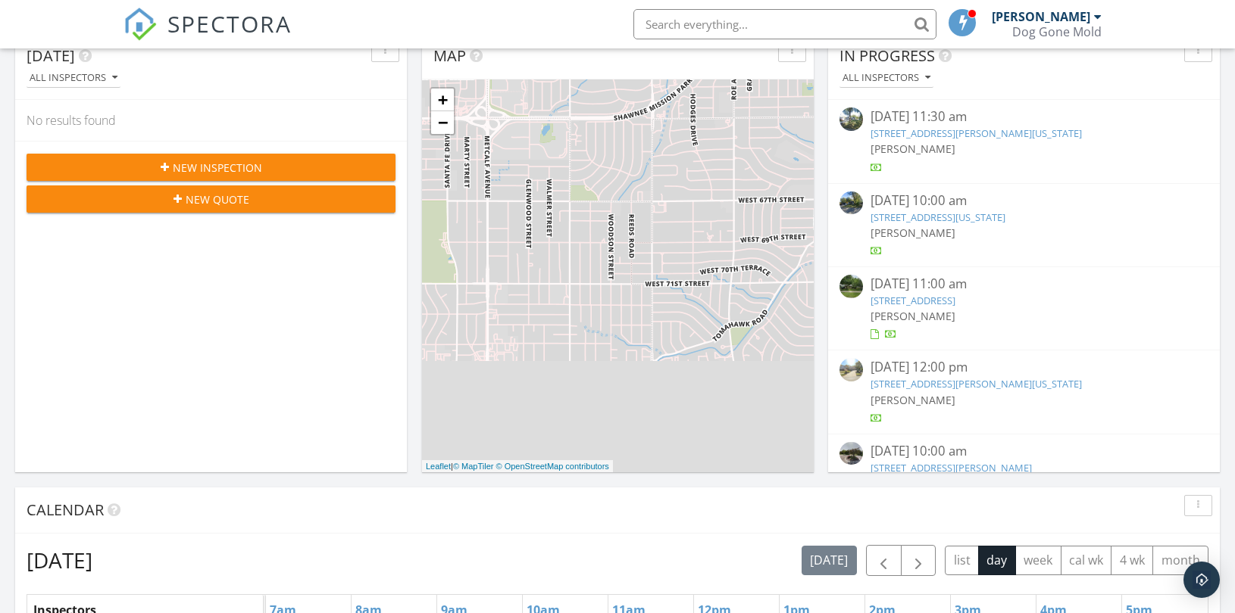
scroll to position [504, 0]
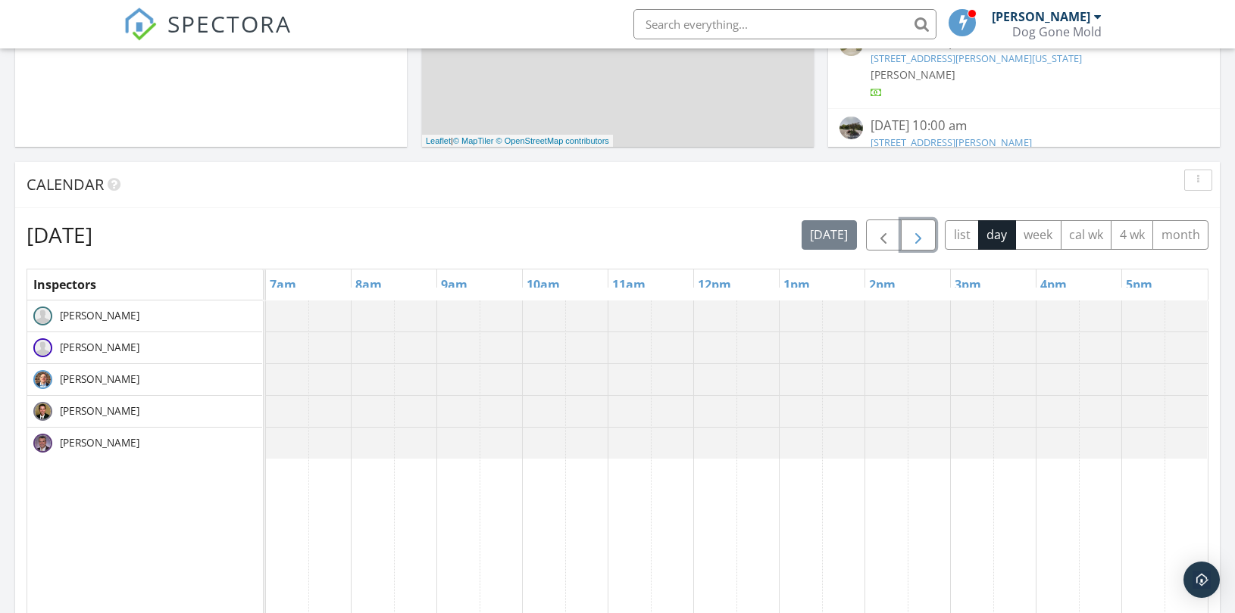
click at [926, 238] on button "button" at bounding box center [919, 235] width 36 height 31
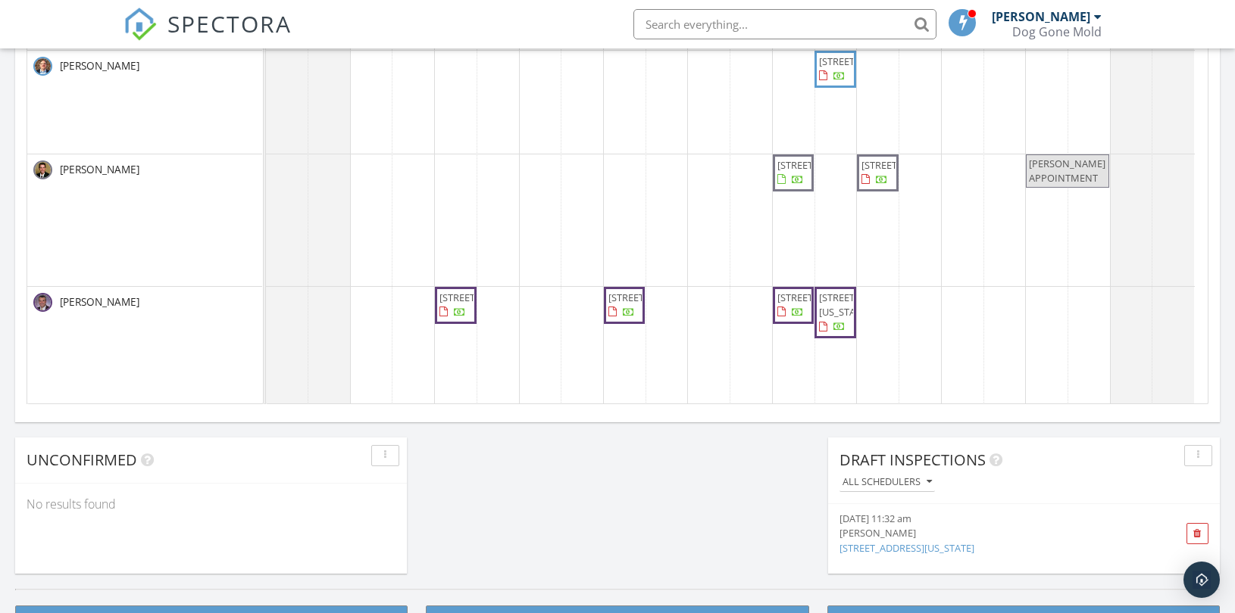
scroll to position [1010, 0]
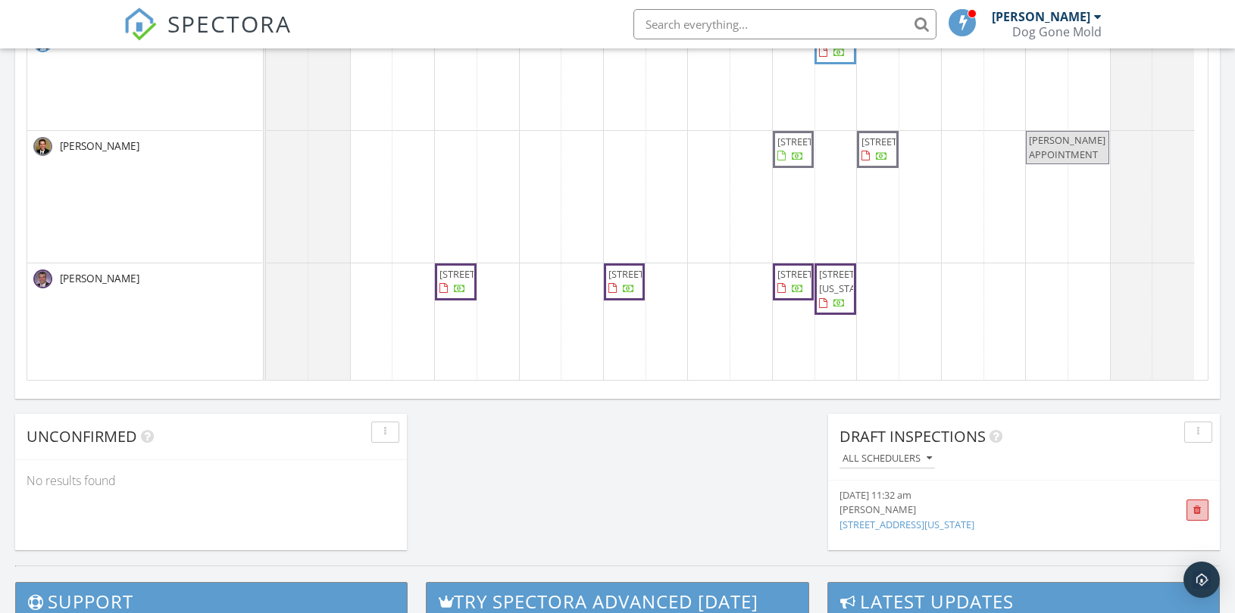
click at [1197, 506] on span at bounding box center [1197, 511] width 8 height 10
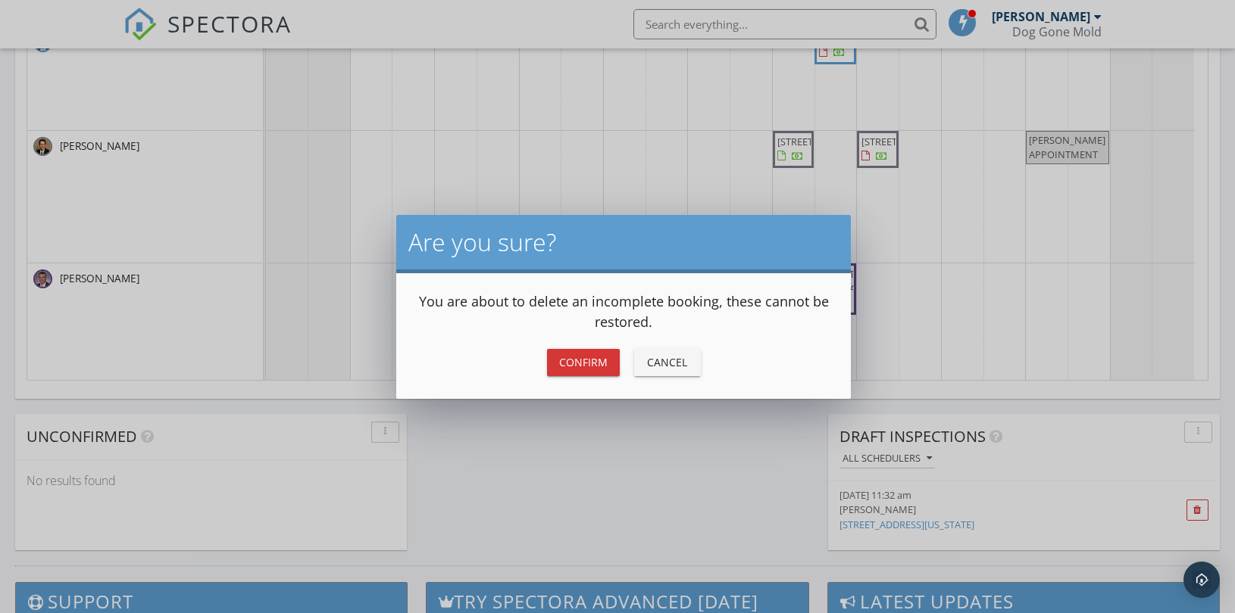
click at [592, 360] on div "Confirm" at bounding box center [583, 362] width 48 height 16
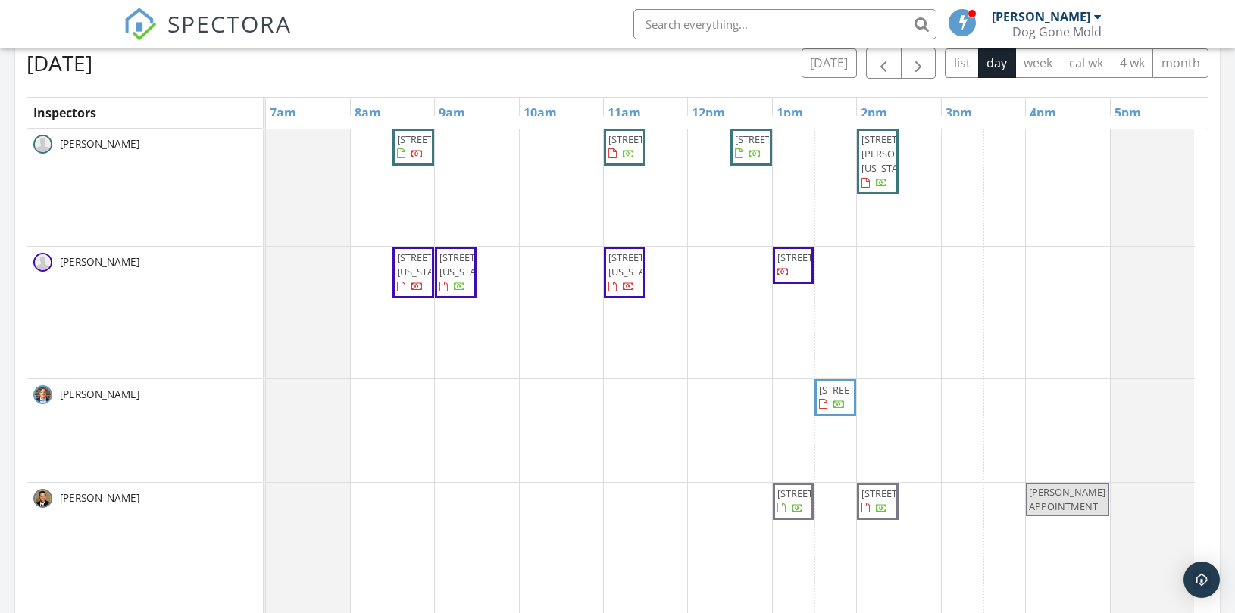
scroll to position [673, 0]
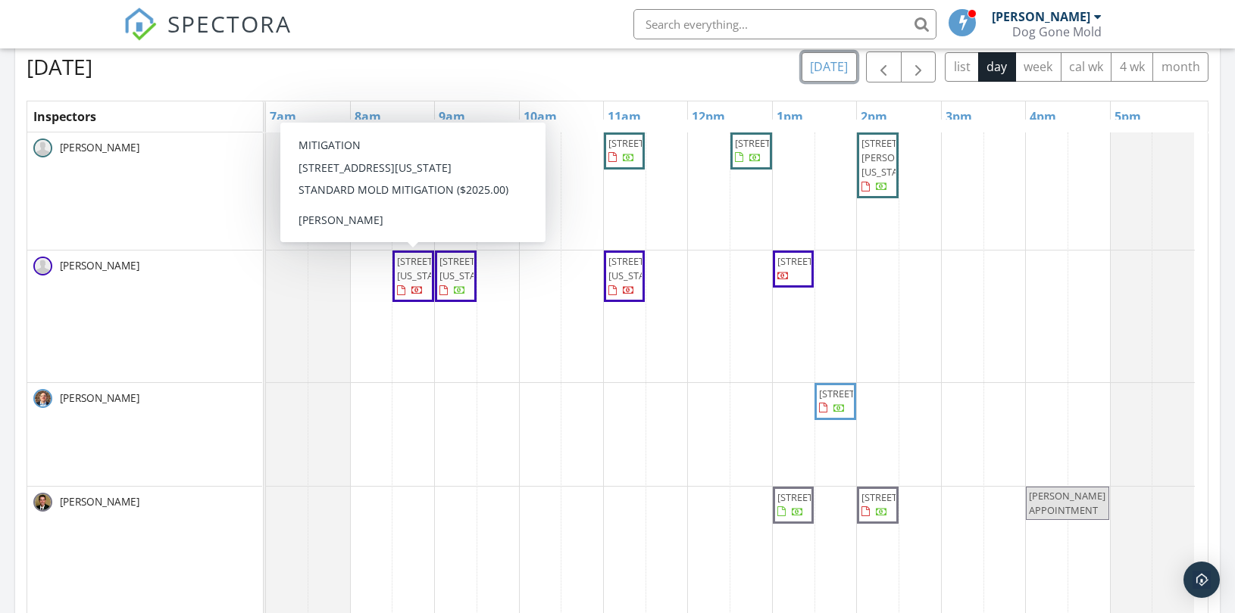
click at [841, 66] on button "today" at bounding box center [828, 67] width 55 height 30
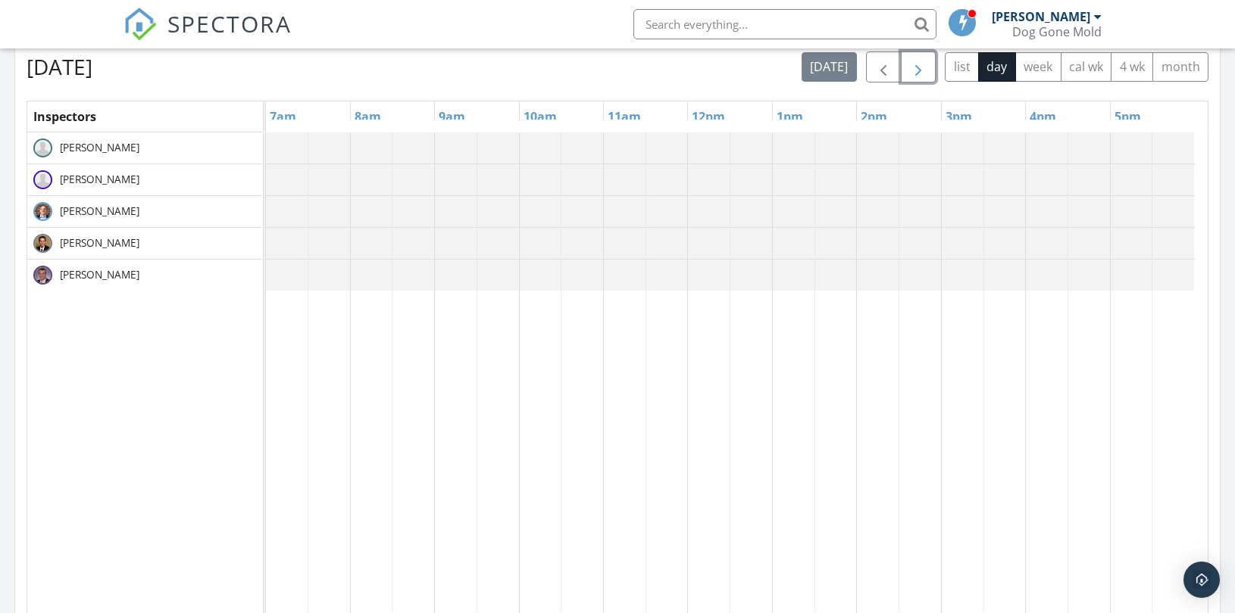
click at [913, 69] on span "button" at bounding box center [918, 67] width 18 height 18
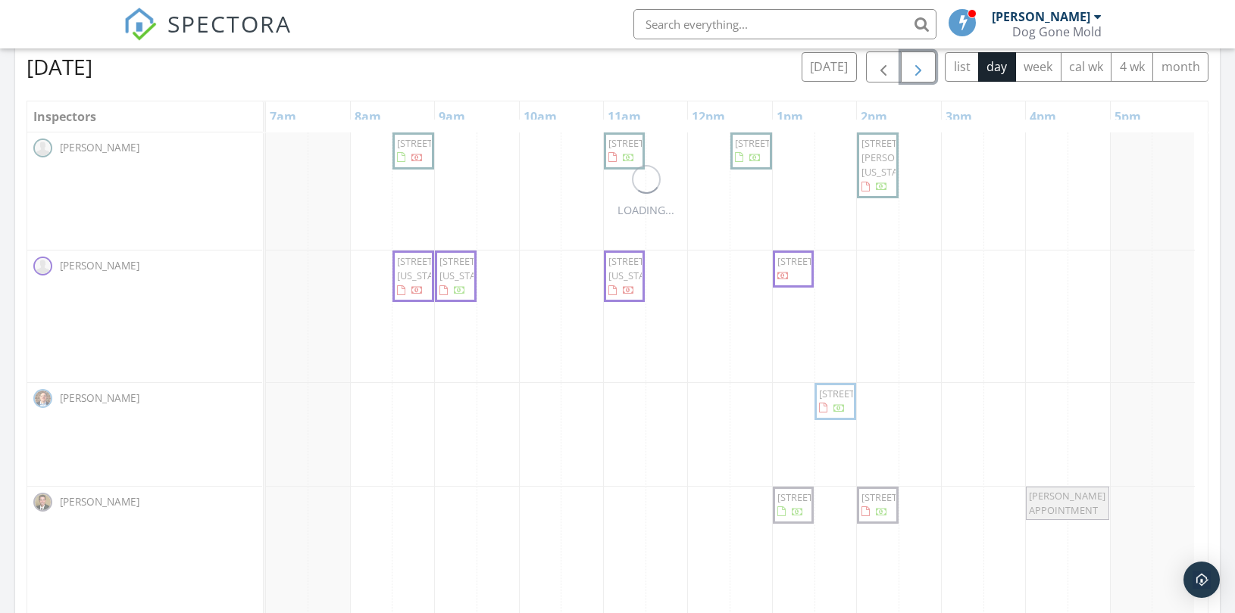
click at [913, 69] on span "button" at bounding box center [918, 67] width 18 height 18
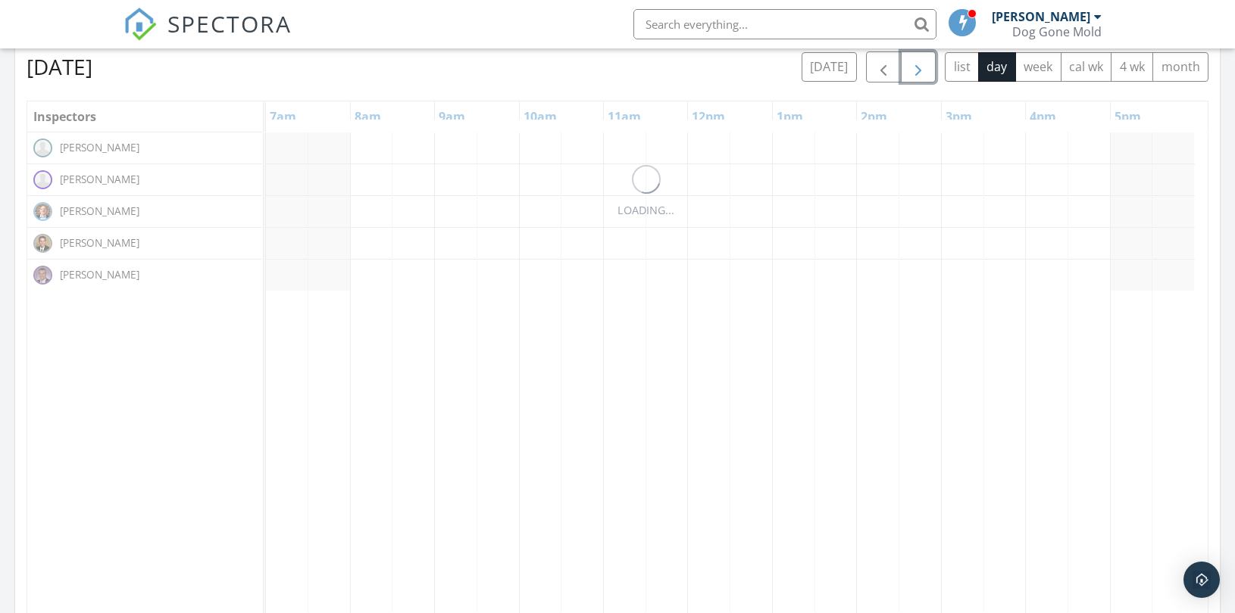
click at [913, 69] on span "button" at bounding box center [918, 67] width 18 height 18
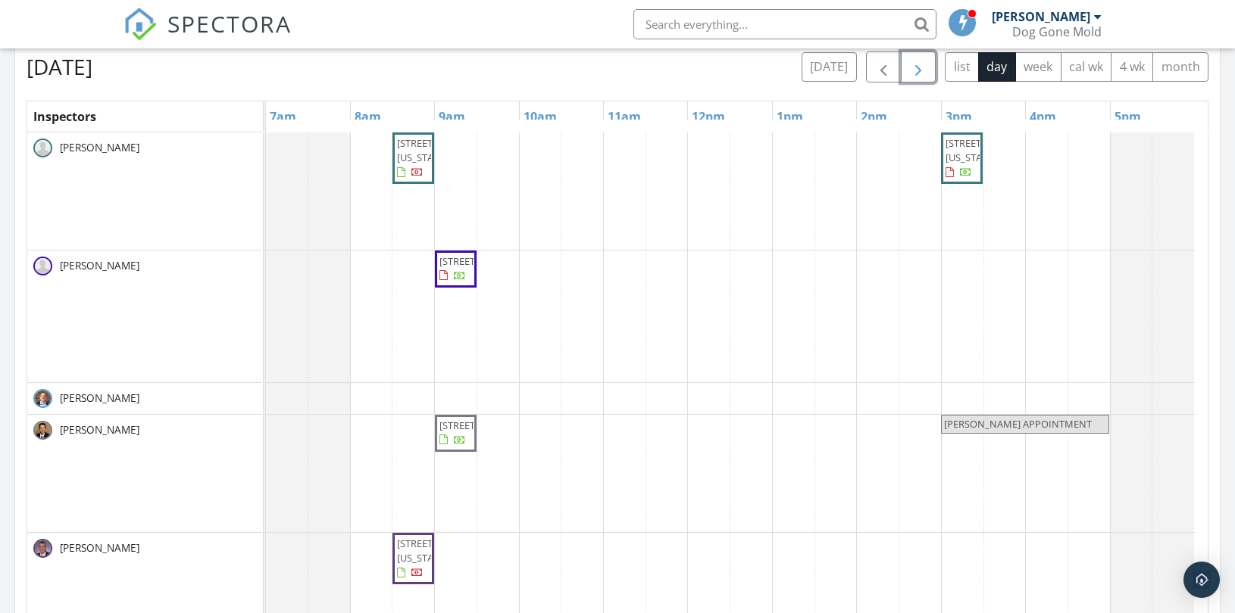
click at [911, 69] on span "button" at bounding box center [918, 67] width 18 height 18
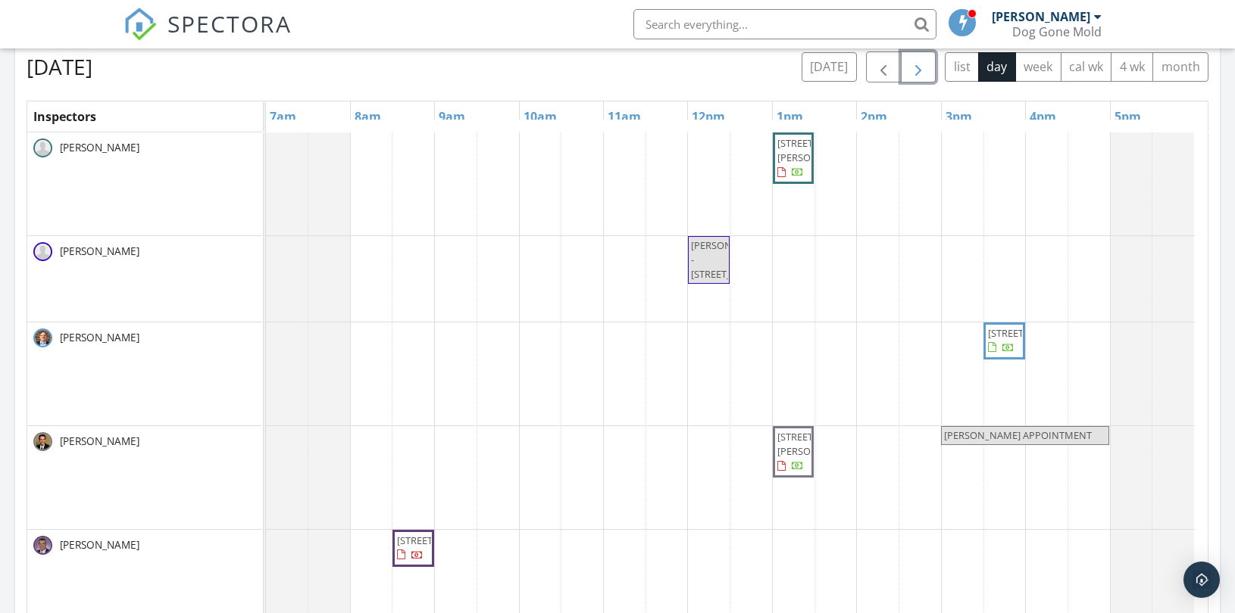
click at [957, 145] on div "4414 Aminda St, Shawnee 66226 MICHAEL DUCTS - 11801 Pawnee Ln 12601 Sycamore Av…" at bounding box center [736, 438] width 941 height 610
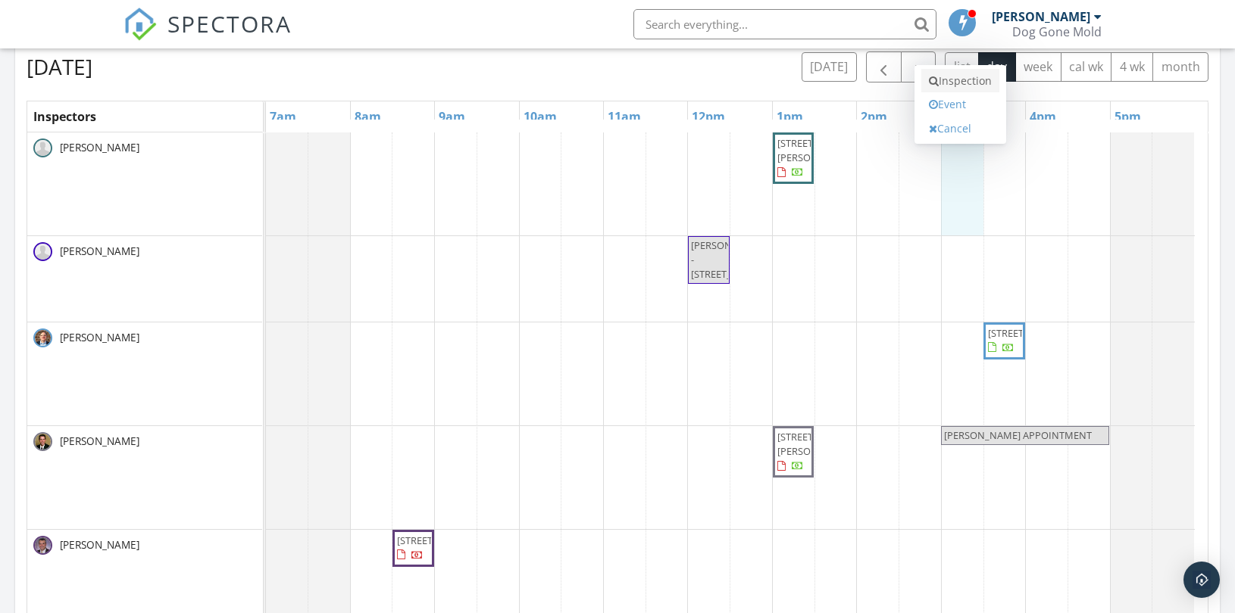
click at [965, 80] on link "Inspection" at bounding box center [960, 81] width 78 height 24
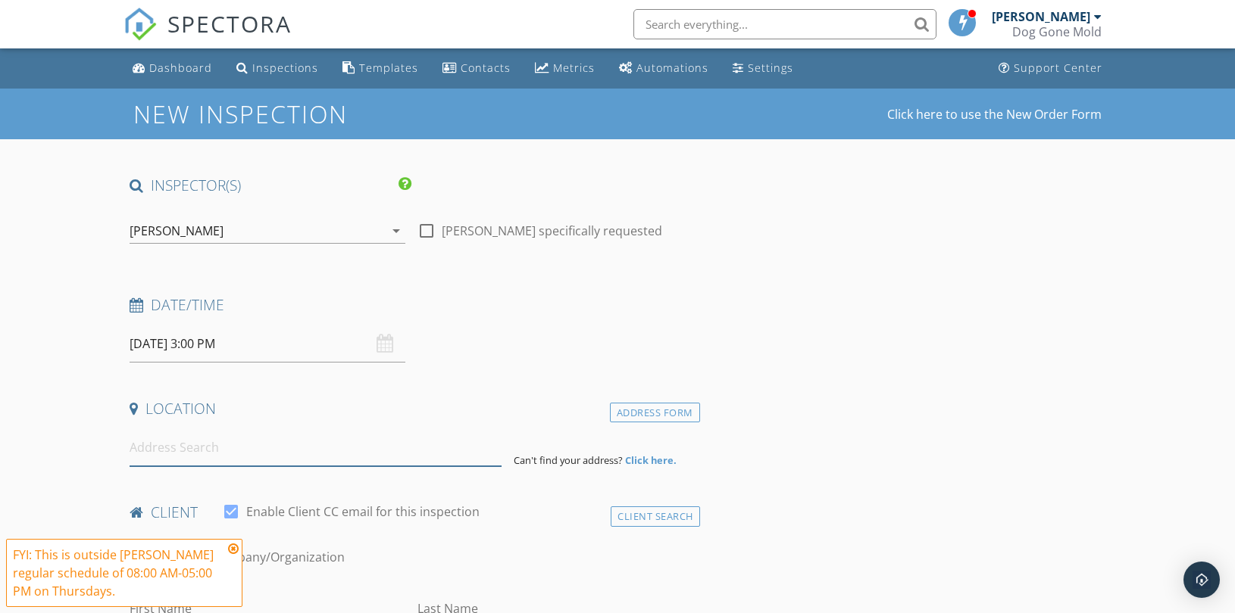
click at [201, 449] on input at bounding box center [316, 447] width 372 height 37
paste input "[STREET_ADDRESS]"
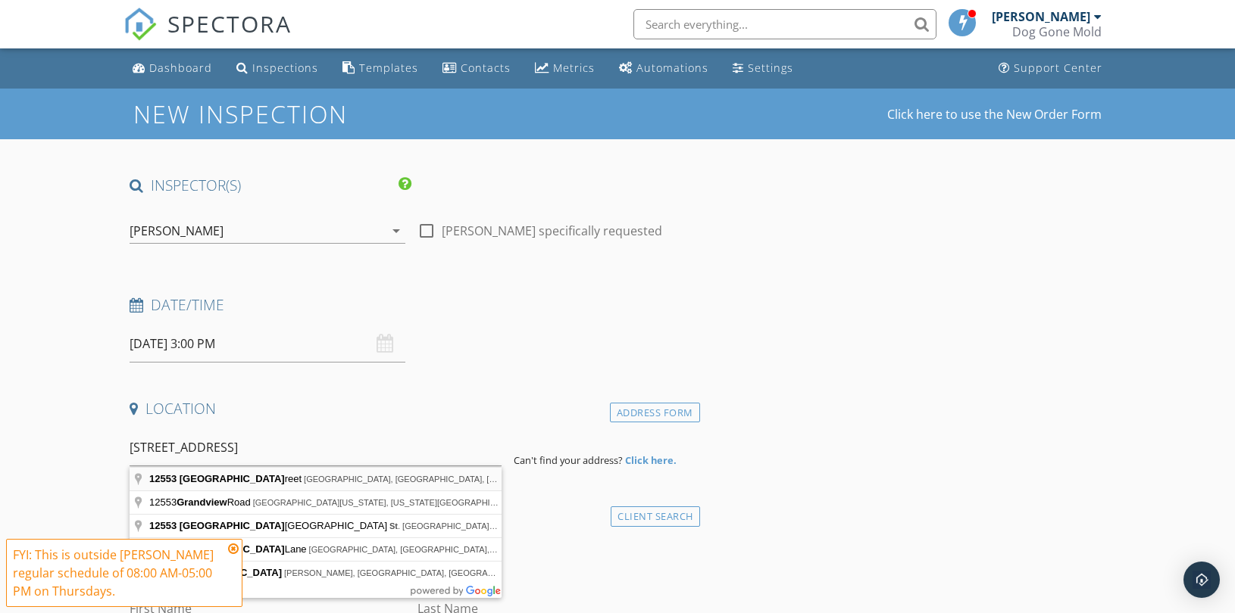
type input "[STREET_ADDRESS]"
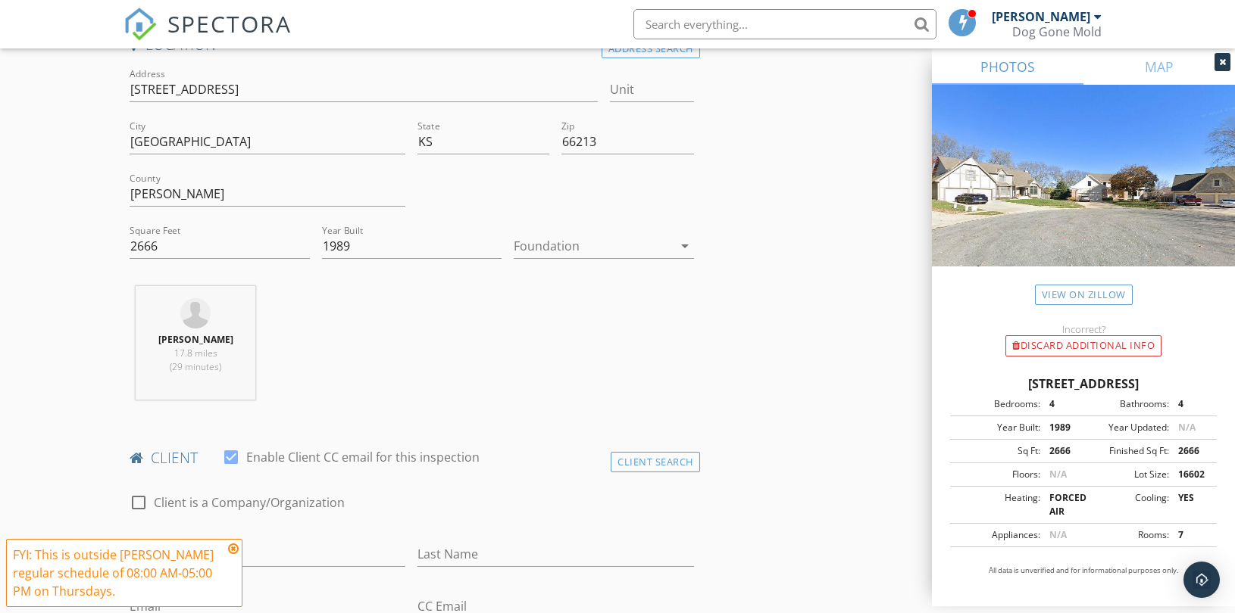
scroll to position [504, 0]
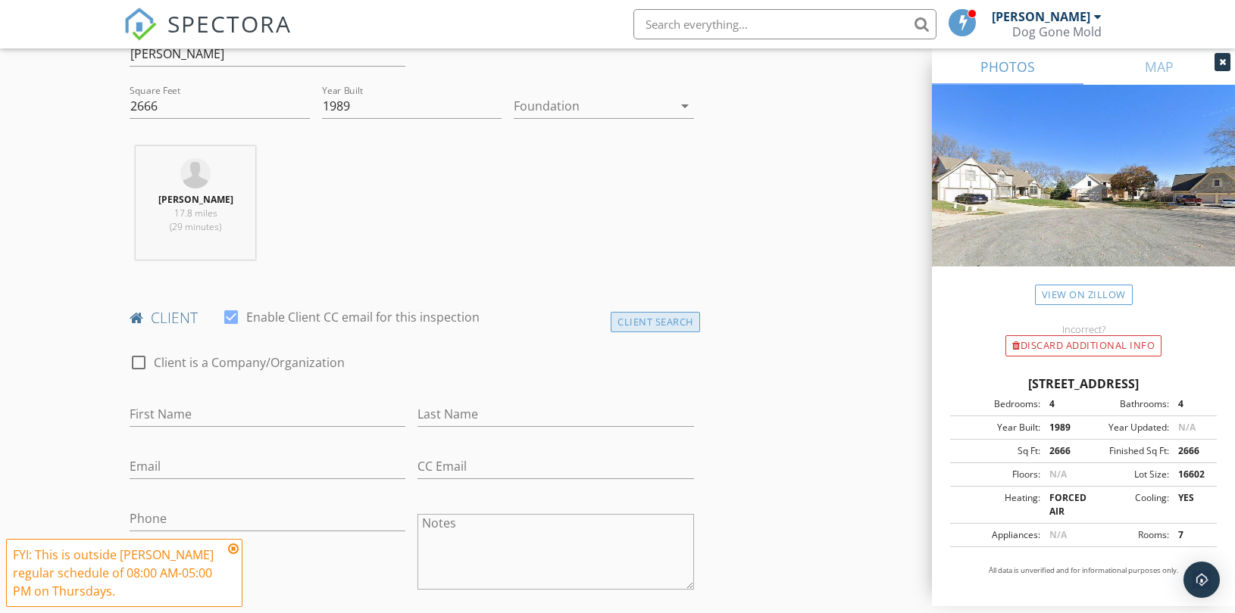
drag, startPoint x: 638, startPoint y: 319, endPoint x: 622, endPoint y: 323, distance: 17.1
click at [638, 319] on div "Client Search" at bounding box center [654, 322] width 89 height 20
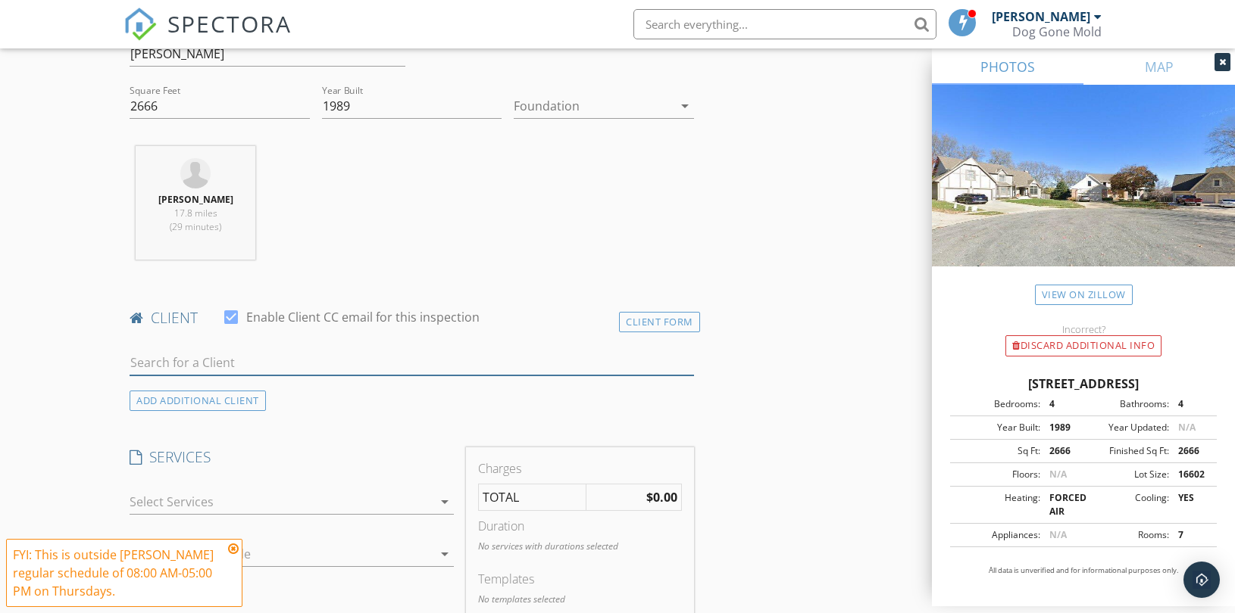
click at [205, 369] on input "text" at bounding box center [412, 363] width 564 height 25
paste input "[PERSON_NAME]"
type input "[PERSON_NAME]"
click at [206, 389] on div "No results found. Click to add a new Client" at bounding box center [250, 397] width 228 height 18
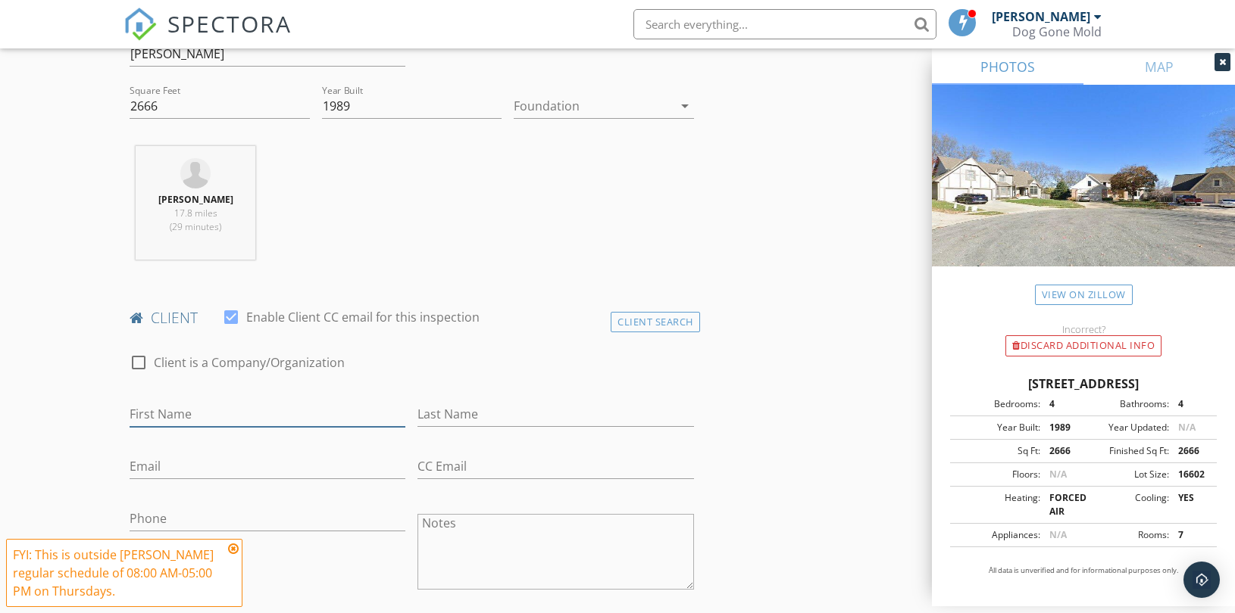
click at [176, 407] on input "First Name" at bounding box center [268, 414] width 276 height 25
paste input "[PERSON_NAME]"
click at [186, 407] on input "[PERSON_NAME]" at bounding box center [268, 414] width 276 height 25
type input "[PERSON_NAME]"
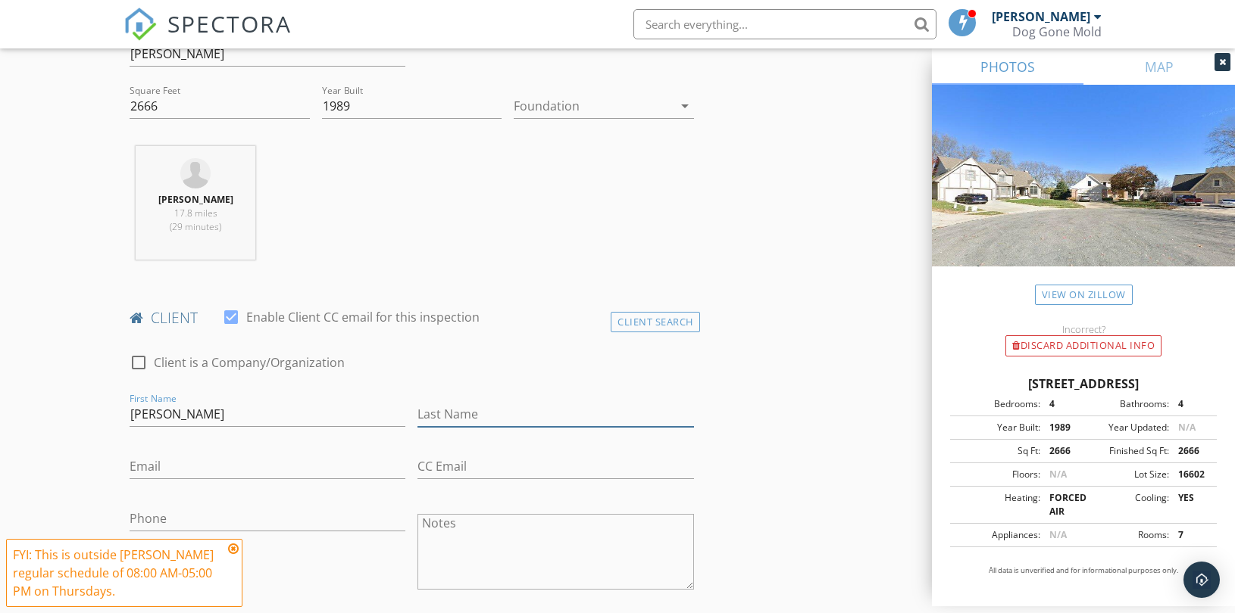
click at [476, 407] on input "Last Name" at bounding box center [555, 414] width 276 height 25
paste input "[PERSON_NAME]"
type input "[PERSON_NAME]"
click at [210, 417] on input "[PERSON_NAME]" at bounding box center [268, 414] width 276 height 25
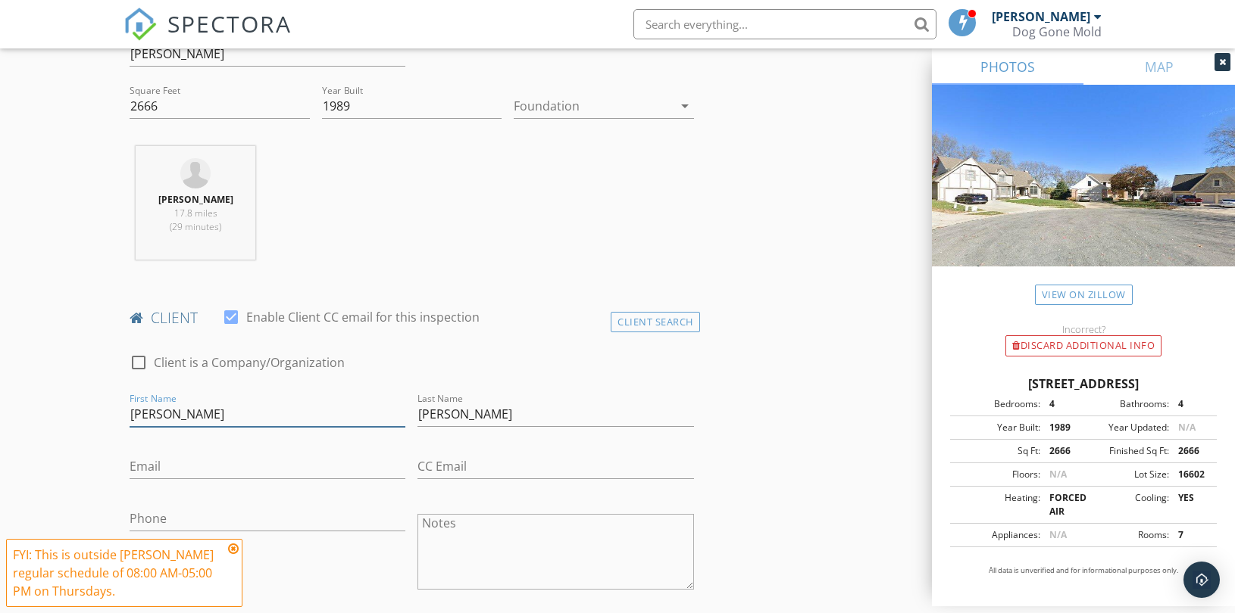
type input "[PERSON_NAME]"
click at [245, 468] on input "Email" at bounding box center [268, 466] width 276 height 25
paste input "[EMAIL_ADDRESS][DOMAIN_NAME]"
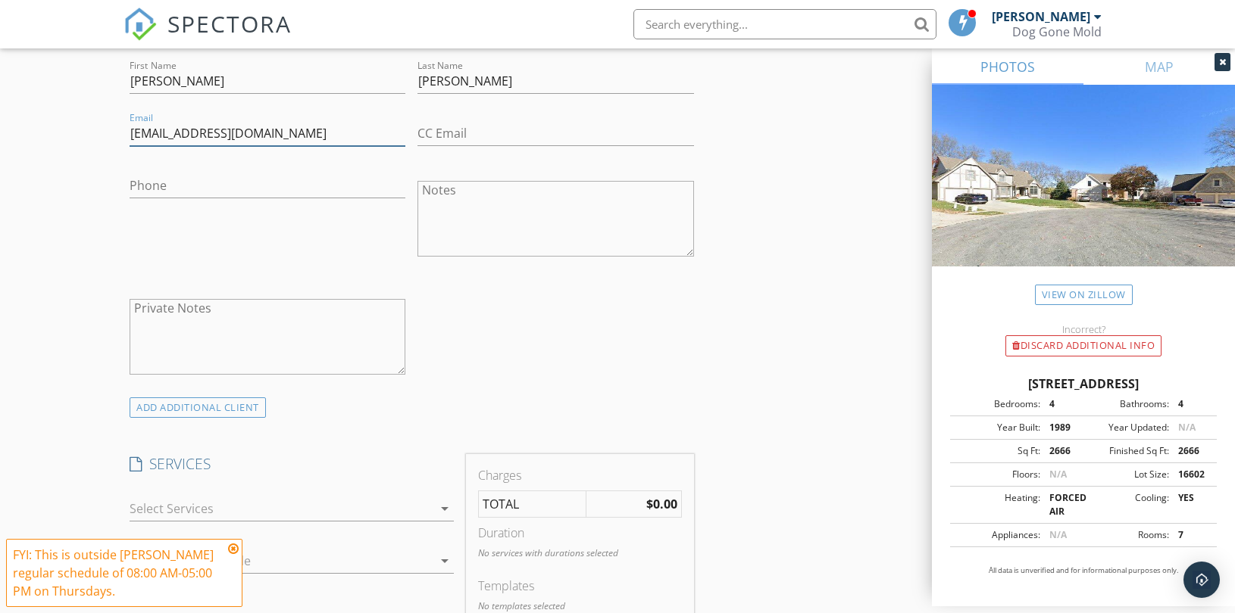
scroll to position [841, 0]
type input "[EMAIL_ADDRESS][DOMAIN_NAME]"
click at [186, 402] on div "ADD ADDITIONAL client" at bounding box center [198, 404] width 136 height 20
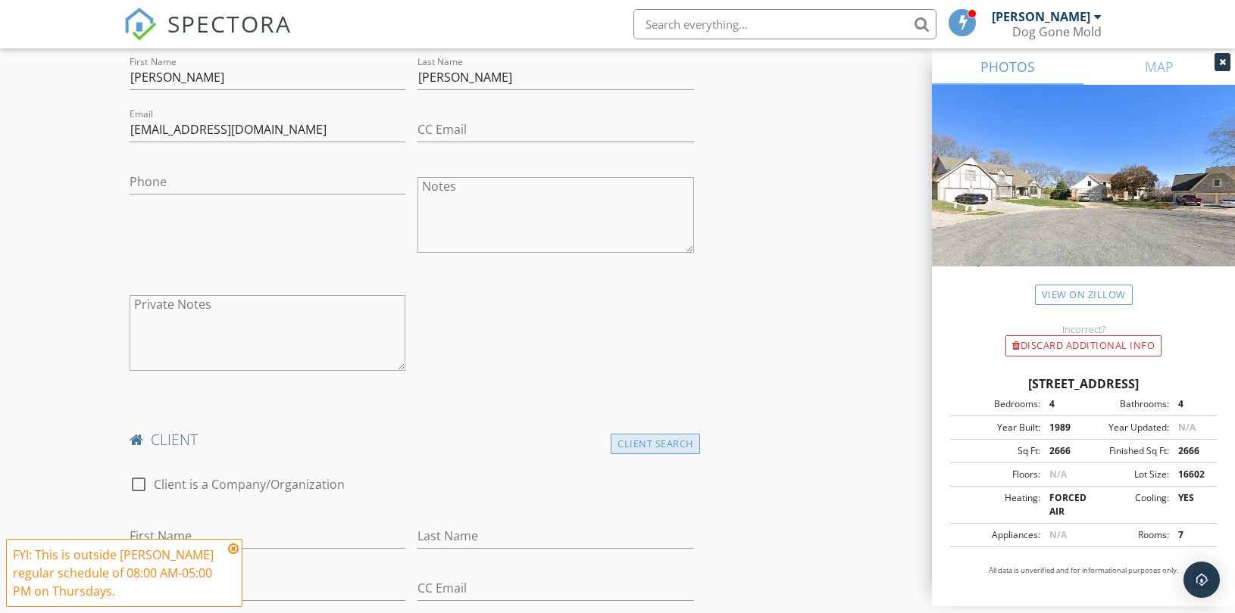
click at [676, 441] on div "Client Search" at bounding box center [654, 444] width 89 height 20
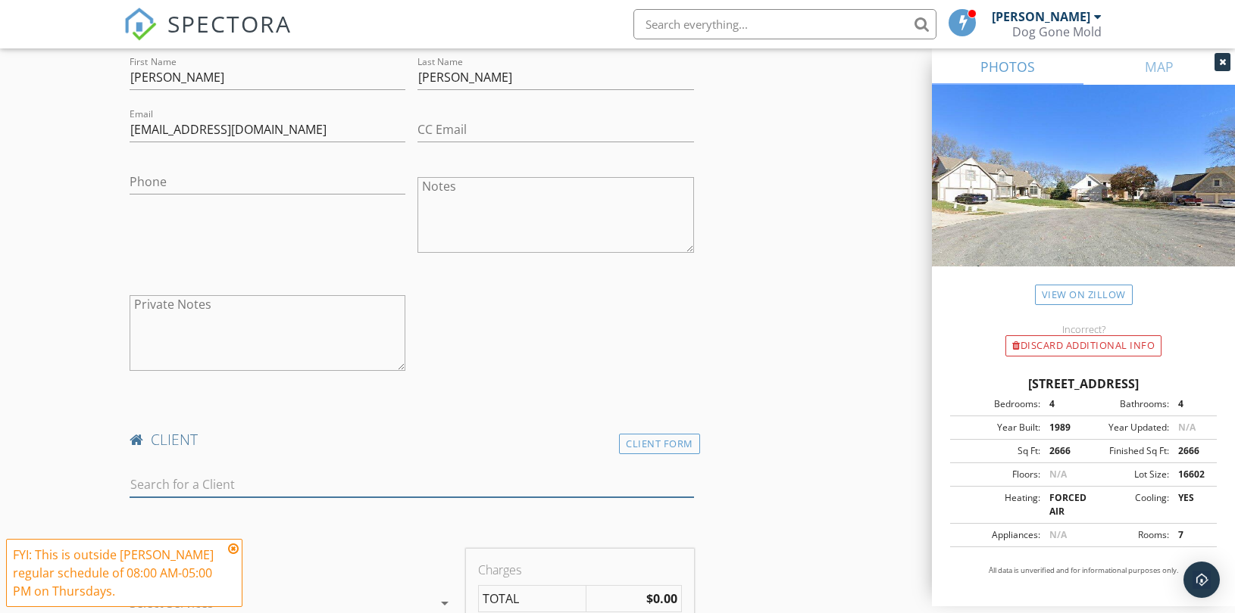
click at [248, 481] on input "text" at bounding box center [412, 485] width 564 height 25
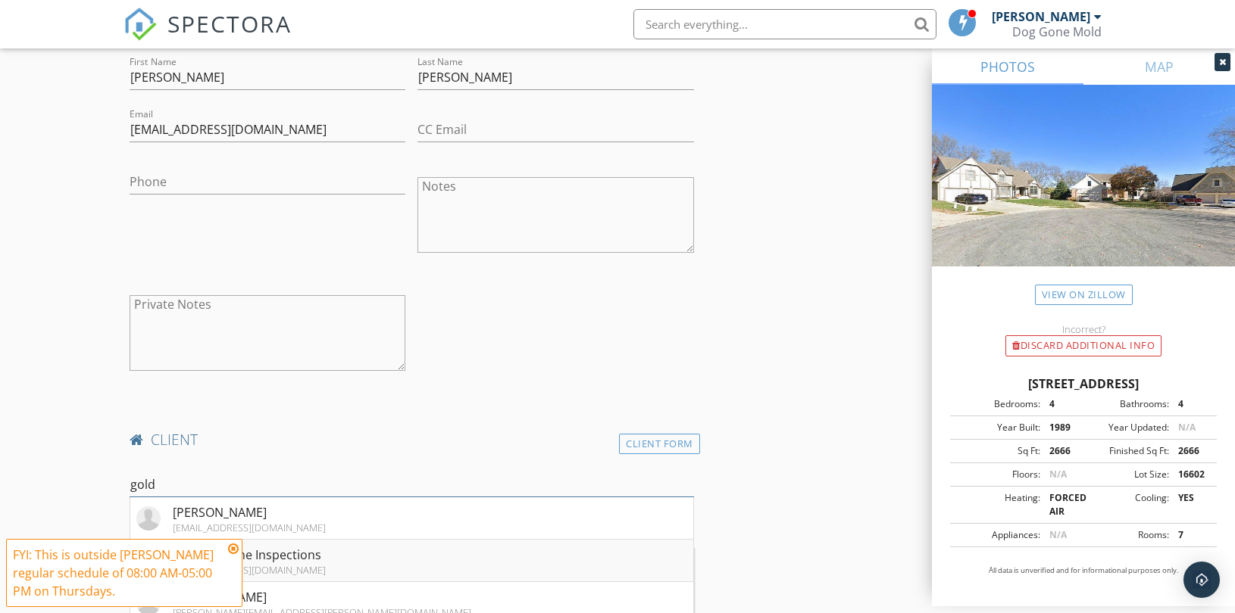
type input "gold"
drag, startPoint x: 298, startPoint y: 555, endPoint x: 324, endPoint y: 540, distance: 30.5
click at [298, 555] on div "Golden Home Inspections" at bounding box center [249, 555] width 153 height 18
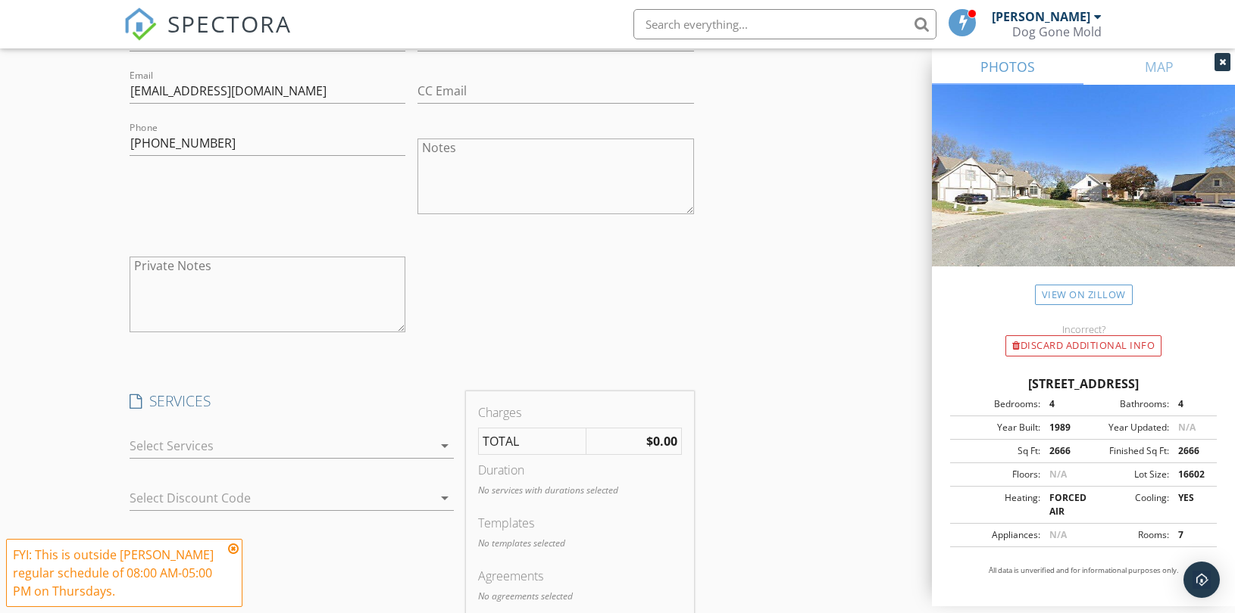
scroll to position [1346, 0]
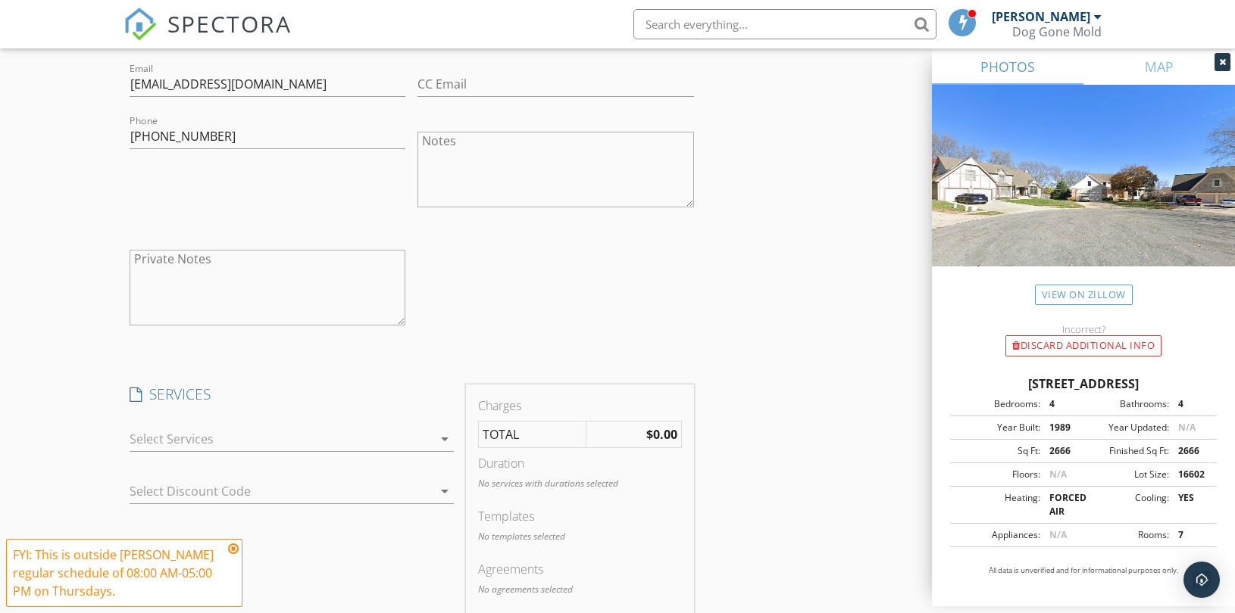
click at [419, 444] on div at bounding box center [281, 439] width 303 height 24
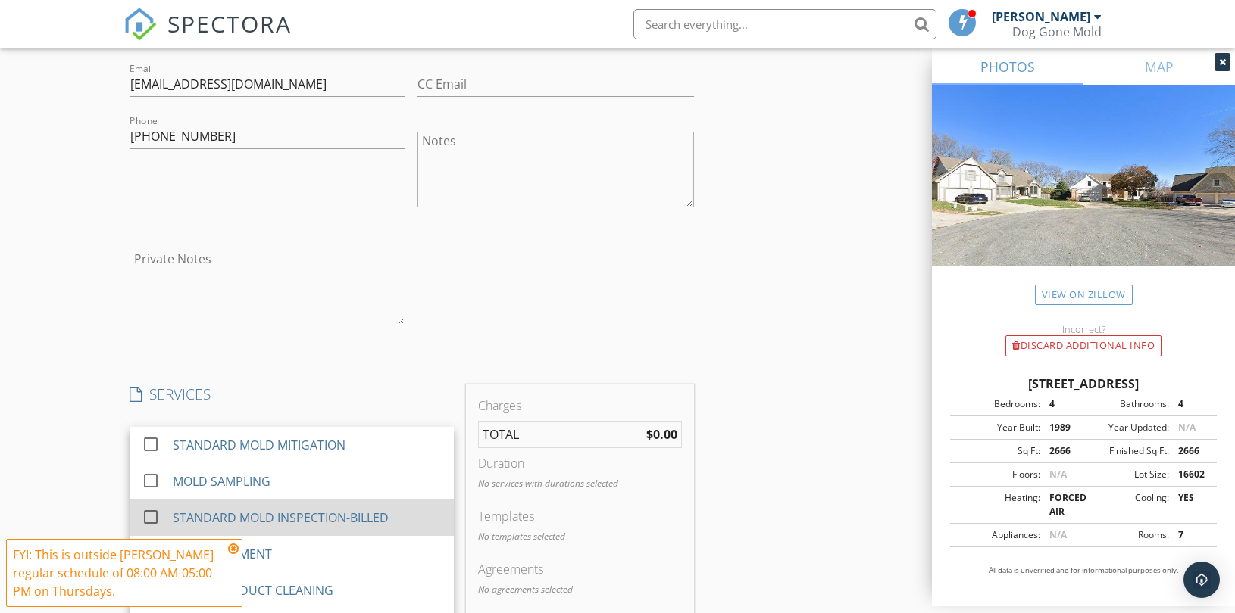
click at [342, 516] on div "STANDARD MOLD INSPECTION-BILLED" at bounding box center [281, 518] width 216 height 18
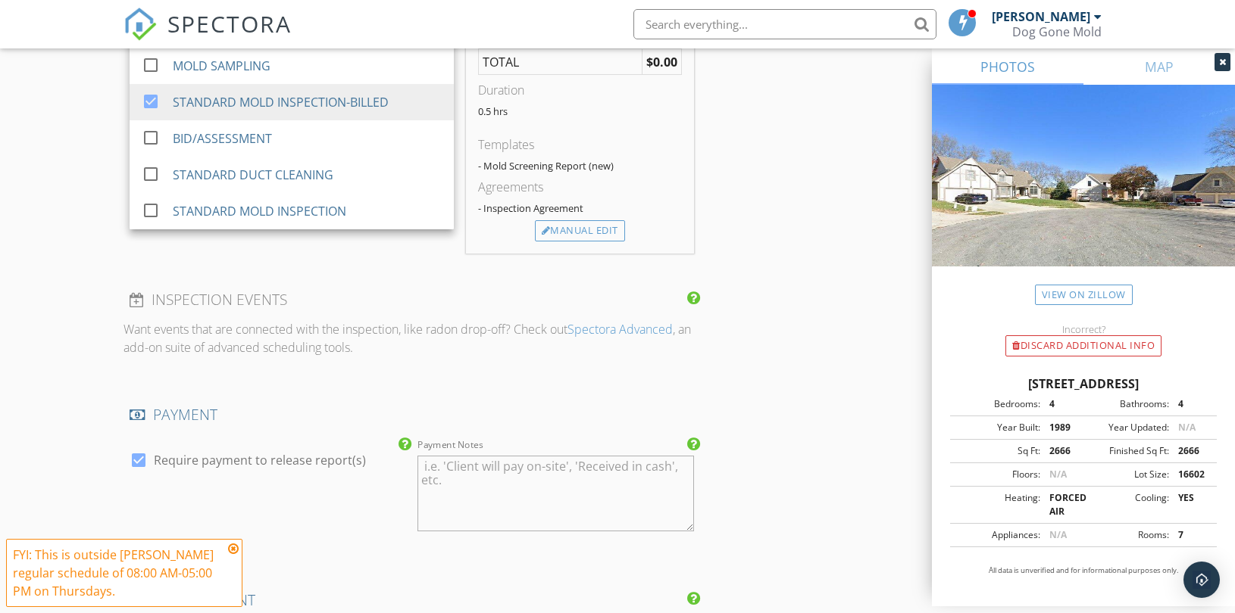
scroll to position [1851, 0]
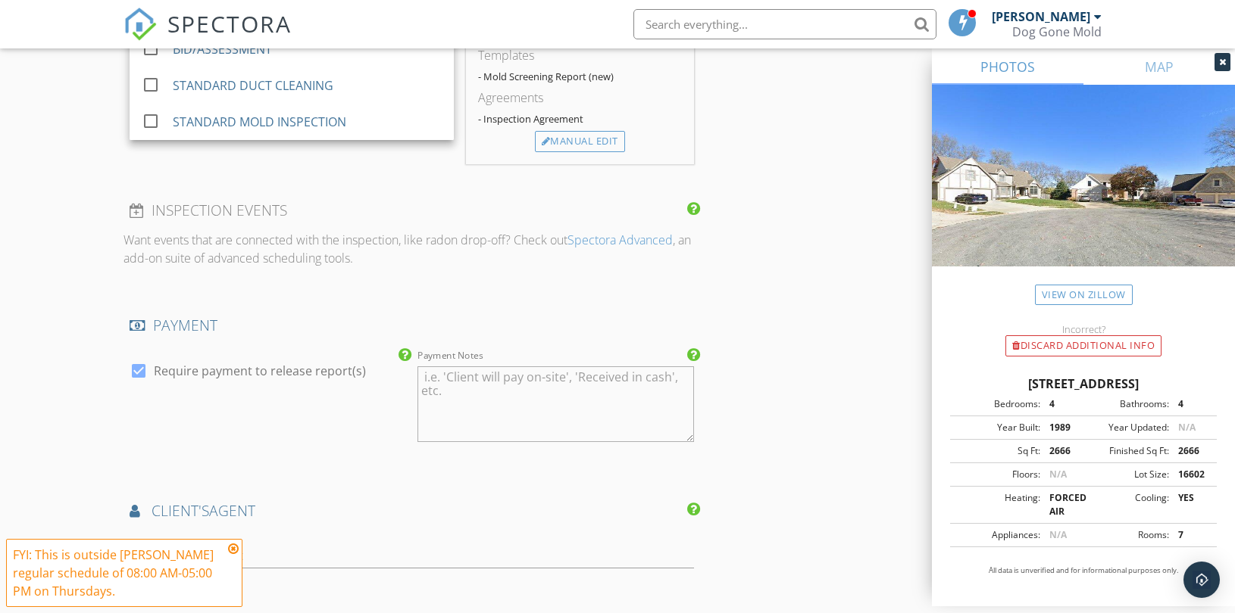
click at [269, 373] on label "Require payment to release report(s)" at bounding box center [260, 371] width 212 height 15
checkbox input "false"
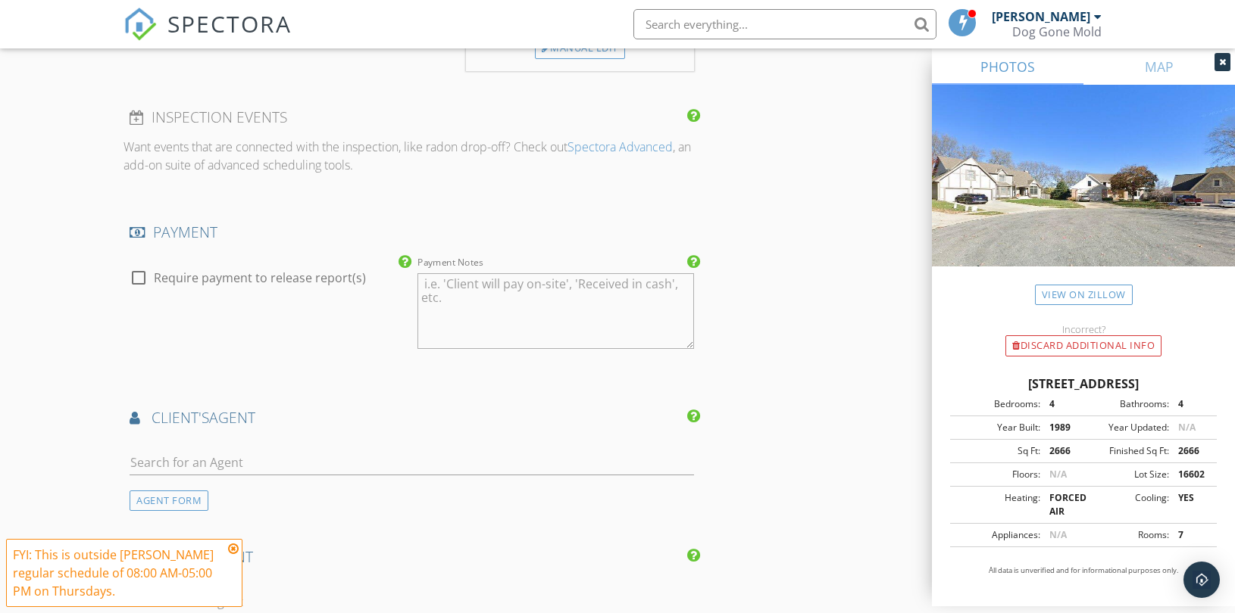
scroll to position [2103, 0]
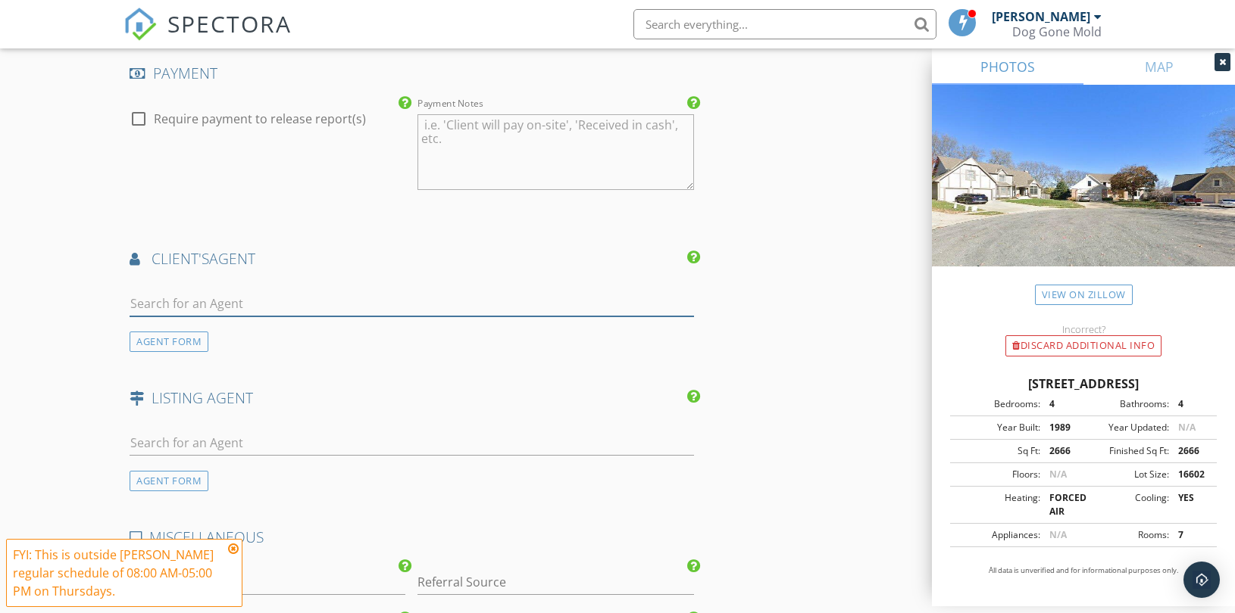
click at [254, 300] on input "text" at bounding box center [412, 304] width 564 height 25
paste input "toni.hoffman@compass.com"
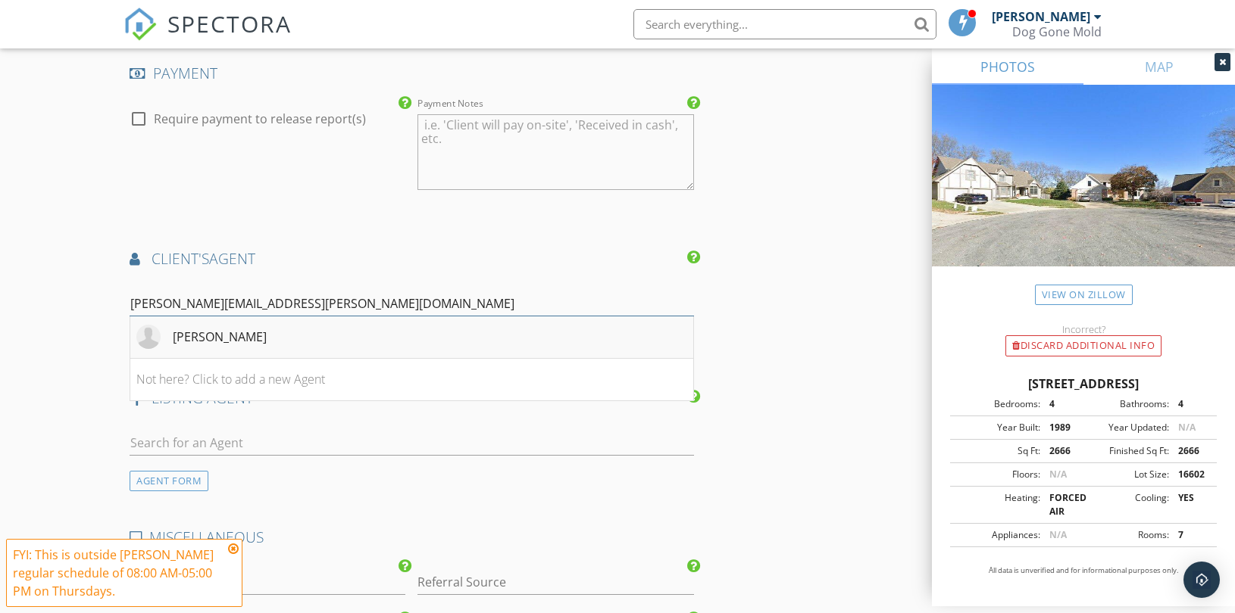
type input "toni.hoffman@compass.com"
click at [233, 332] on div "Toni Hoffman" at bounding box center [220, 337] width 94 height 18
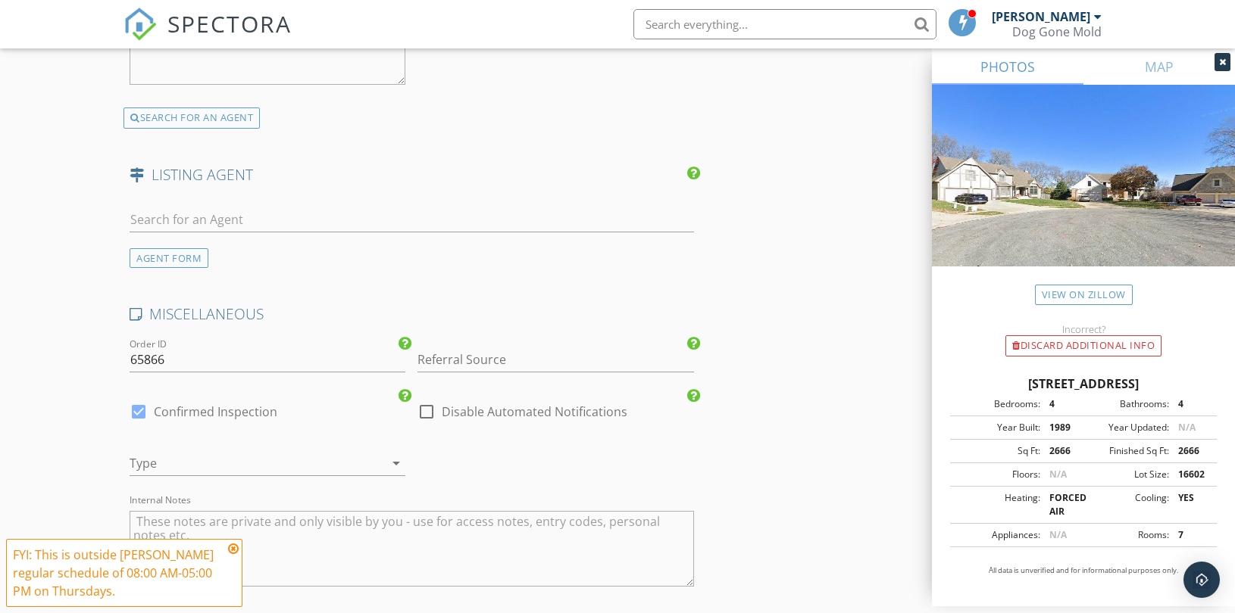
scroll to position [2693, 0]
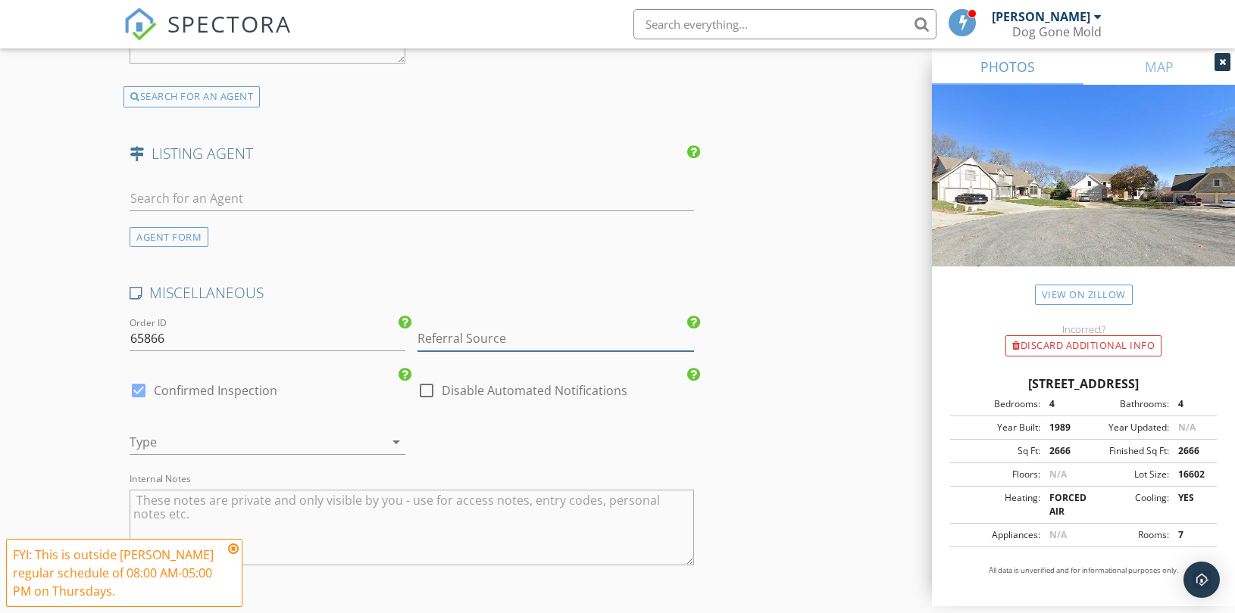
click at [470, 330] on input "Referral Source" at bounding box center [555, 338] width 276 height 25
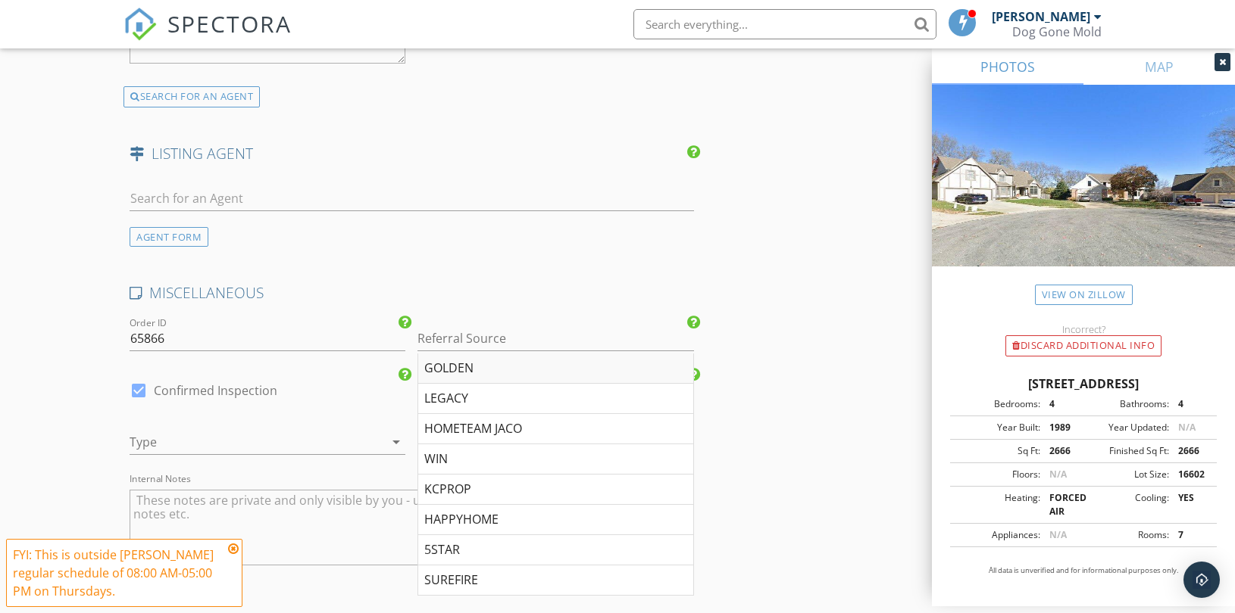
click at [455, 369] on div "GOLDEN" at bounding box center [555, 369] width 274 height 30
type input "GOLDEN"
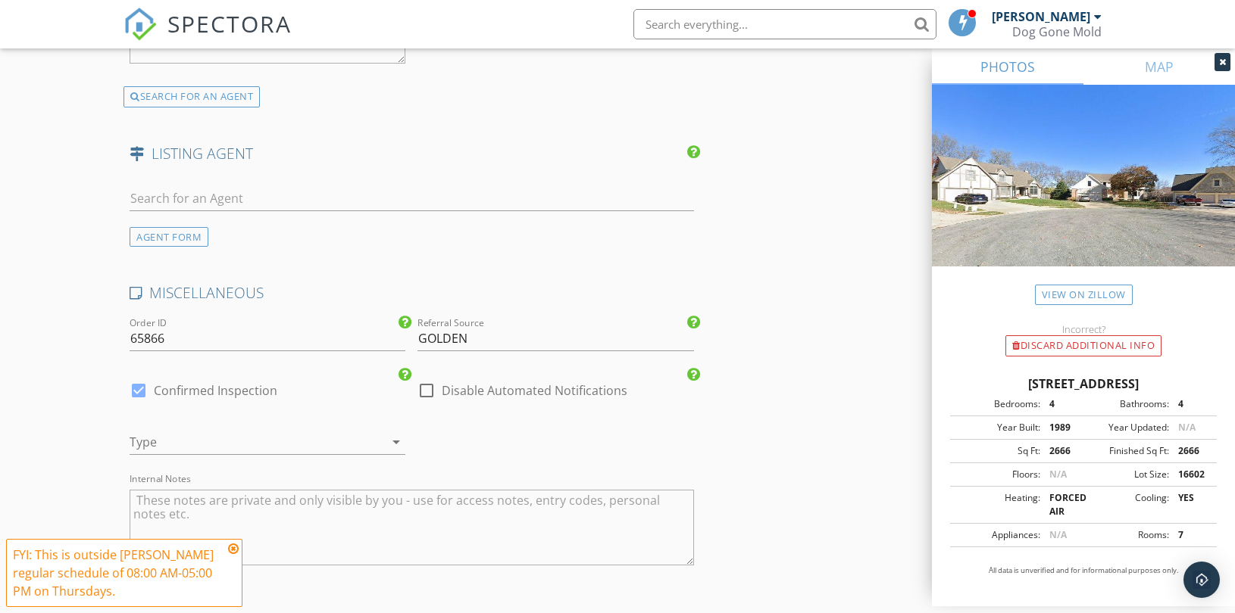
click at [250, 442] on div at bounding box center [246, 442] width 233 height 24
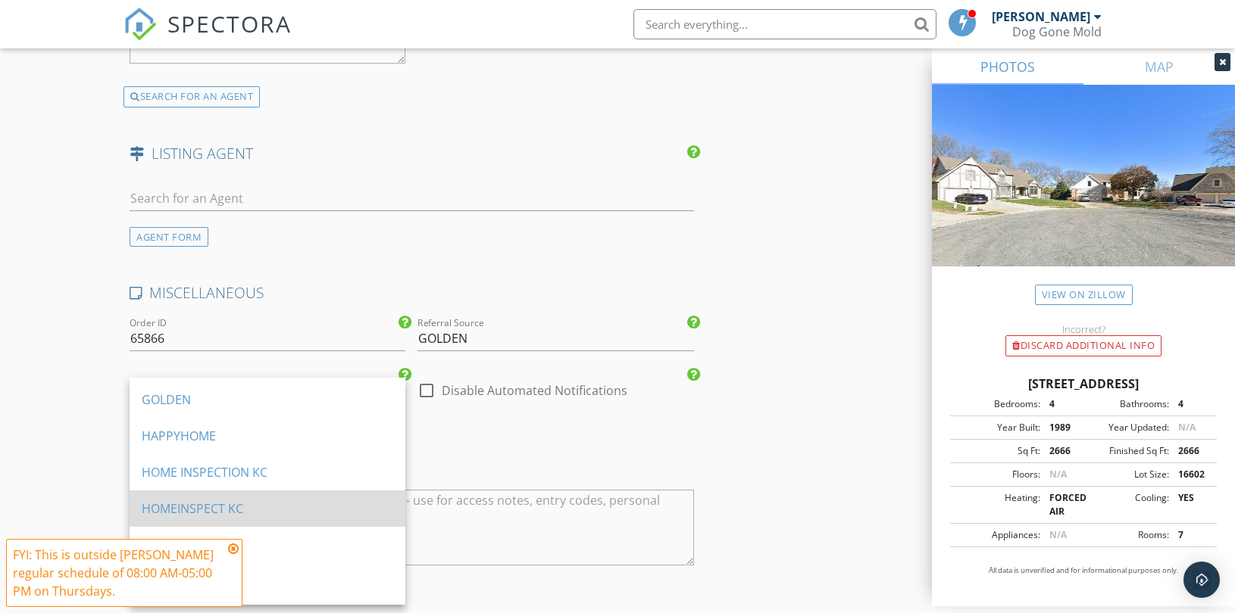
scroll to position [504, 0]
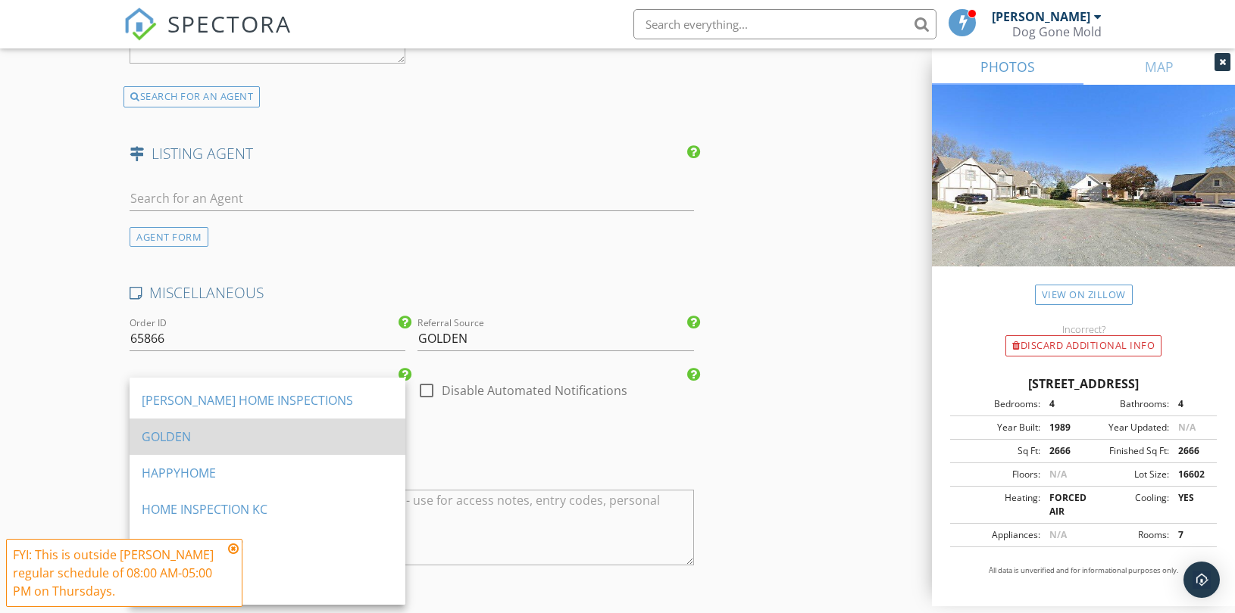
click at [252, 441] on div "GOLDEN" at bounding box center [267, 437] width 251 height 18
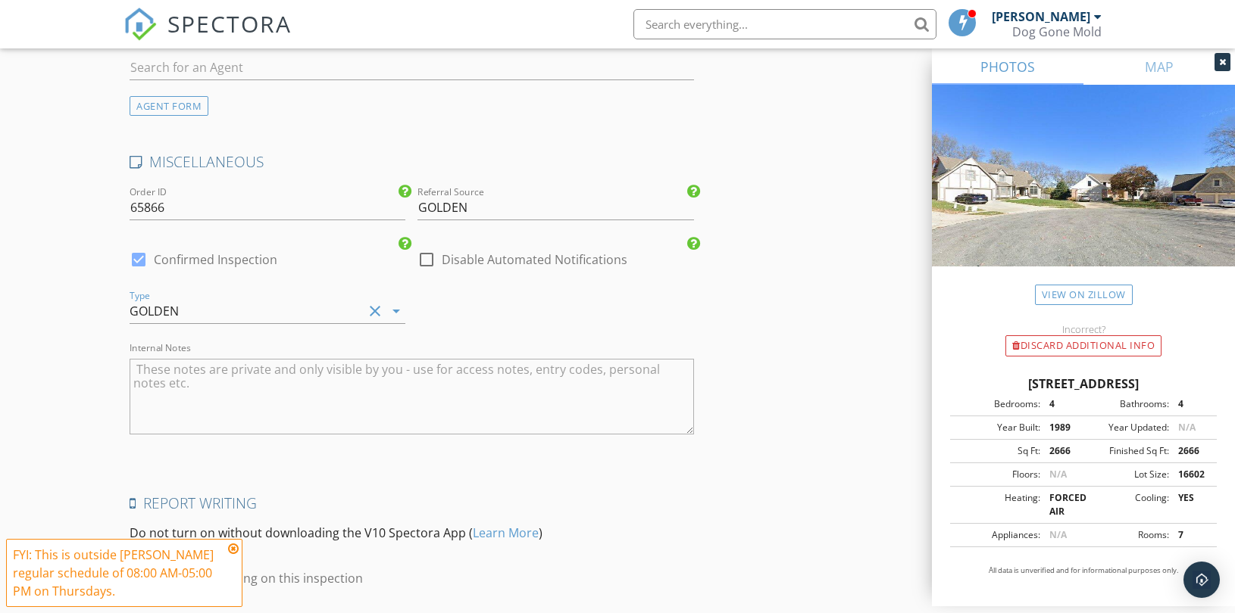
scroll to position [2942, 0]
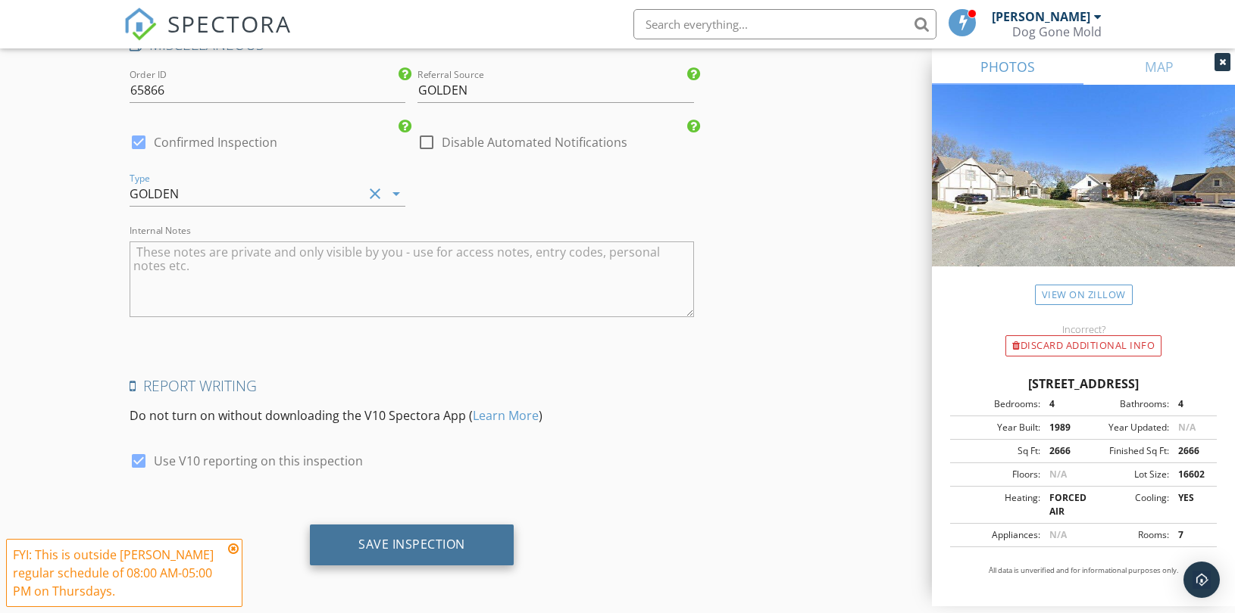
click at [407, 545] on div "Save Inspection" at bounding box center [411, 544] width 107 height 15
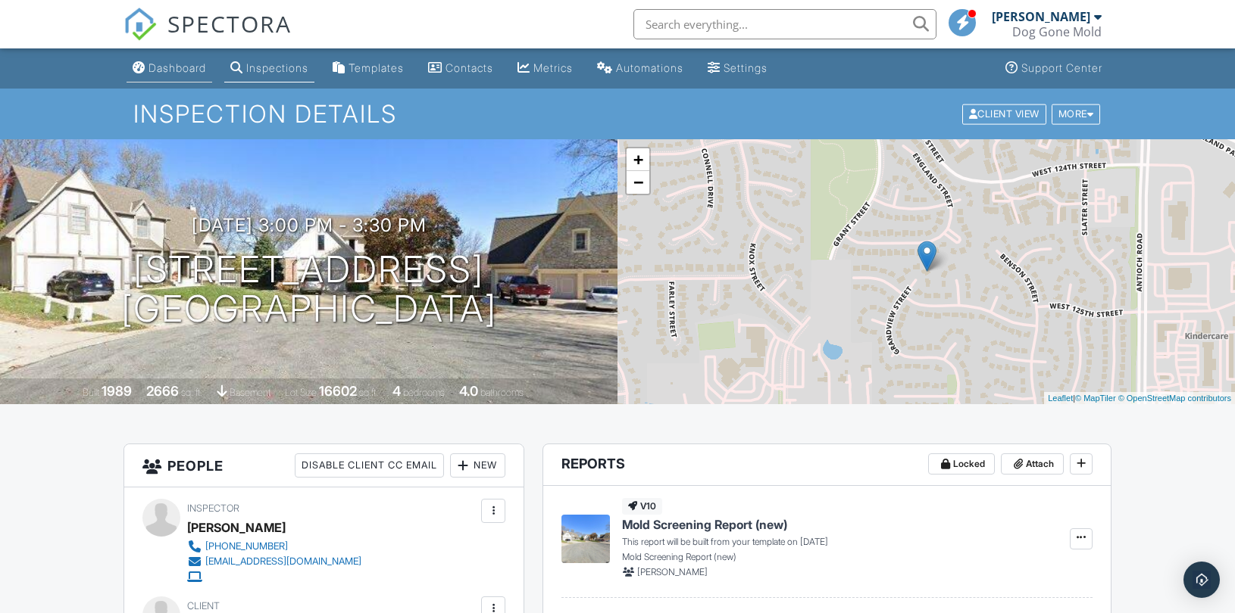
click at [164, 65] on div "Dashboard" at bounding box center [177, 67] width 58 height 13
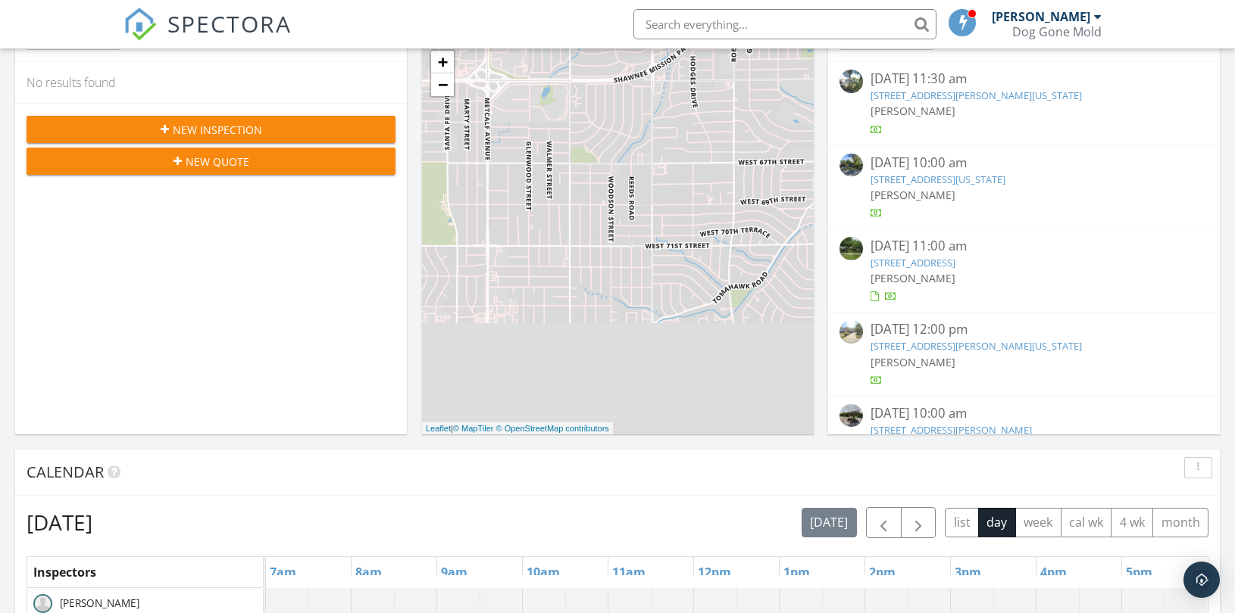
scroll to position [336, 0]
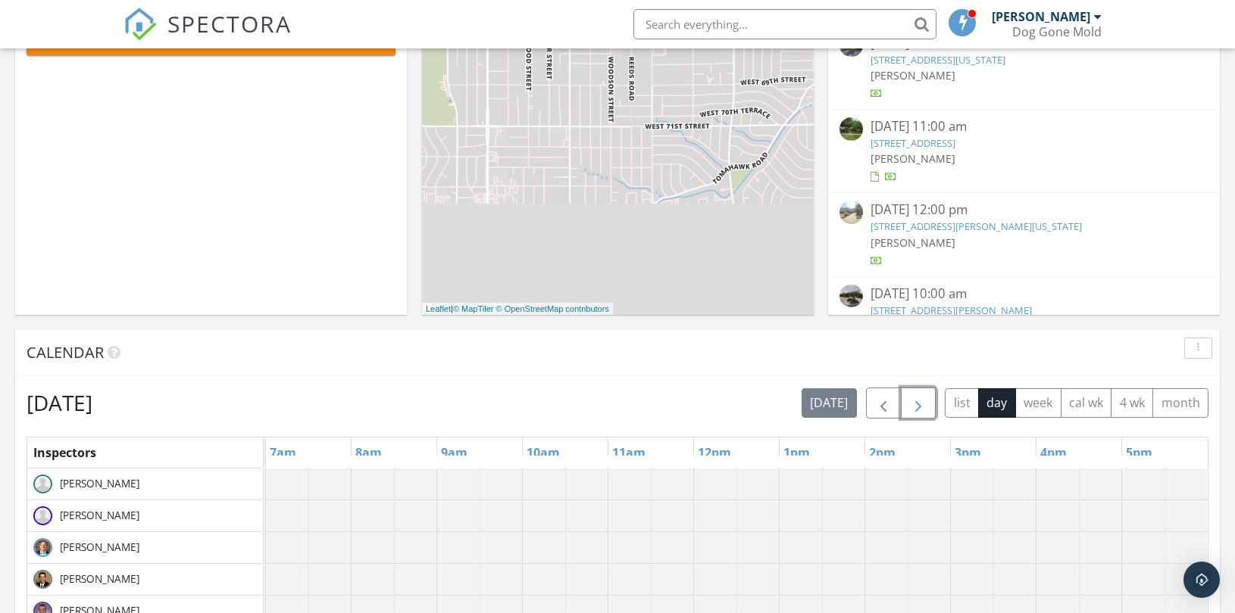
click at [911, 402] on span "button" at bounding box center [918, 404] width 18 height 18
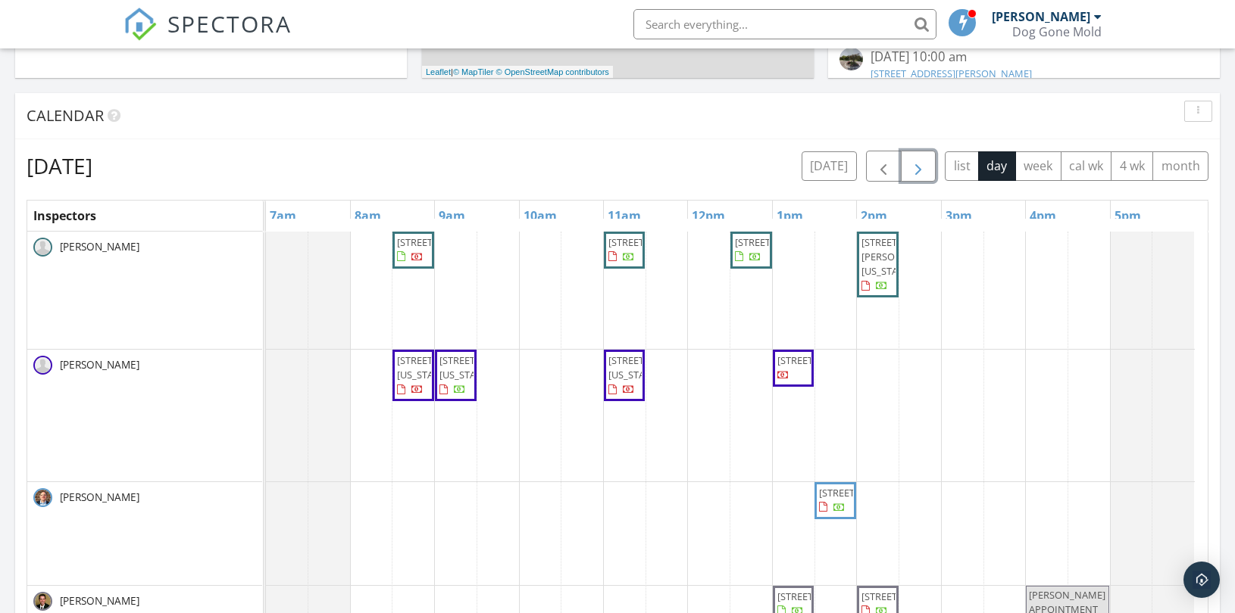
scroll to position [588, 0]
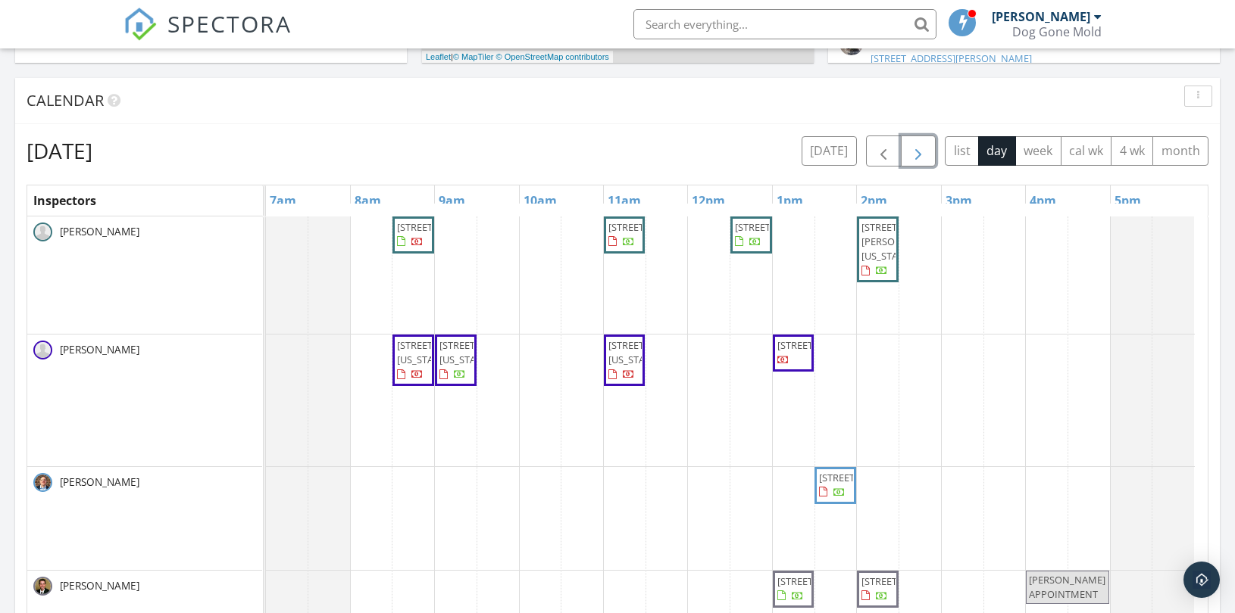
click at [917, 151] on span "button" at bounding box center [918, 151] width 18 height 18
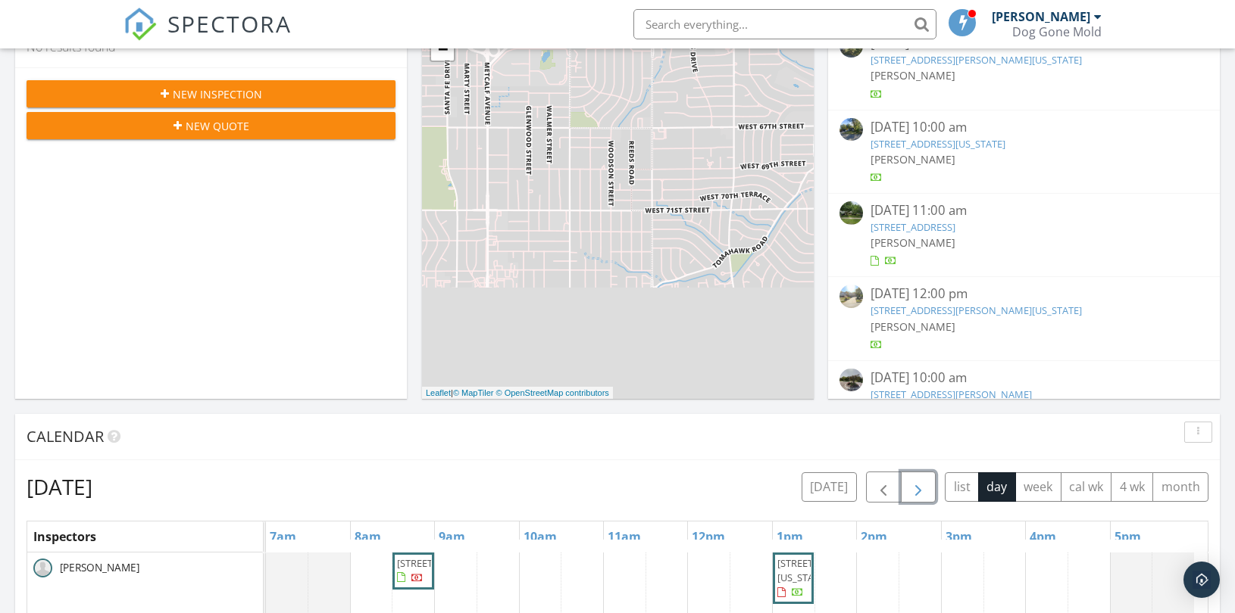
scroll to position [0, 0]
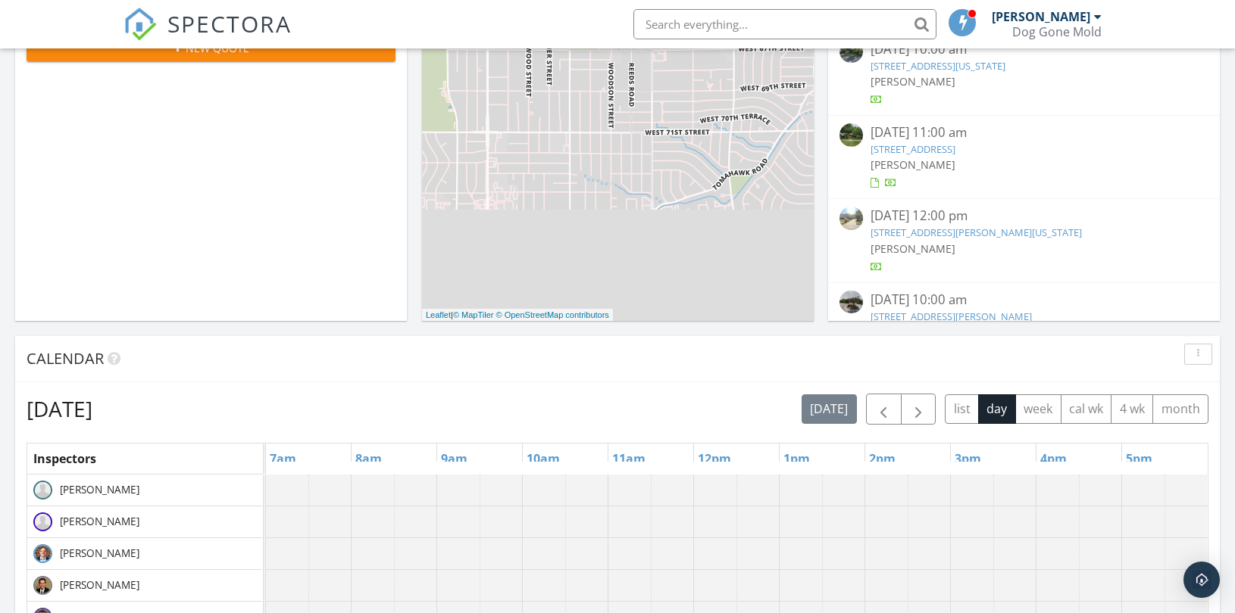
scroll to position [336, 0]
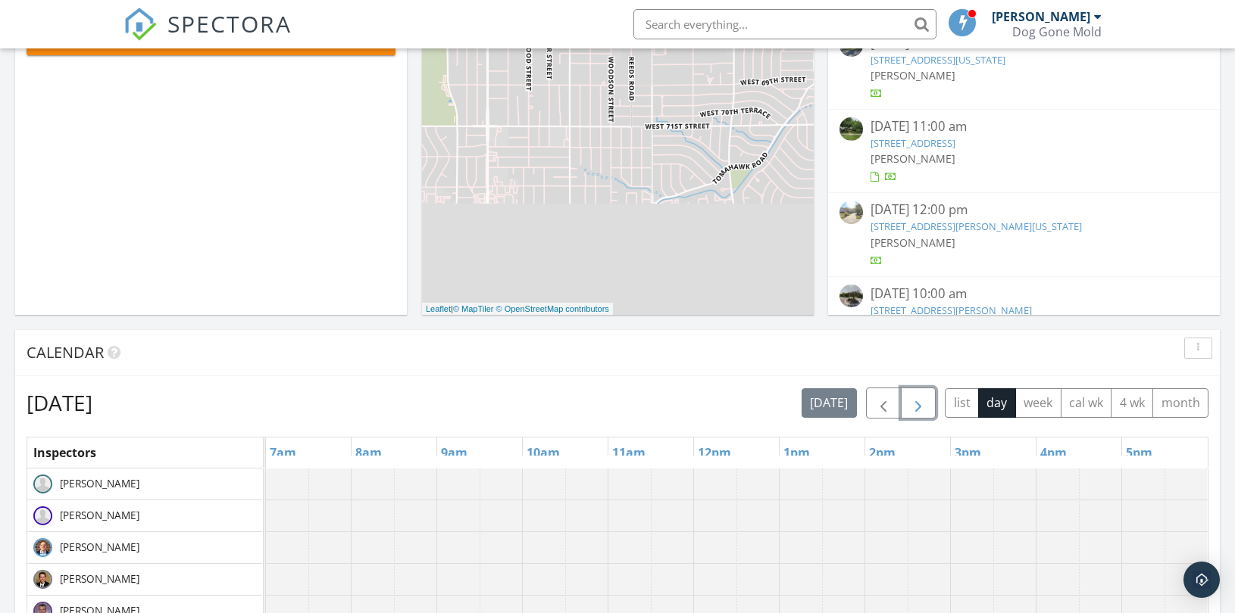
click at [919, 404] on span "button" at bounding box center [918, 404] width 18 height 18
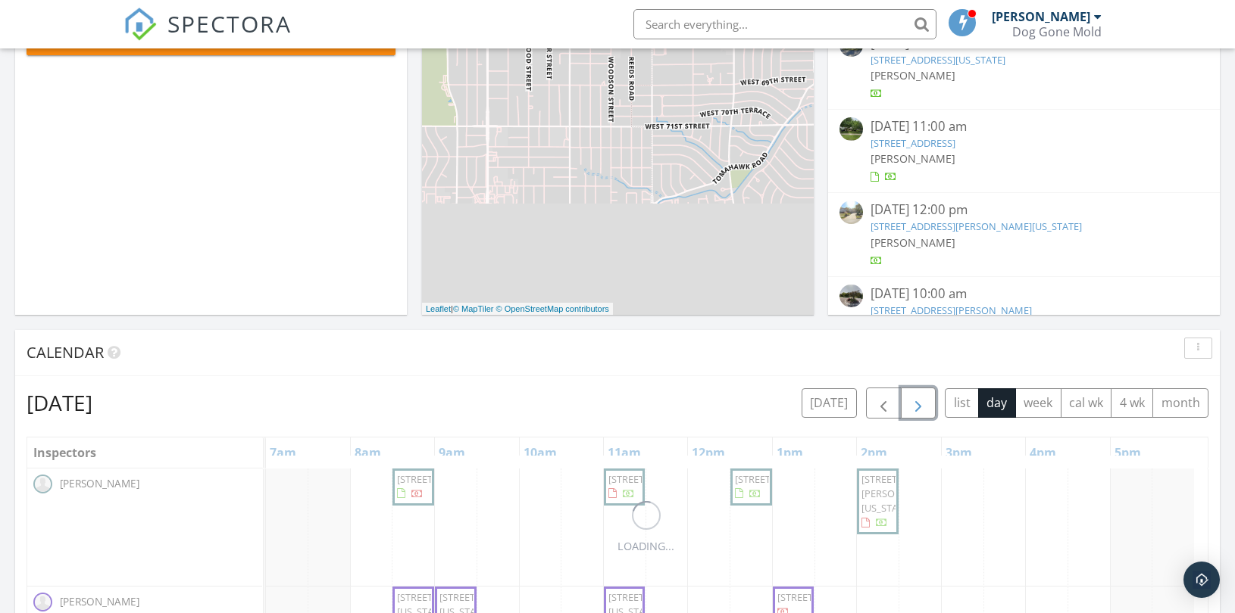
click at [920, 404] on span "button" at bounding box center [918, 404] width 18 height 18
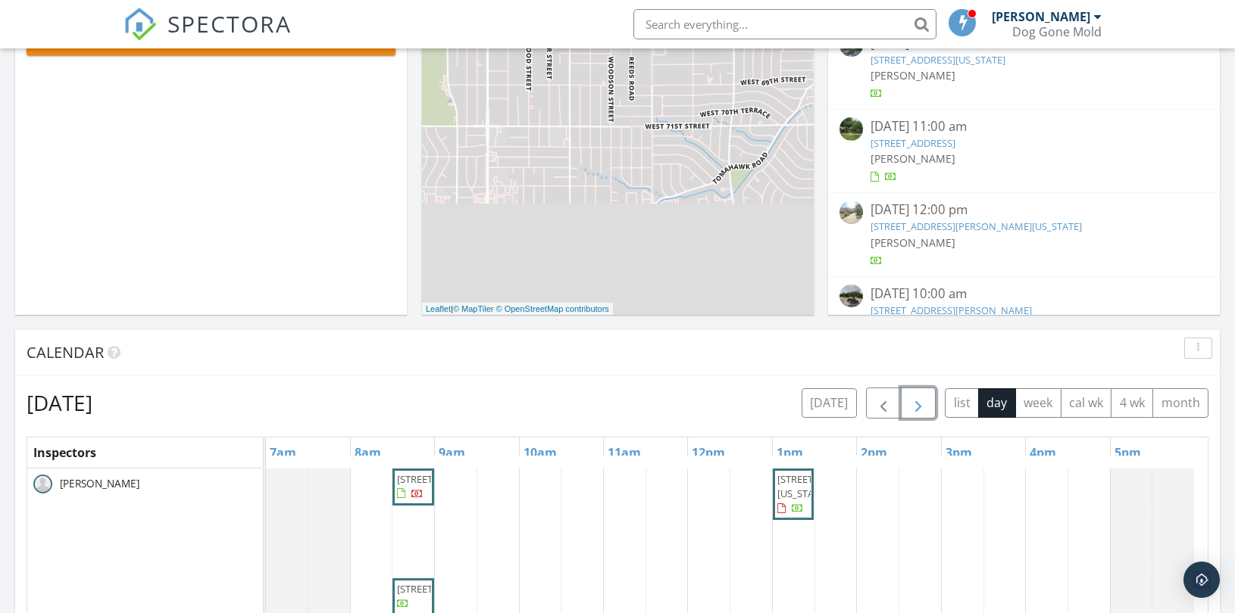
click at [921, 404] on span "button" at bounding box center [918, 404] width 18 height 18
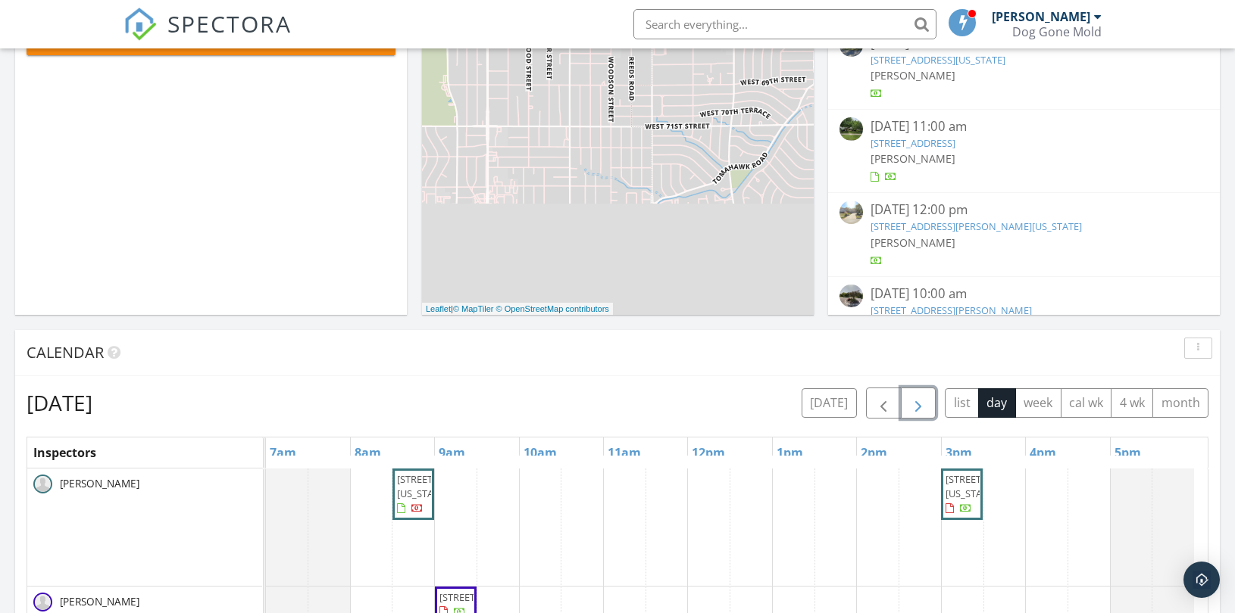
click at [921, 404] on span "button" at bounding box center [918, 404] width 18 height 18
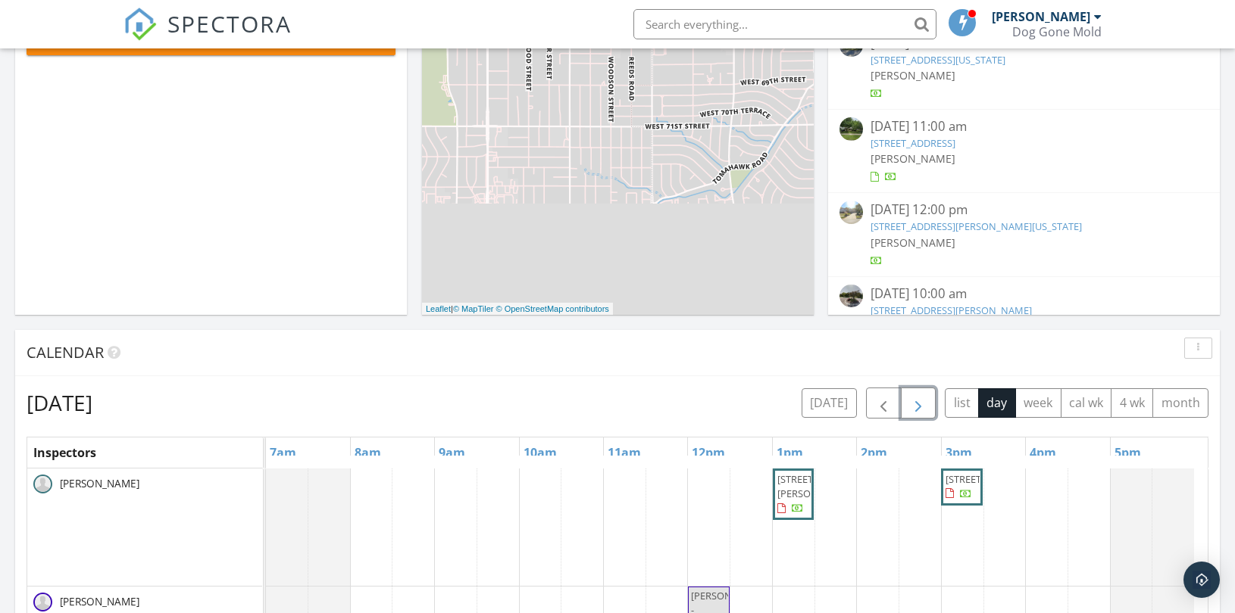
click at [921, 404] on span "button" at bounding box center [918, 404] width 18 height 18
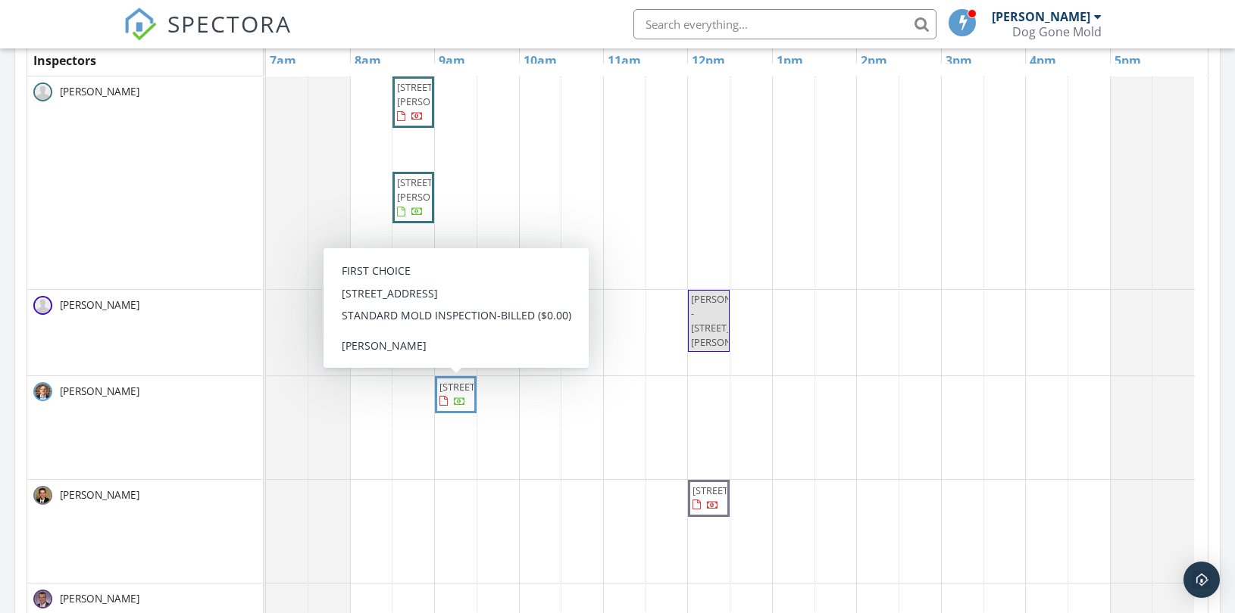
scroll to position [757, 0]
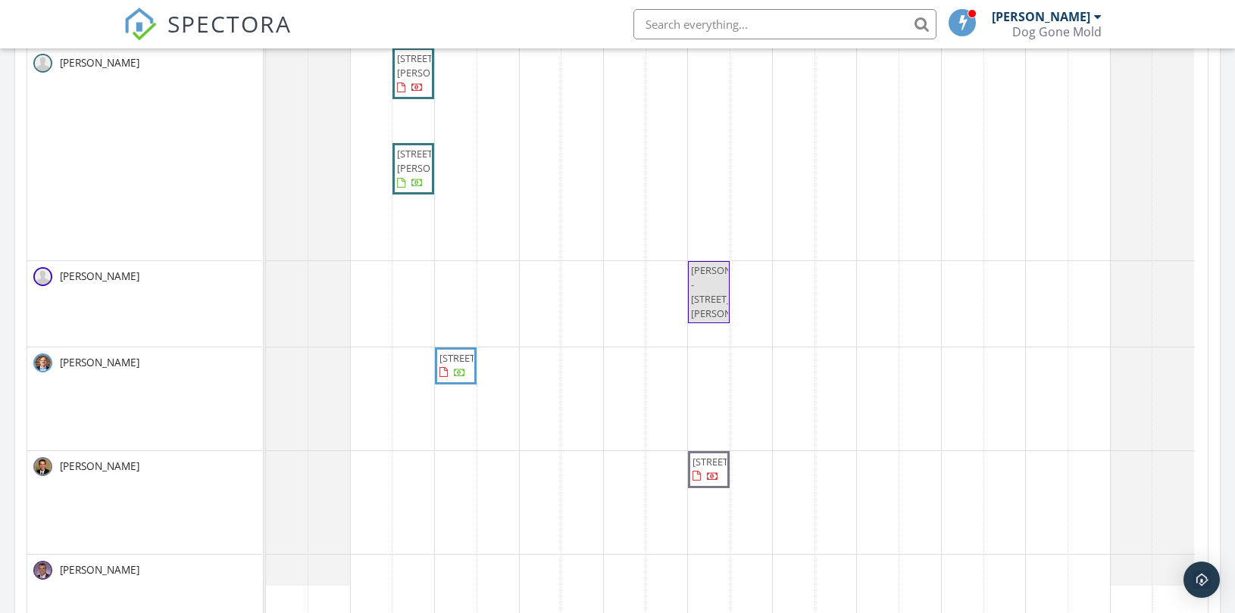
click at [459, 479] on div "5353 Knox Ave, Shawnee 66203 8313 Marty St, Overland Park 66212 MICHAEL DUCTS -…" at bounding box center [736, 340] width 941 height 585
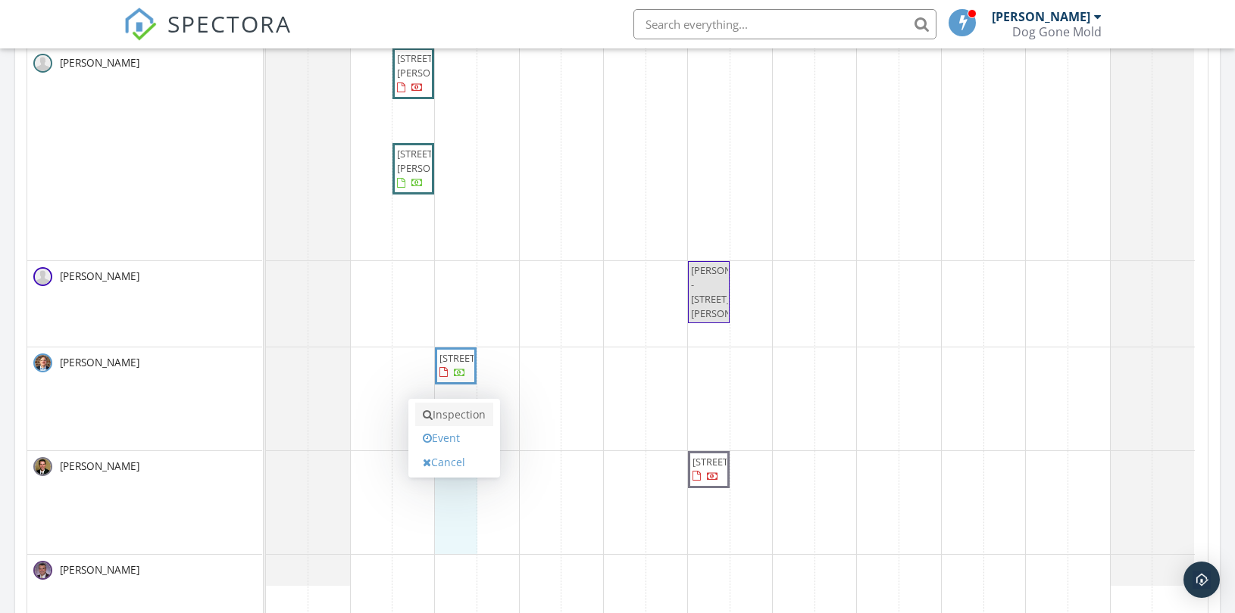
click at [456, 417] on link "Inspection" at bounding box center [454, 415] width 78 height 24
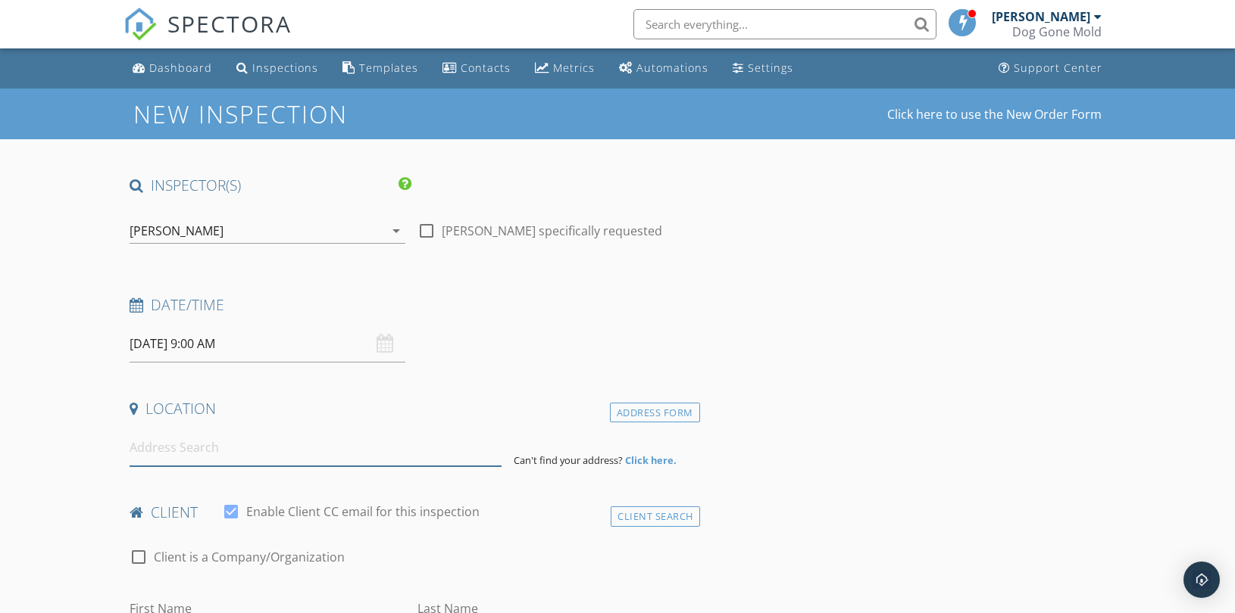
click at [207, 460] on input at bounding box center [316, 447] width 372 height 37
paste input "[STREET_ADDRESS]"
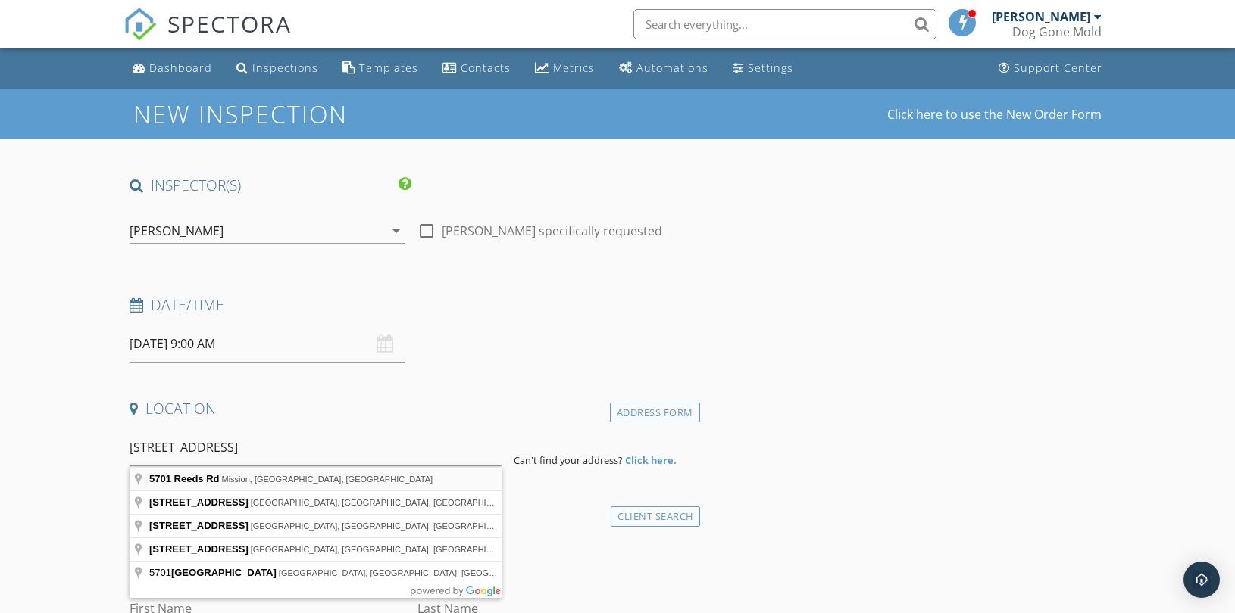
type input "[STREET_ADDRESS]"
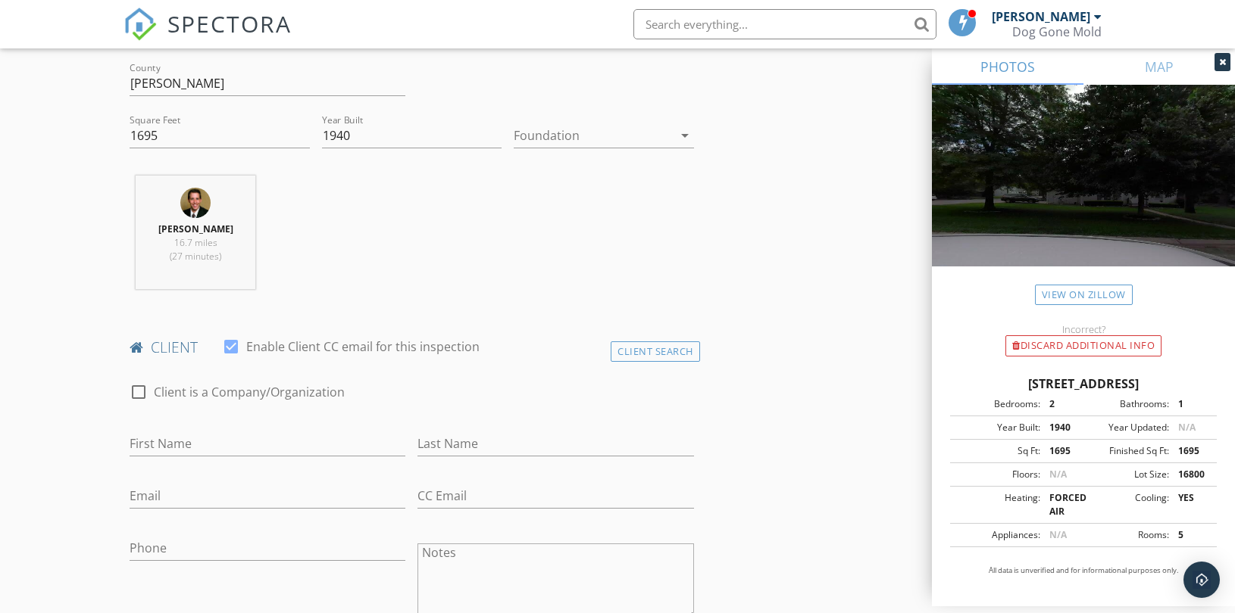
scroll to position [504, 0]
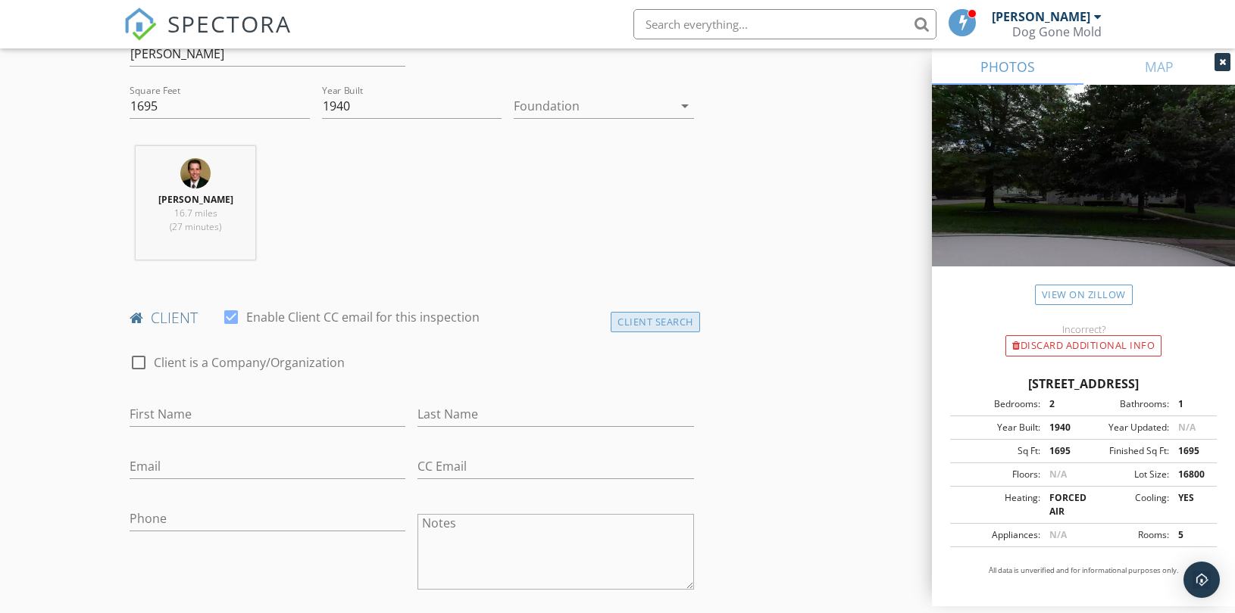
click at [648, 326] on div "Client Search" at bounding box center [654, 322] width 89 height 20
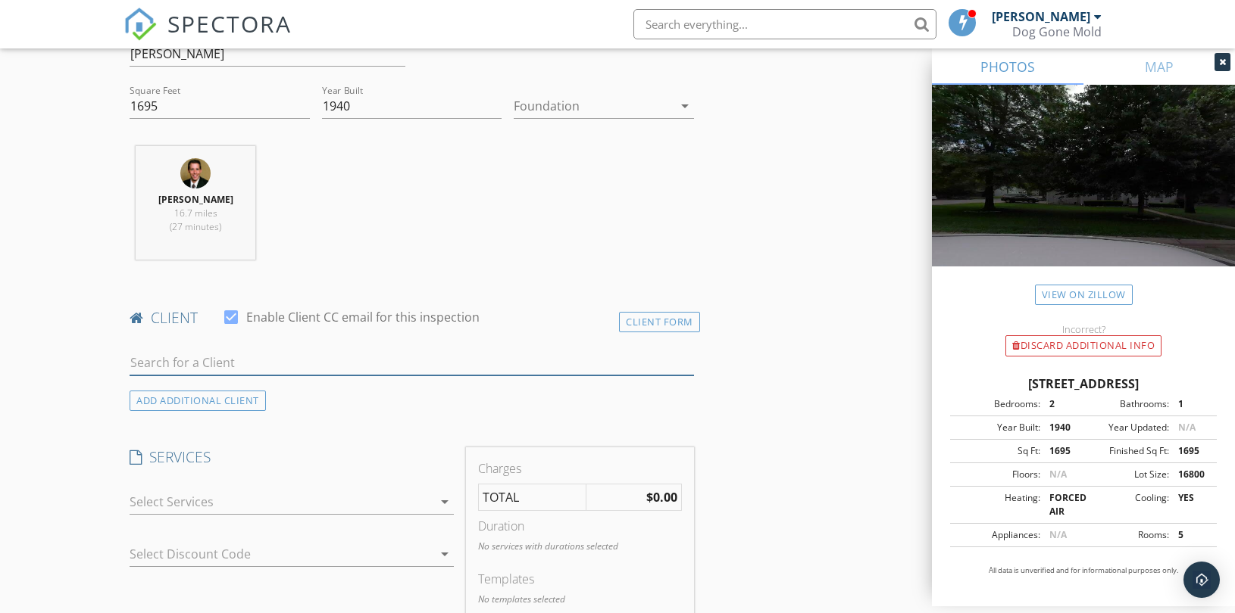
click at [323, 367] on input "text" at bounding box center [412, 363] width 564 height 25
paste input "Nate Shores & Mary Shores"
type input "Nate Shores & Mary Shores"
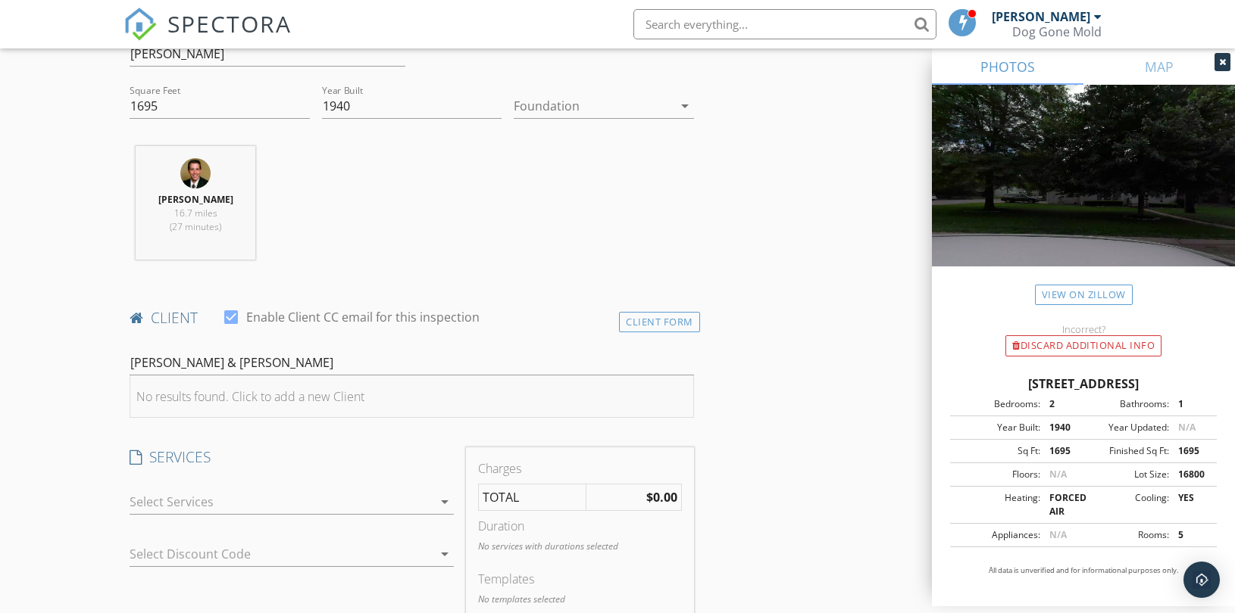
click at [264, 391] on div "No results found. Click to add a new Client" at bounding box center [250, 397] width 228 height 18
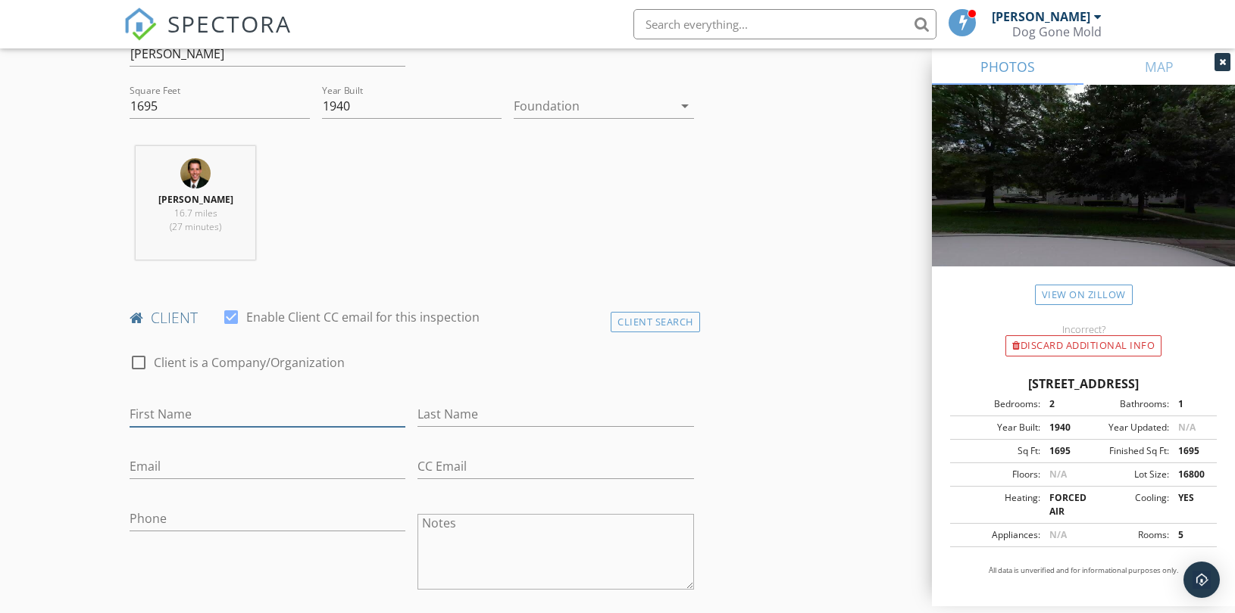
drag, startPoint x: 223, startPoint y: 410, endPoint x: 211, endPoint y: 409, distance: 12.9
click at [221, 410] on input "First Name" at bounding box center [268, 414] width 276 height 25
paste input "Nate Shores & Mary Shores"
drag, startPoint x: 217, startPoint y: 414, endPoint x: 345, endPoint y: 396, distance: 130.0
click at [354, 402] on input "Nate Shores & Mary Shores" at bounding box center [268, 414] width 276 height 25
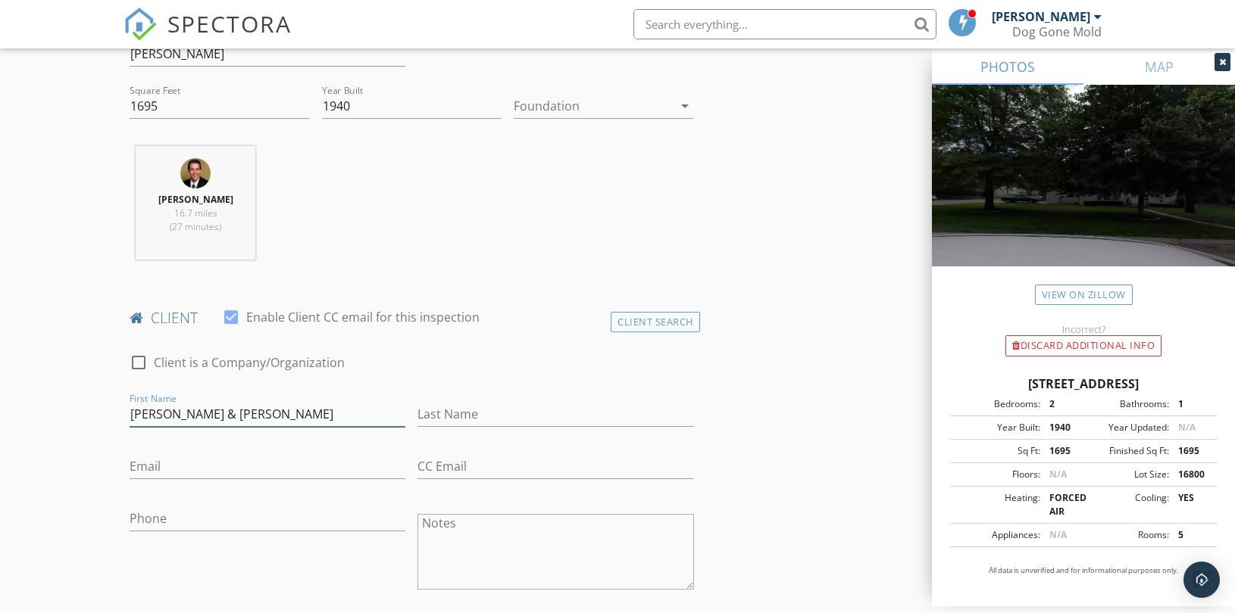
type input "Nate Shores & Mary Shores"
click at [451, 532] on textarea "Notes" at bounding box center [555, 552] width 276 height 76
paste textarea "Mary Shores"
type textarea "Mary Shores"
drag, startPoint x: 198, startPoint y: 411, endPoint x: 354, endPoint y: 411, distance: 155.3
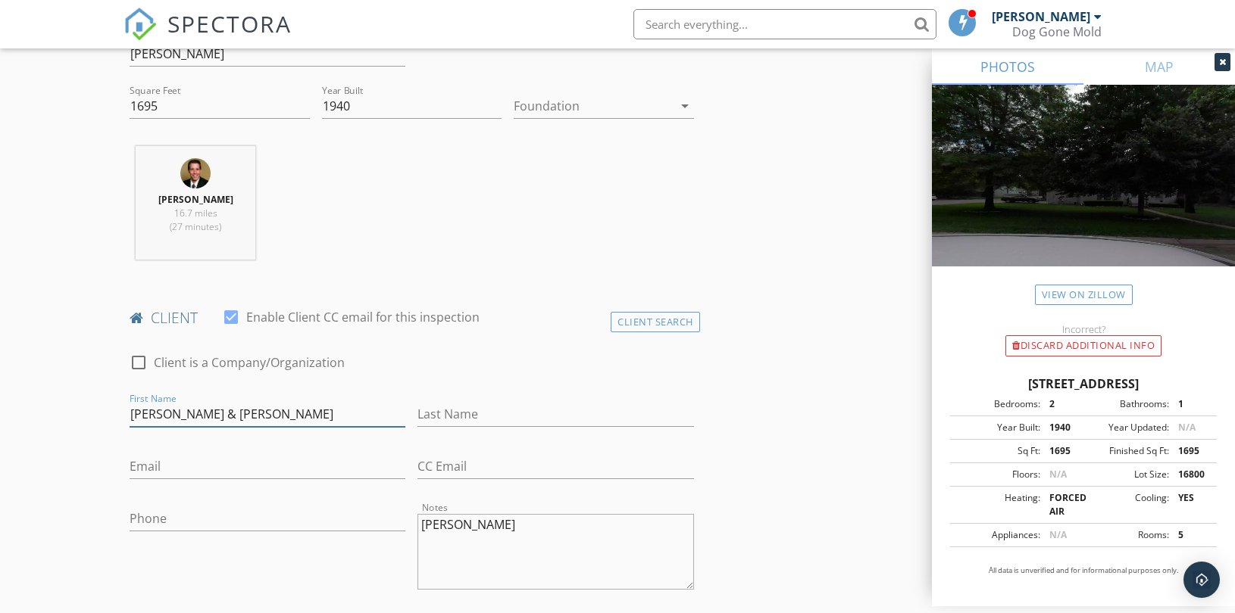
click at [354, 411] on input "Nate Shores & Mary Shores" at bounding box center [268, 414] width 276 height 25
click at [186, 415] on input "Nate Shores" at bounding box center [268, 414] width 276 height 25
type input "Nate Shores"
click at [472, 418] on input "Last Name" at bounding box center [555, 414] width 276 height 25
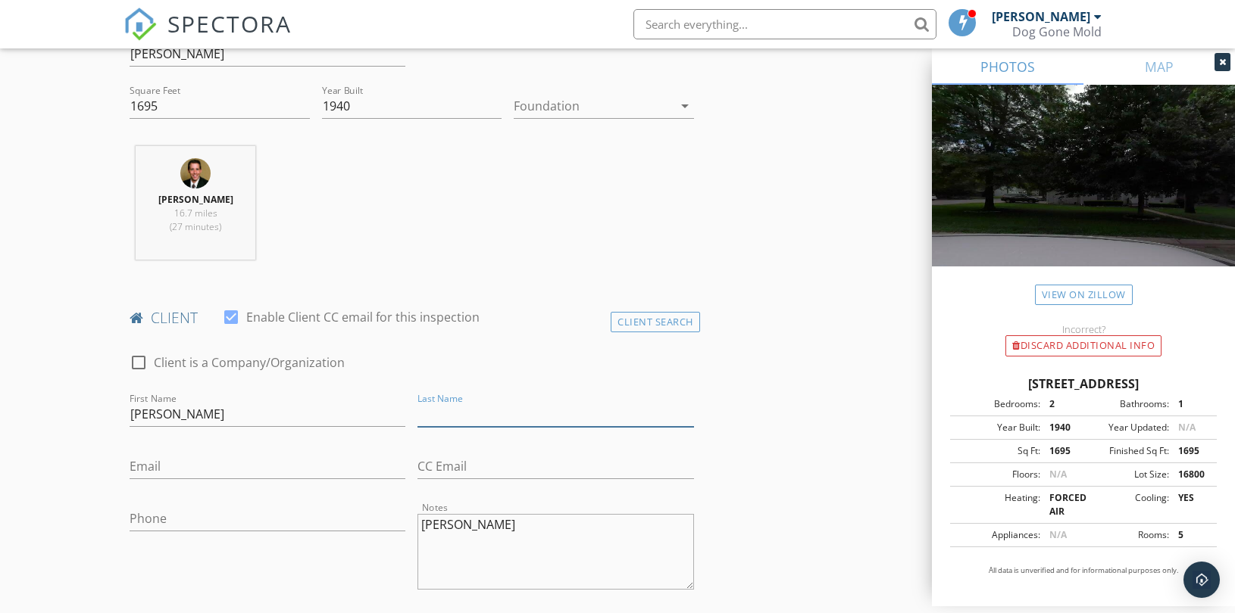
paste input "Shores"
type input "Shores"
click at [180, 414] on input "Nate Shores" at bounding box center [268, 414] width 276 height 25
type input "Nate"
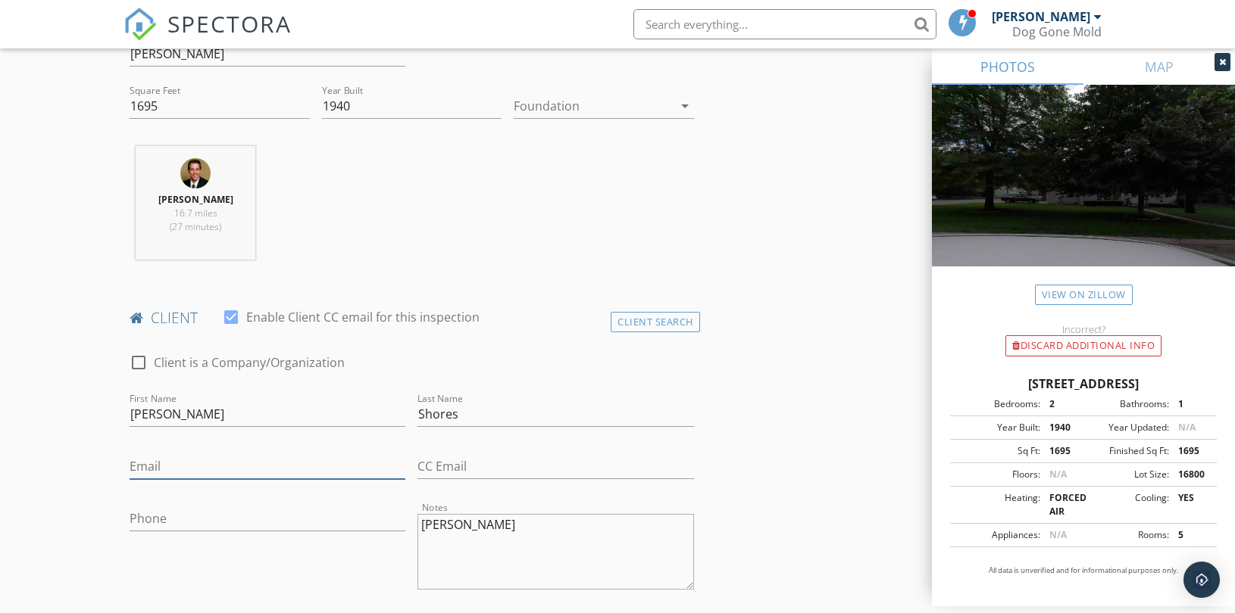
drag, startPoint x: 220, startPoint y: 467, endPoint x: 212, endPoint y: 468, distance: 7.6
click at [220, 467] on input "Email" at bounding box center [268, 466] width 276 height 25
paste input "njshores3@gmail.com"
type input "njshores3@gmail.com"
click at [543, 463] on input "CC Email" at bounding box center [555, 466] width 276 height 25
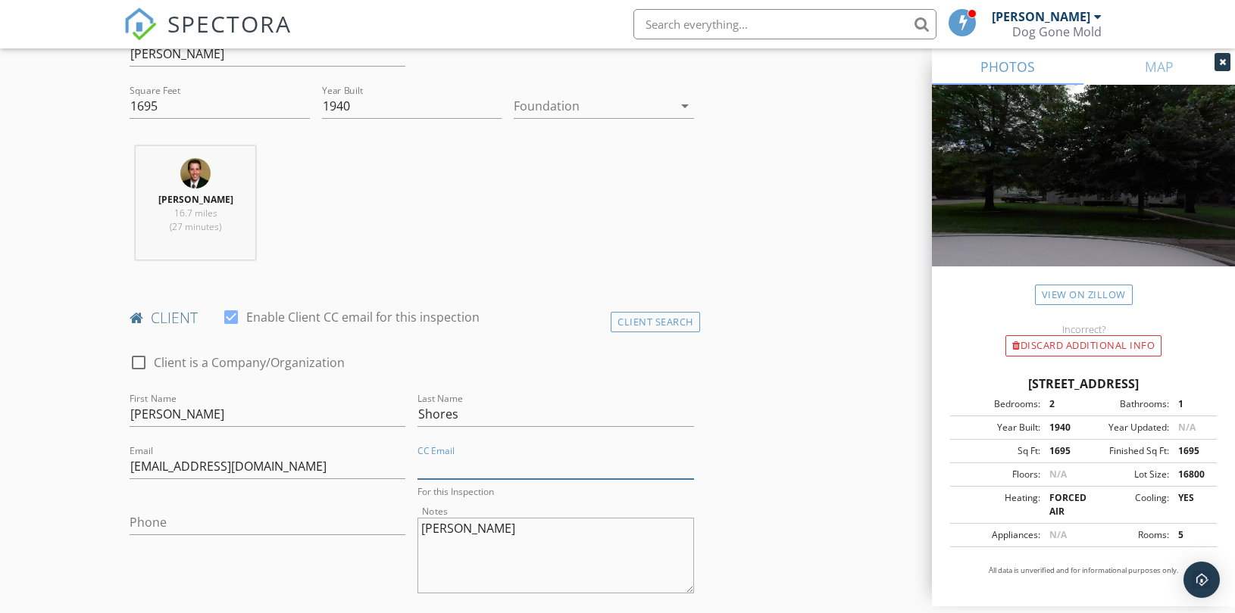
paste input "mkshores2@gmail.com"
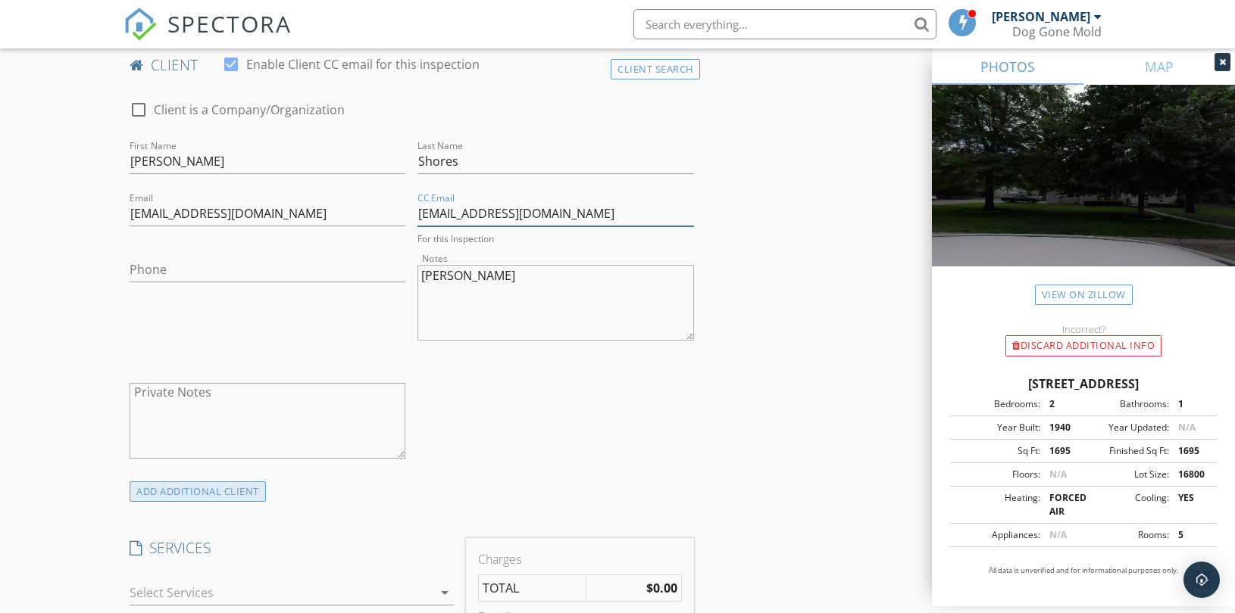
type input "mkshores2@gmail.com"
click at [233, 495] on div "ADD ADDITIONAL client" at bounding box center [198, 492] width 136 height 20
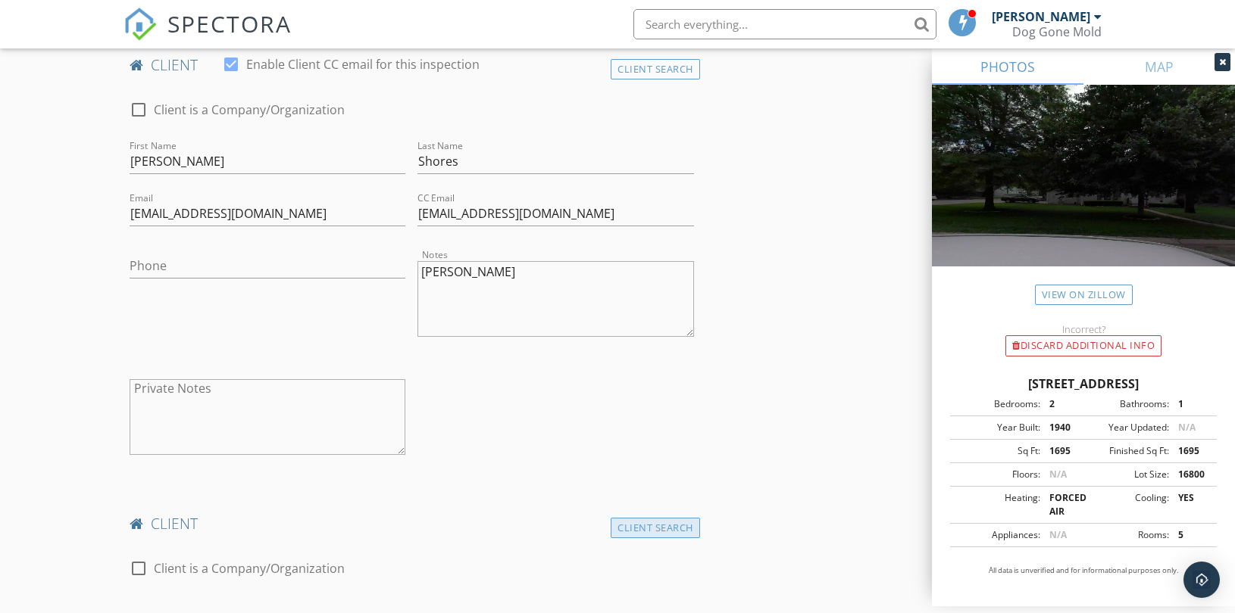
click at [655, 525] on div "Client Search" at bounding box center [654, 528] width 89 height 20
click at [261, 577] on input "text" at bounding box center [412, 569] width 564 height 25
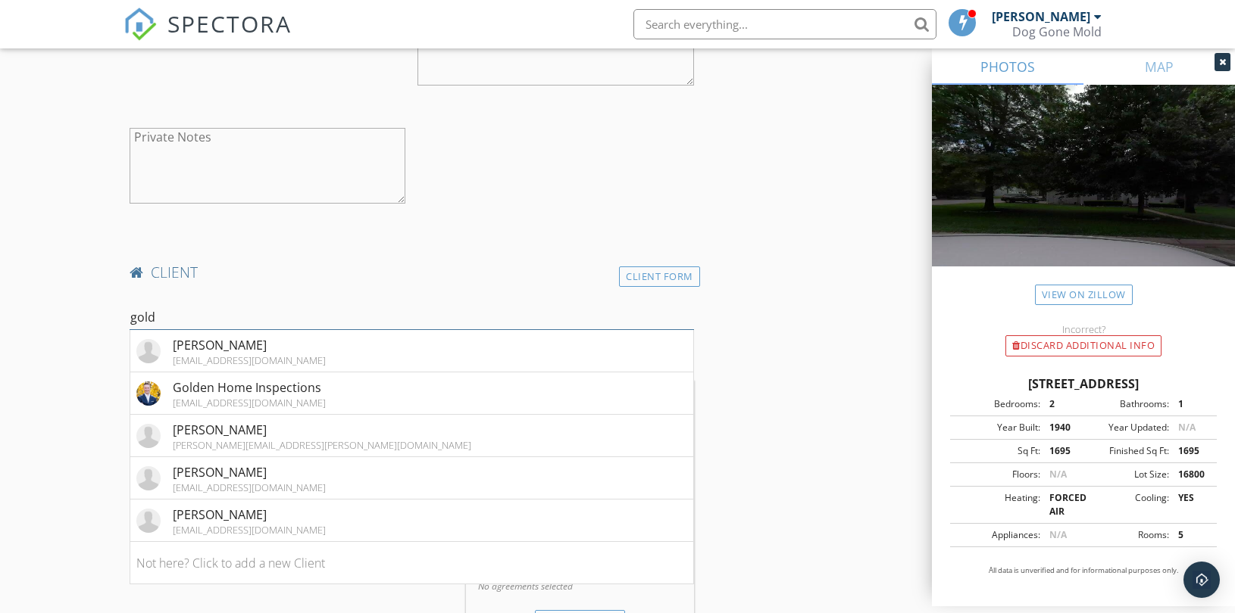
scroll to position [1010, 0]
type input "gold"
click at [214, 385] on div "Golden Home Inspections" at bounding box center [249, 387] width 153 height 18
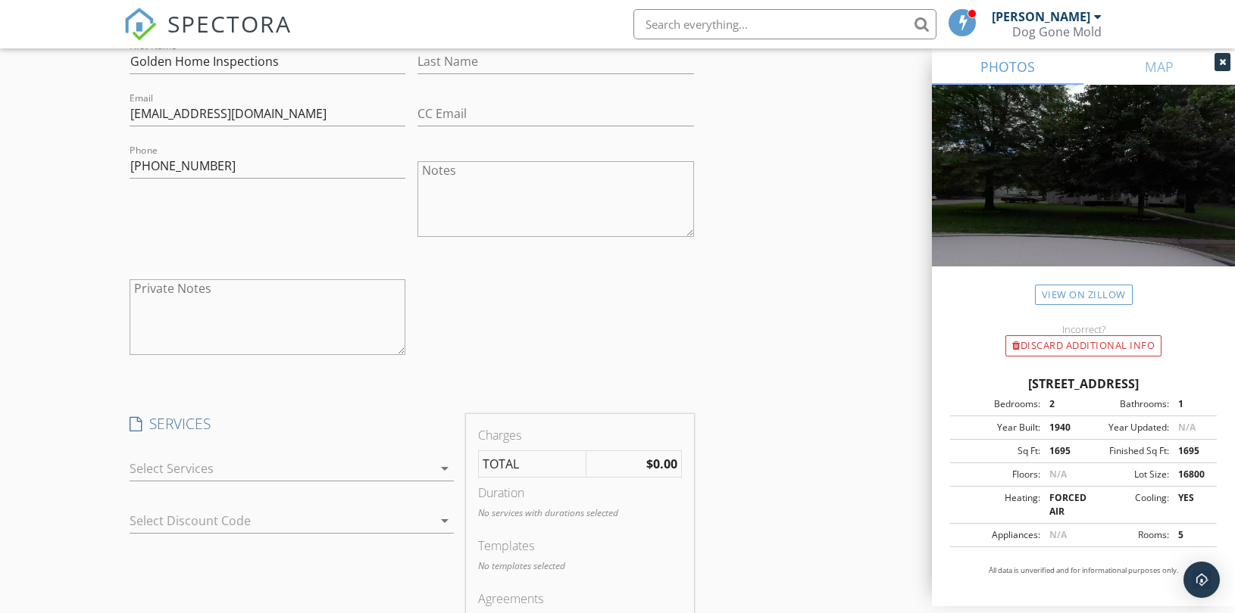
scroll to position [1346, 0]
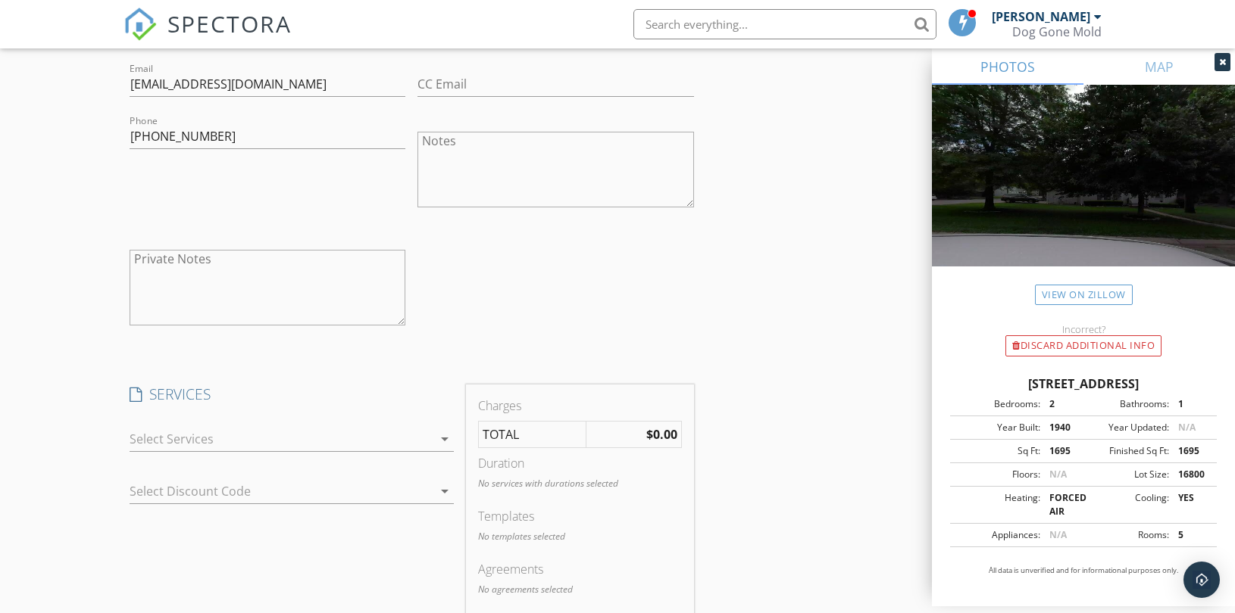
click at [301, 435] on div at bounding box center [281, 439] width 303 height 24
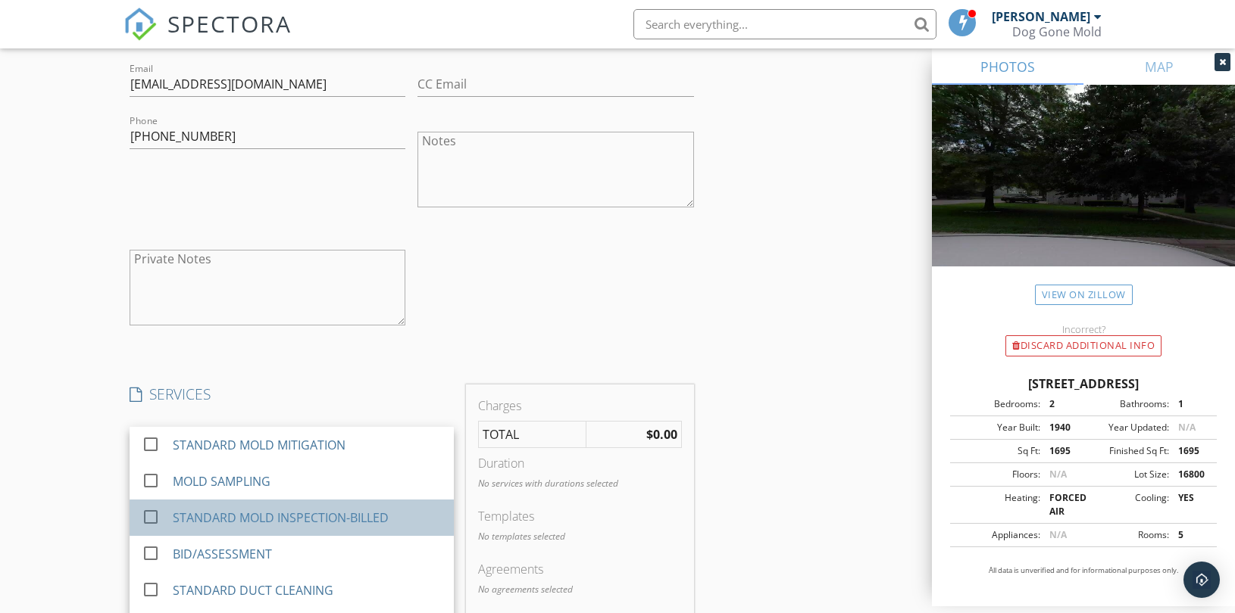
drag, startPoint x: 311, startPoint y: 520, endPoint x: 313, endPoint y: 527, distance: 7.7
click at [311, 520] on div "STANDARD MOLD INSPECTION-BILLED" at bounding box center [281, 518] width 216 height 18
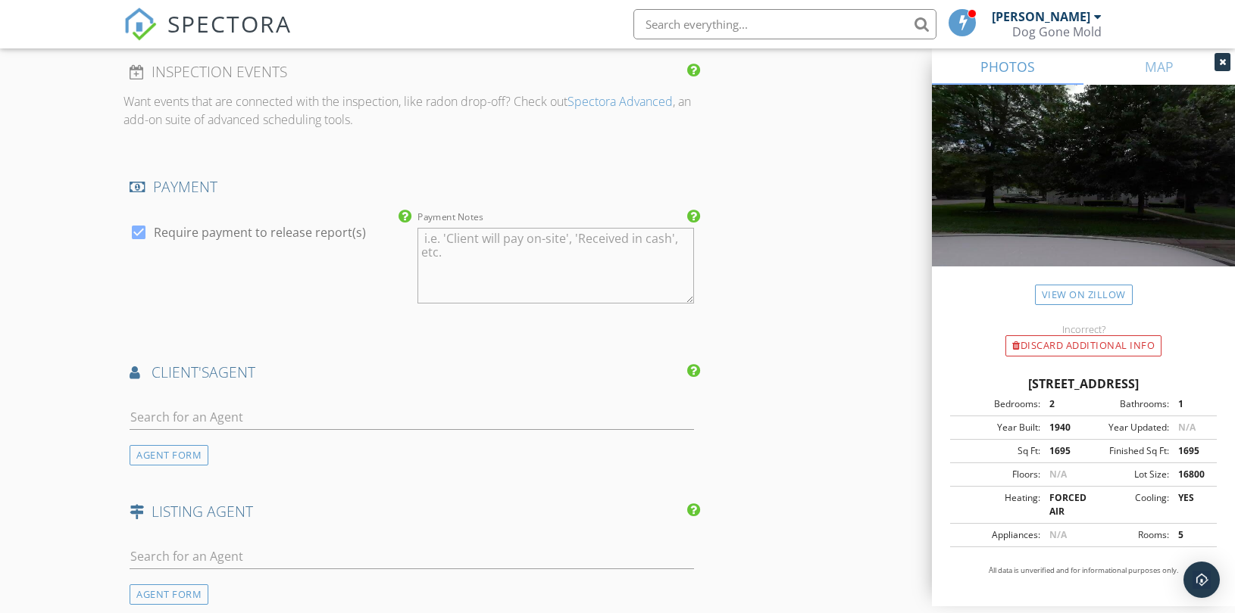
scroll to position [2019, 0]
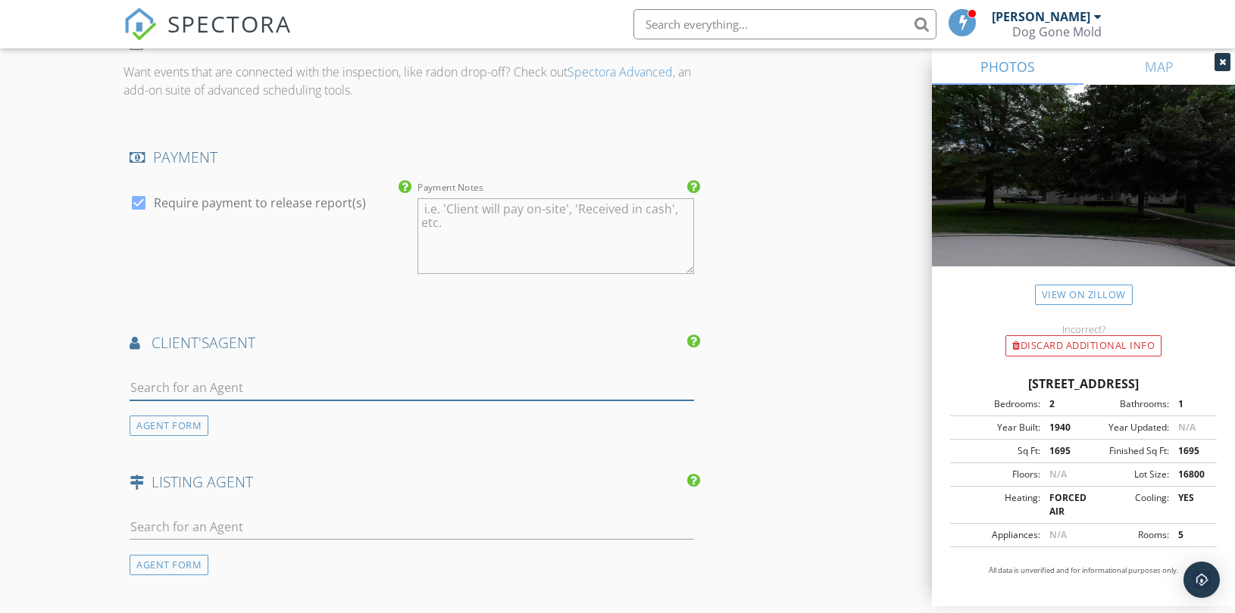
click at [258, 376] on input "text" at bounding box center [412, 388] width 564 height 25
paste input "hannah@westvillagerealty.com"
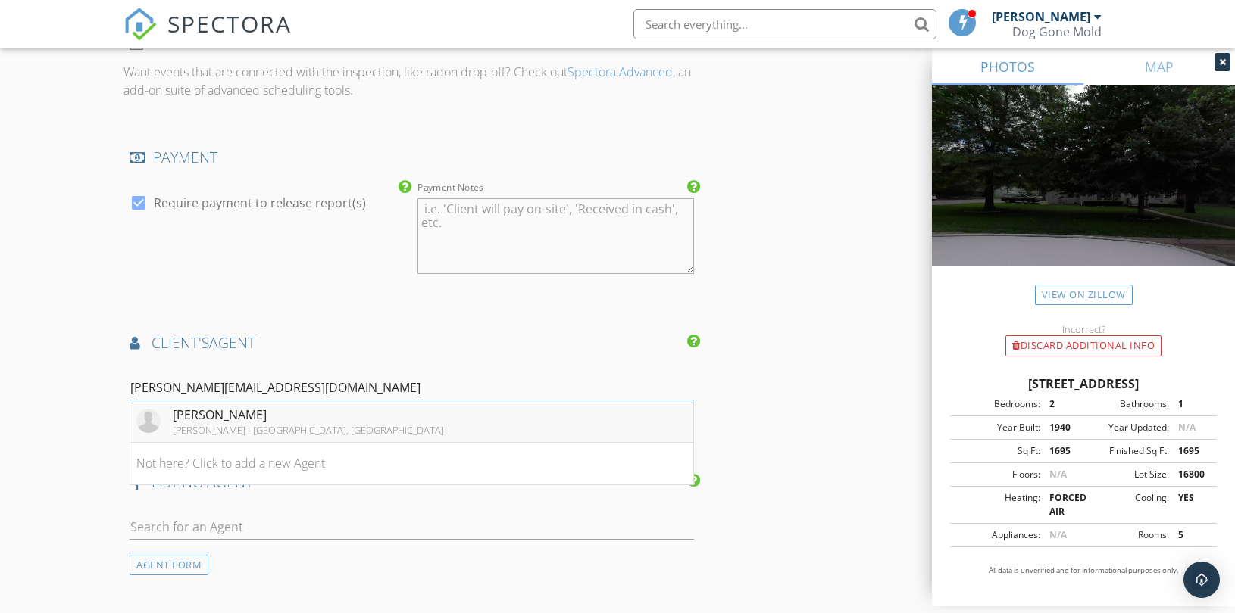
type input "hannah@westvillagerealty.com"
drag, startPoint x: 277, startPoint y: 413, endPoint x: 278, endPoint y: 437, distance: 24.2
click at [278, 413] on div "Hannah Shireman" at bounding box center [308, 415] width 271 height 18
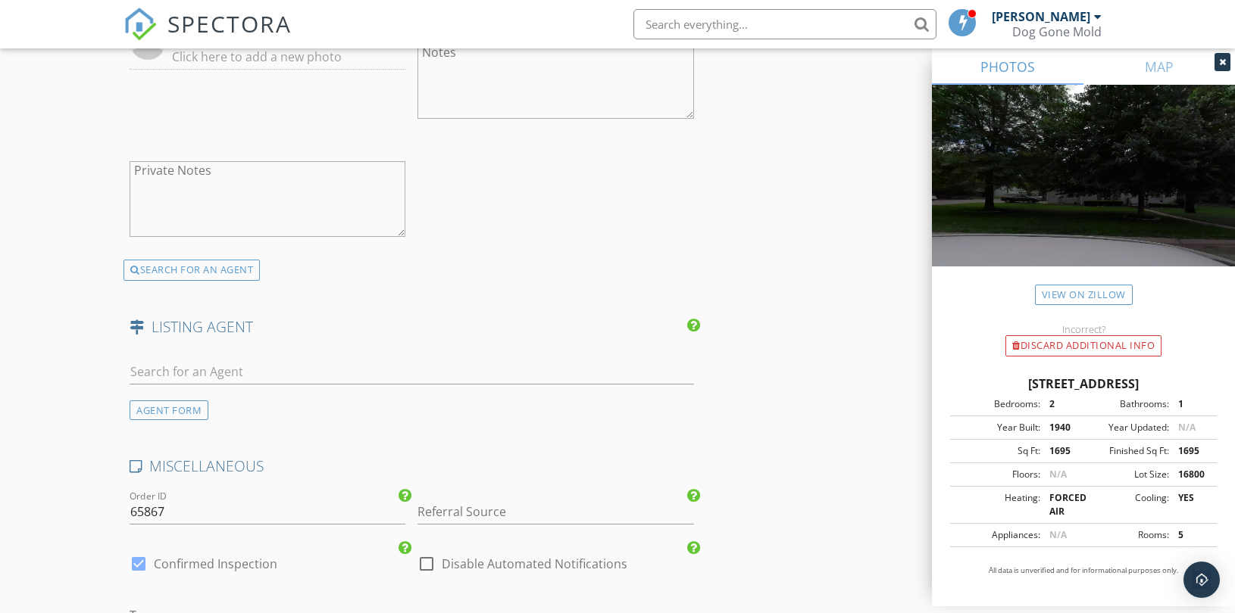
scroll to position [2608, 0]
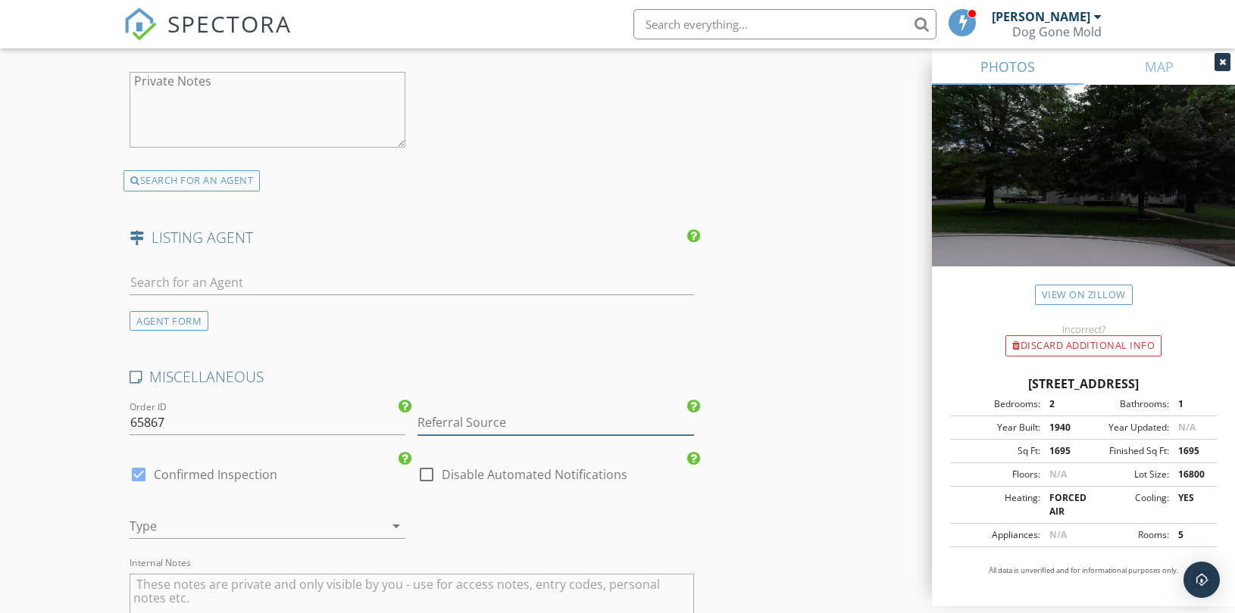
click at [479, 421] on input "Referral Source" at bounding box center [555, 423] width 276 height 25
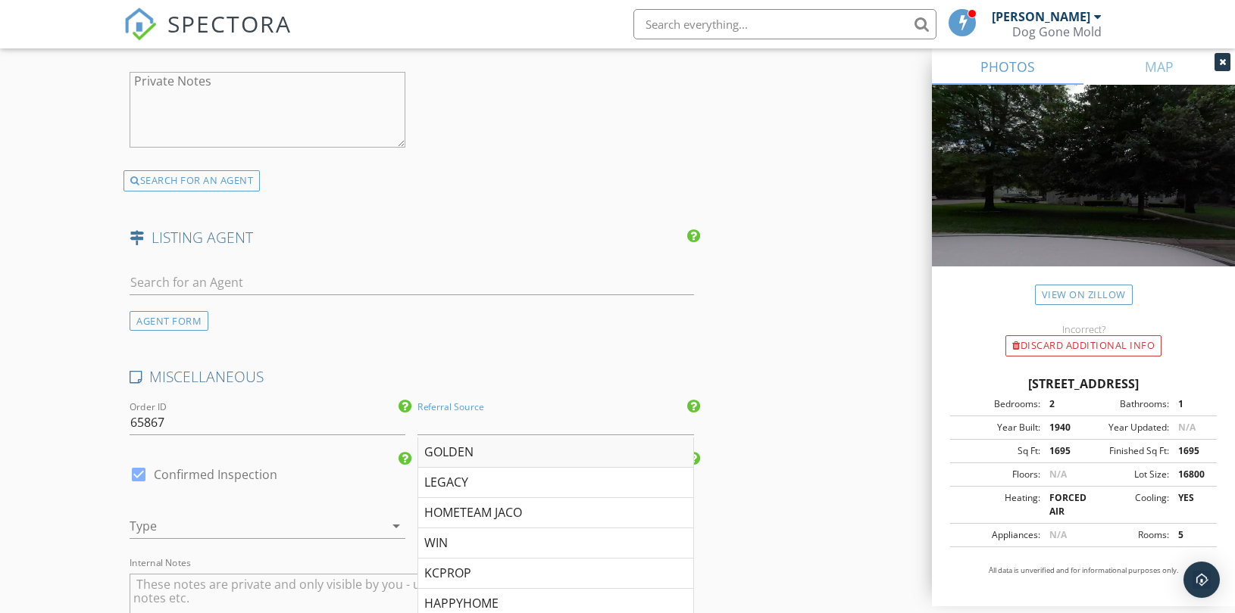
click at [468, 451] on div "GOLDEN" at bounding box center [555, 453] width 274 height 30
type input "GOLDEN"
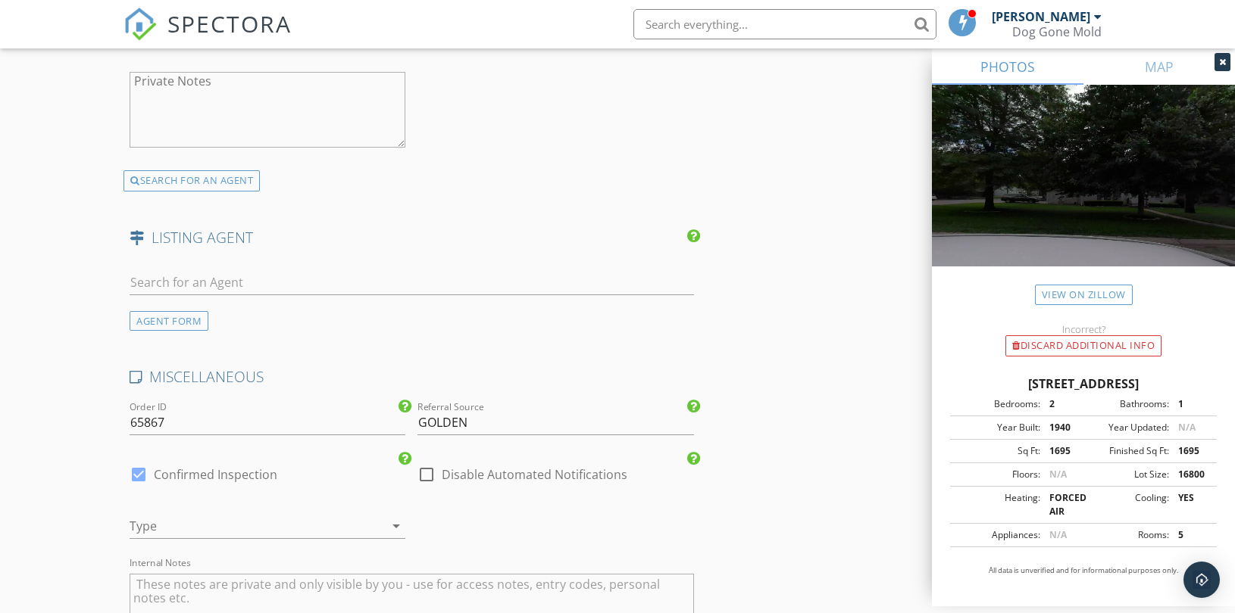
click at [222, 524] on div at bounding box center [246, 526] width 233 height 24
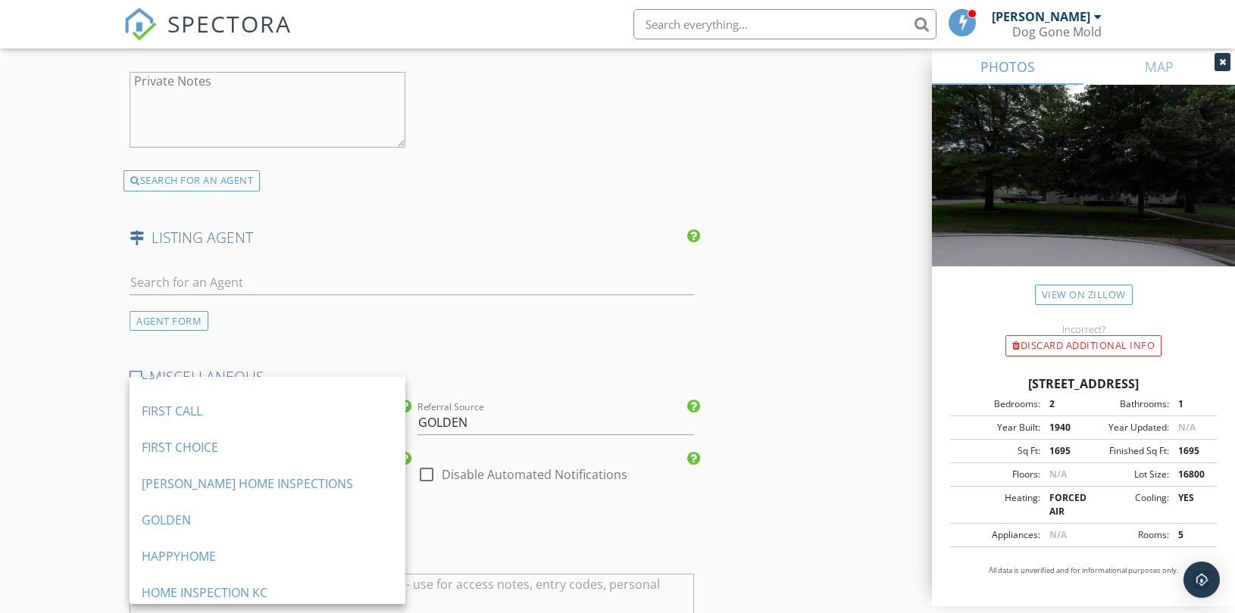
scroll to position [504, 0]
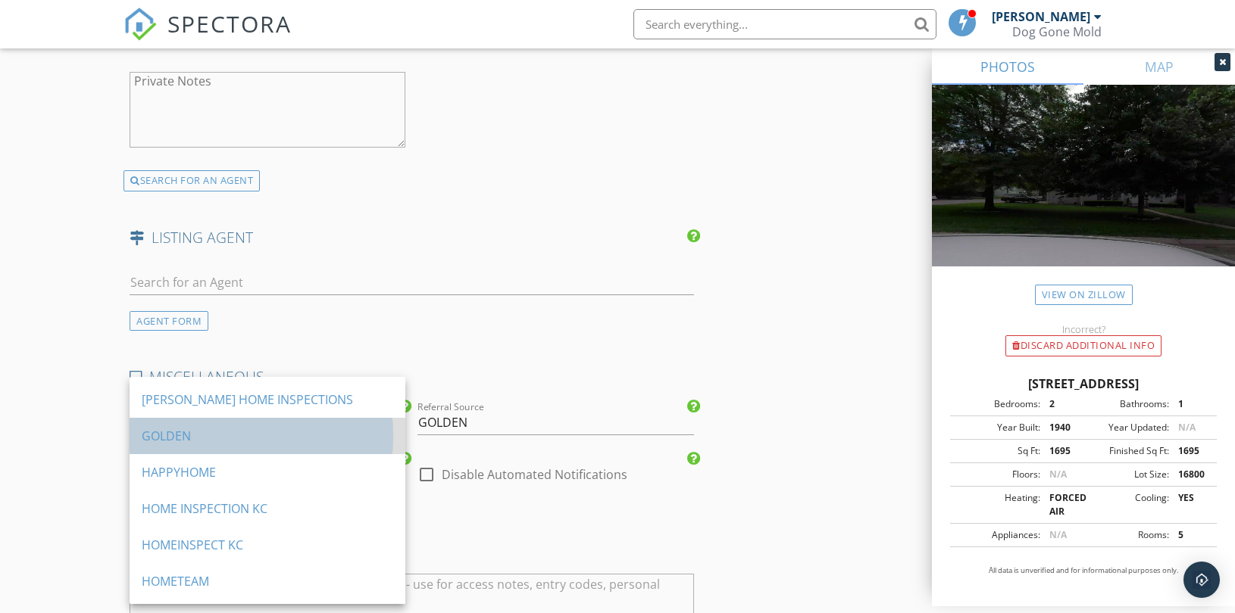
click at [212, 432] on div "GOLDEN" at bounding box center [267, 436] width 251 height 18
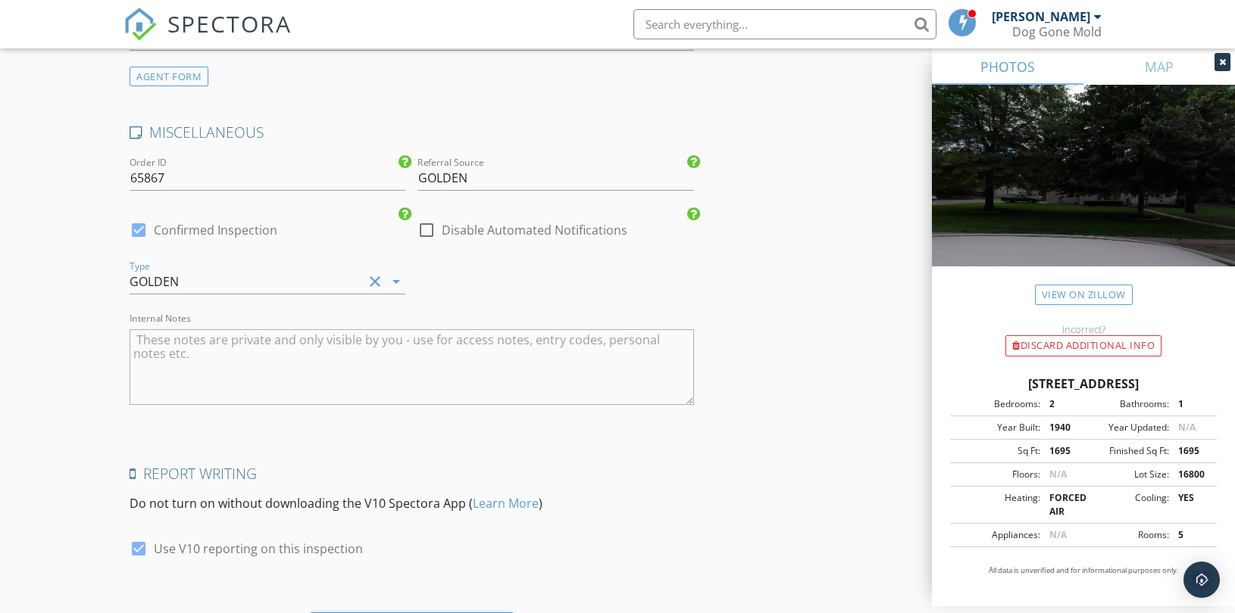
scroll to position [2942, 0]
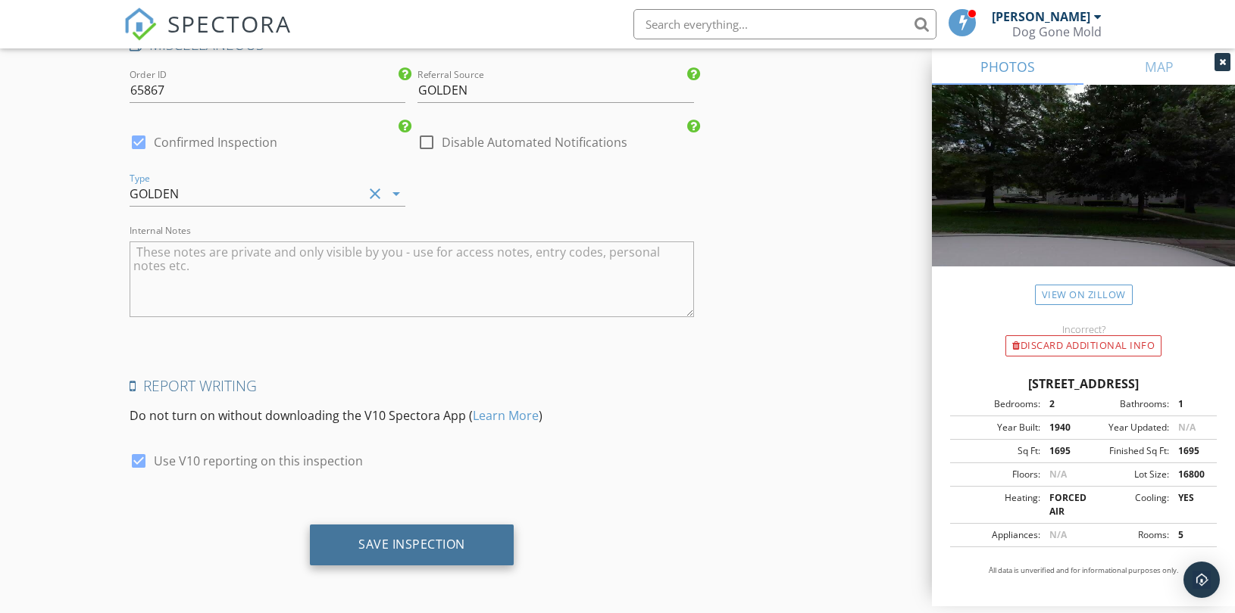
click at [429, 542] on div "Save Inspection" at bounding box center [411, 544] width 107 height 15
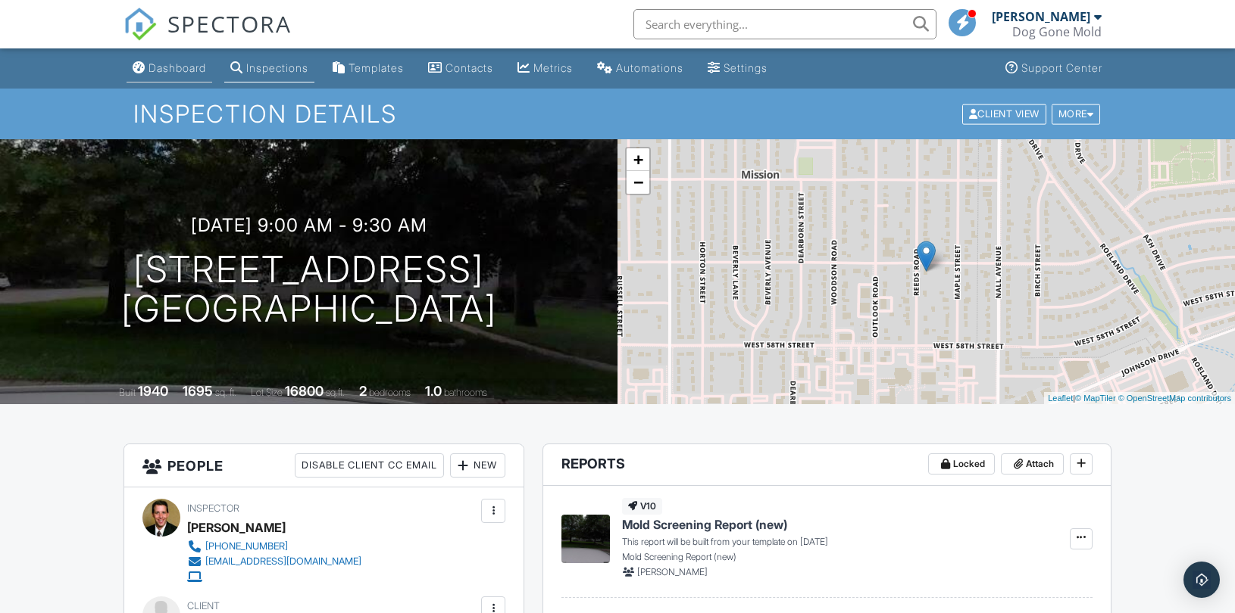
click at [172, 67] on div "Dashboard" at bounding box center [177, 67] width 58 height 13
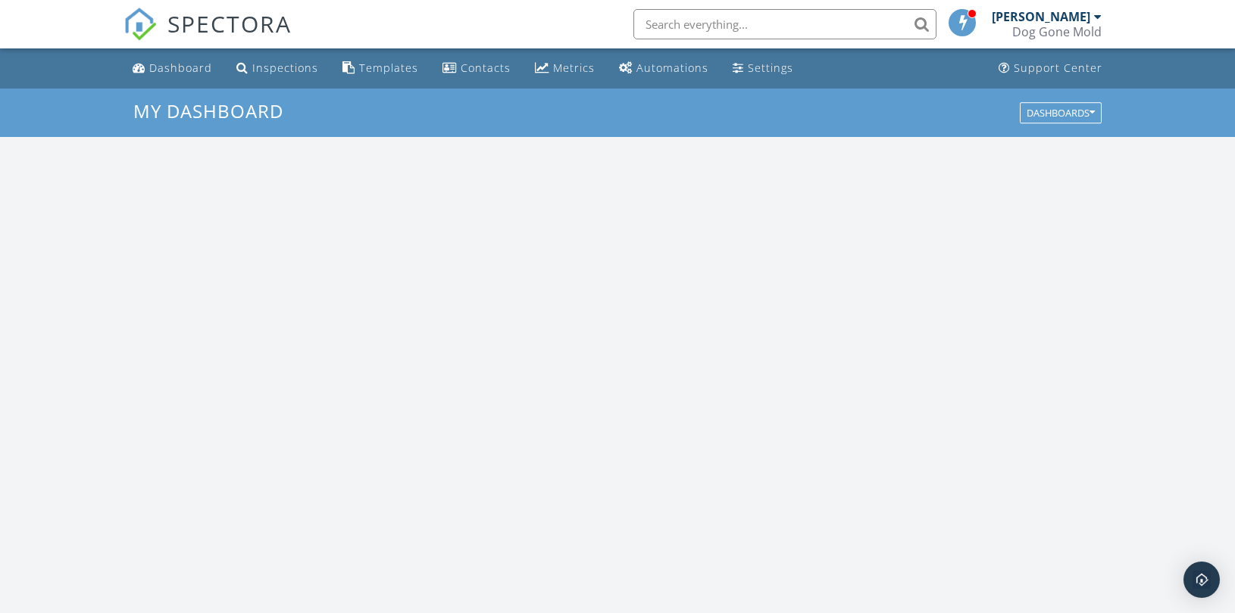
scroll to position [1405, 1261]
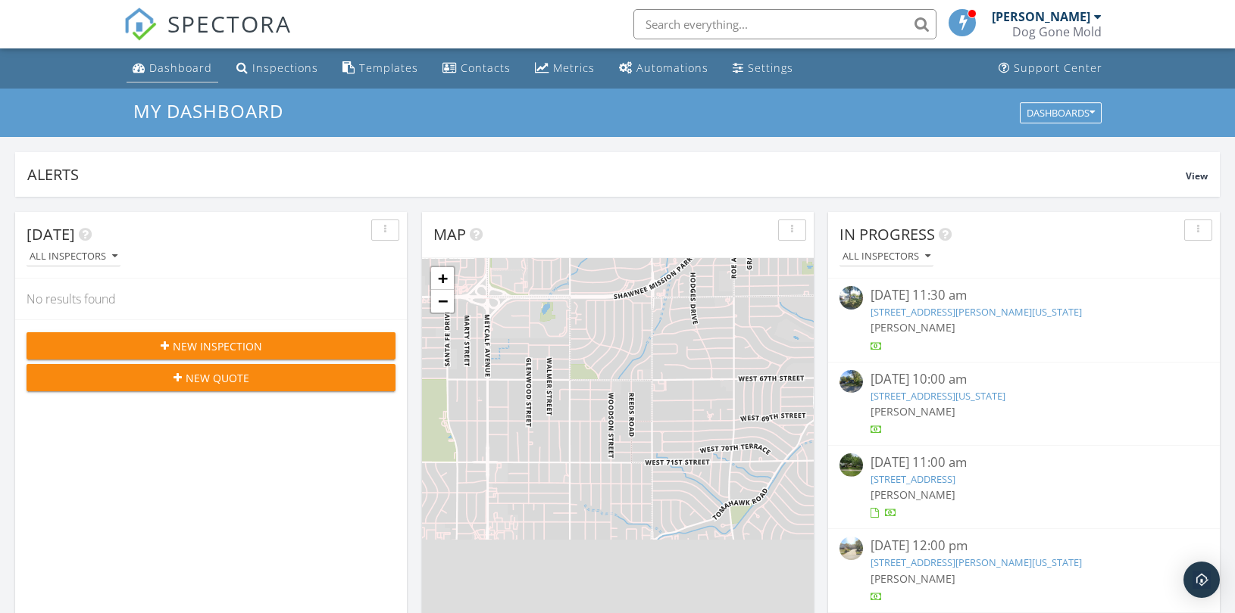
click at [174, 69] on div "Dashboard" at bounding box center [180, 68] width 63 height 14
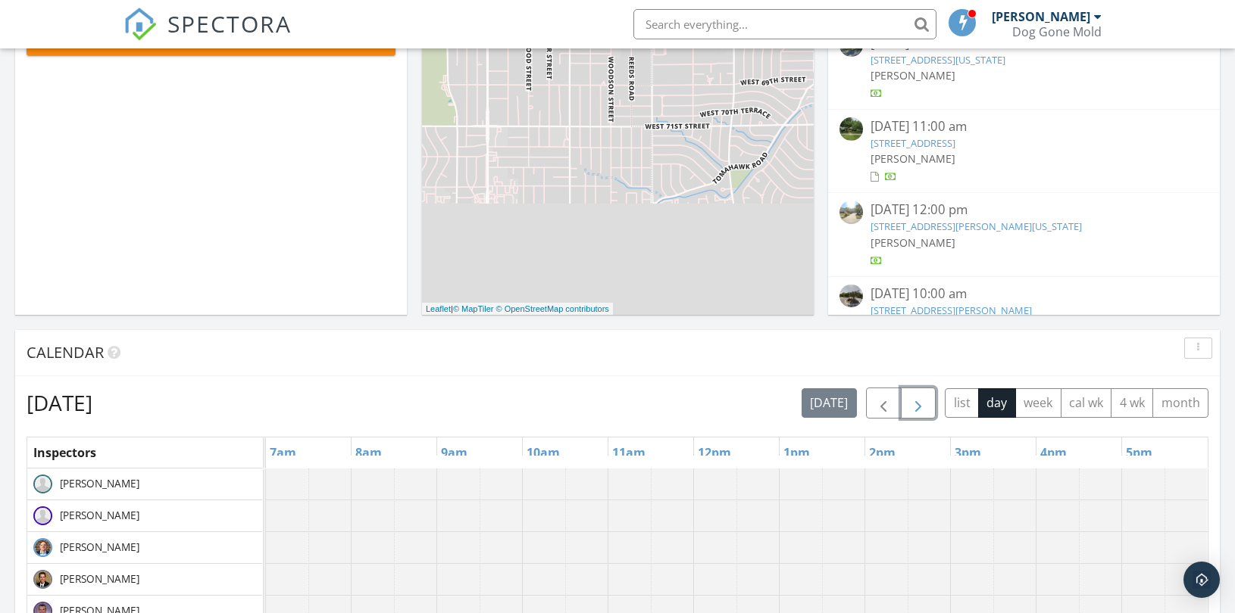
click at [924, 403] on span "button" at bounding box center [918, 404] width 18 height 18
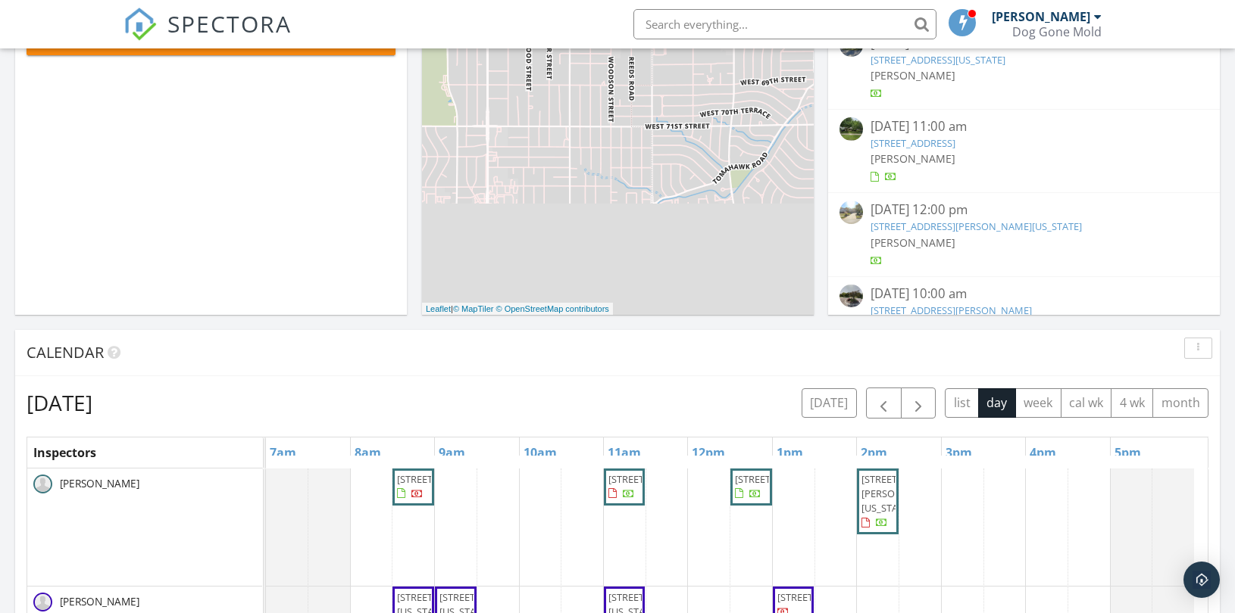
click at [668, 400] on div "[DATE] [DATE] list day week cal wk 4 wk month" at bounding box center [618, 403] width 1182 height 31
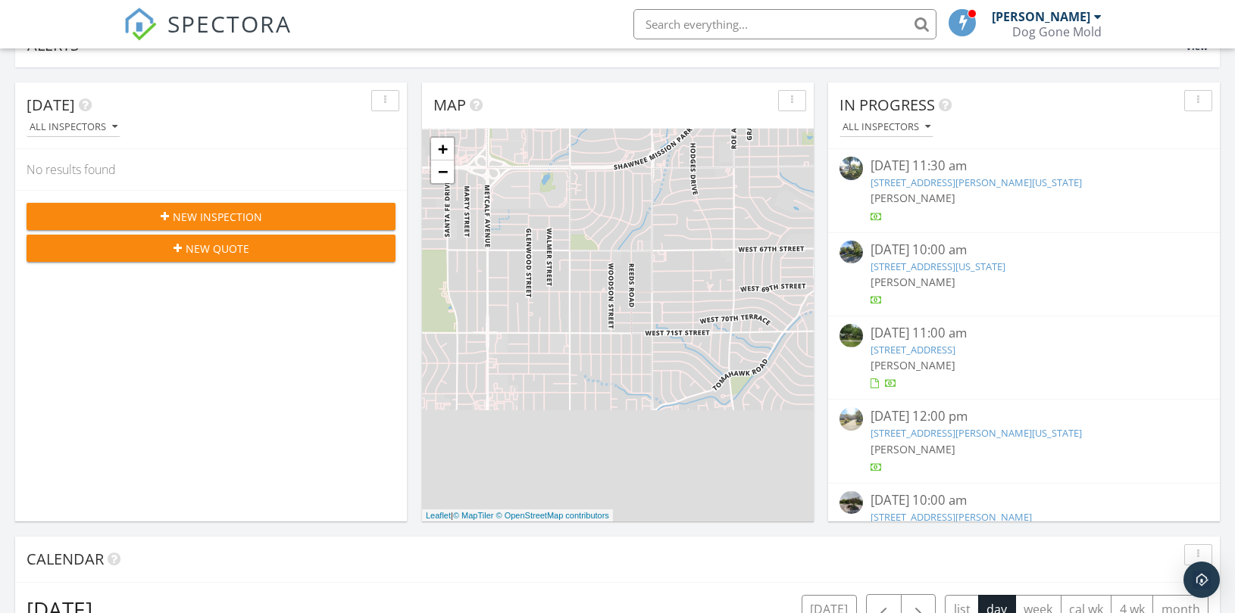
scroll to position [0, 0]
